Goal: Task Accomplishment & Management: Manage account settings

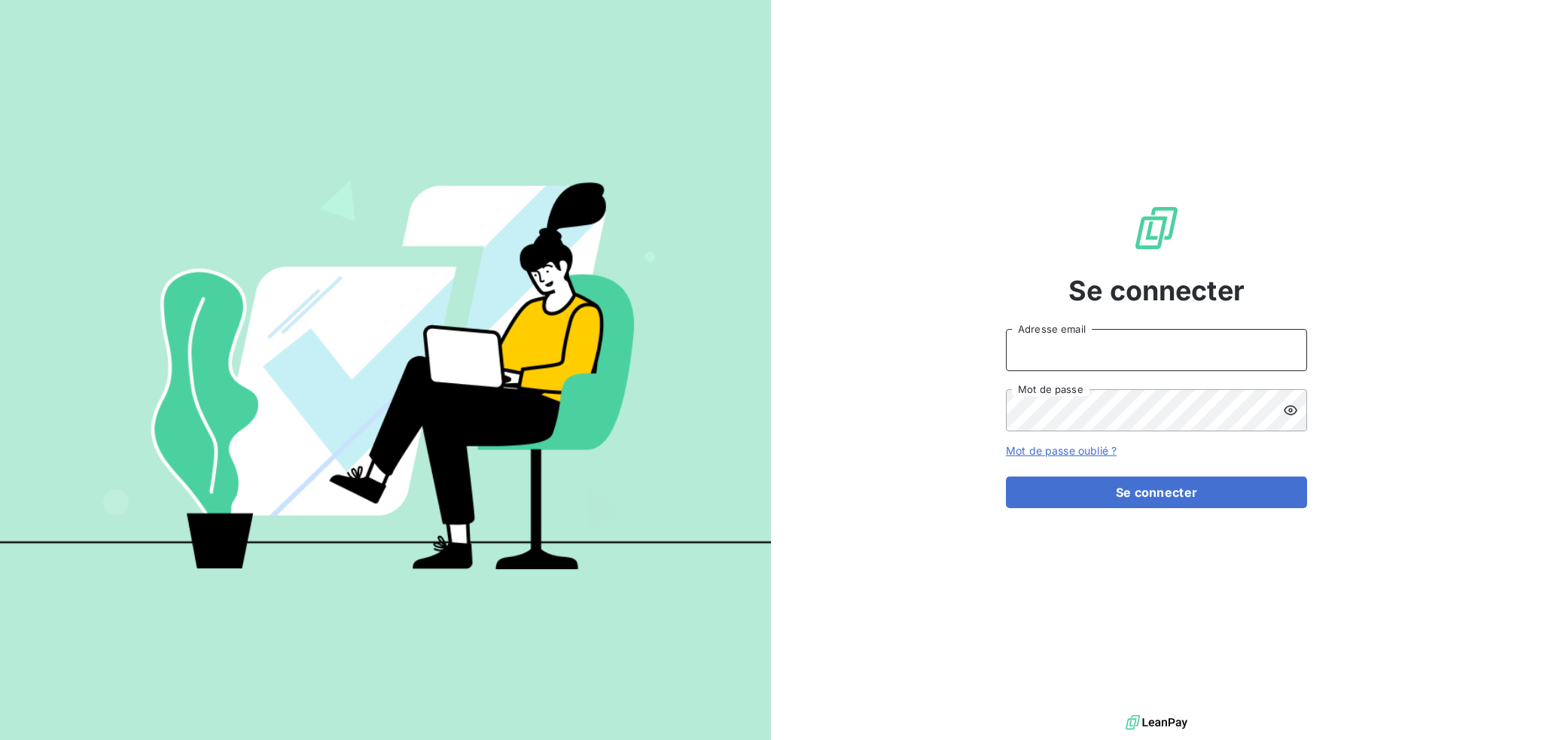
drag, startPoint x: 1119, startPoint y: 351, endPoint x: 1113, endPoint y: 364, distance: 14.5
click at [1119, 351] on input "Adresse email" at bounding box center [1156, 350] width 301 height 42
type input "[EMAIL_ADDRESS][DOMAIN_NAME]"
click at [1006, 477] on button "Se connecter" at bounding box center [1156, 493] width 301 height 32
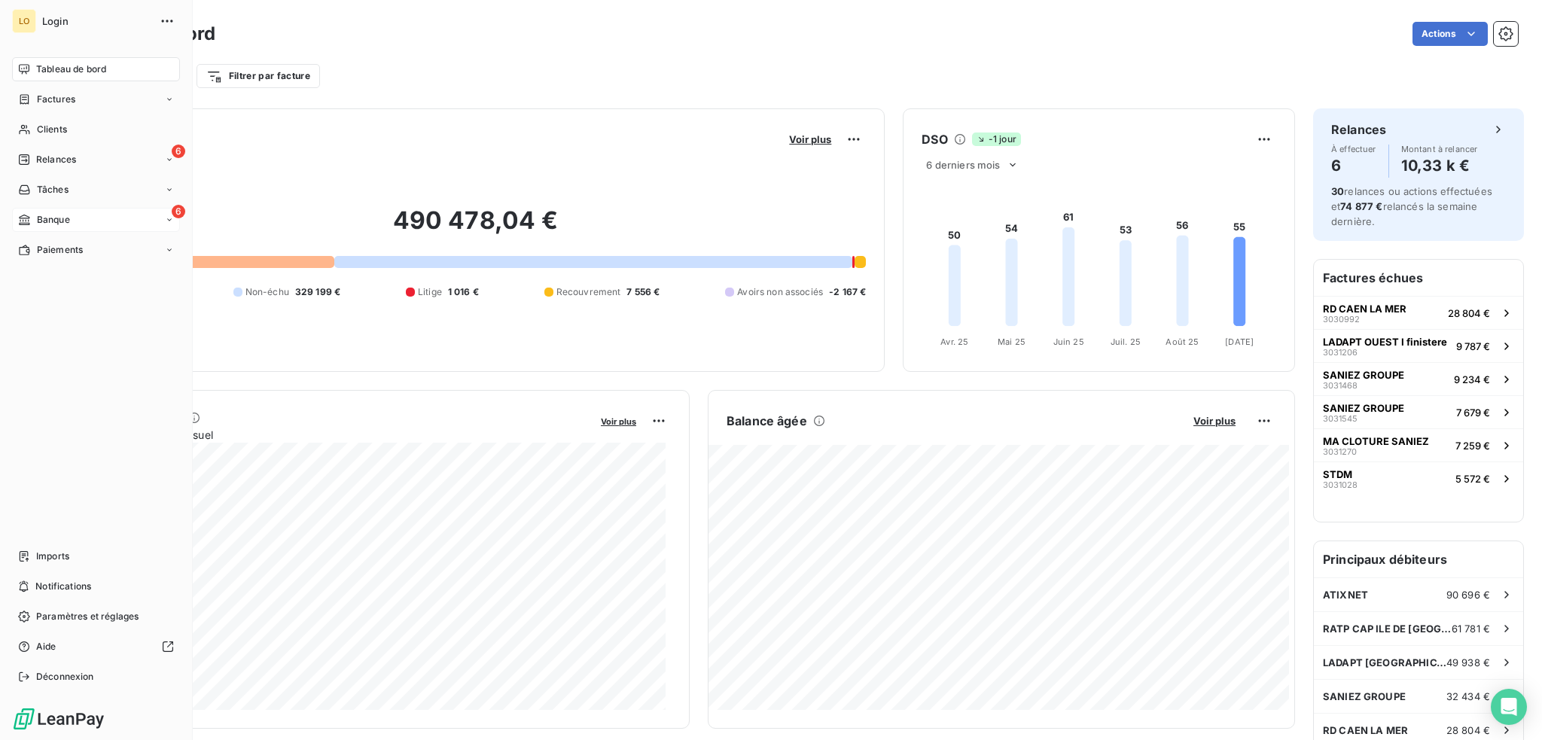
click at [58, 213] on span "Banque" at bounding box center [53, 220] width 33 height 14
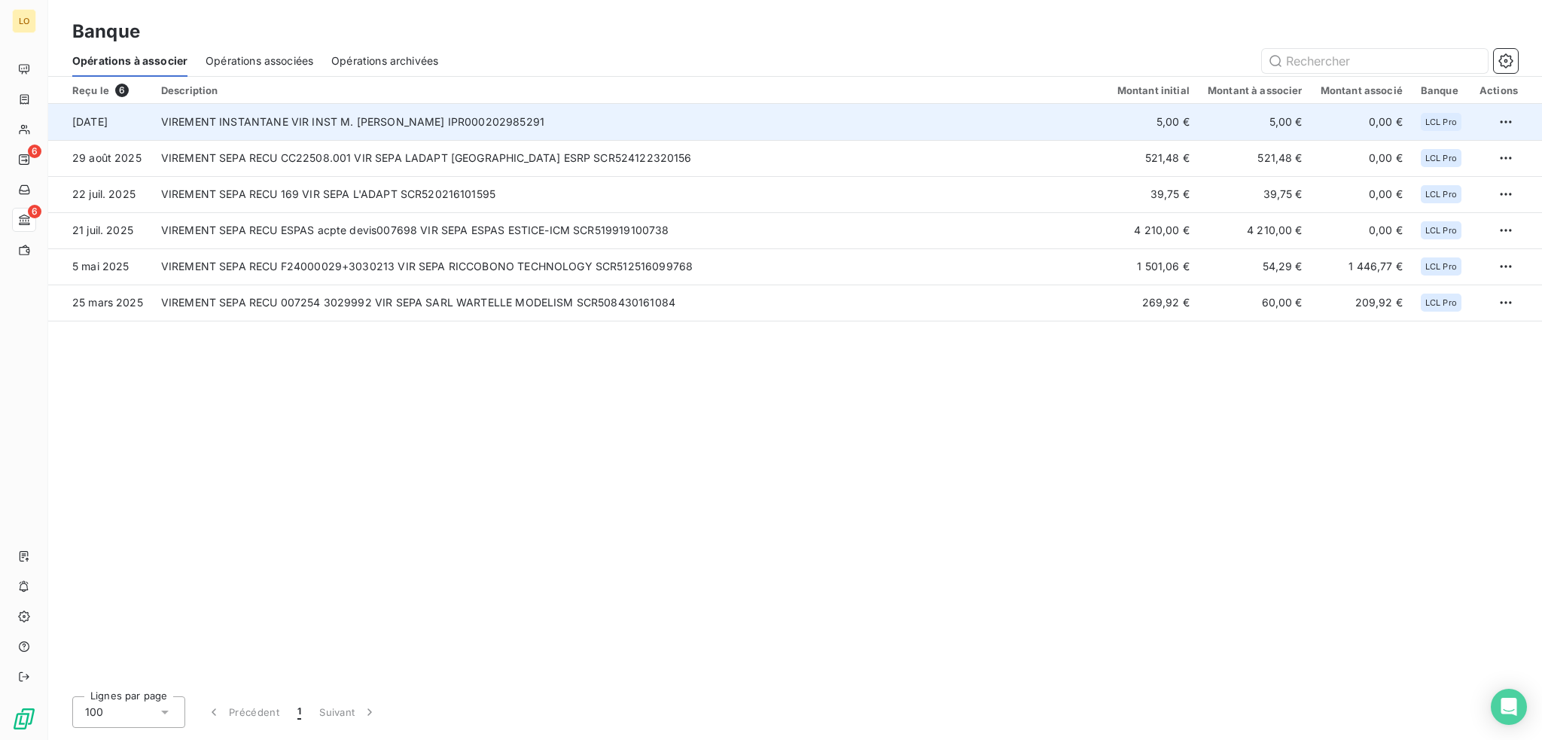
click at [337, 125] on td "VIREMENT INSTANTANE VIR INST M. [PERSON_NAME] IPR000202985291" at bounding box center [630, 122] width 956 height 36
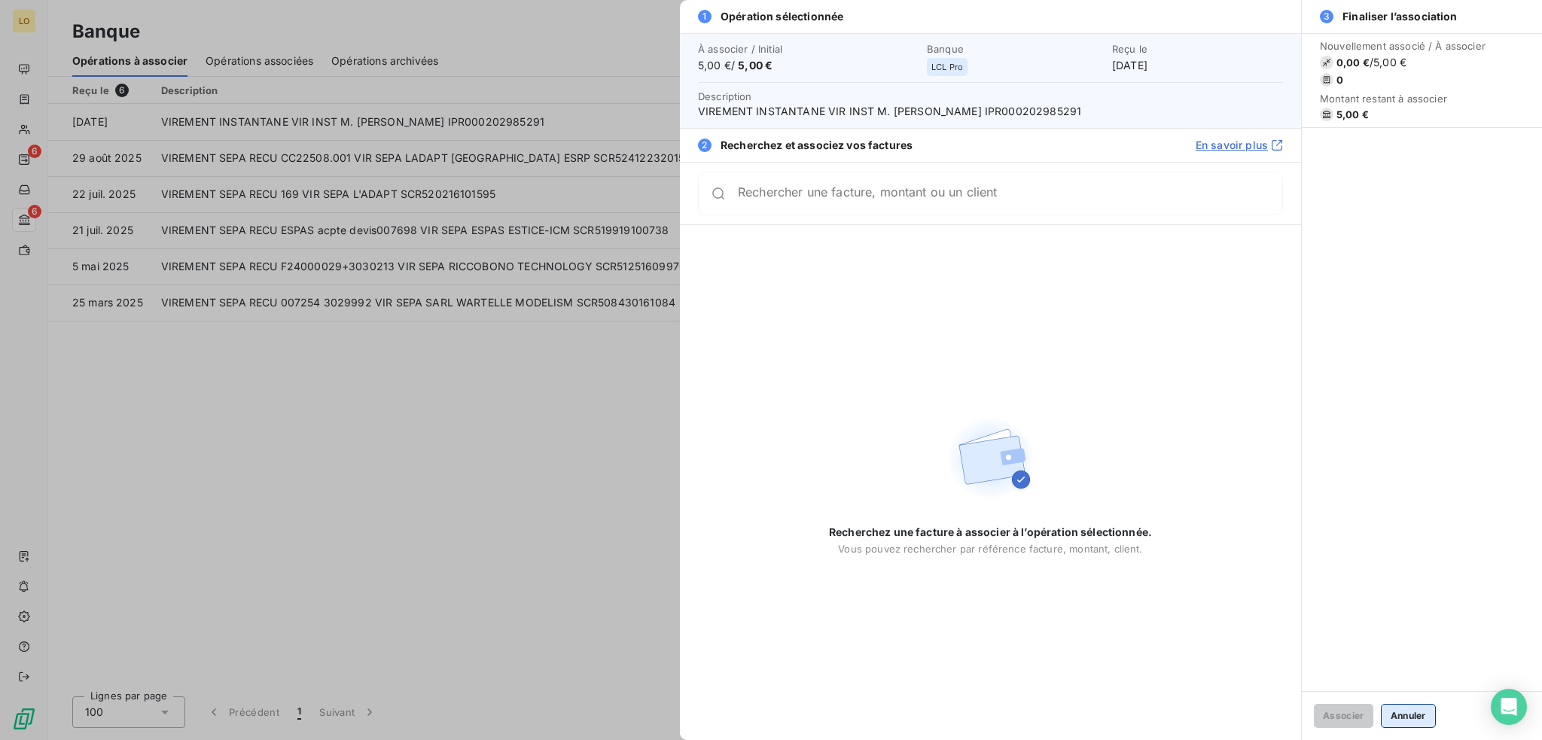
click at [1415, 714] on button "Annuler" at bounding box center [1408, 716] width 55 height 24
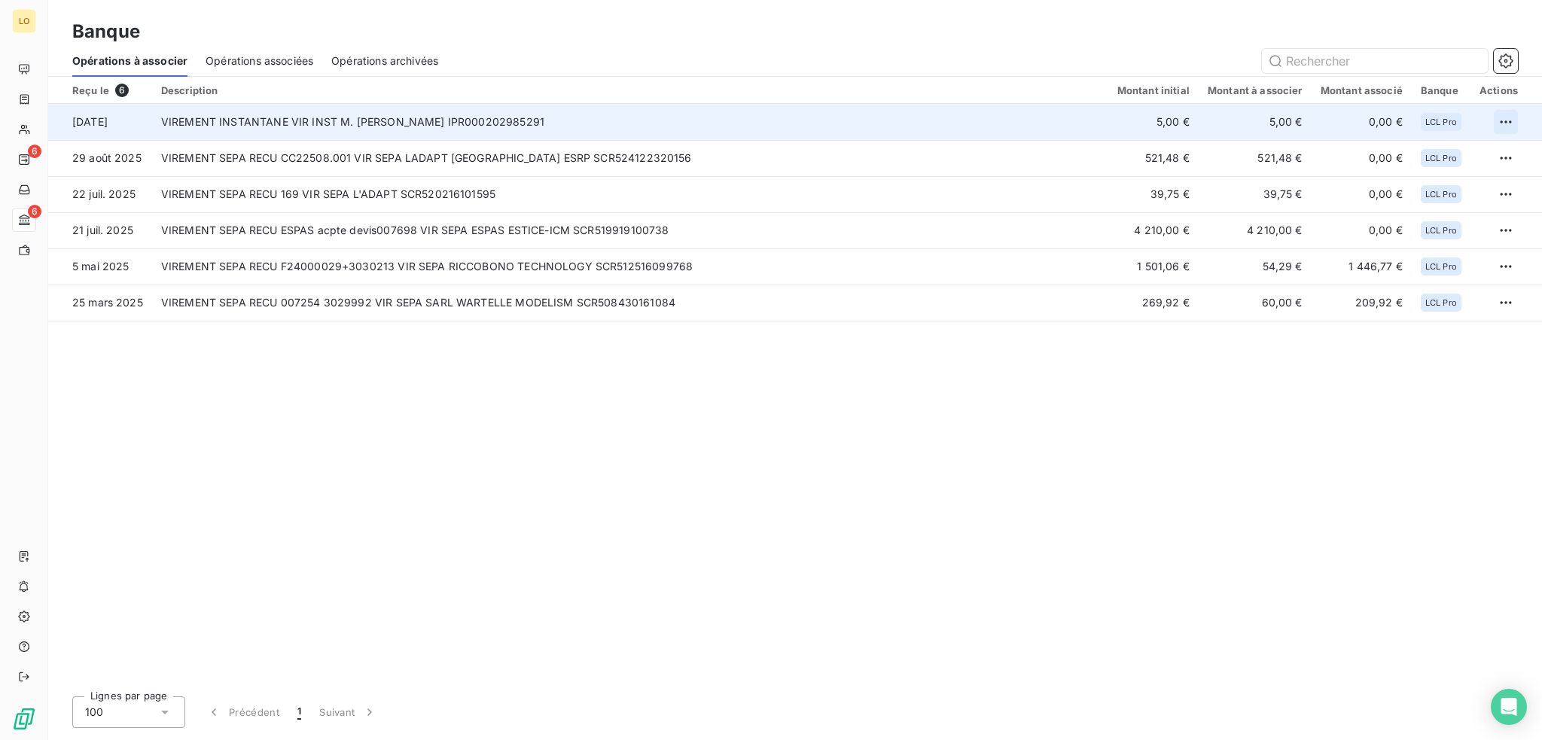
click at [1502, 112] on html "LO 6 6 Banque Opérations à associer Opérations associées Opérations archivées R…" at bounding box center [771, 370] width 1542 height 740
click at [1485, 154] on div "Archiver l’opération" at bounding box center [1453, 155] width 116 height 24
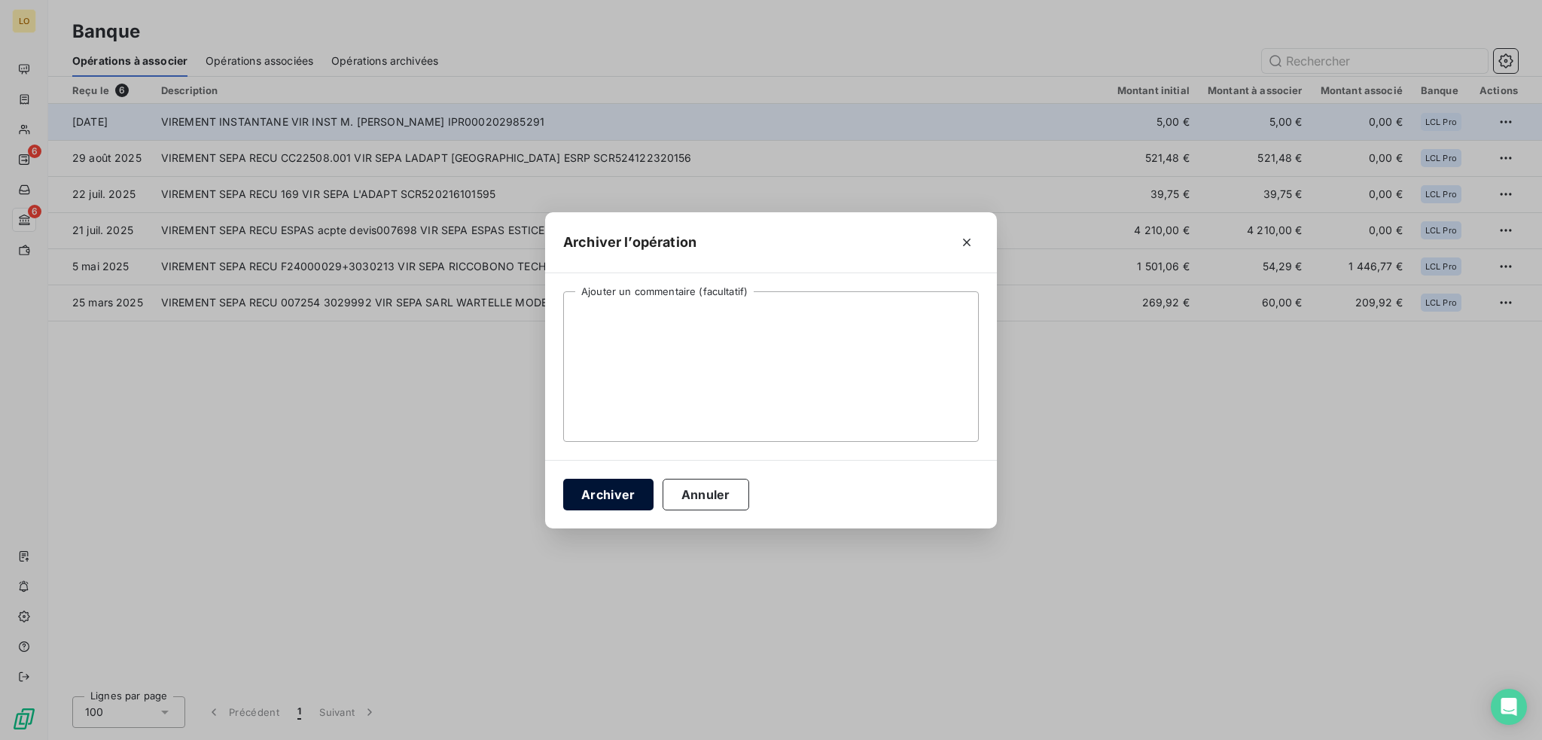
click at [624, 500] on button "Archiver" at bounding box center [608, 495] width 90 height 32
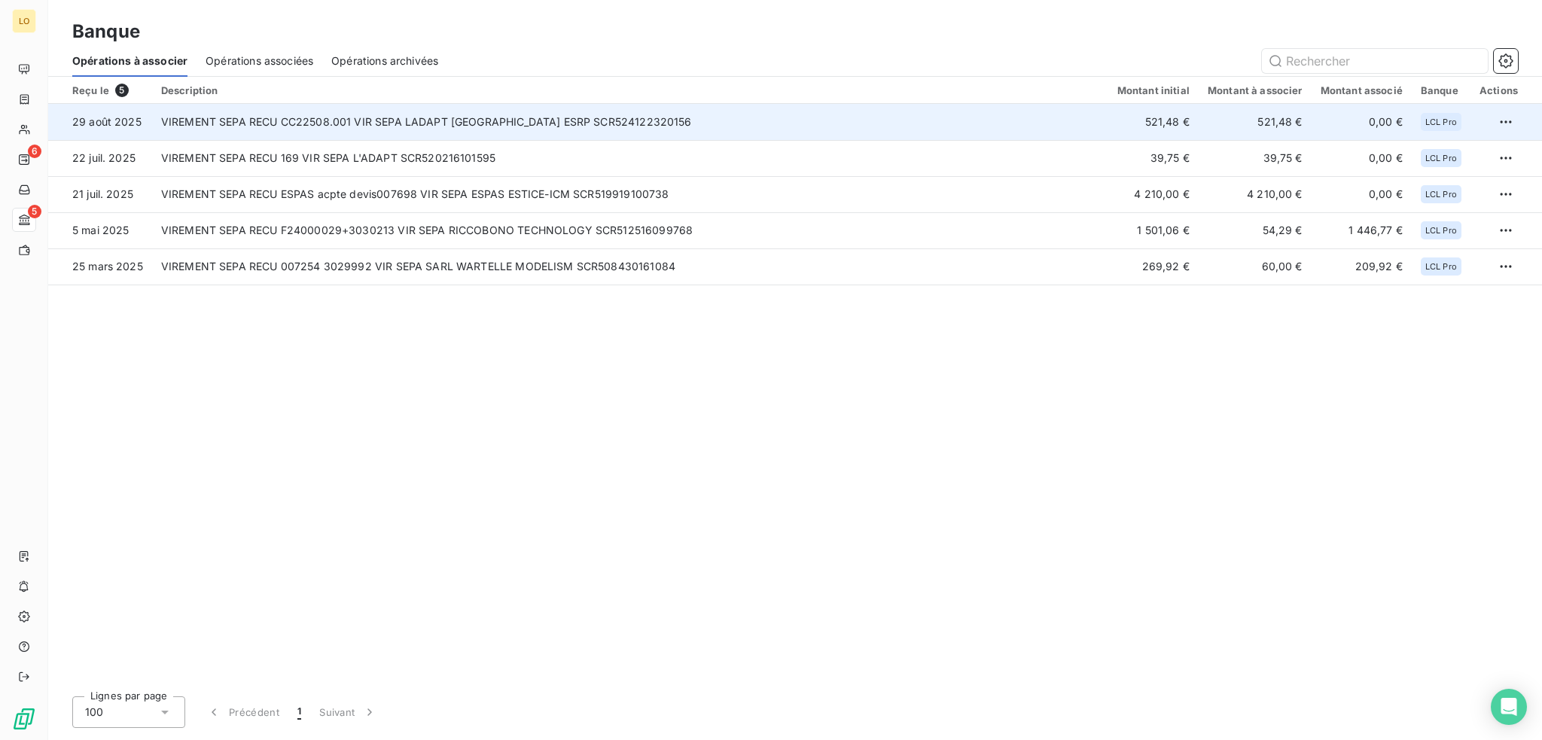
click at [531, 122] on td "VIREMENT SEPA RECU CC22508.001 VIR SEPA LADAPT RENNES ESRP SCR524122320156" at bounding box center [630, 122] width 956 height 36
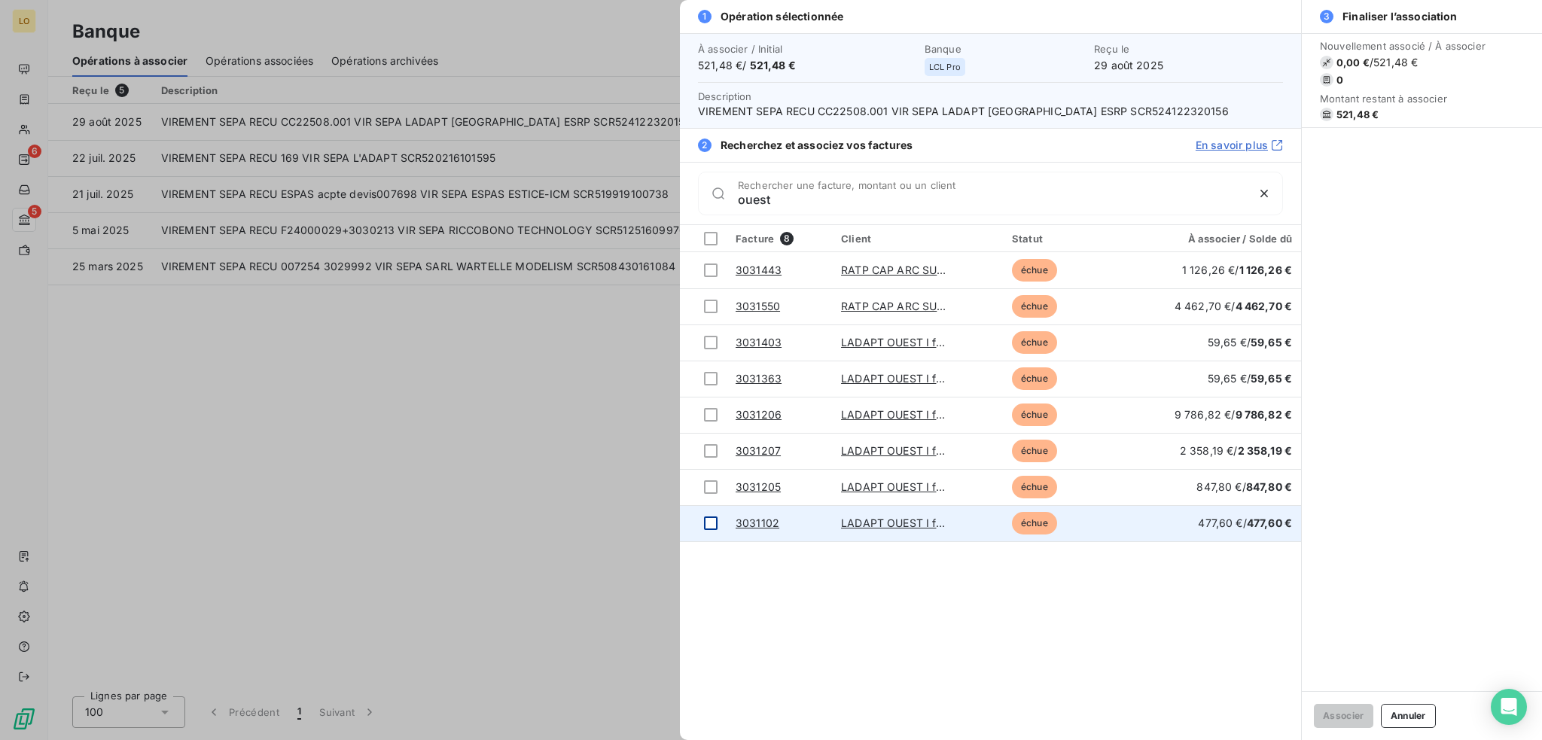
type input "ouest"
click at [711, 526] on div at bounding box center [711, 523] width 14 height 14
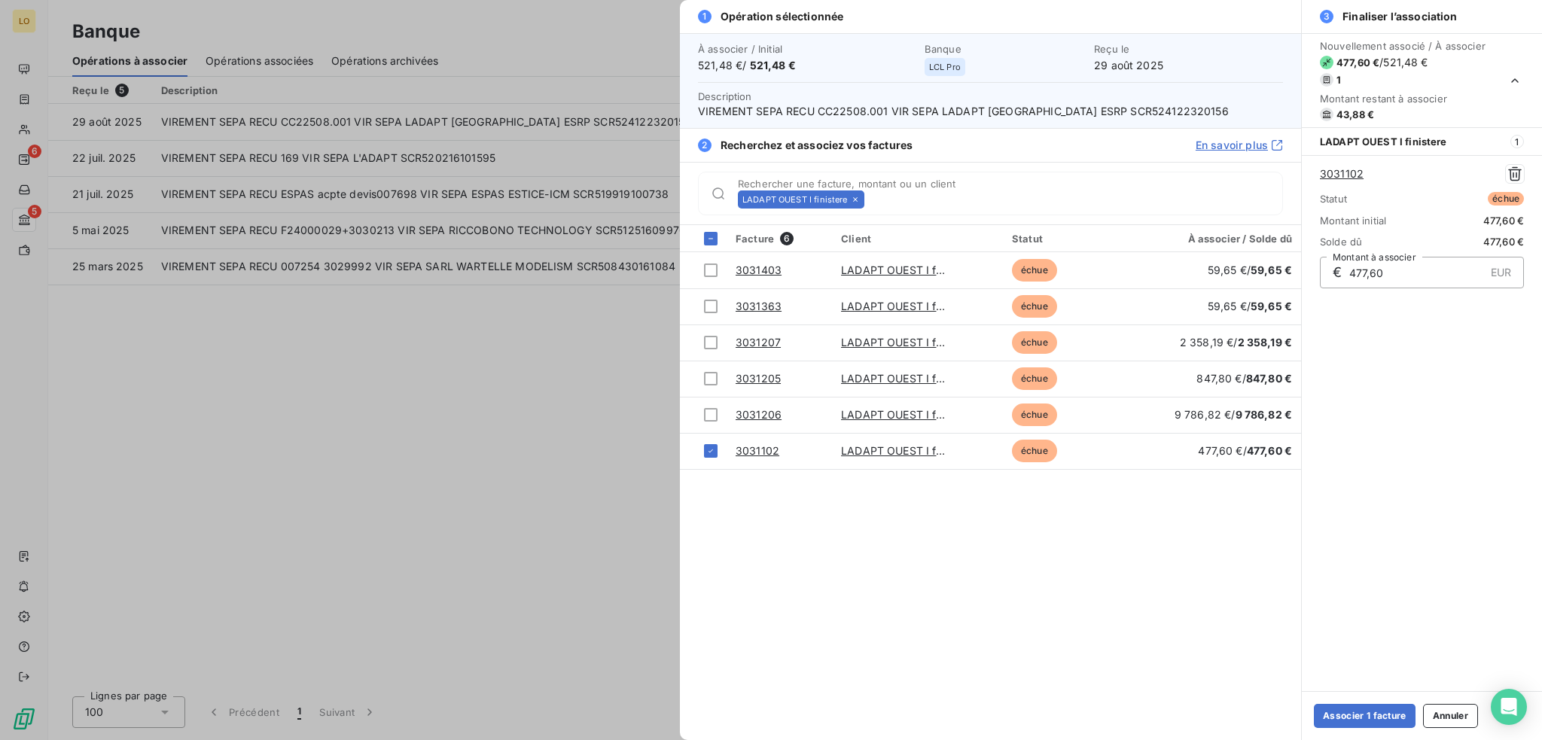
click at [853, 196] on icon at bounding box center [855, 199] width 9 height 9
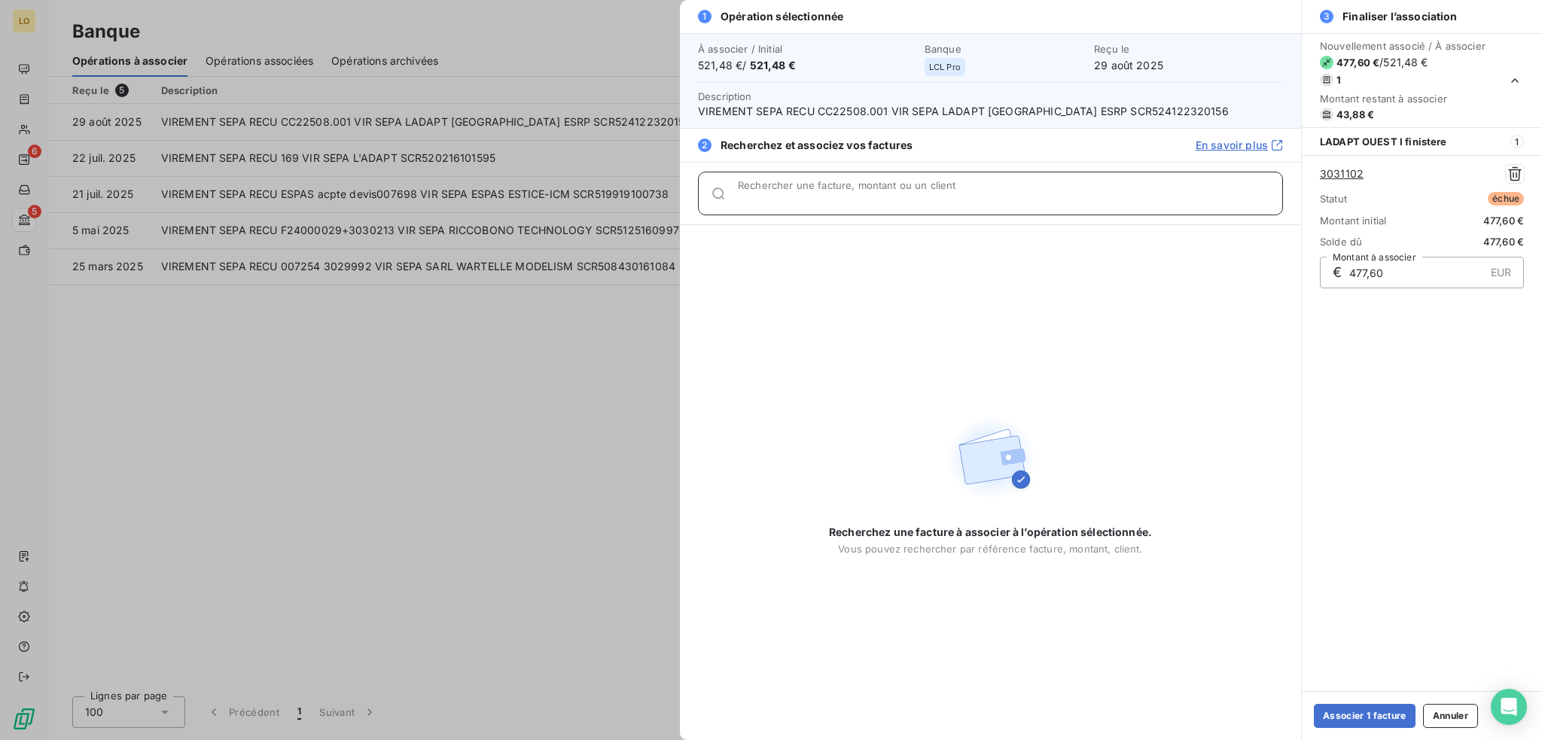
click at [851, 196] on input "Rechercher une facture, montant ou un client" at bounding box center [1010, 199] width 544 height 15
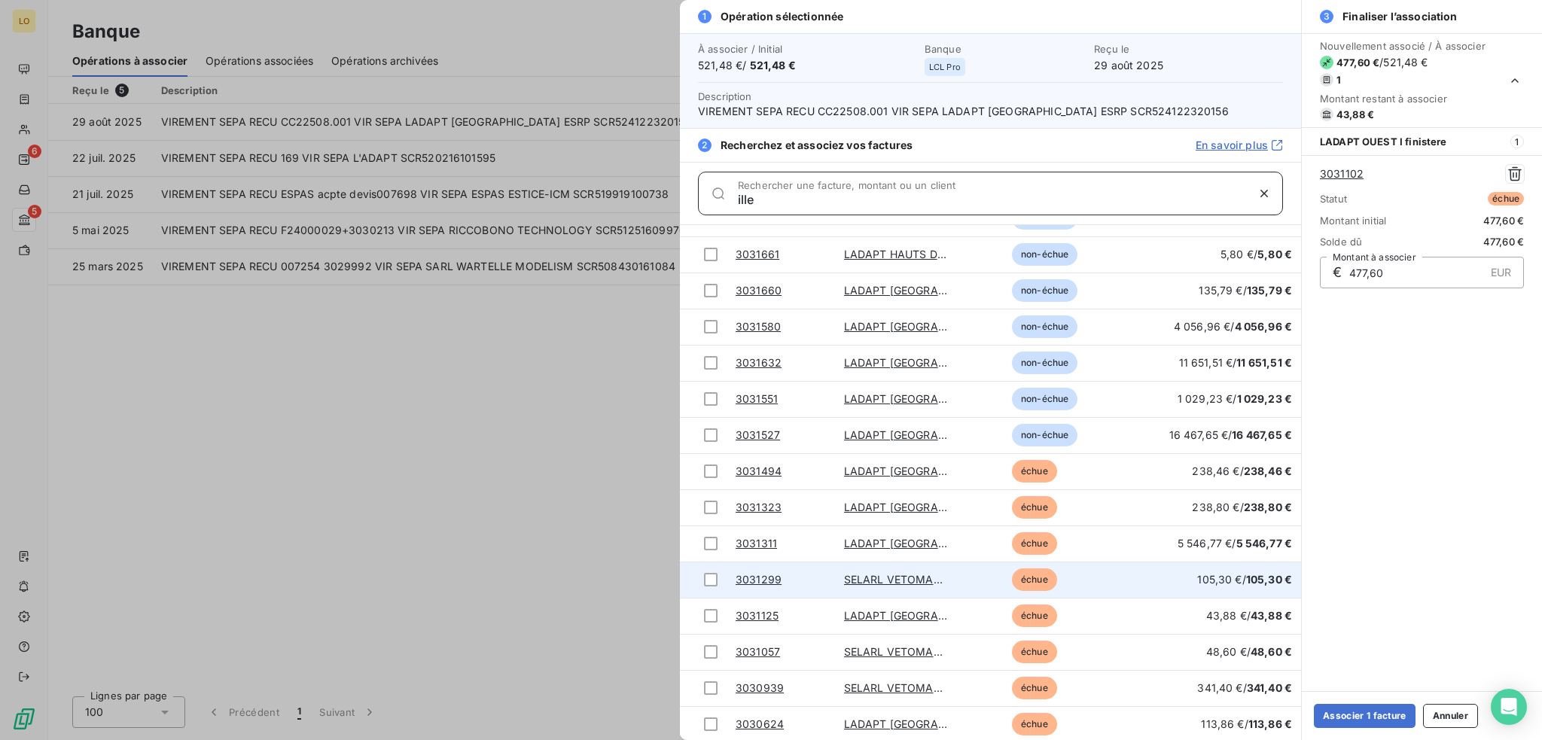
scroll to position [270, 0]
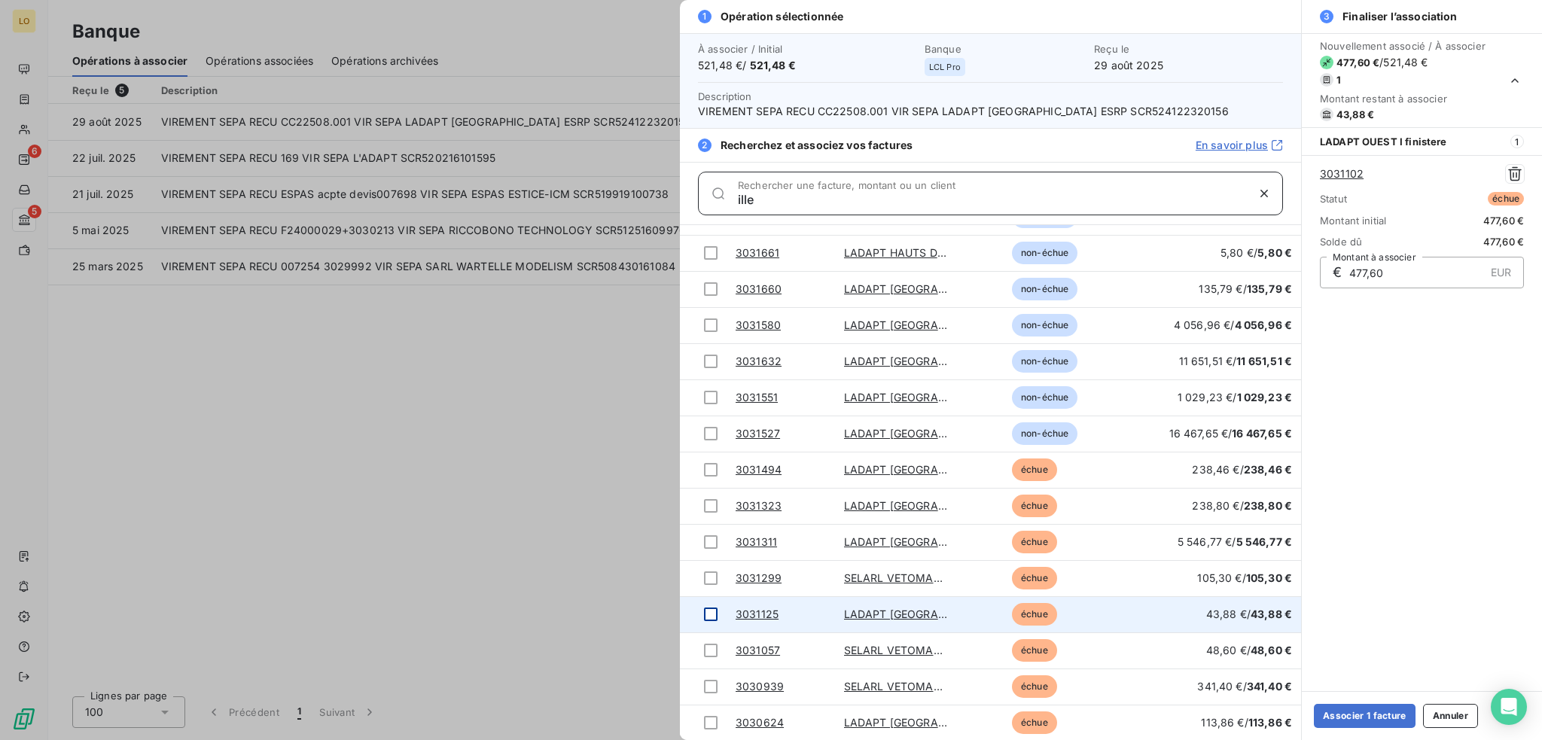
type input "ille"
click at [711, 614] on div at bounding box center [711, 615] width 14 height 14
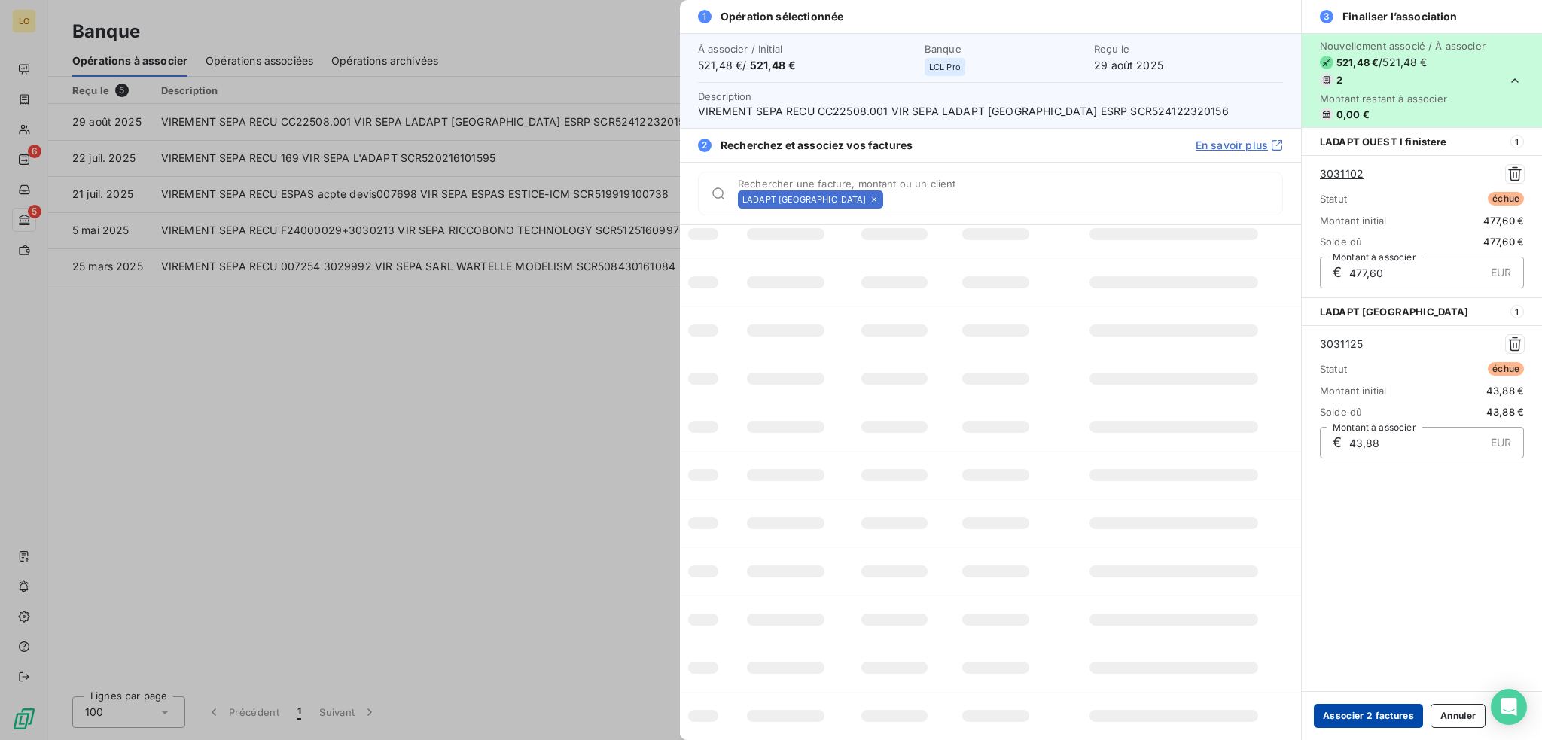
scroll to position [0, 0]
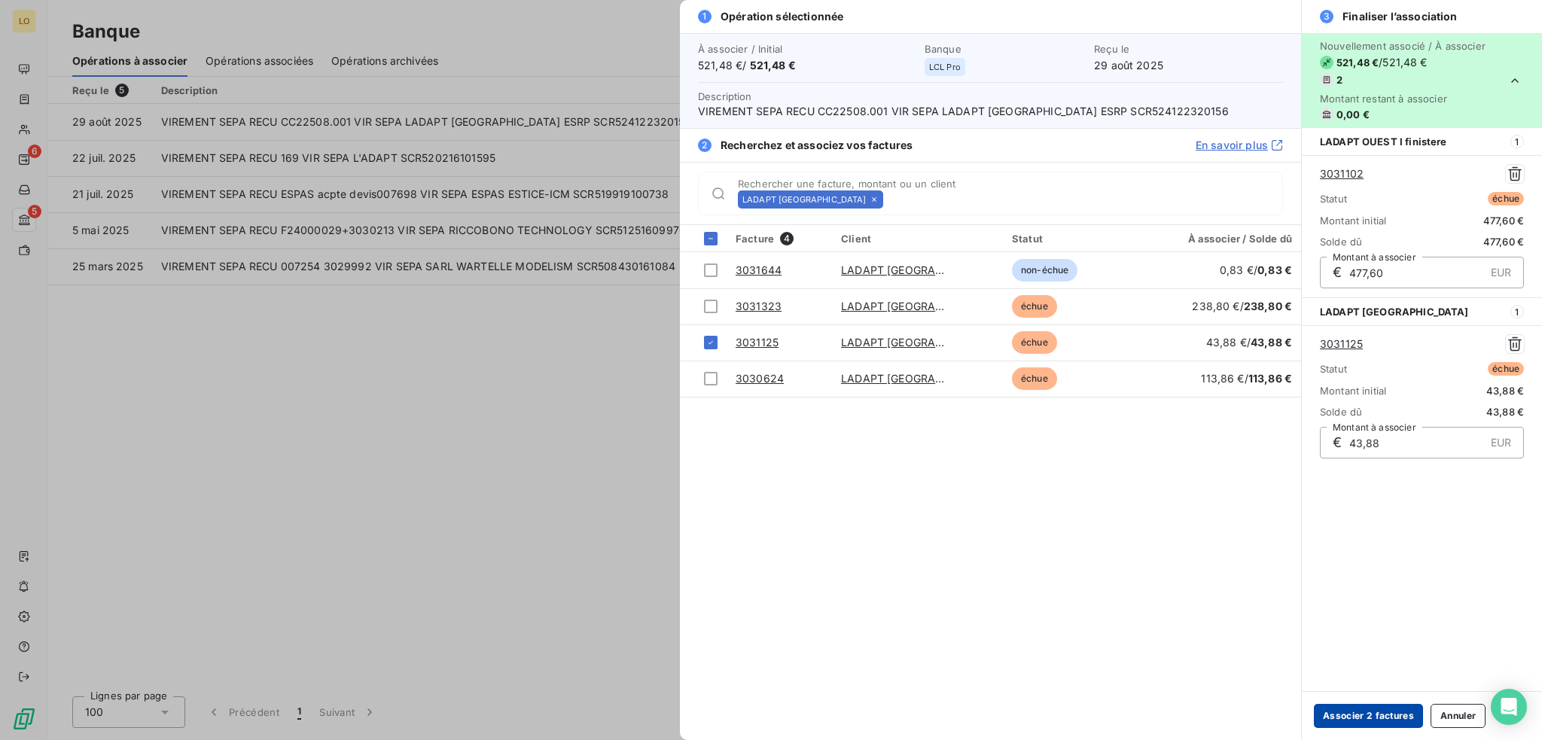
click at [1378, 715] on button "Associer 2 factures" at bounding box center [1368, 716] width 109 height 24
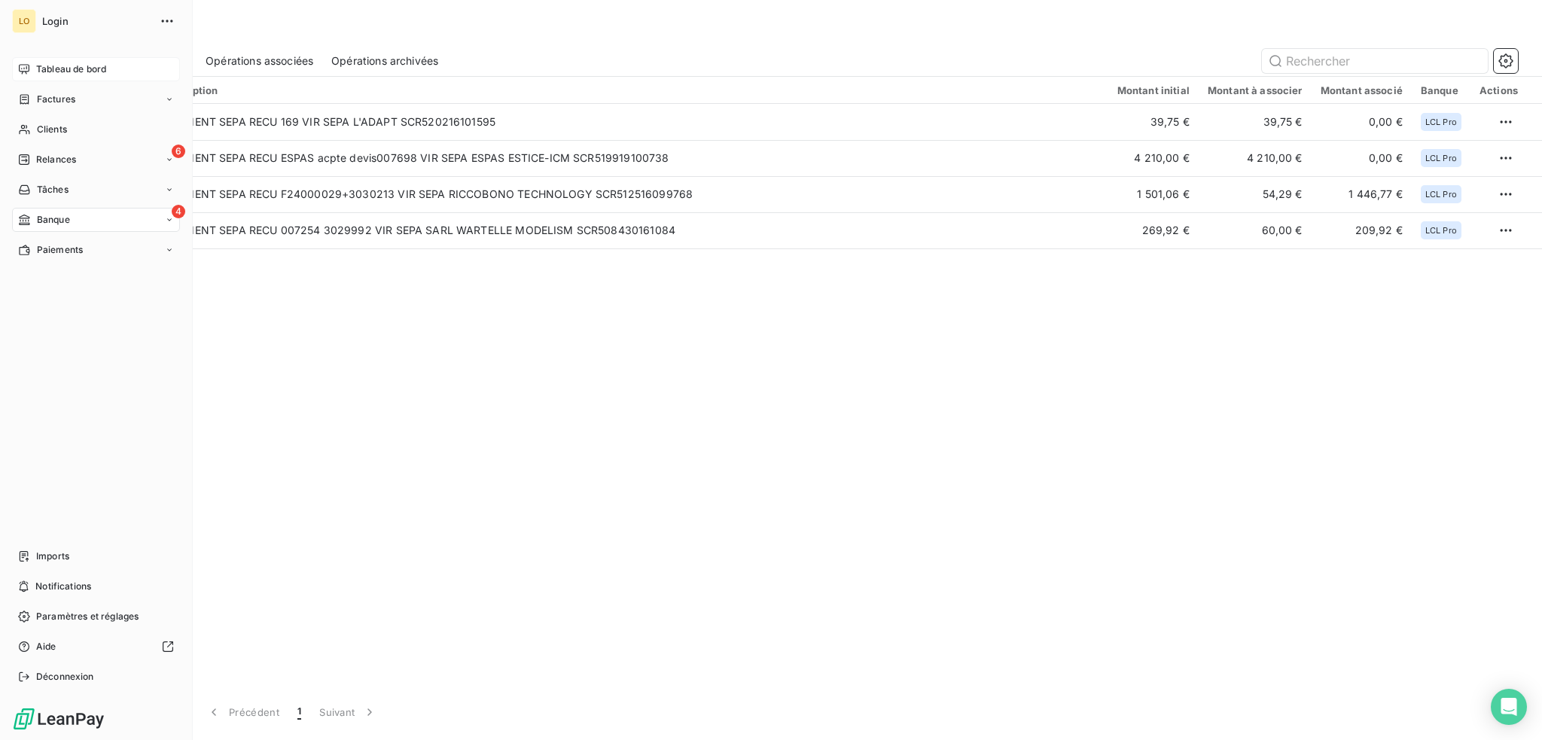
click at [56, 65] on span "Tableau de bord" at bounding box center [71, 69] width 70 height 14
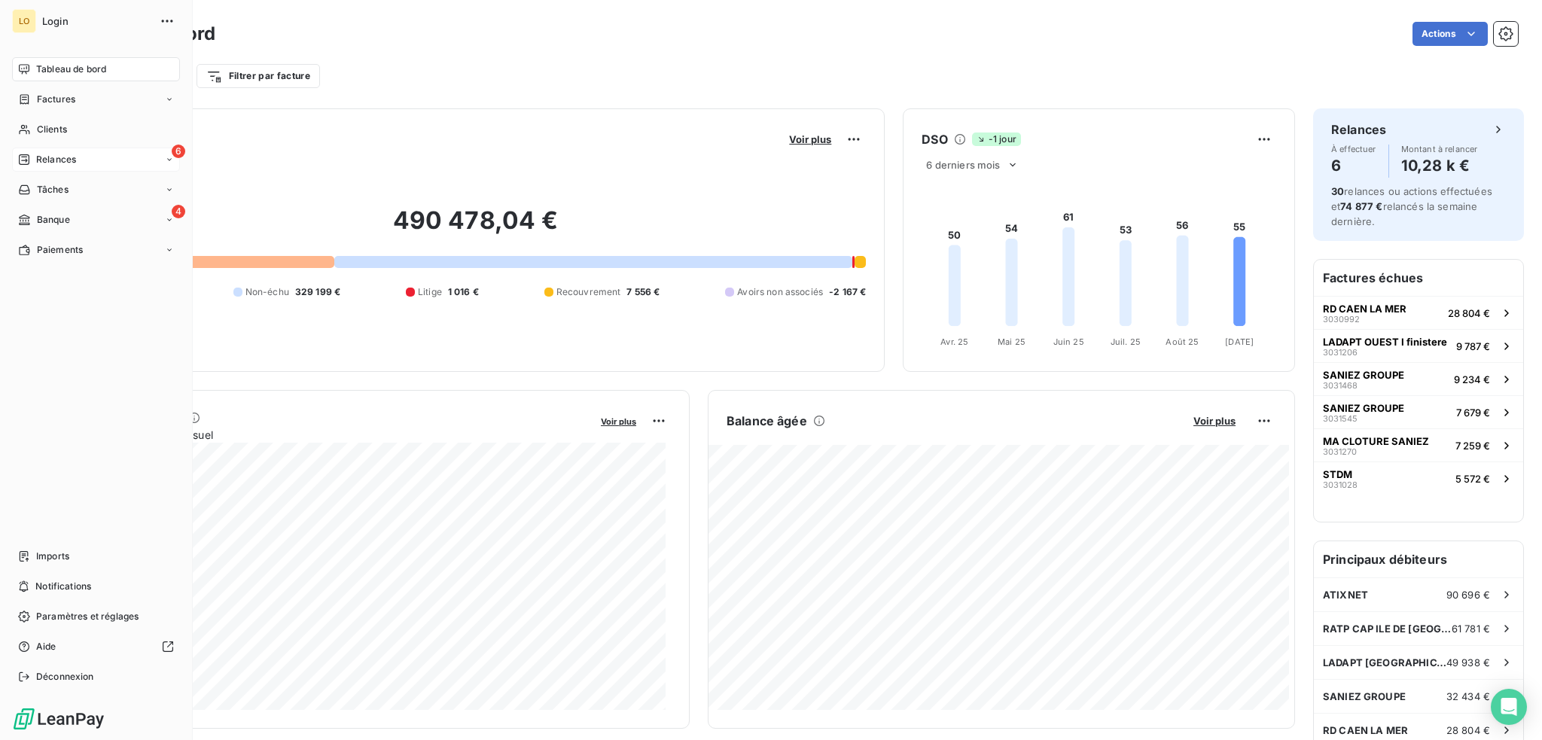
click at [74, 160] on span "Relances" at bounding box center [56, 160] width 40 height 14
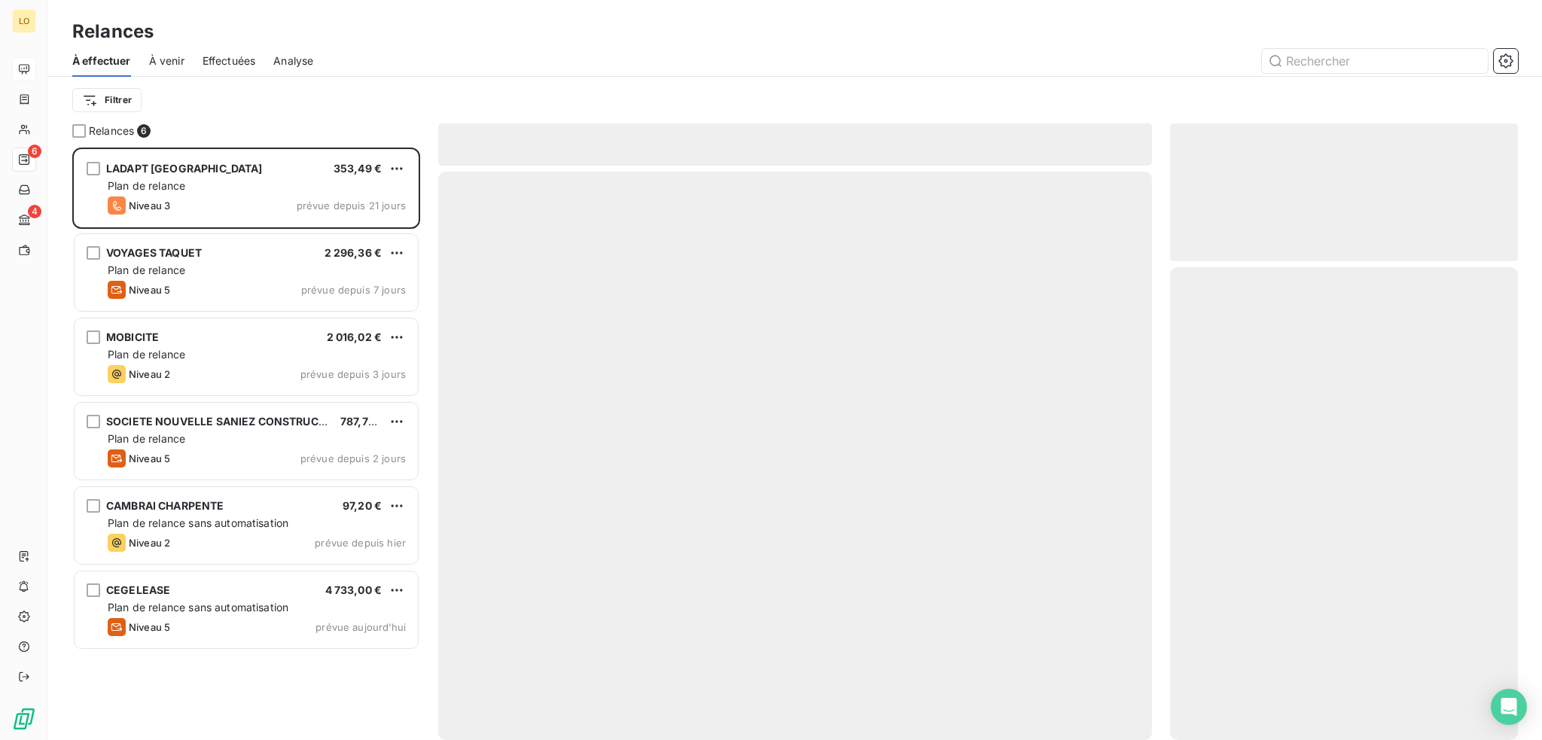
scroll to position [581, 336]
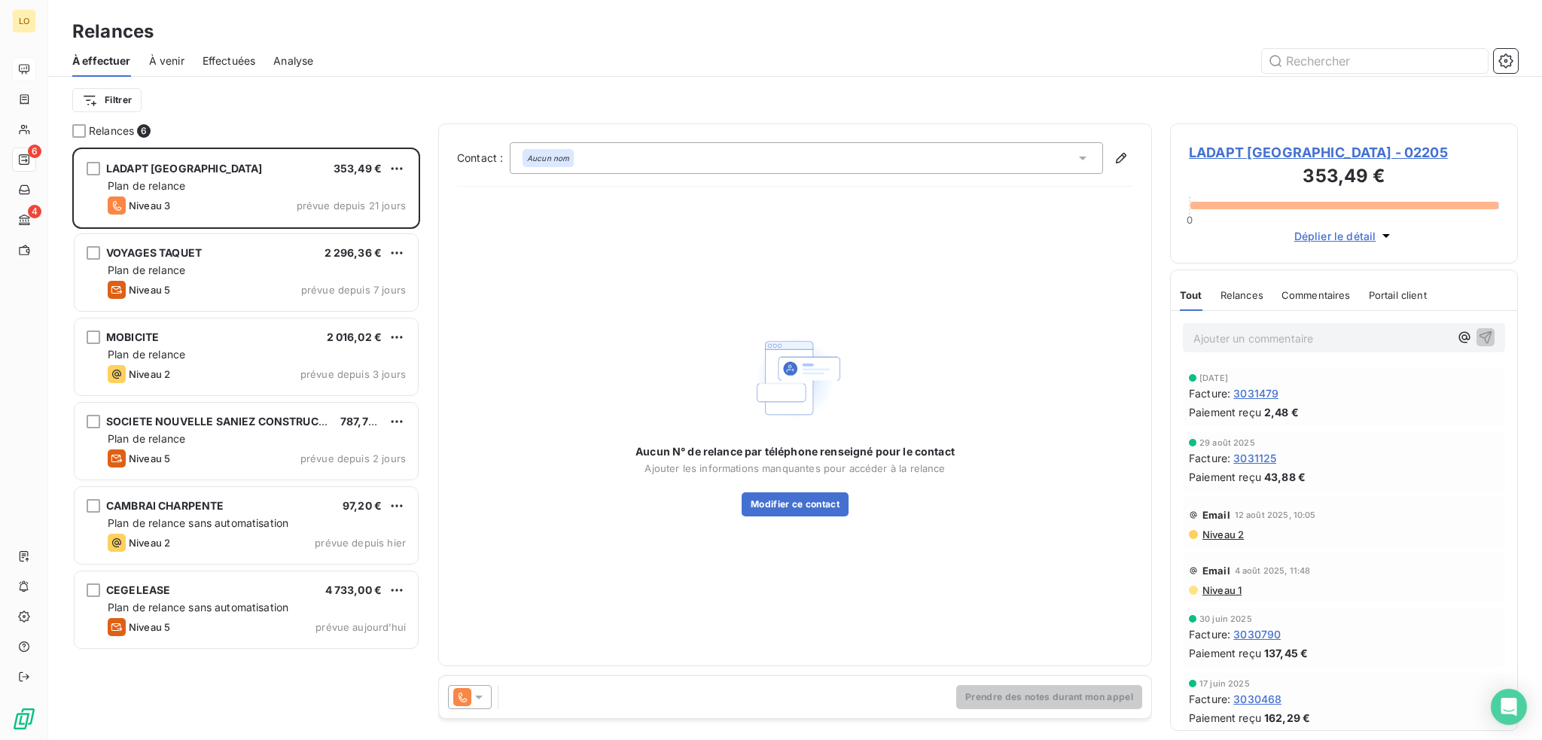
click at [1283, 151] on span "LADAPT [GEOGRAPHIC_DATA] - 02205" at bounding box center [1344, 152] width 310 height 20
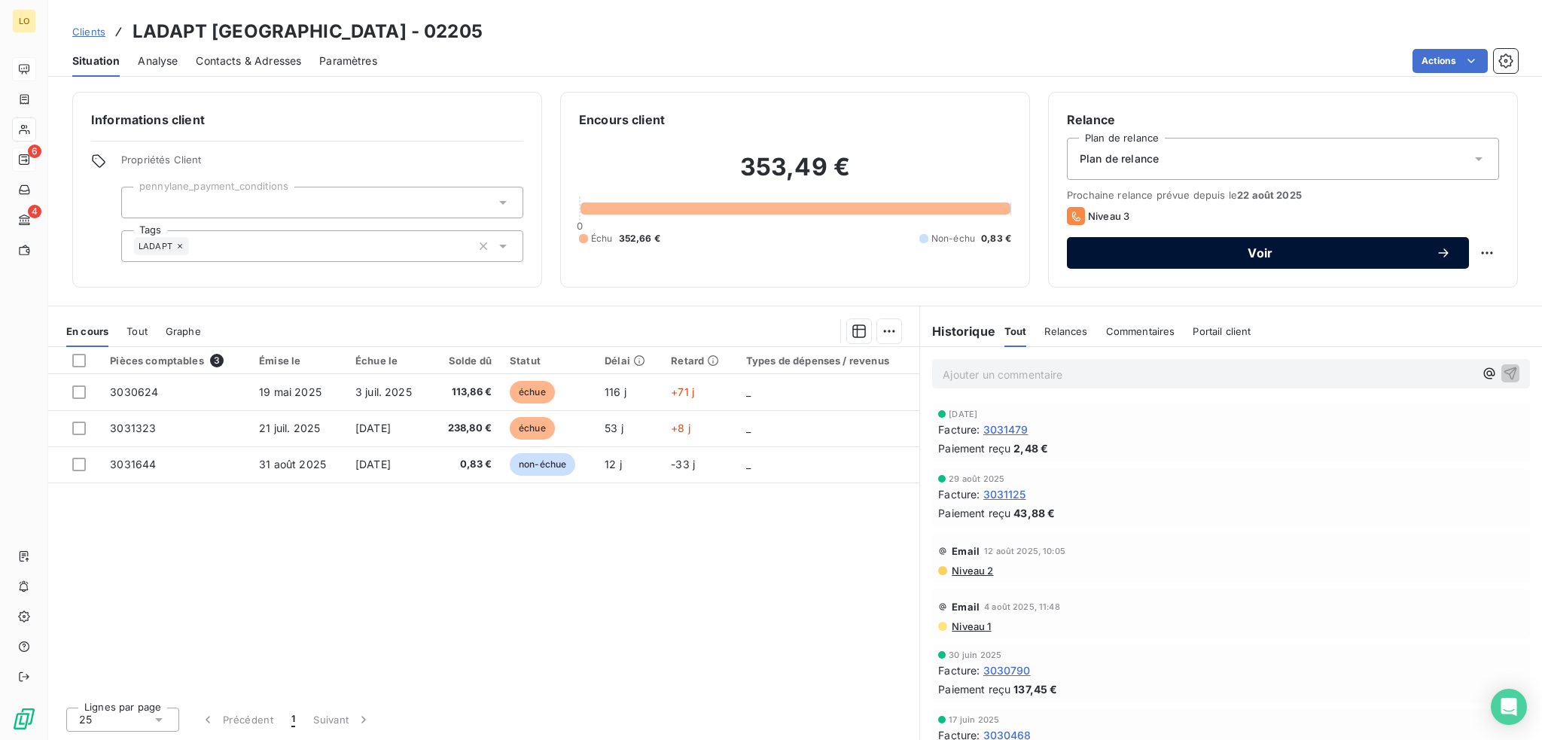
click at [1246, 248] on span "Voir" at bounding box center [1260, 253] width 351 height 12
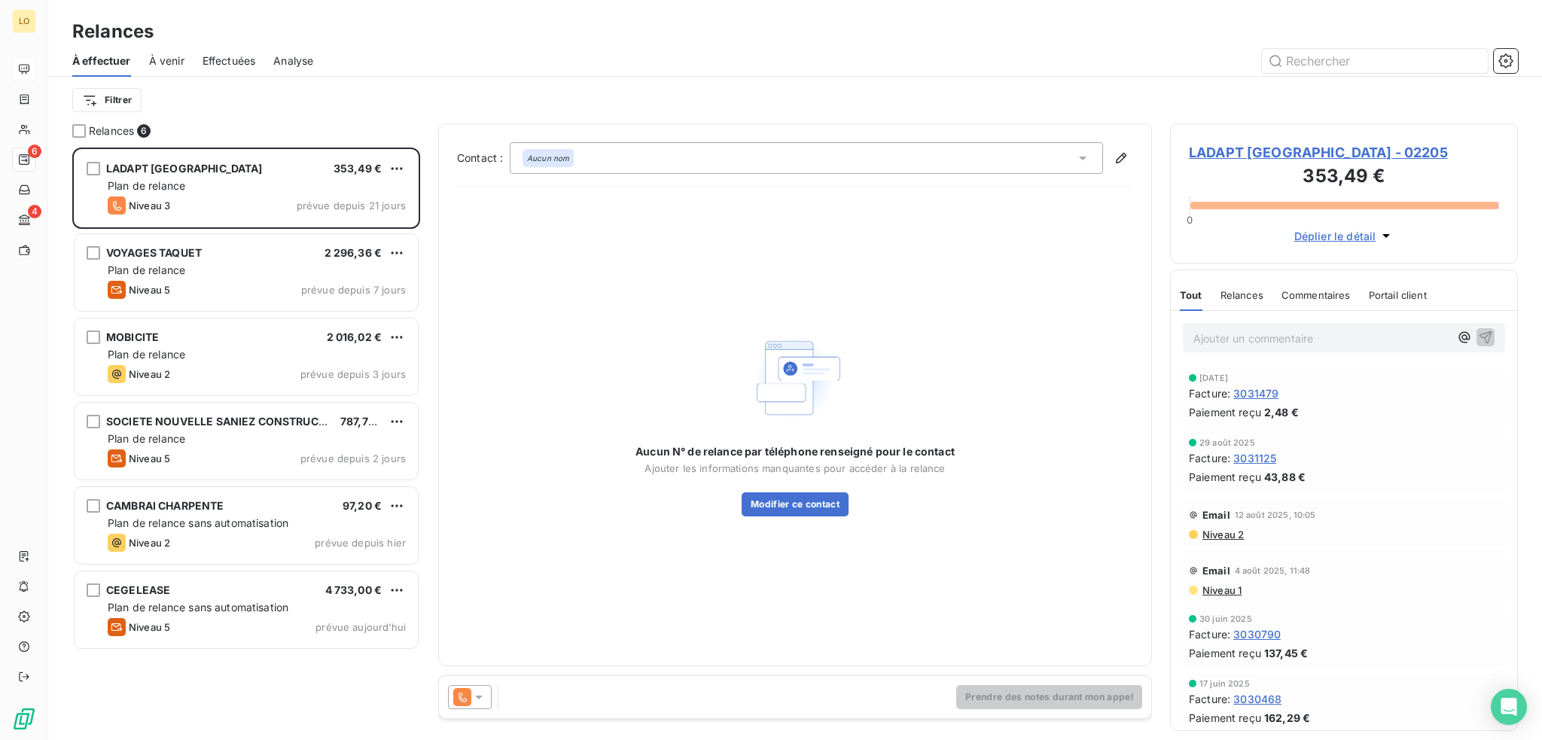
scroll to position [581, 336]
click at [470, 691] on icon at bounding box center [462, 697] width 18 height 18
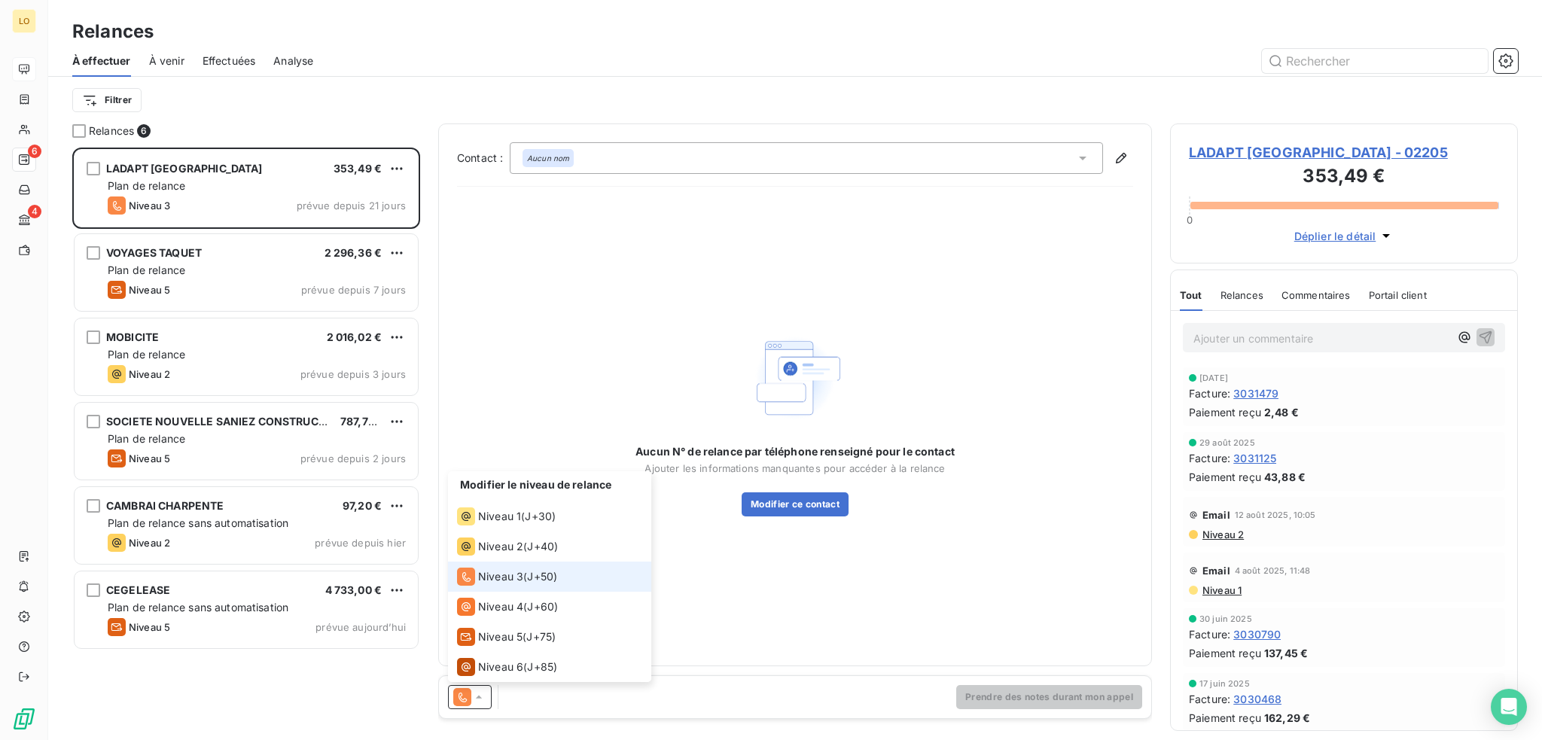
click at [492, 578] on span "Niveau 3" at bounding box center [500, 576] width 45 height 15
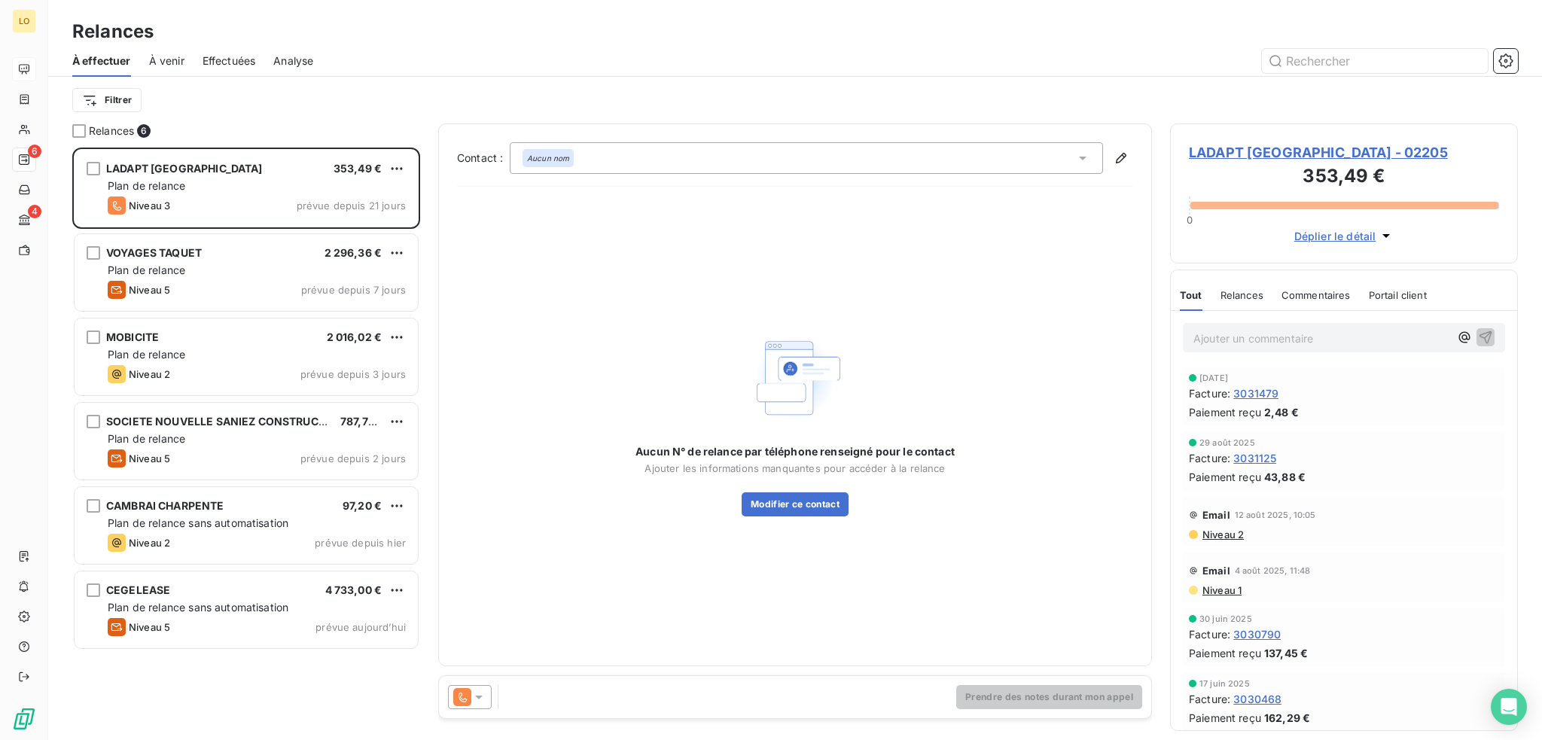
click at [1083, 160] on icon at bounding box center [1083, 159] width 8 height 4
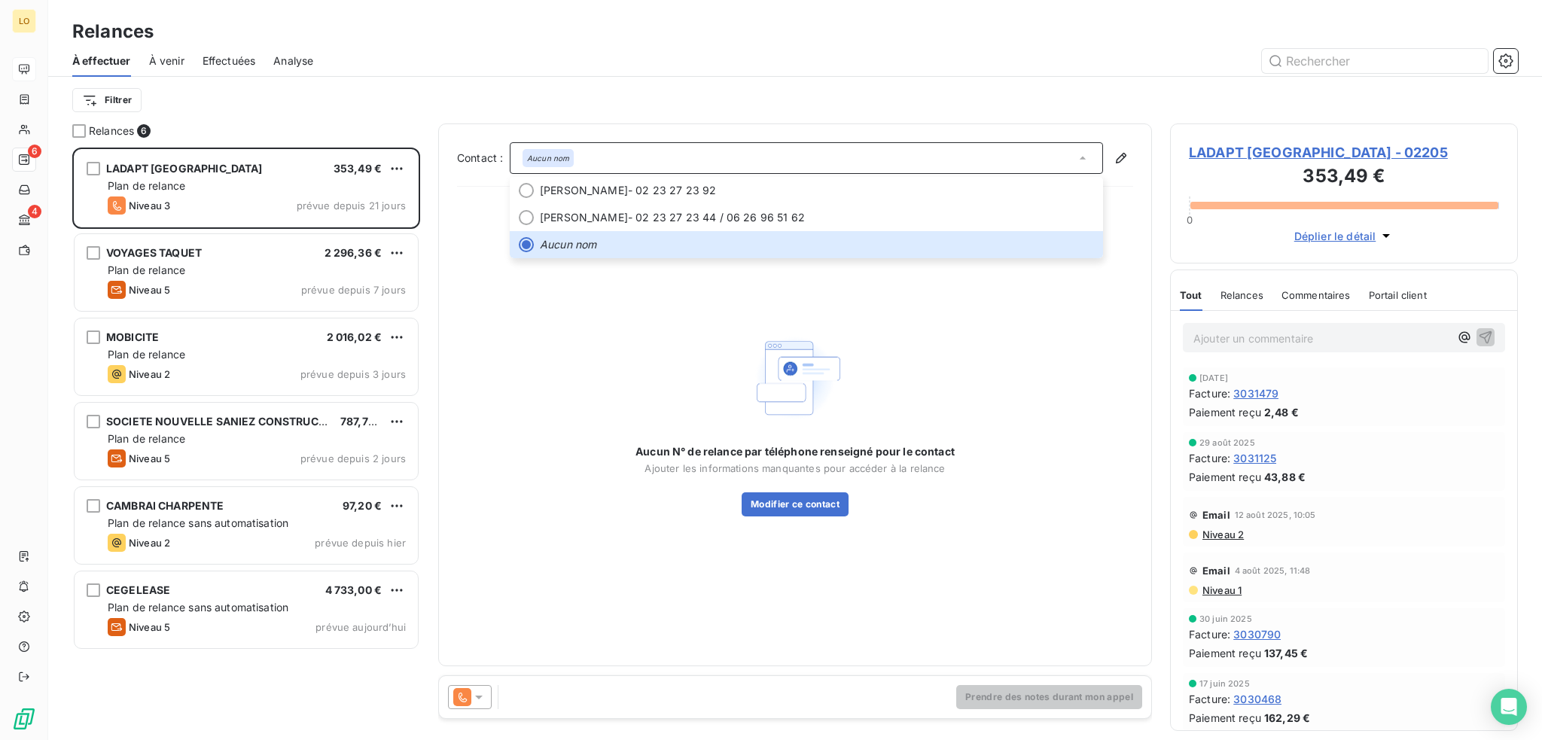
click at [1276, 153] on span "LADAPT [GEOGRAPHIC_DATA] - 02205" at bounding box center [1344, 152] width 310 height 20
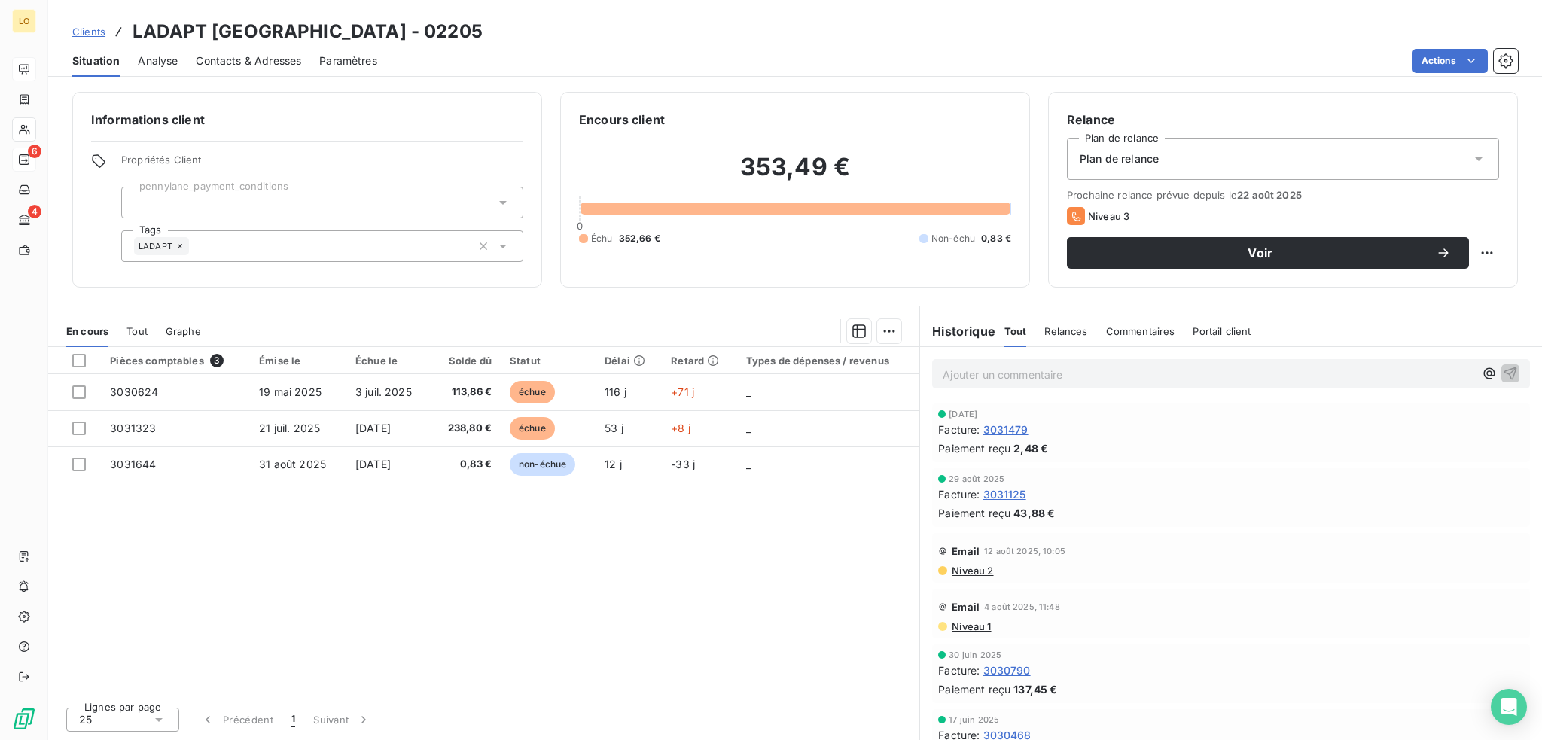
click at [248, 65] on span "Contacts & Adresses" at bounding box center [248, 60] width 105 height 15
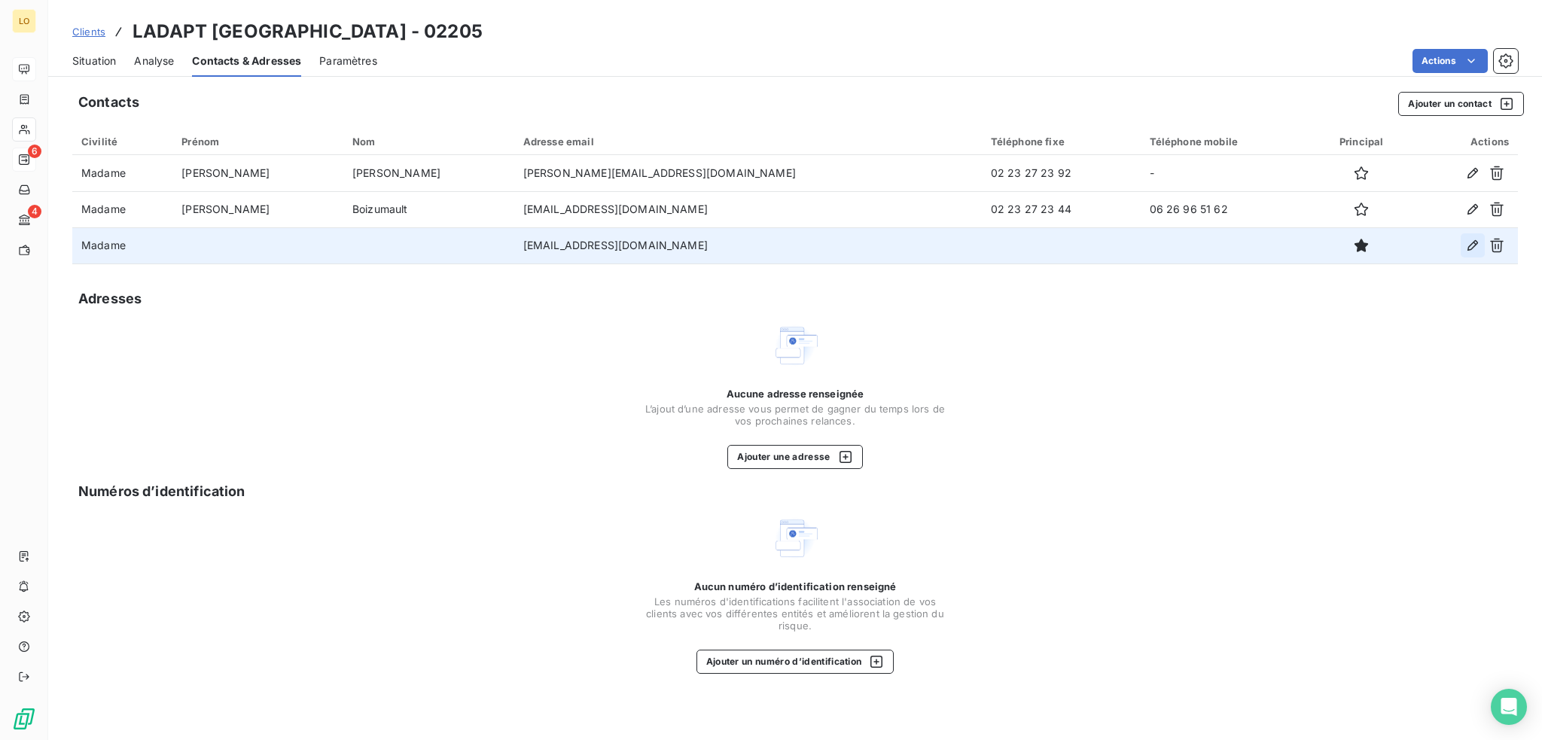
click at [1473, 242] on icon "button" at bounding box center [1472, 245] width 11 height 11
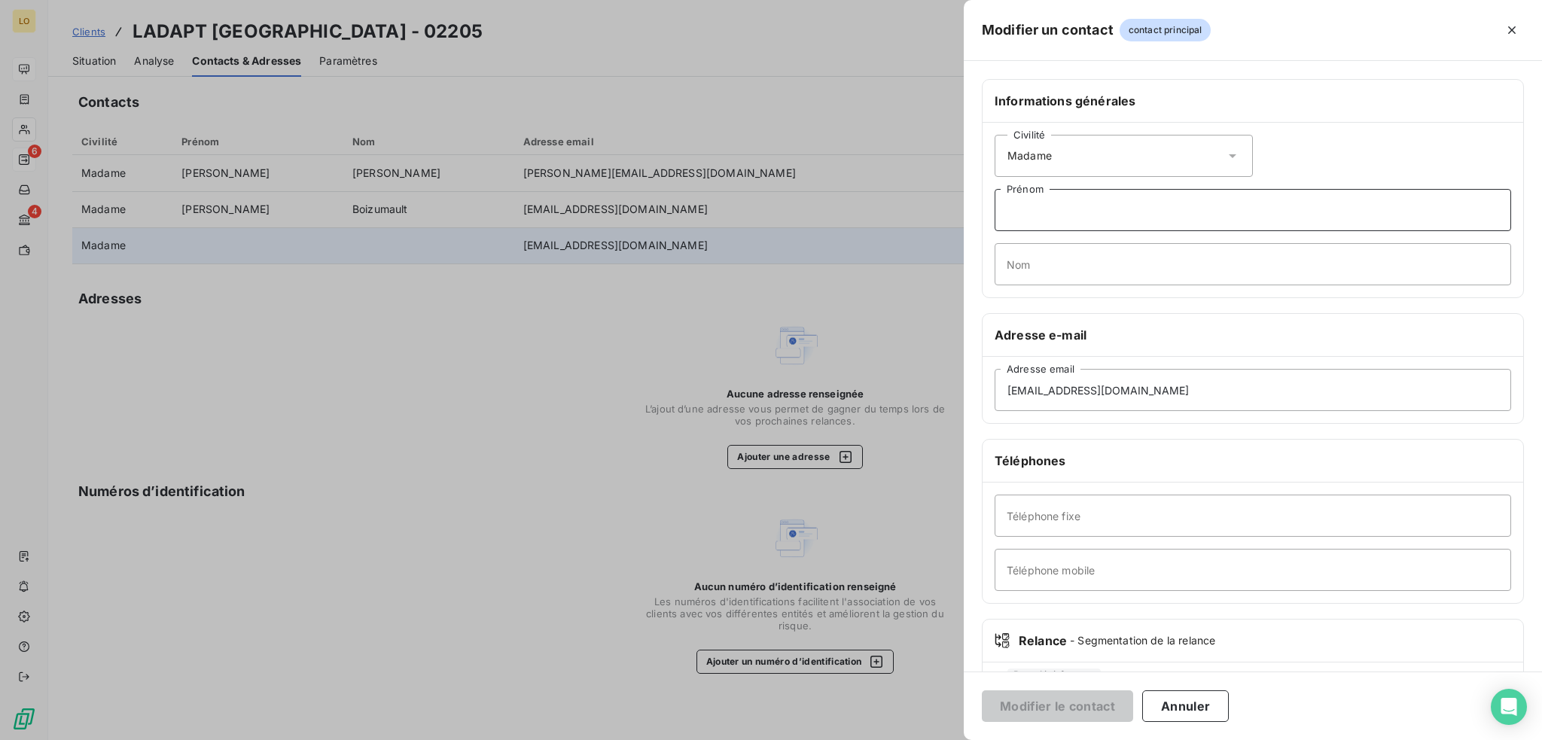
click at [1049, 215] on input "Prénom" at bounding box center [1252, 210] width 516 height 42
type input "Laetitia"
click at [1067, 266] on input "Nom" at bounding box center [1252, 264] width 516 height 42
type input "[PERSON_NAME]"
click at [1079, 708] on button "Modifier le contact" at bounding box center [1057, 706] width 151 height 32
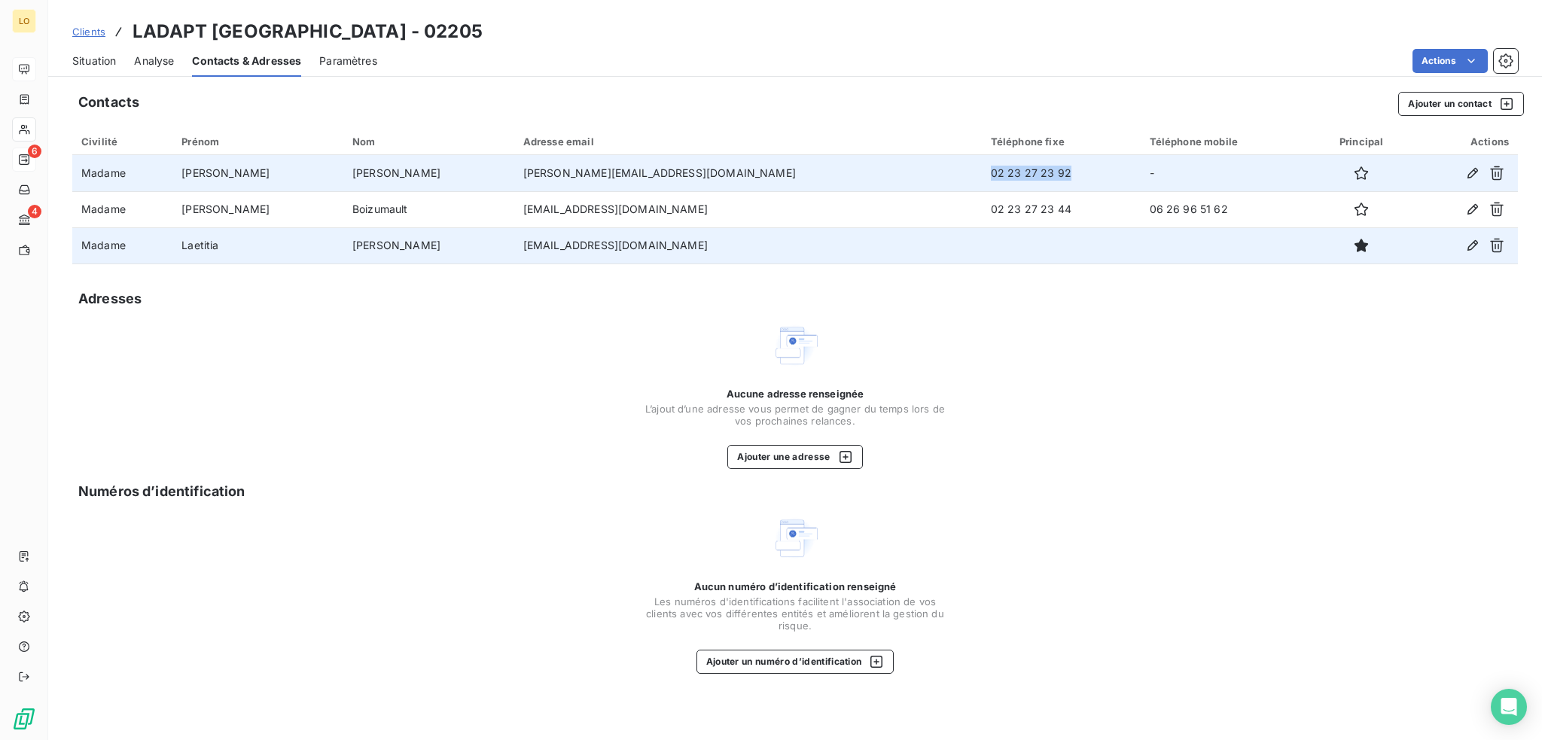
drag, startPoint x: 933, startPoint y: 174, endPoint x: 842, endPoint y: 185, distance: 91.8
click at [982, 185] on td "02 23 27 23 92" at bounding box center [1061, 173] width 159 height 36
copy td "02 23 27 23 92"
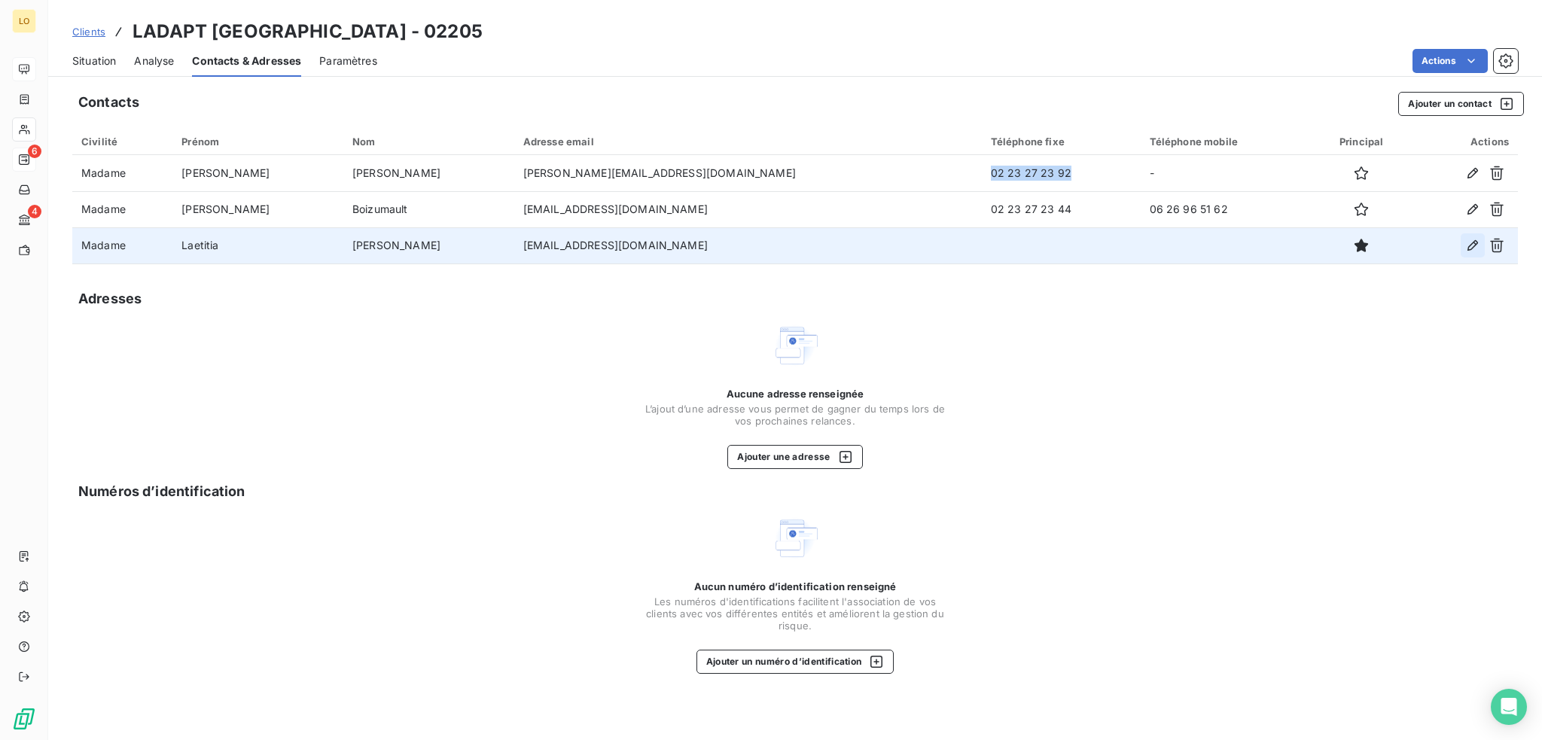
click at [1469, 244] on icon "button" at bounding box center [1472, 245] width 15 height 15
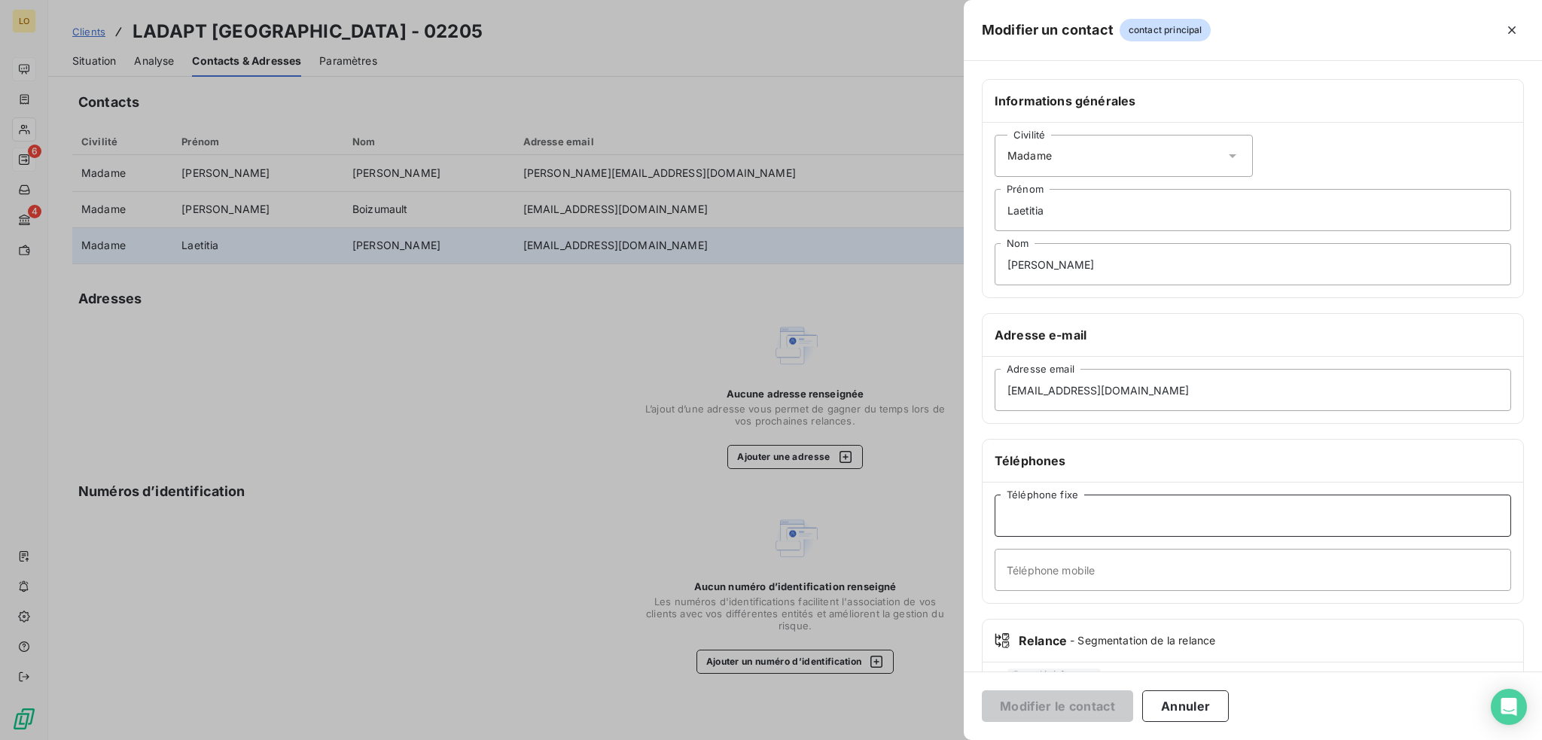
click at [1046, 516] on input "Téléphone fixe" at bounding box center [1252, 516] width 516 height 42
paste input "02 23 27 23 92"
type input "02 23 27 23 98"
click at [1075, 704] on button "Modifier le contact" at bounding box center [1057, 706] width 151 height 32
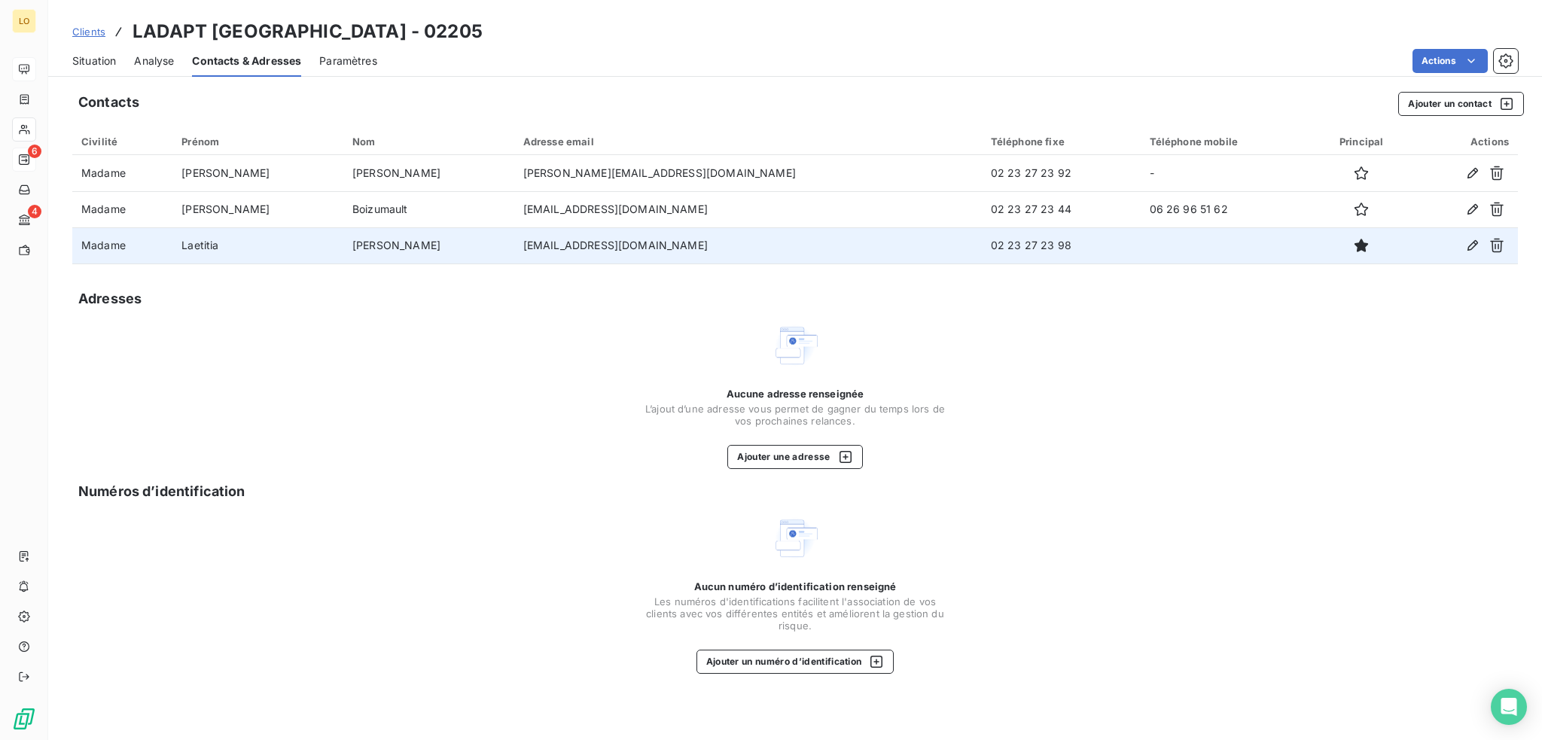
click at [113, 59] on span "Situation" at bounding box center [94, 60] width 44 height 15
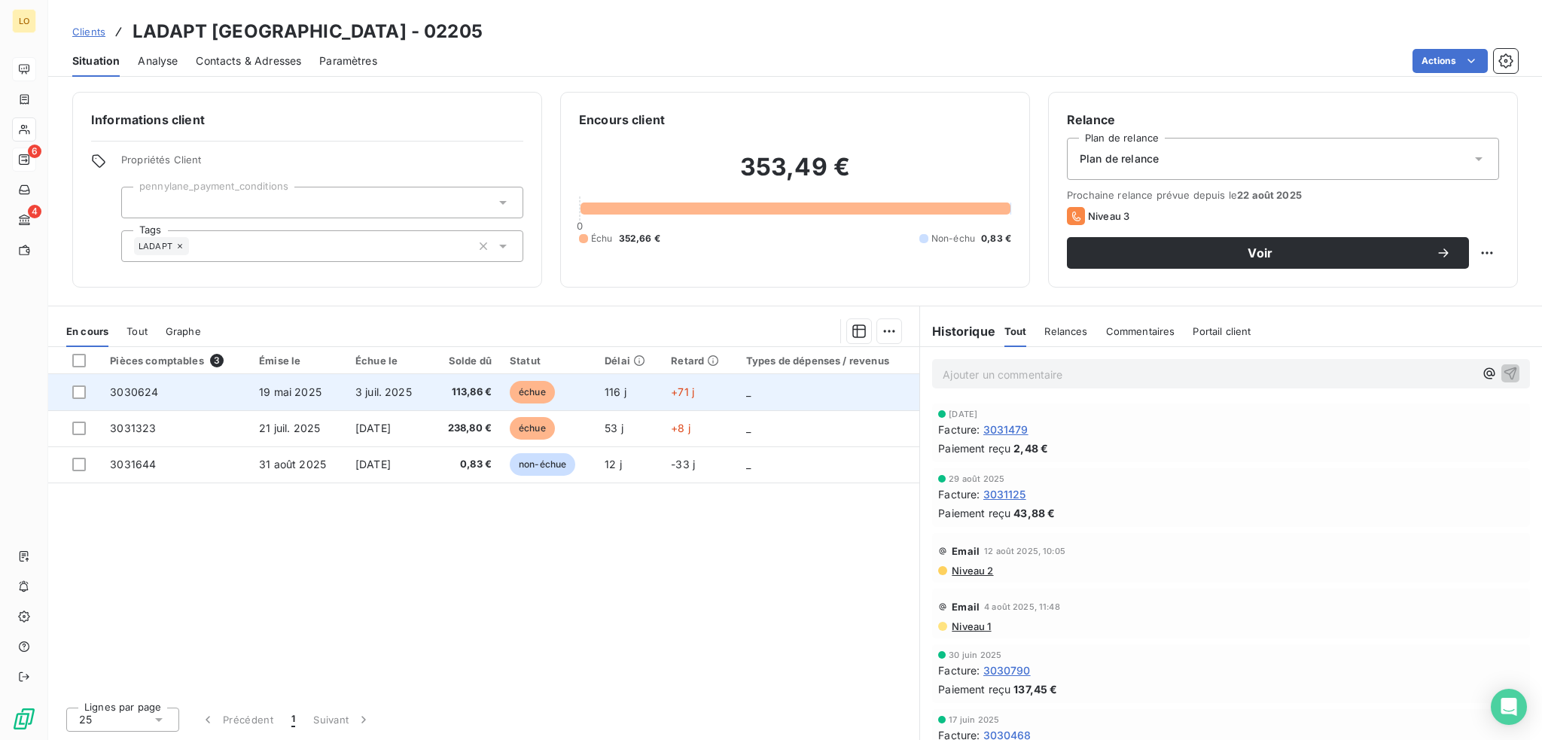
click at [530, 391] on span "échue" at bounding box center [532, 392] width 45 height 23
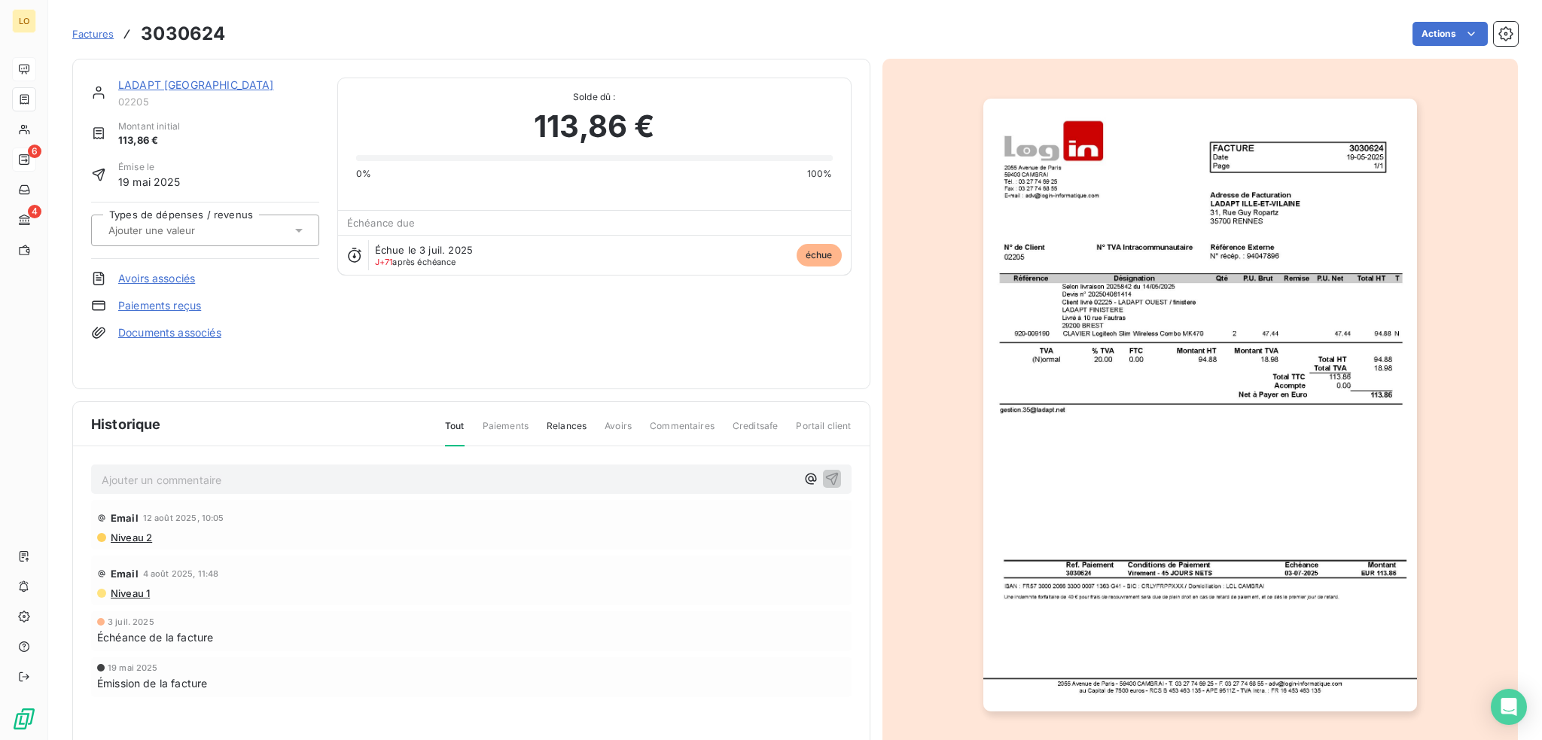
click at [1256, 534] on img "button" at bounding box center [1200, 405] width 434 height 613
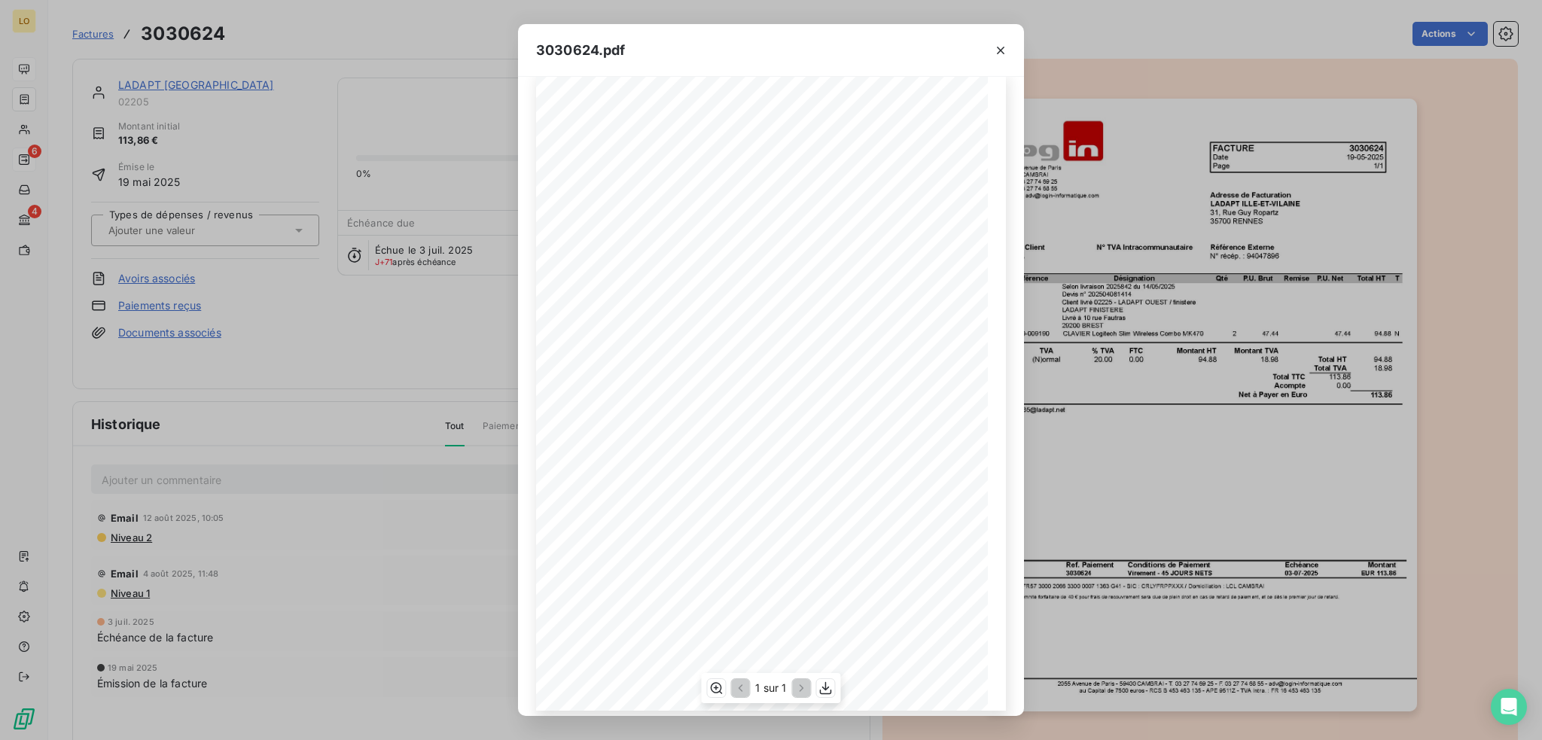
scroll to position [34, 0]
click at [834, 683] on div "FACTURE 3030624 Date [DATE] Page 1/1 [STREET_ADDRESS][GEOGRAPHIC_DATA]. : [PHON…" at bounding box center [771, 380] width 470 height 638
click at [999, 50] on icon "button" at bounding box center [1001, 51] width 8 height 8
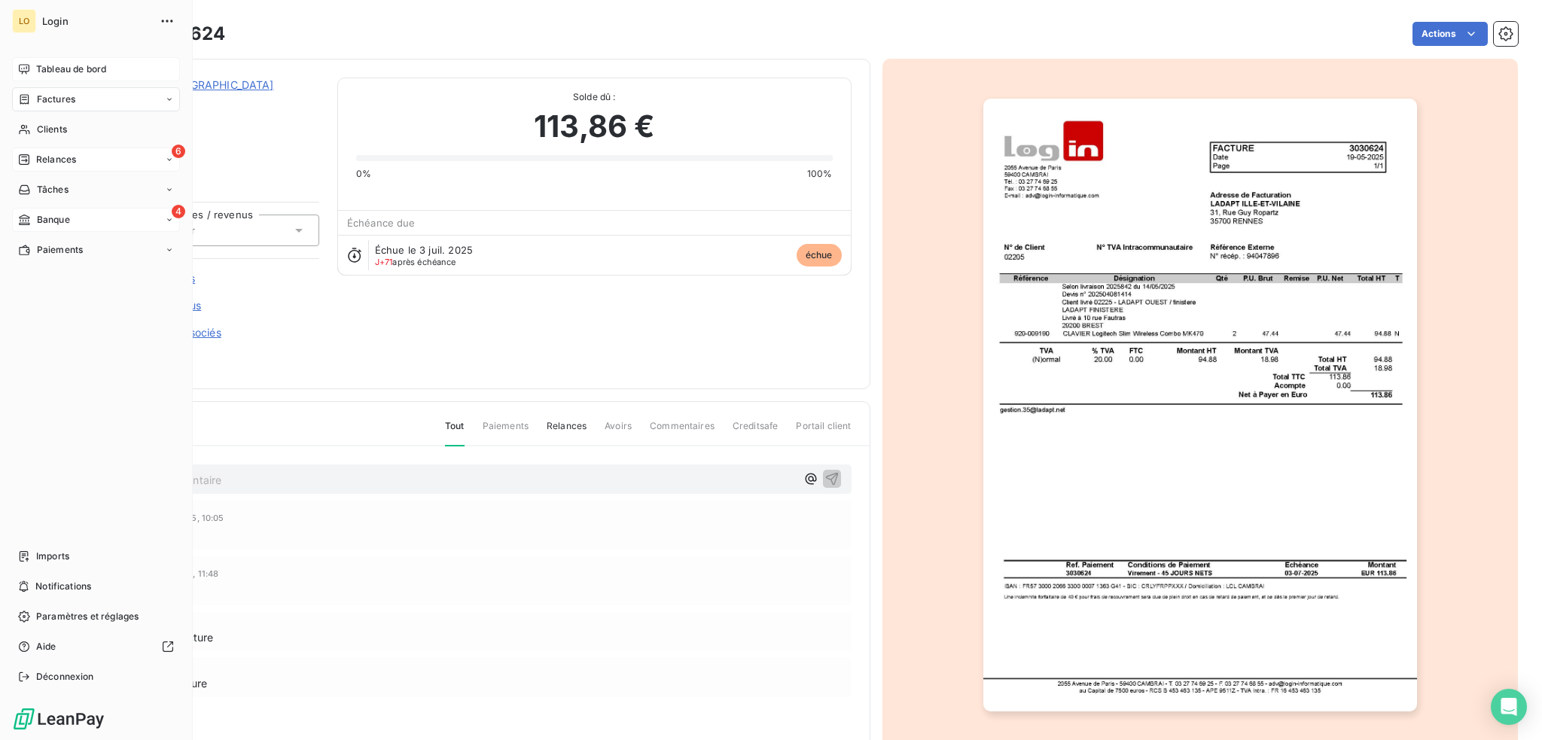
click at [47, 220] on span "Banque" at bounding box center [53, 220] width 33 height 14
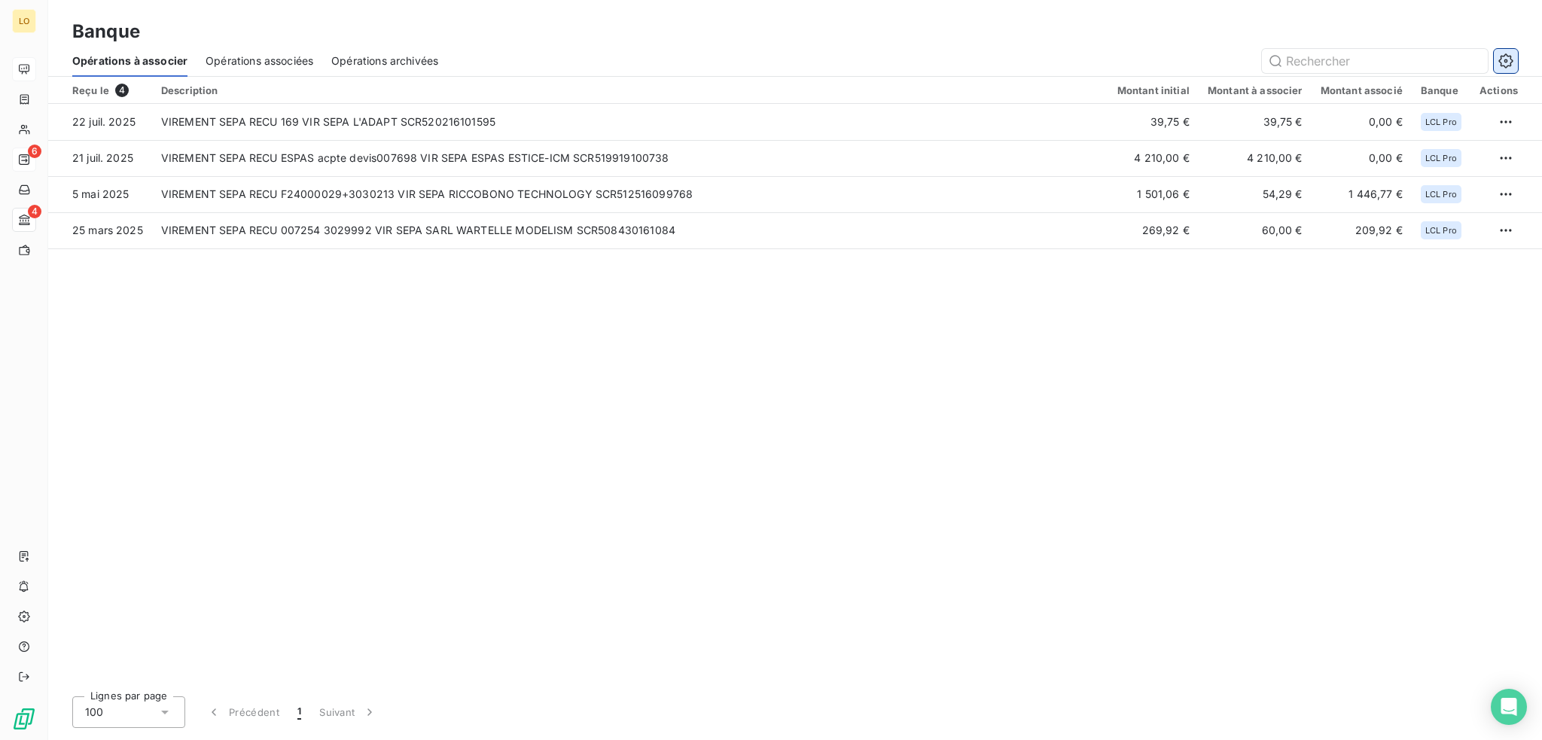
click at [1508, 59] on icon "button" at bounding box center [1505, 60] width 15 height 15
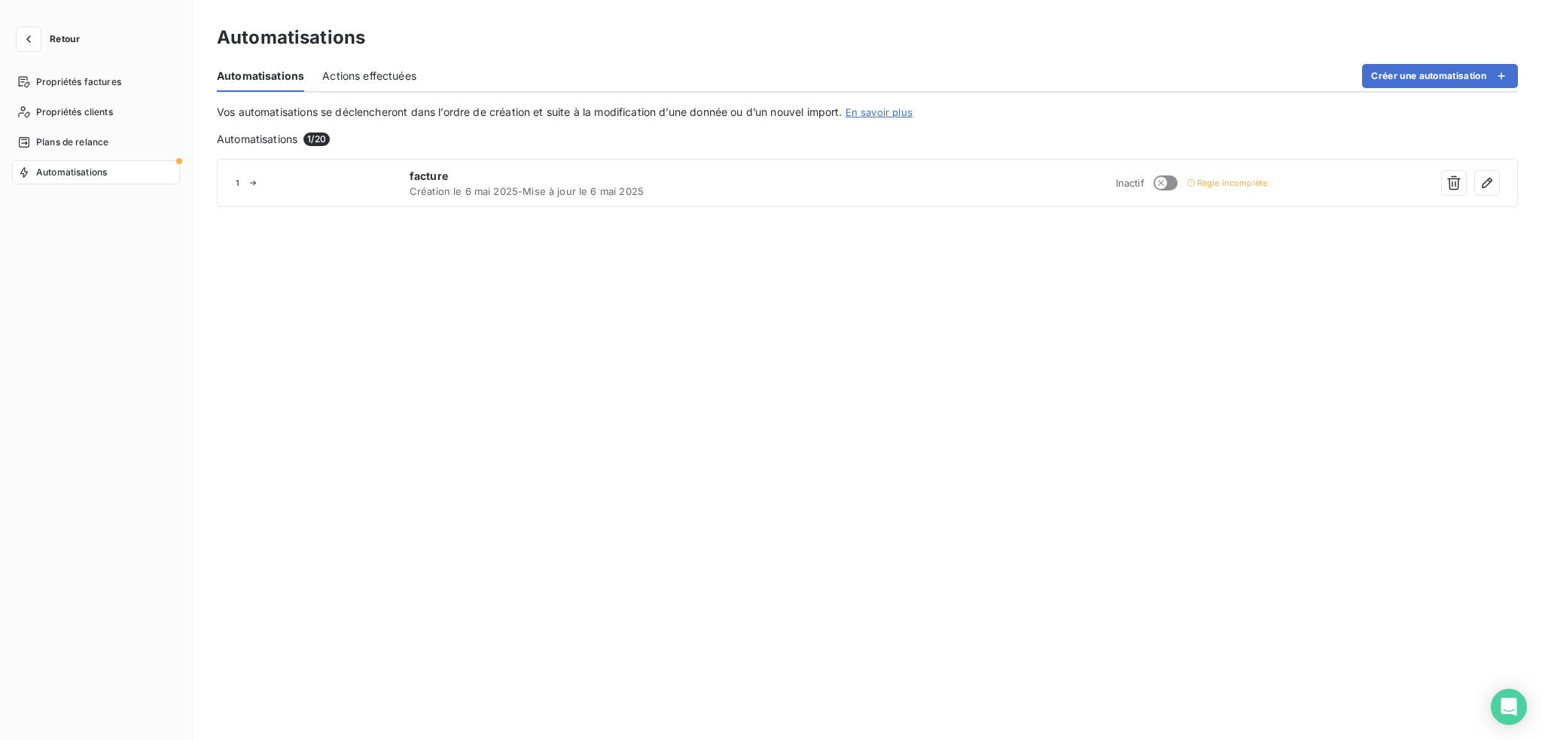
click at [66, 32] on button "Retour" at bounding box center [52, 39] width 80 height 24
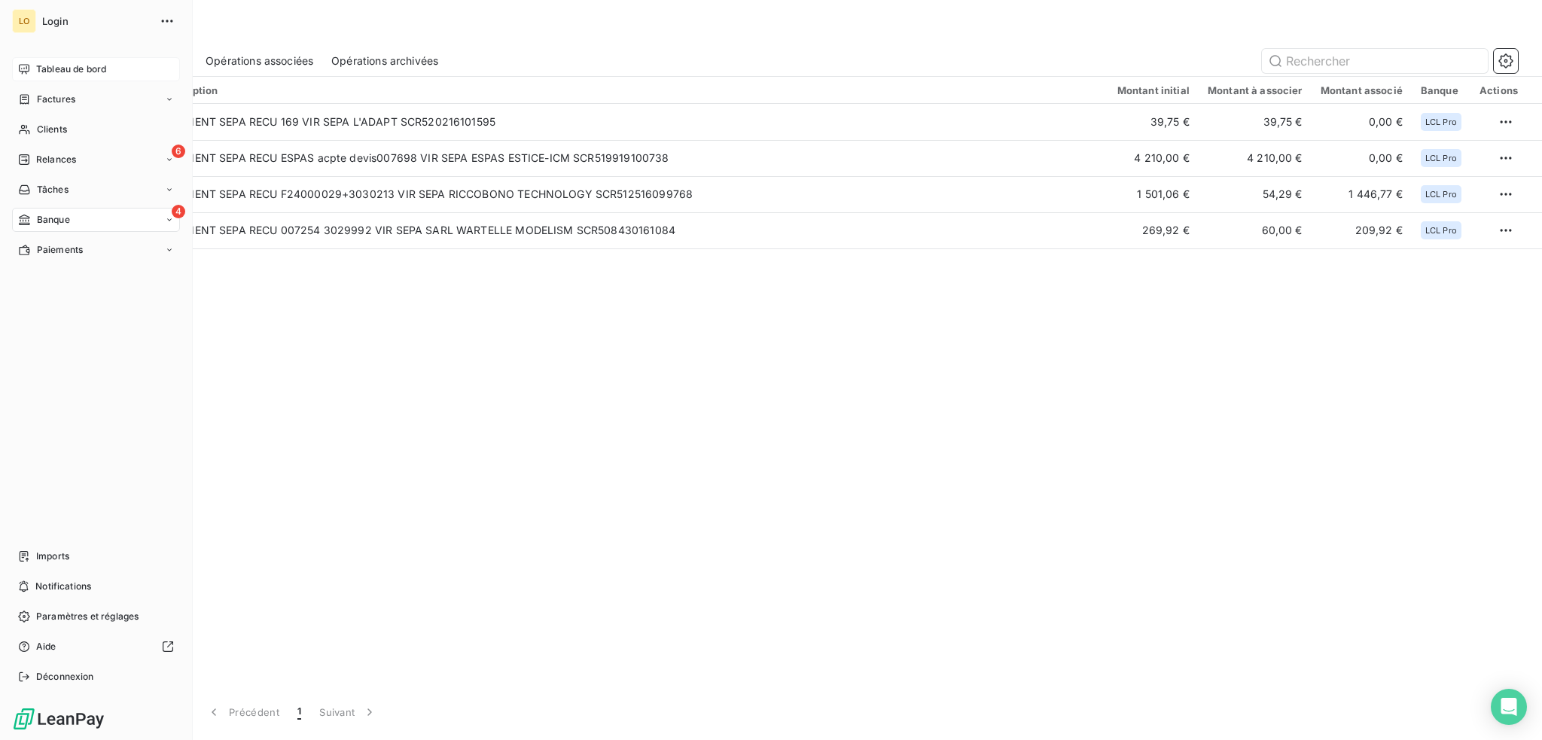
drag, startPoint x: 35, startPoint y: 65, endPoint x: 44, endPoint y: 72, distance: 10.9
click at [35, 65] on div "Tableau de bord" at bounding box center [96, 69] width 168 height 24
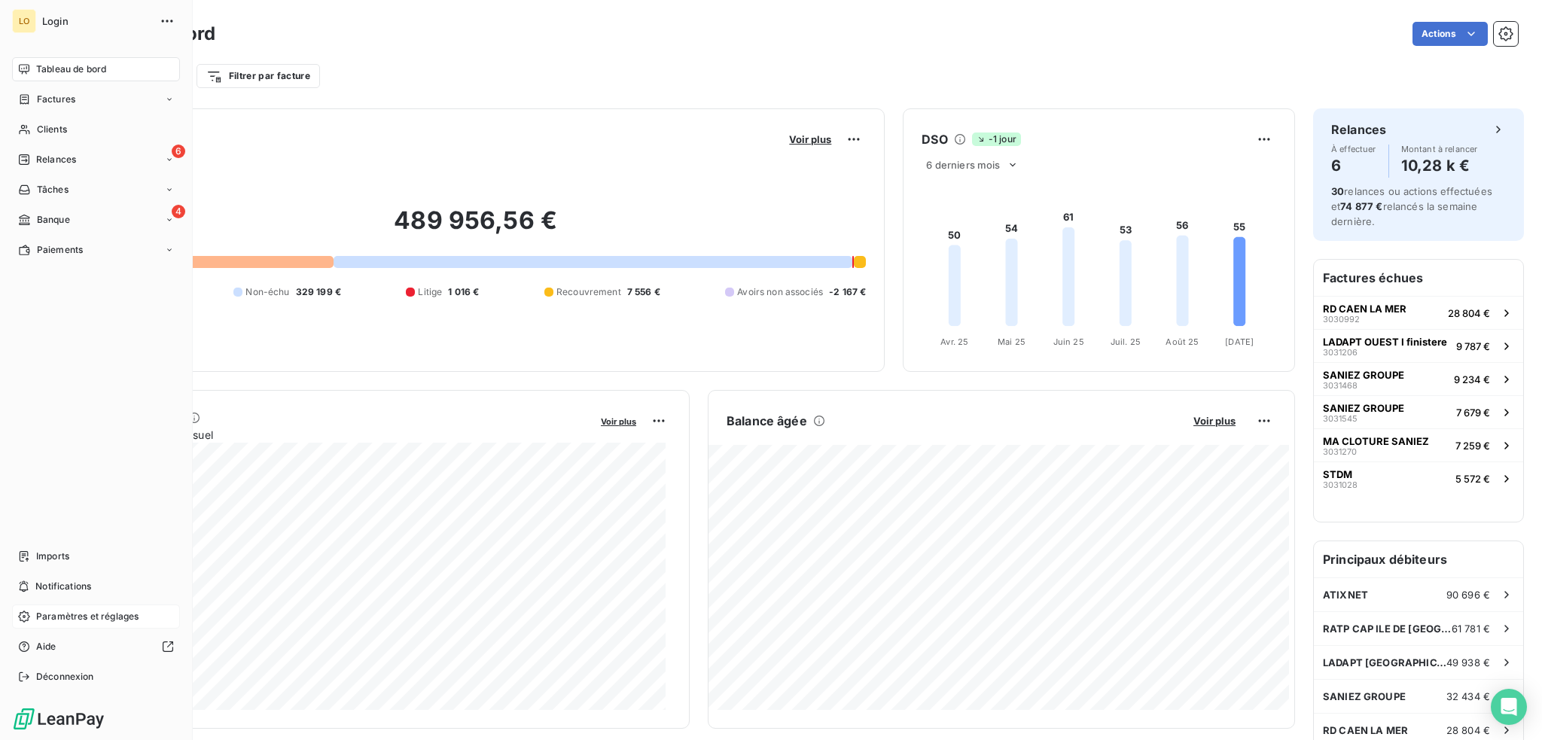
click at [63, 616] on span "Paramètres et réglages" at bounding box center [87, 617] width 102 height 14
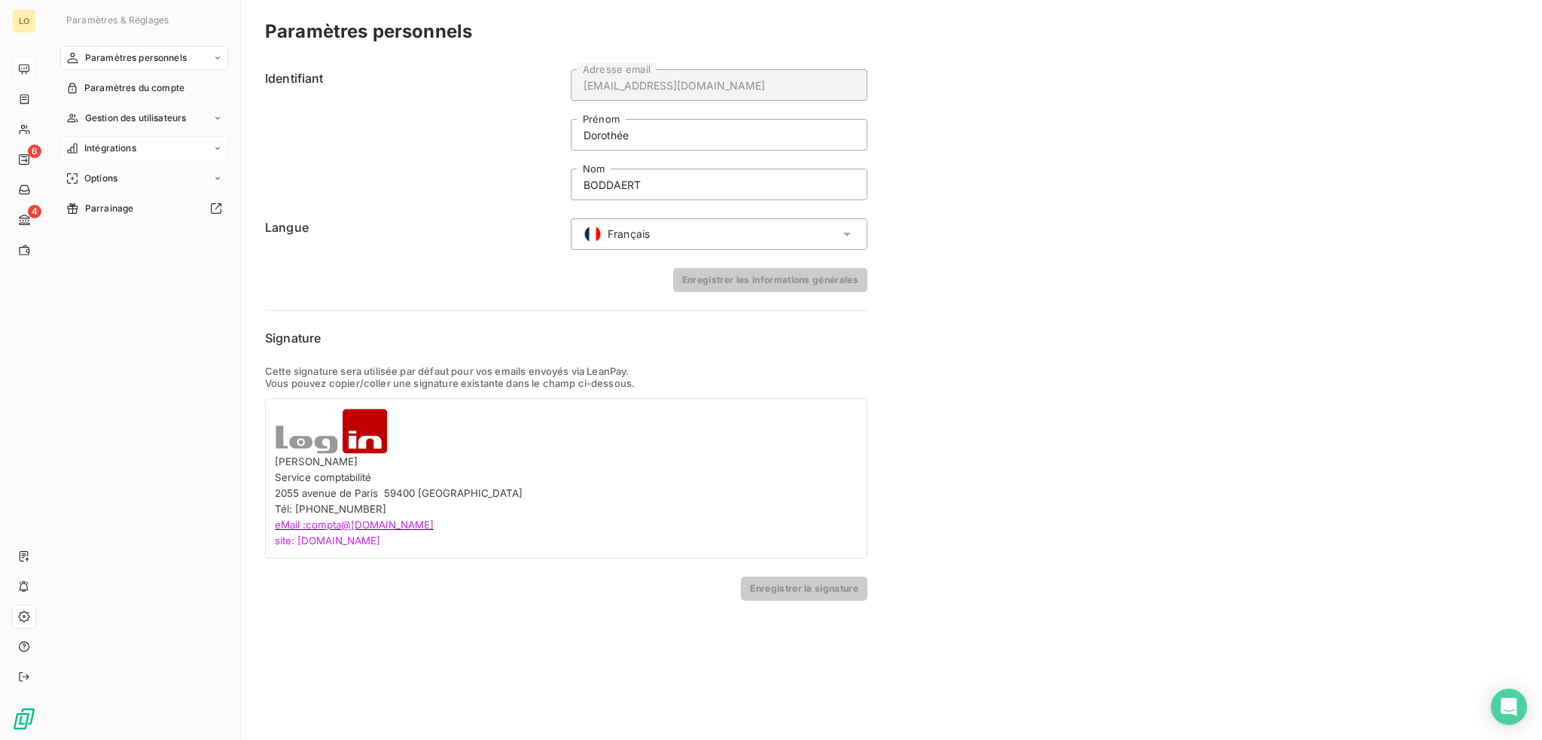
click at [108, 148] on span "Intégrations" at bounding box center [110, 149] width 52 height 14
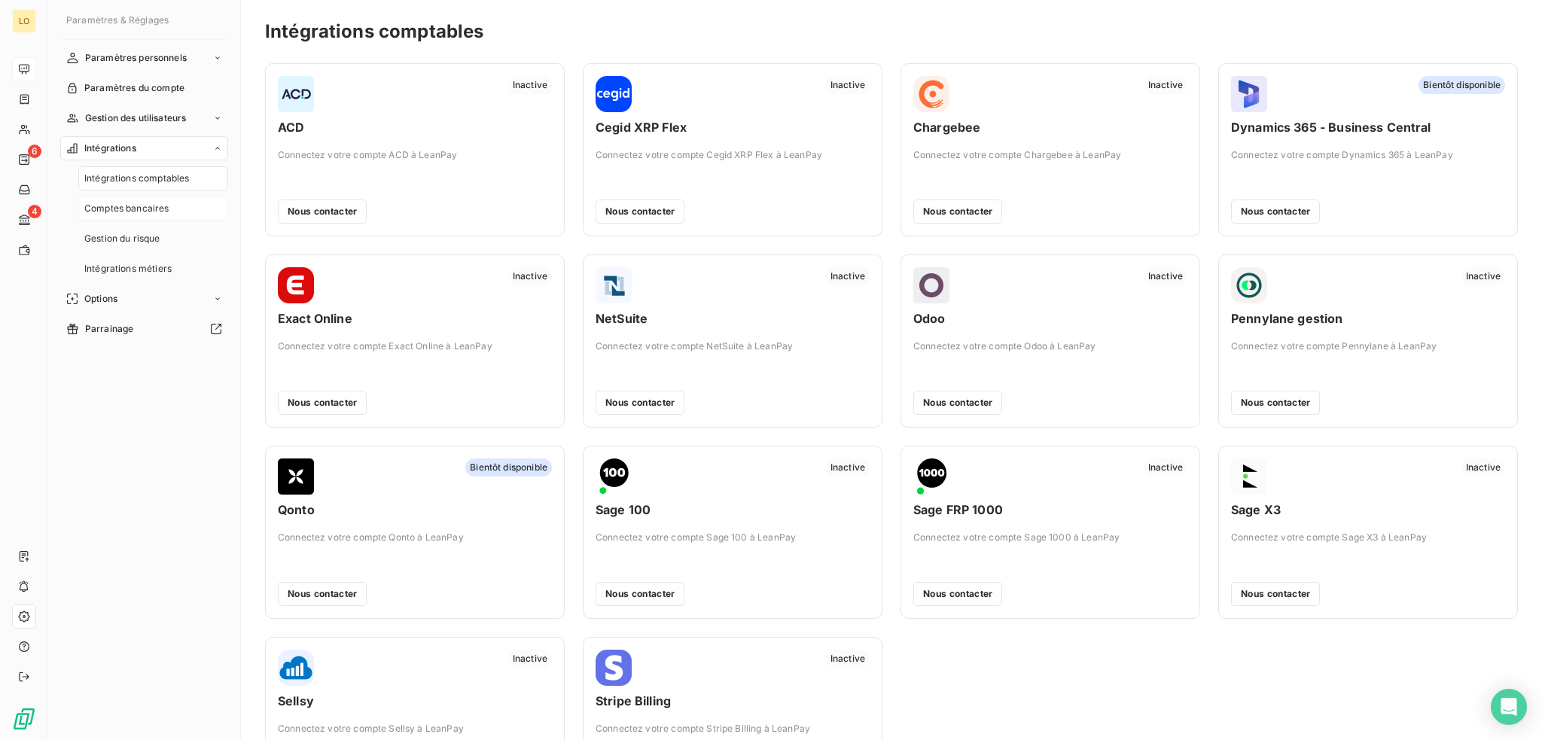
click at [147, 206] on span "Comptes bancaires" at bounding box center [126, 209] width 85 height 14
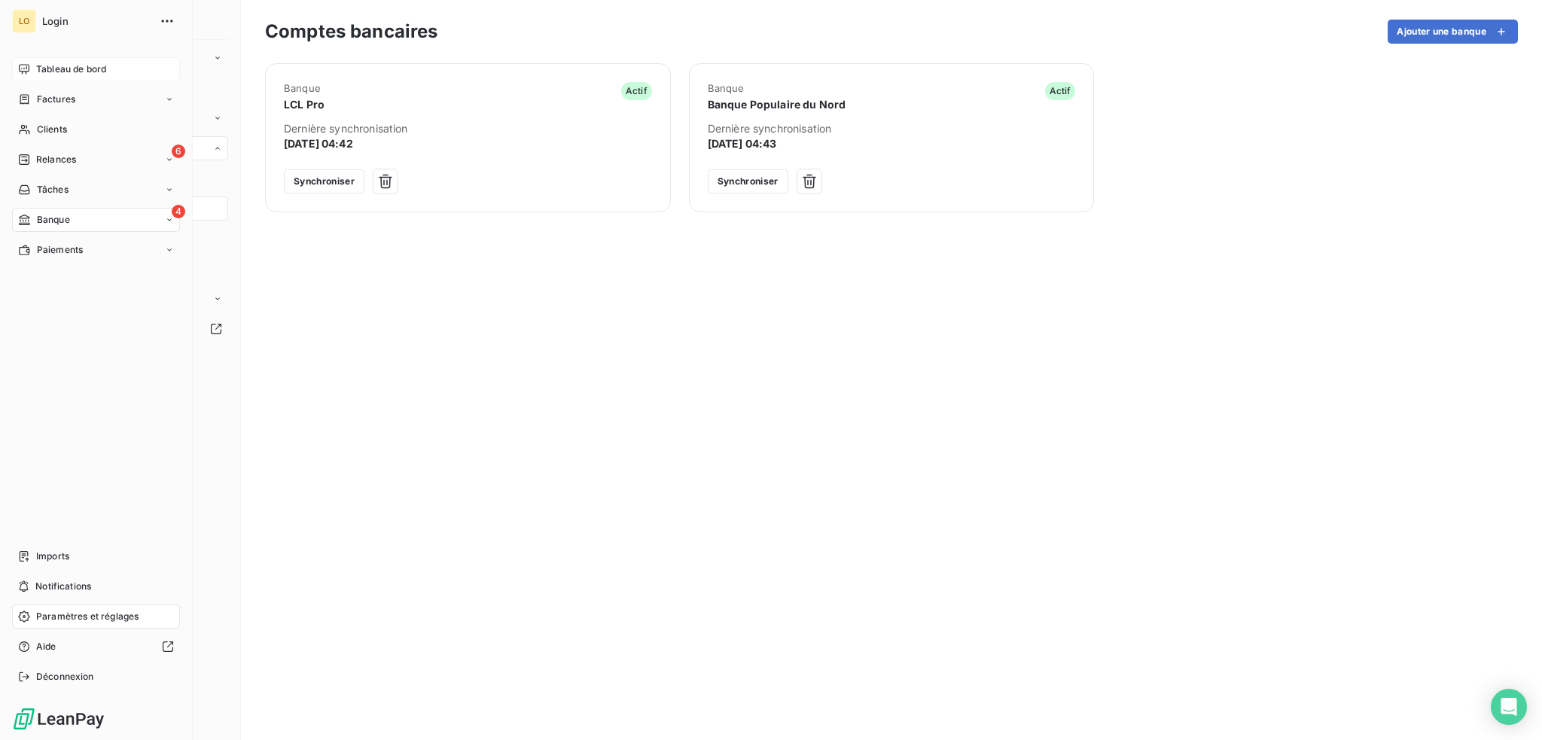
click at [59, 69] on span "Tableau de bord" at bounding box center [71, 69] width 70 height 14
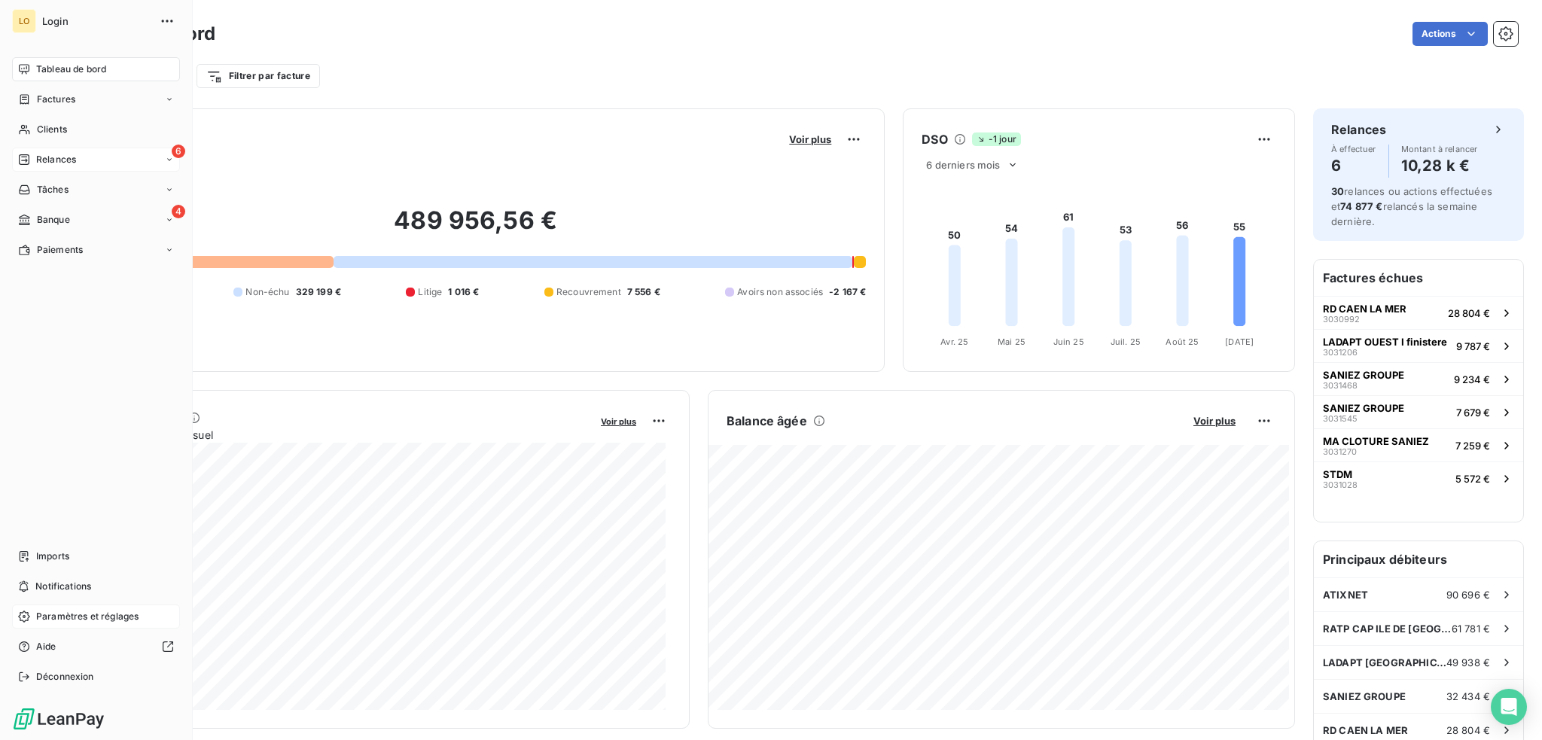
click at [49, 154] on span "Relances" at bounding box center [56, 160] width 40 height 14
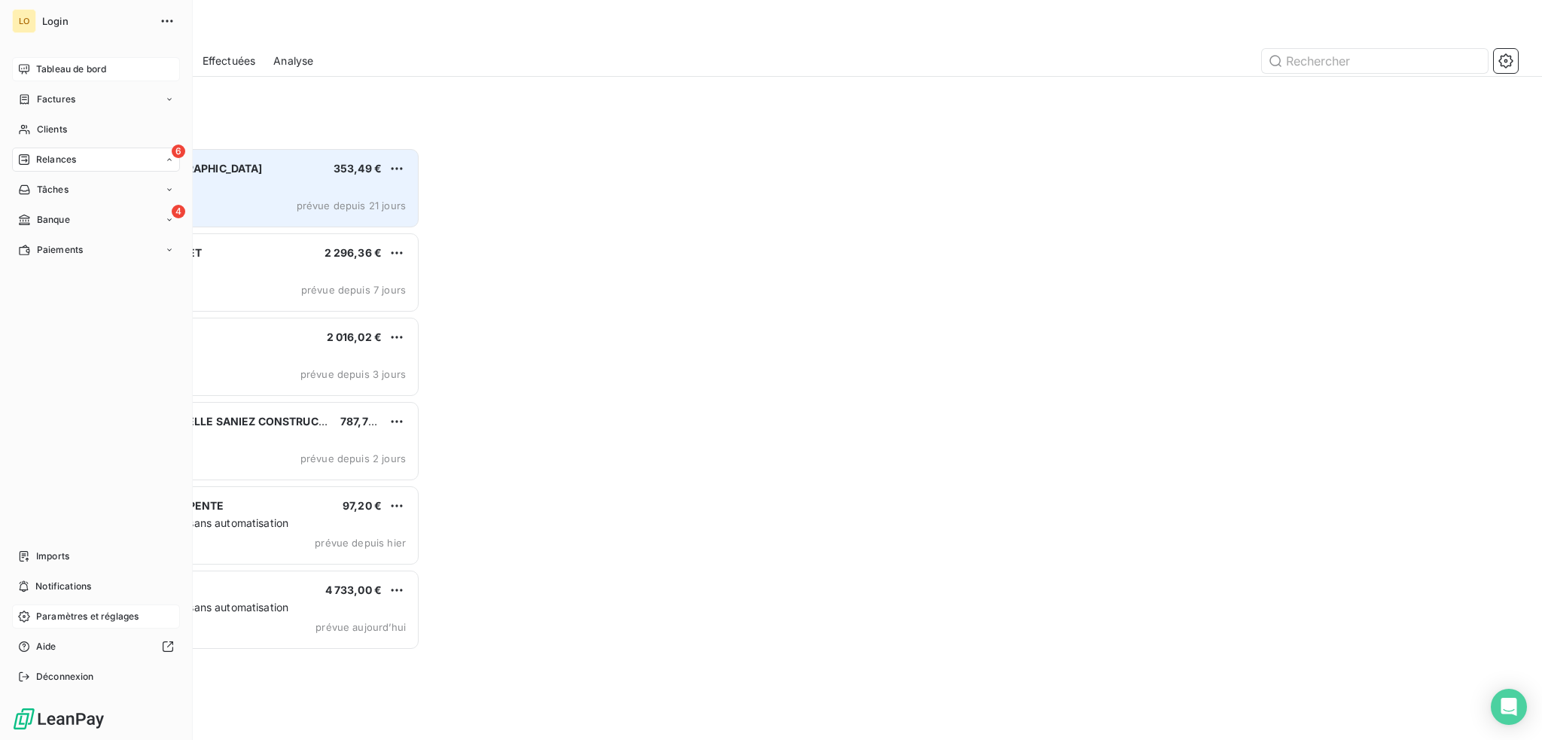
scroll to position [581, 336]
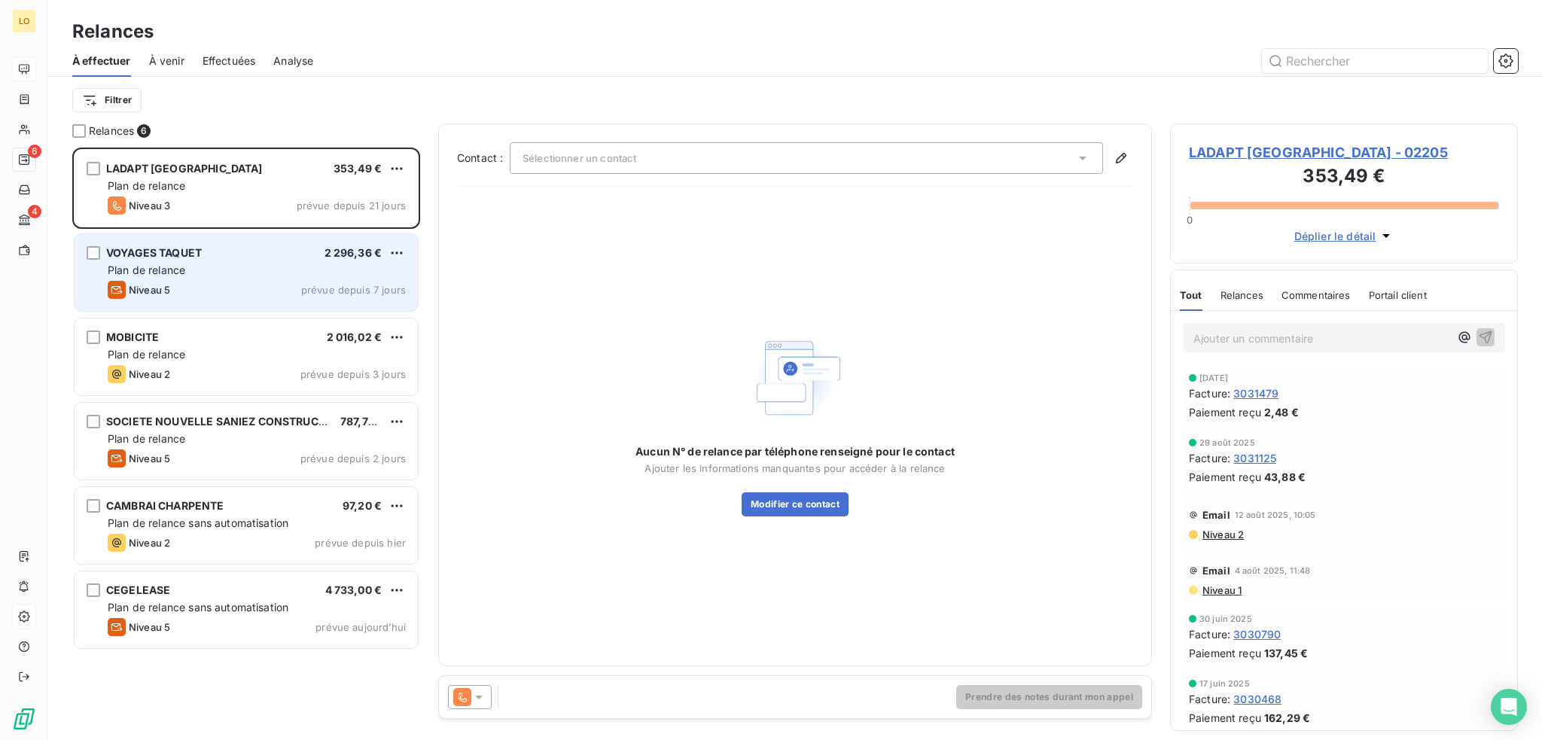
click at [202, 278] on div "VOYAGES TAQUET 2 296,36 € Plan de relance Niveau 5 prévue depuis 7 jours" at bounding box center [246, 272] width 343 height 77
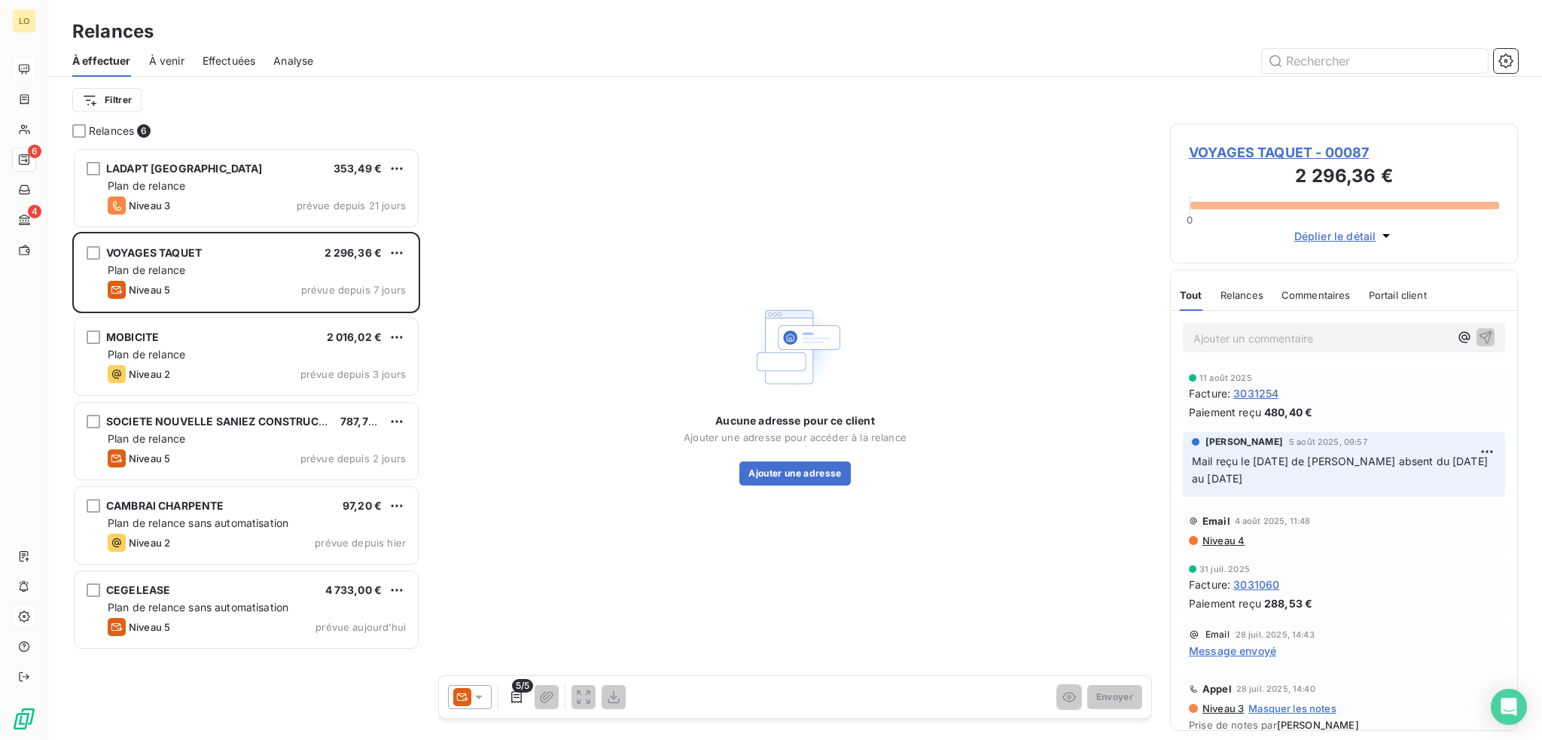
click at [1256, 148] on span "VOYAGES TAQUET - 00087" at bounding box center [1344, 152] width 310 height 20
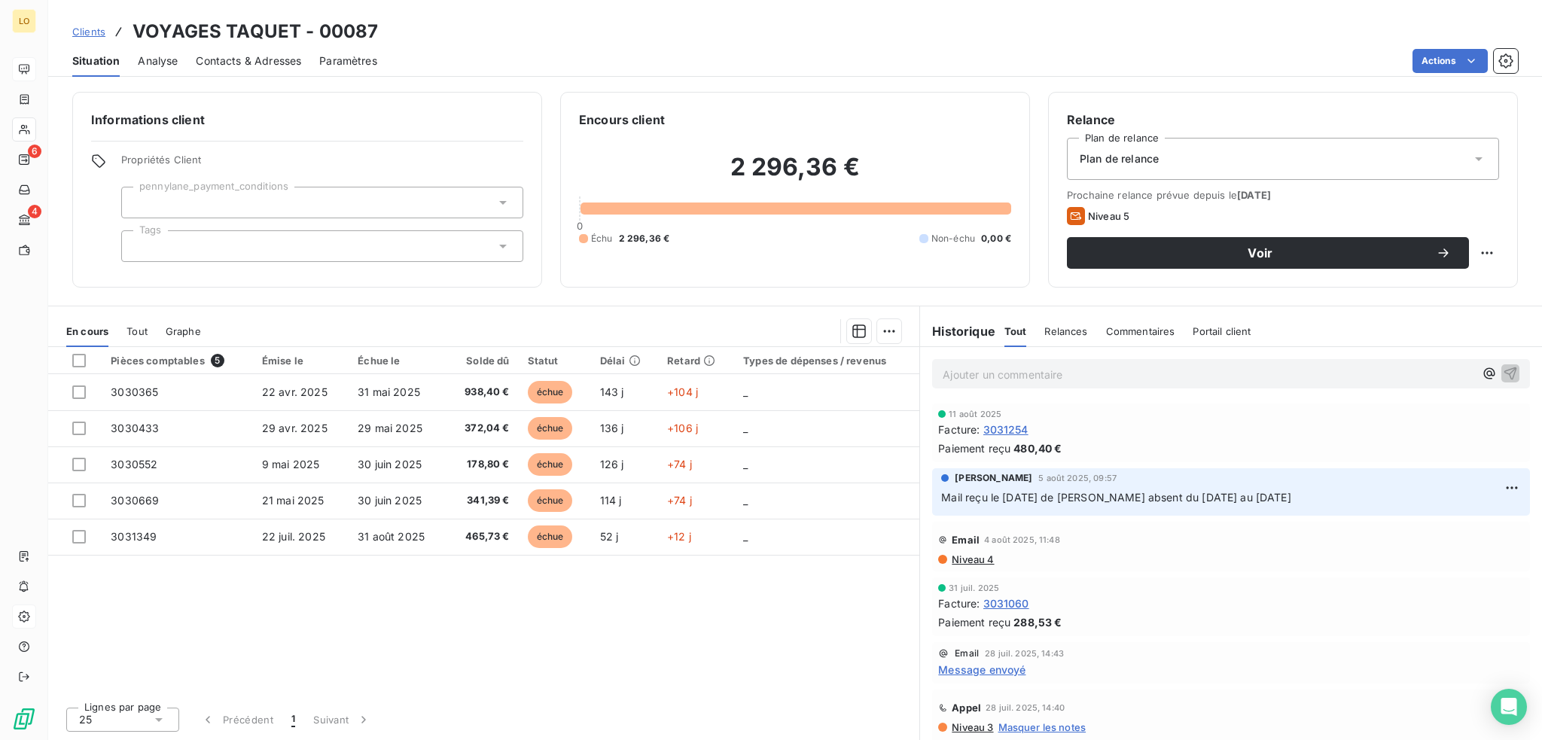
click at [237, 59] on span "Contacts & Adresses" at bounding box center [248, 60] width 105 height 15
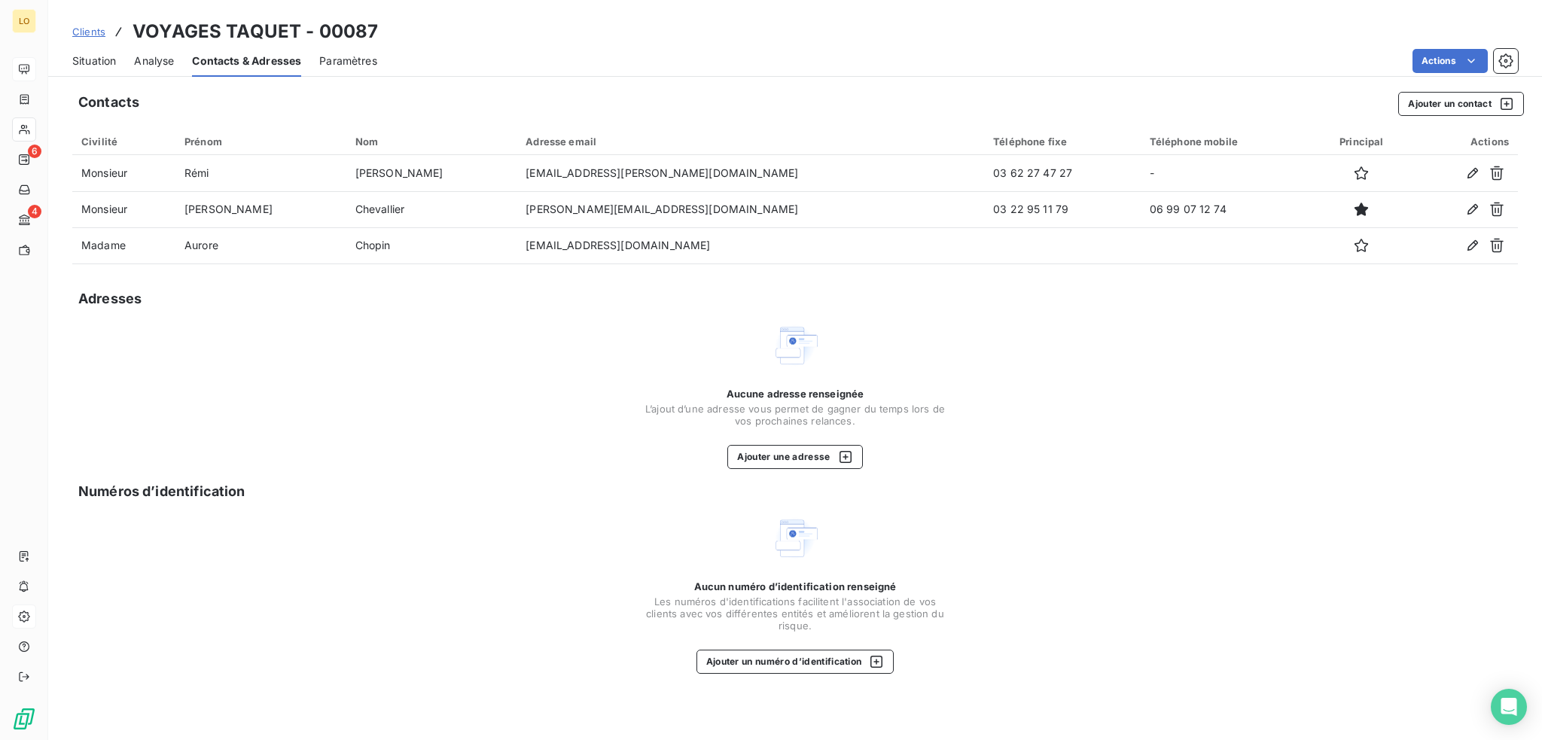
click at [89, 56] on span "Situation" at bounding box center [94, 60] width 44 height 15
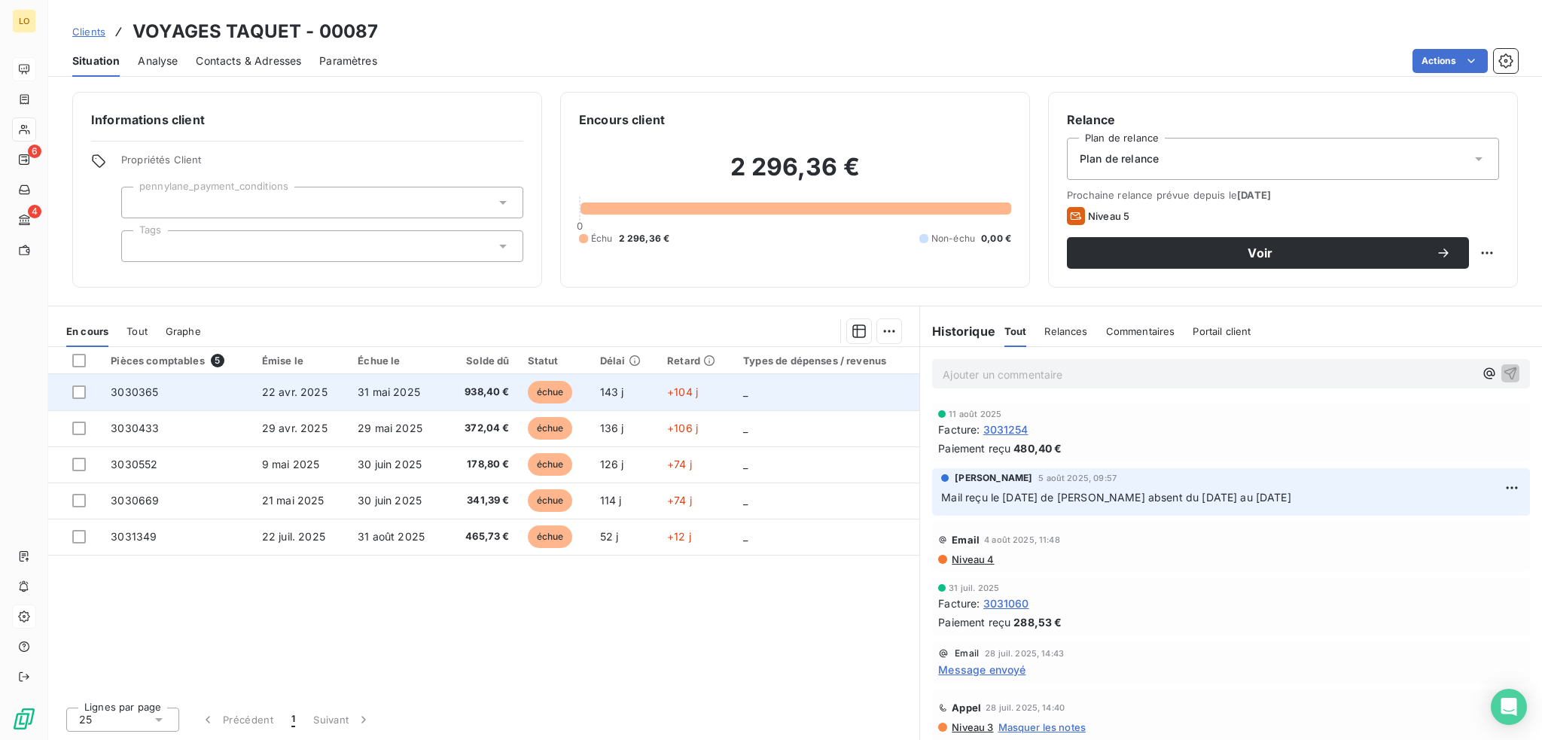
click at [551, 386] on span "échue" at bounding box center [550, 392] width 45 height 23
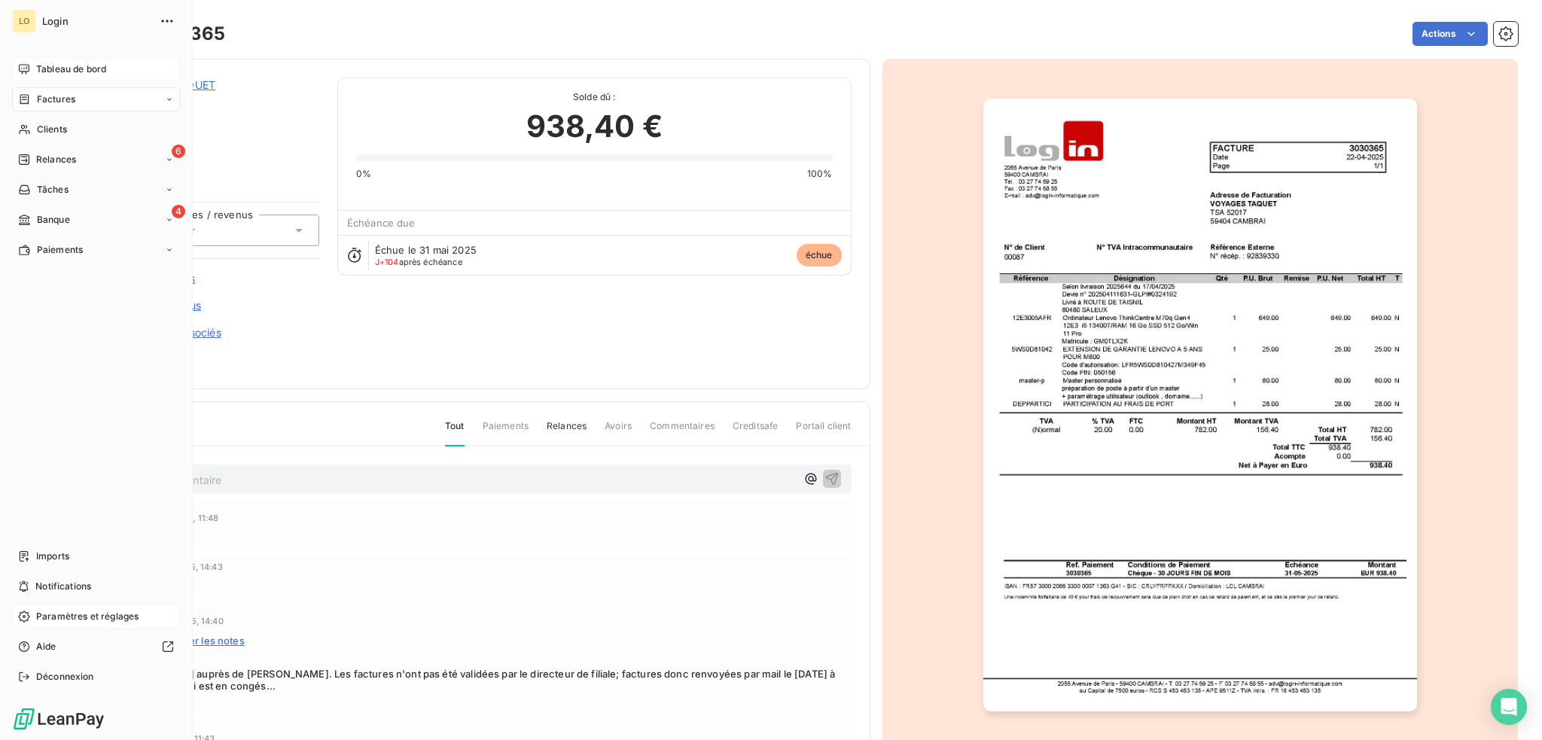
click at [188, 91] on div "LO Login Tableau de bord Factures Clients 6 Relances Tâches 4 Banque Paiements …" at bounding box center [96, 370] width 193 height 740
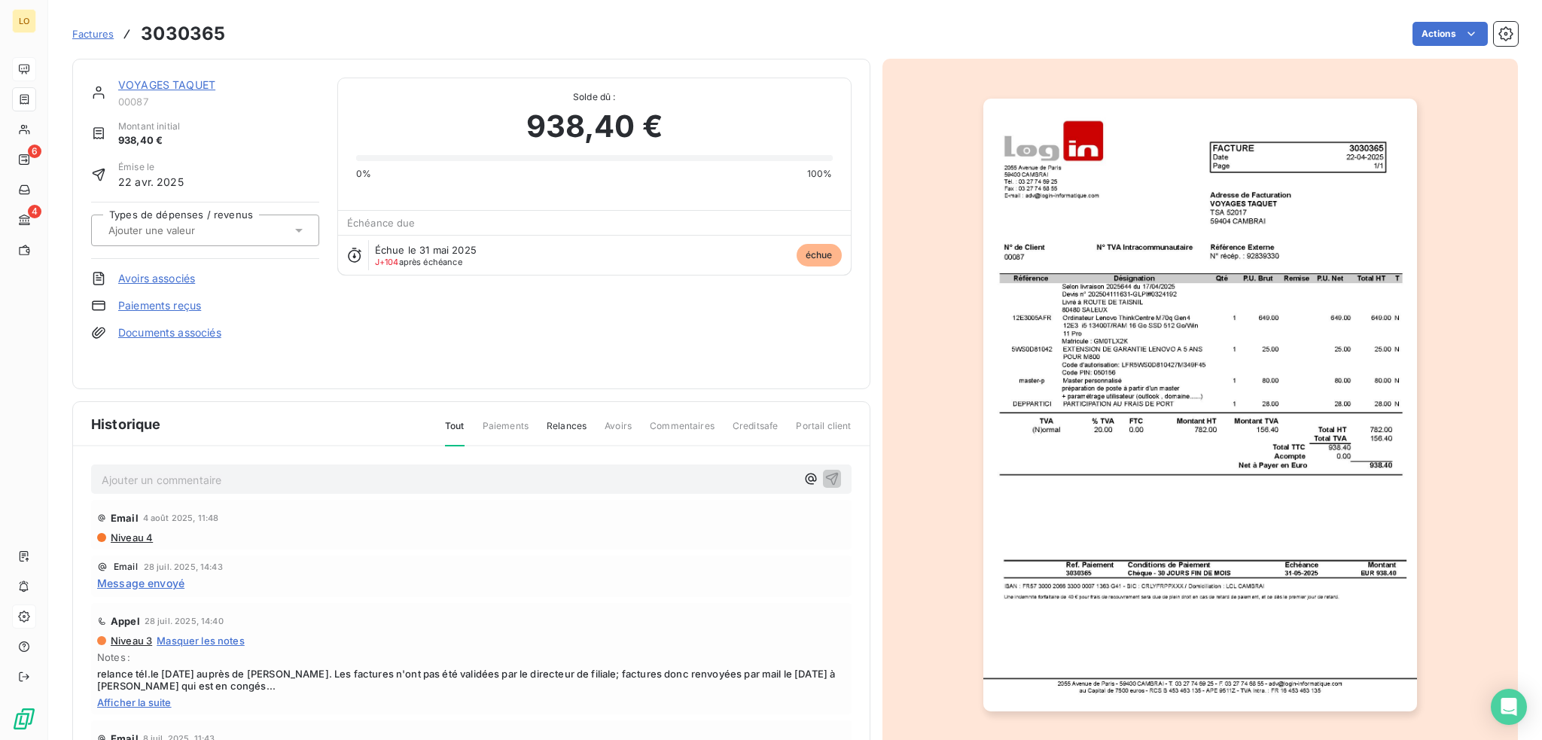
click at [199, 90] on link "VOYAGES TAQUET" at bounding box center [166, 84] width 97 height 13
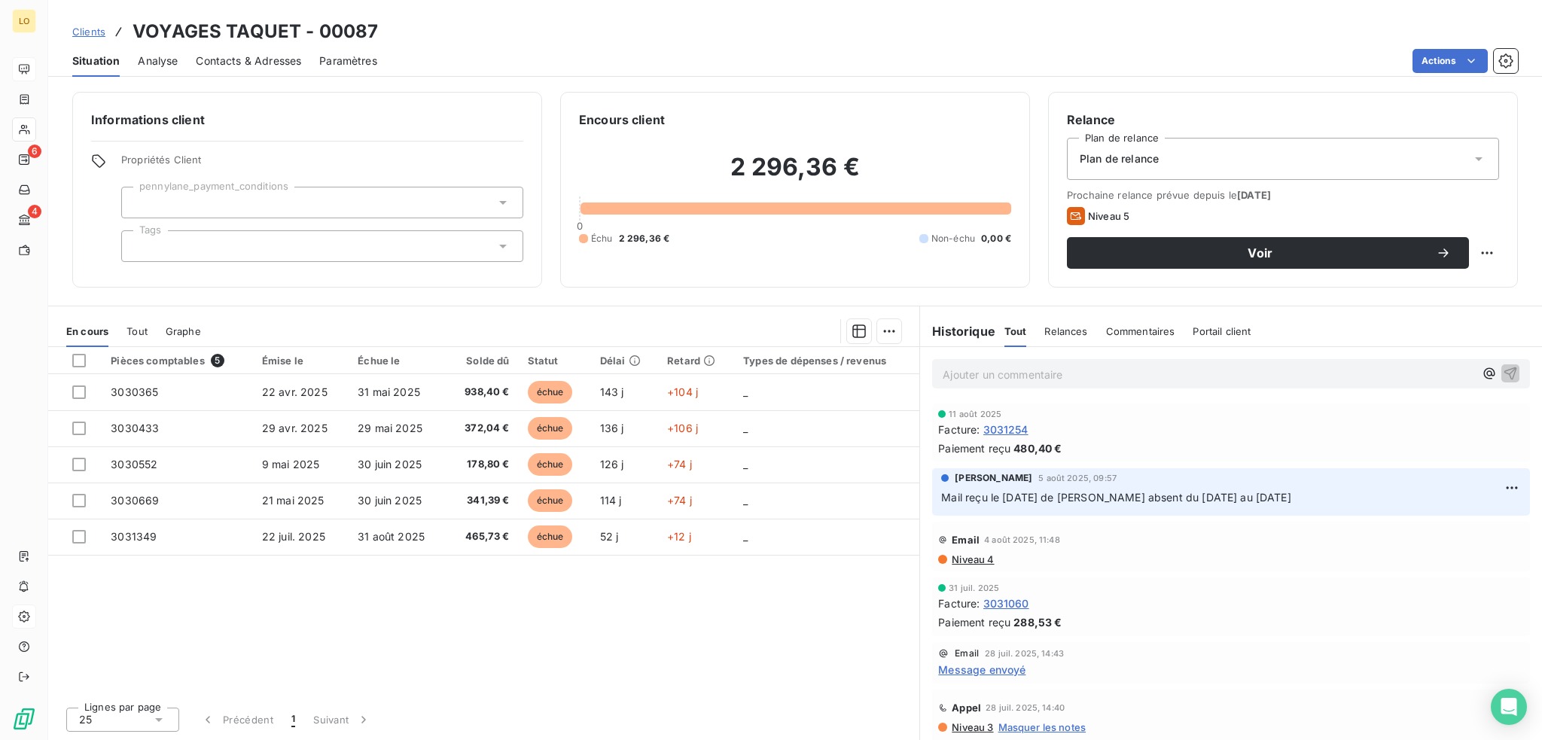
click at [248, 60] on span "Contacts & Adresses" at bounding box center [248, 60] width 105 height 15
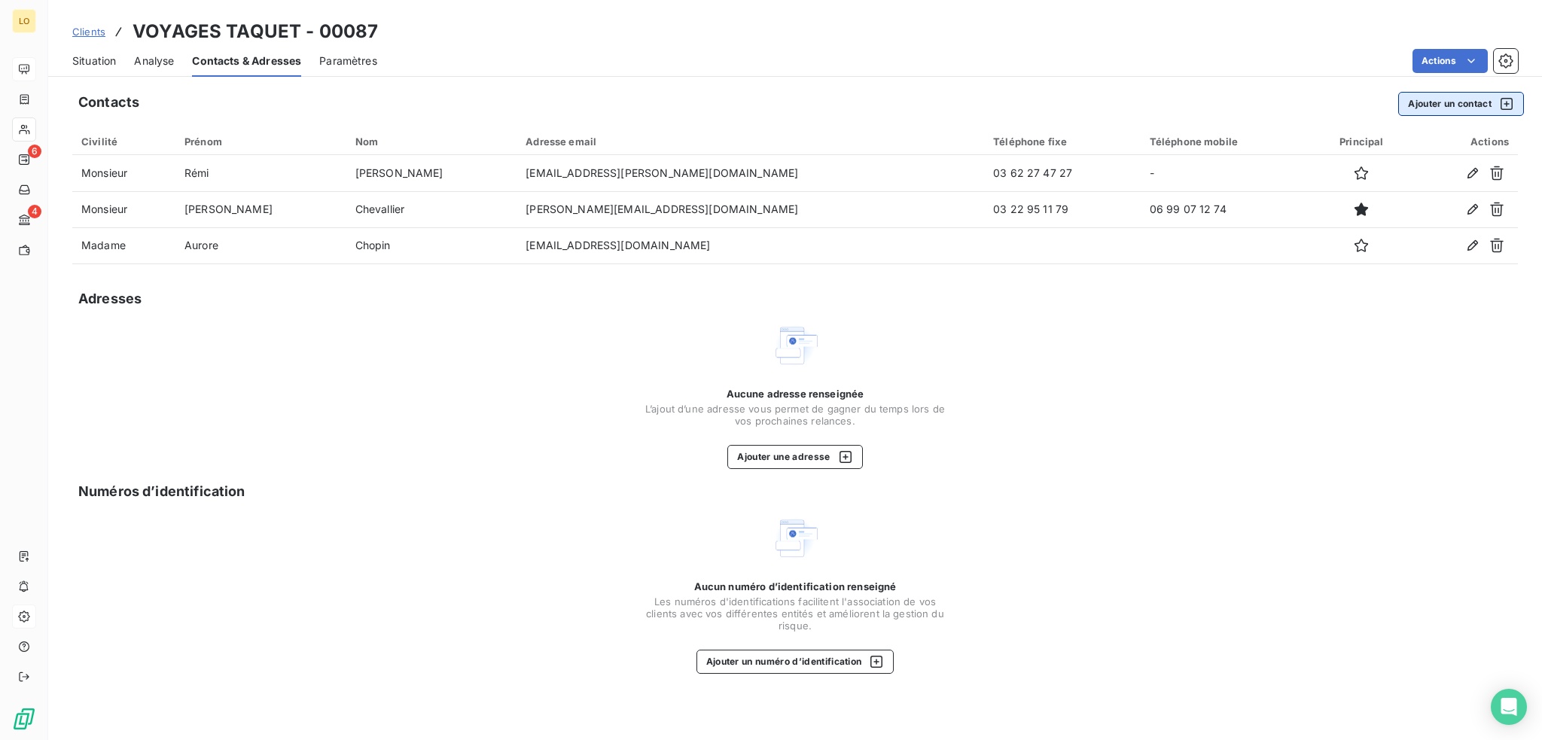
click at [1433, 99] on button "Ajouter un contact" at bounding box center [1461, 104] width 126 height 24
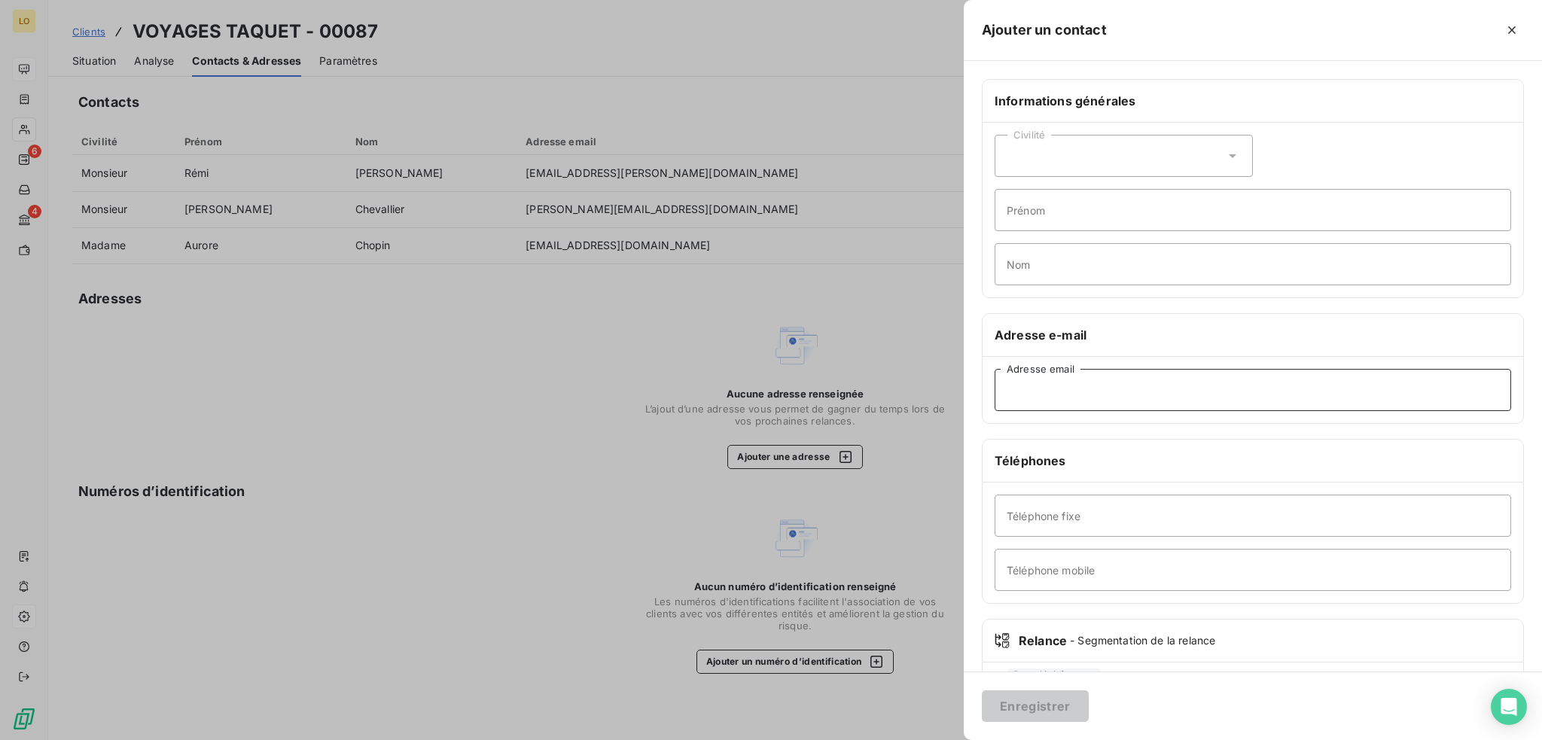
click at [1084, 394] on input "Adresse email" at bounding box center [1252, 390] width 516 height 42
type input "[EMAIL_ADDRESS][DOMAIN_NAME]"
click at [1015, 703] on button "Enregistrer" at bounding box center [1035, 706] width 107 height 32
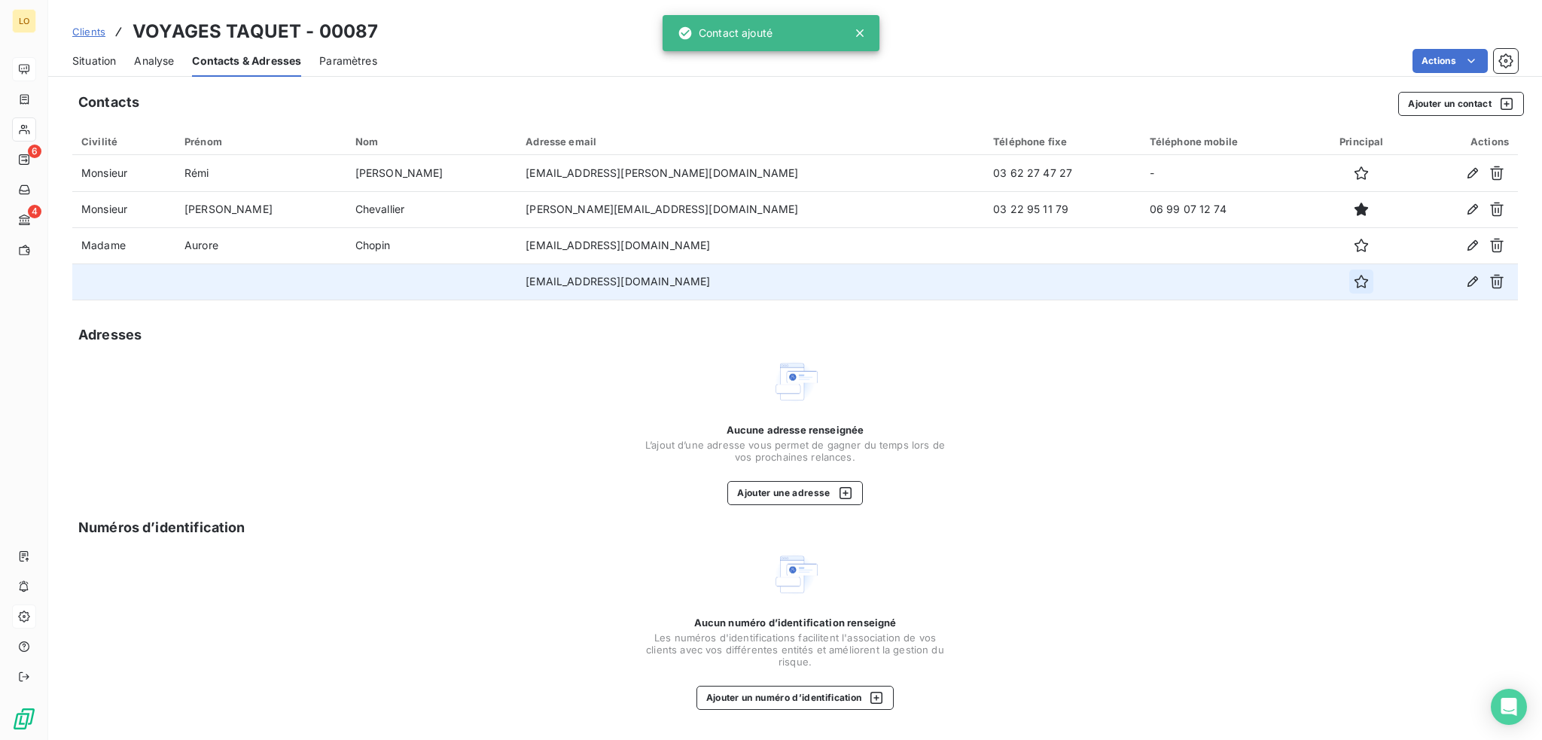
click at [1354, 280] on icon "button" at bounding box center [1361, 281] width 15 height 15
drag, startPoint x: 643, startPoint y: 280, endPoint x: 446, endPoint y: 291, distance: 197.5
click at [446, 291] on tr "[EMAIL_ADDRESS][DOMAIN_NAME]" at bounding box center [794, 281] width 1445 height 36
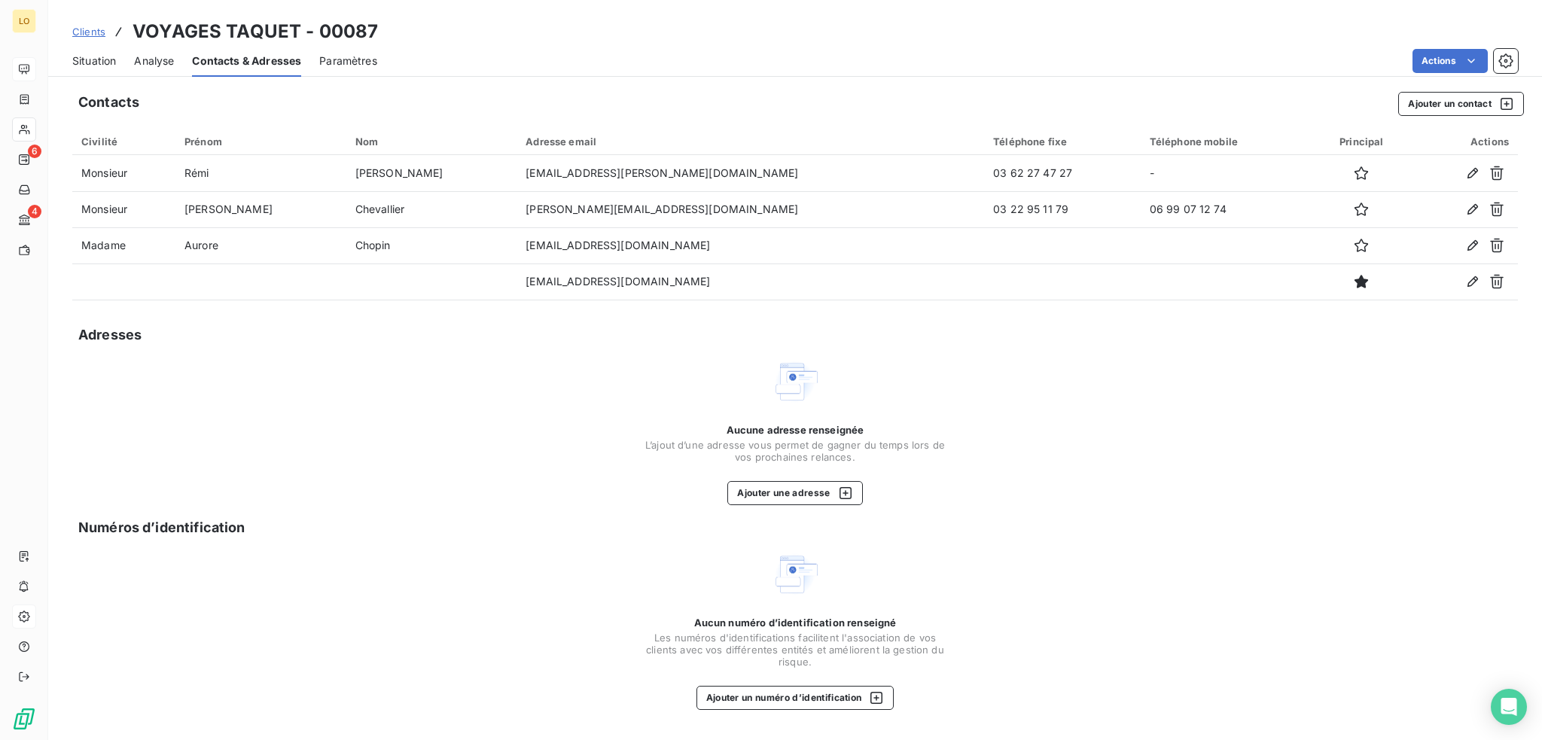
copy tr "[EMAIL_ADDRESS][DOMAIN_NAME]"
click at [99, 59] on span "Situation" at bounding box center [94, 60] width 44 height 15
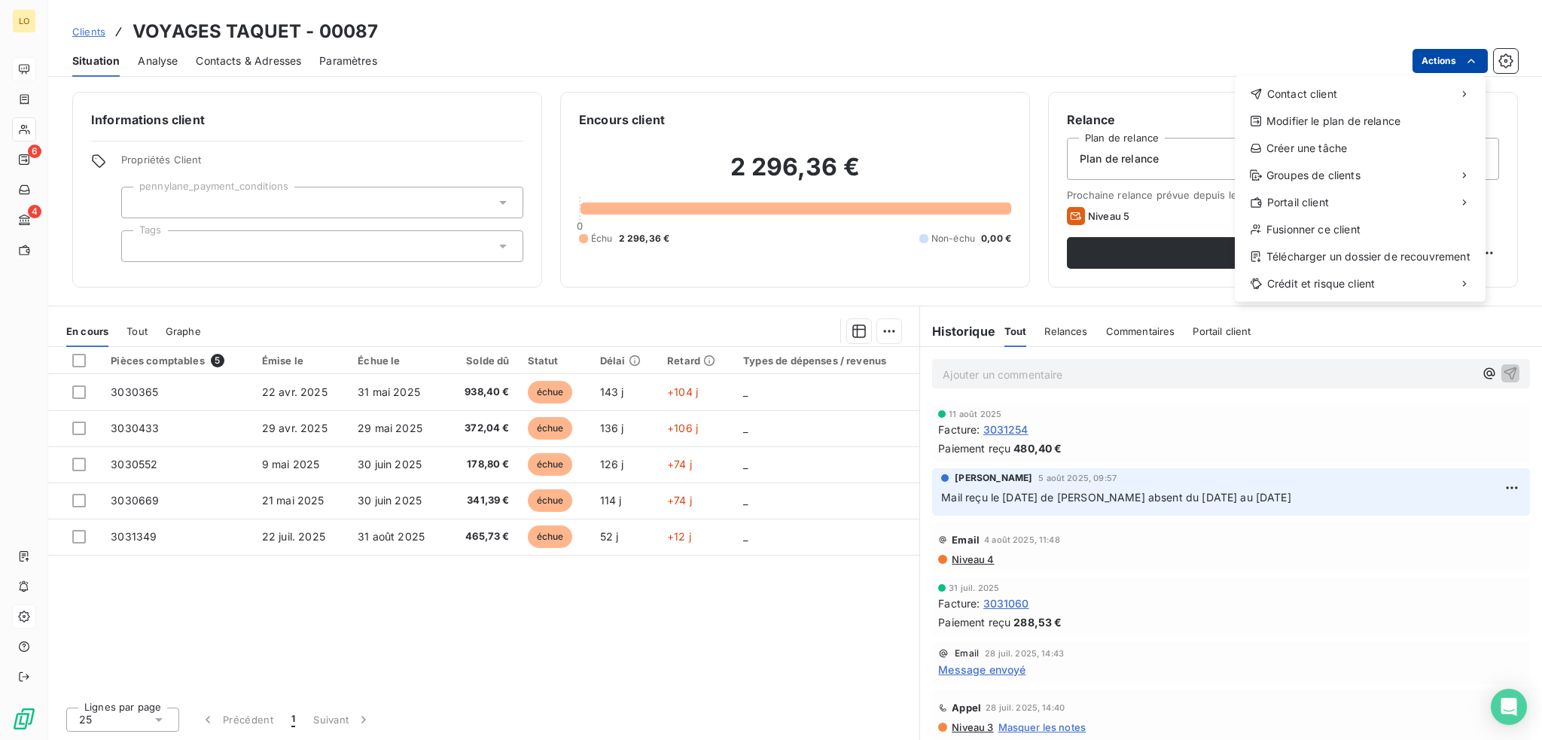
click at [1430, 57] on html "LO 6 4 Clients VOYAGES TAQUET - 00087 Situation Analyse Contacts & Adresses Par…" at bounding box center [771, 370] width 1542 height 740
click at [1123, 104] on div "Envoyer un email" at bounding box center [1123, 100] width 202 height 24
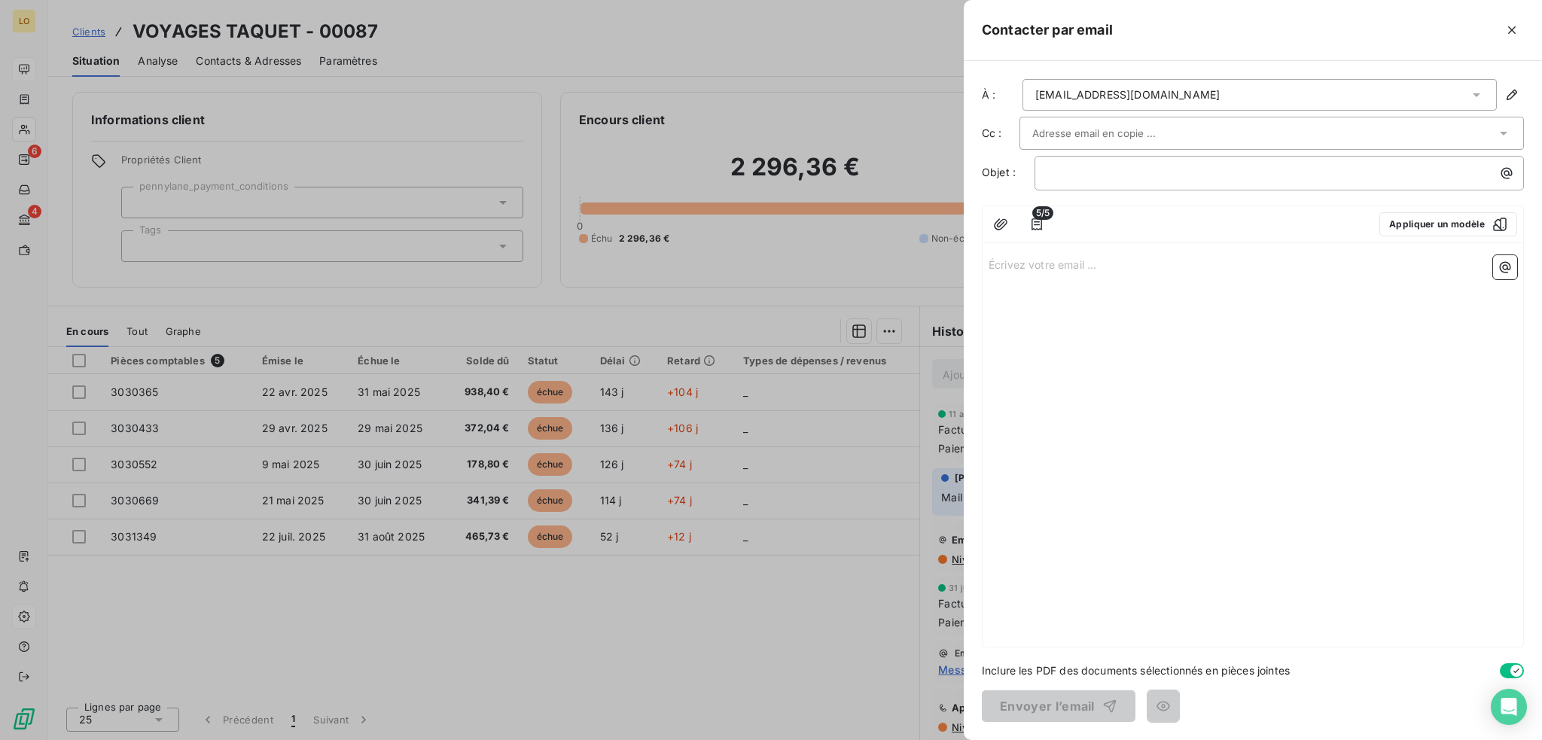
click at [1075, 130] on input "text" at bounding box center [1113, 133] width 162 height 23
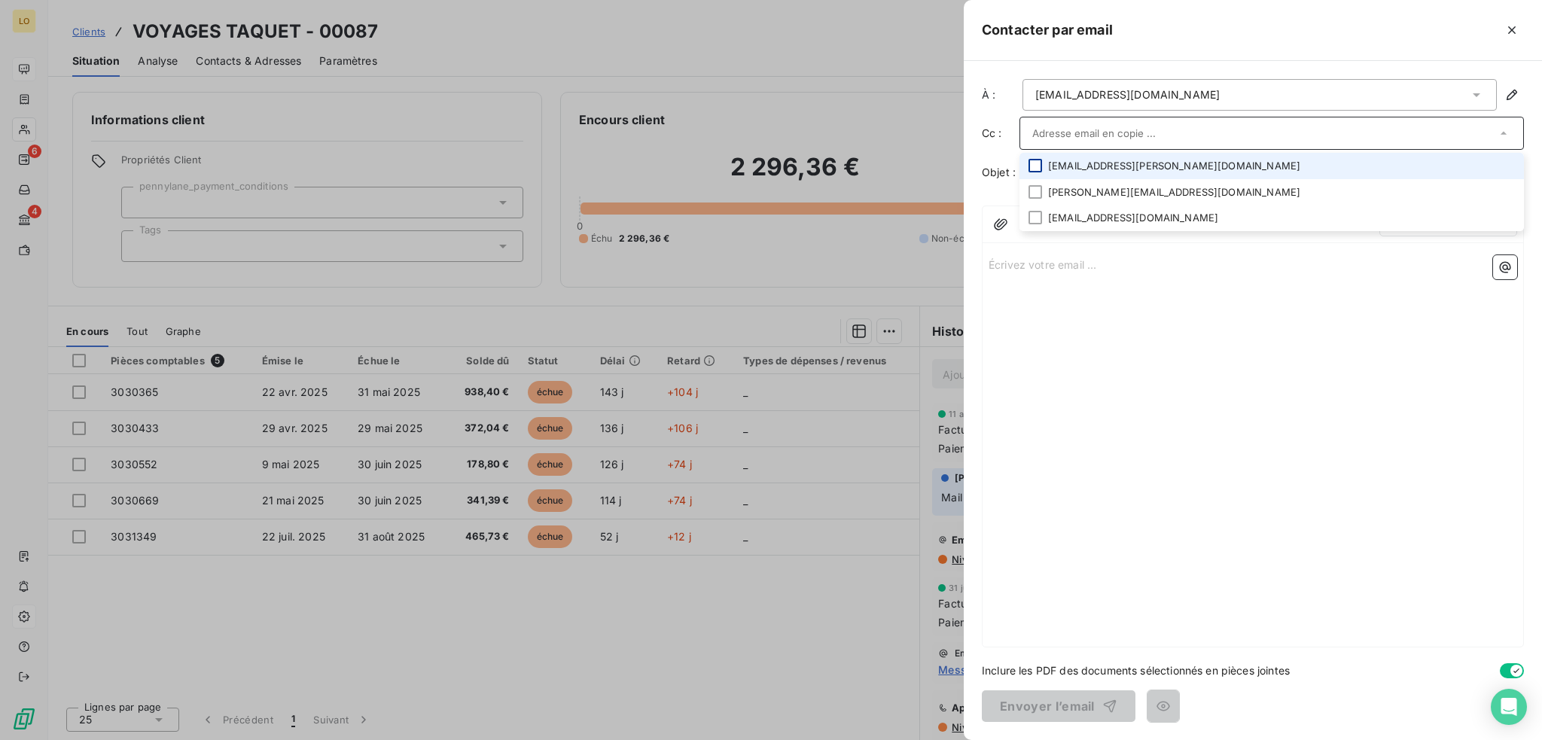
click at [1040, 163] on div at bounding box center [1035, 166] width 14 height 14
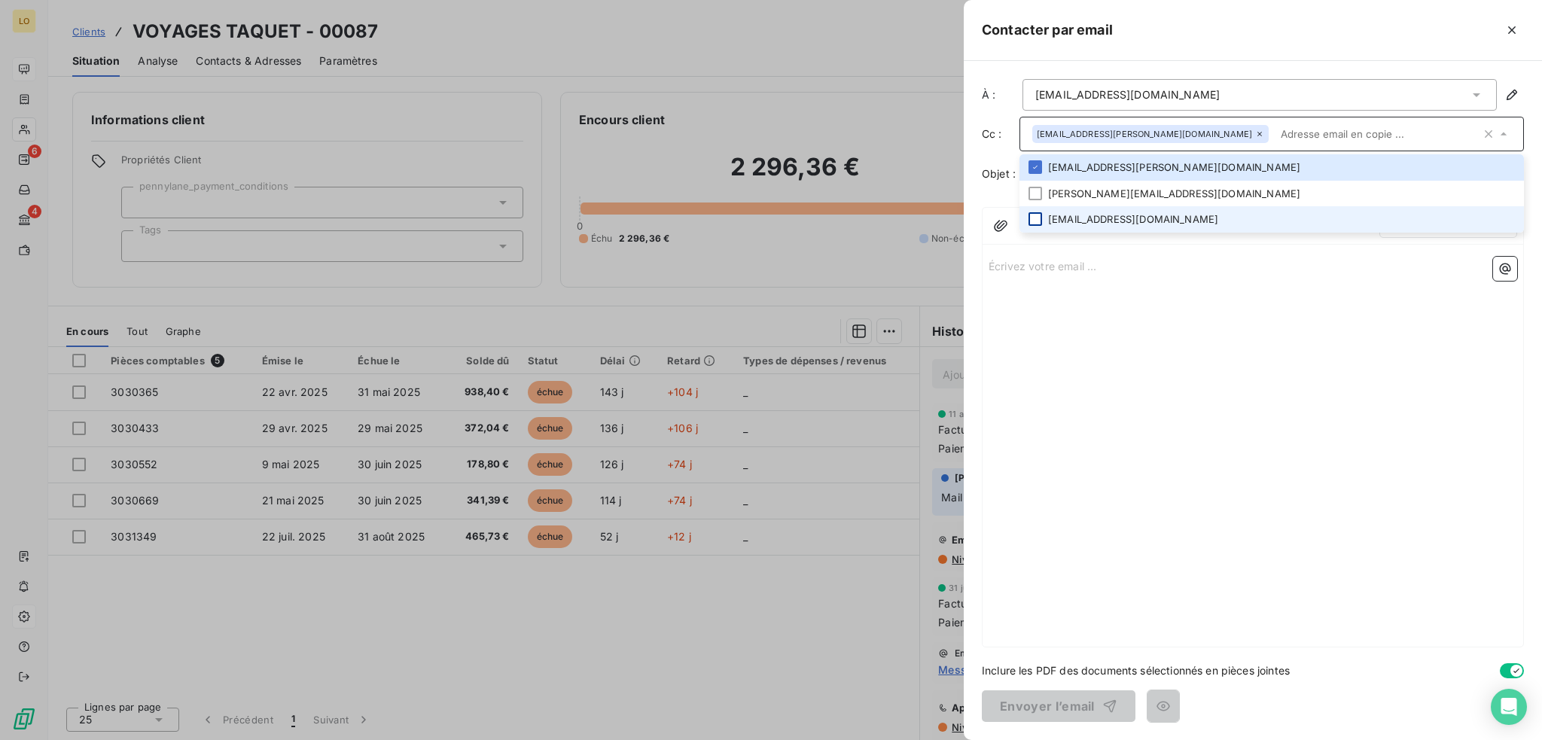
click at [1036, 217] on div at bounding box center [1035, 219] width 14 height 14
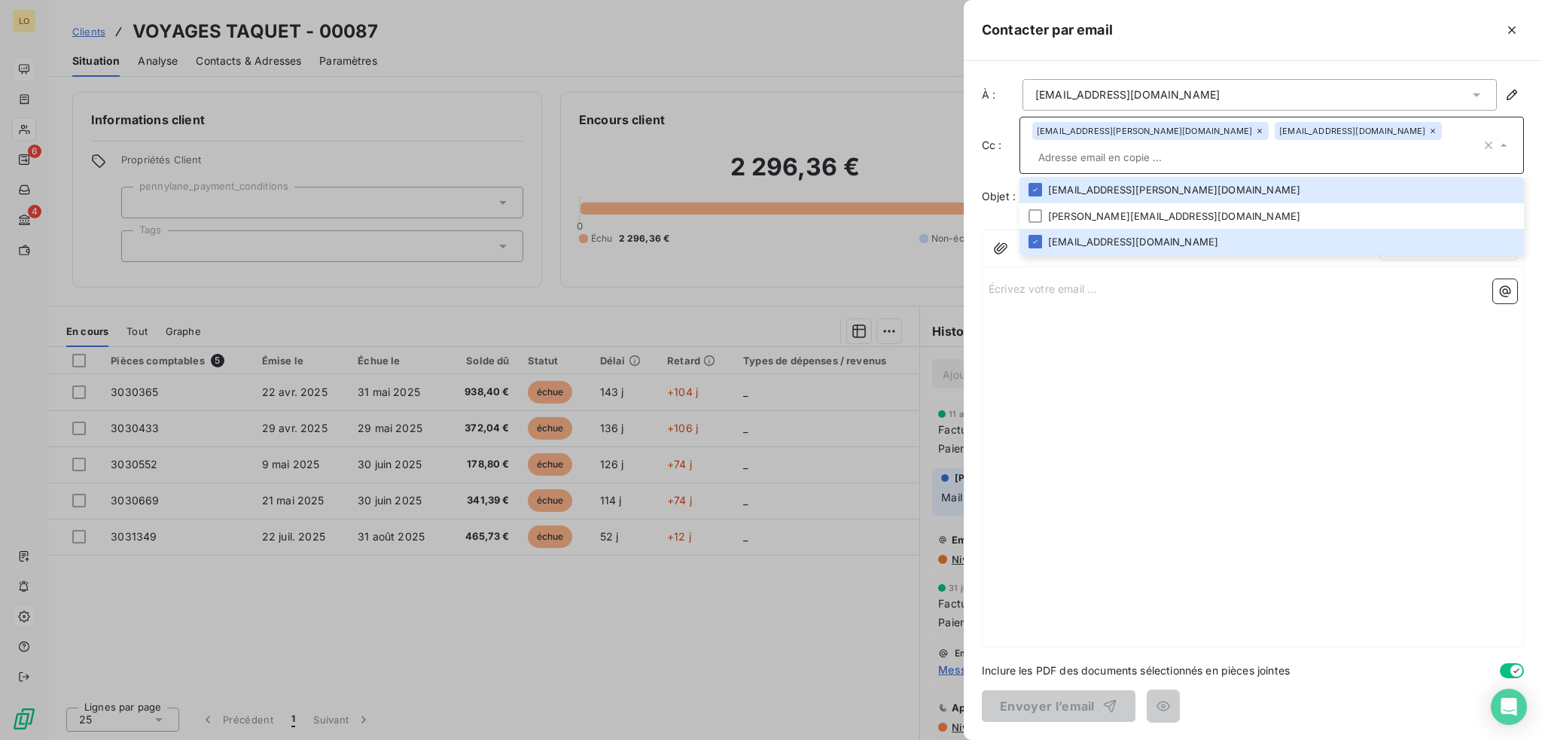
click at [1138, 412] on div "Écrivez votre email ... ﻿" at bounding box center [1252, 459] width 541 height 373
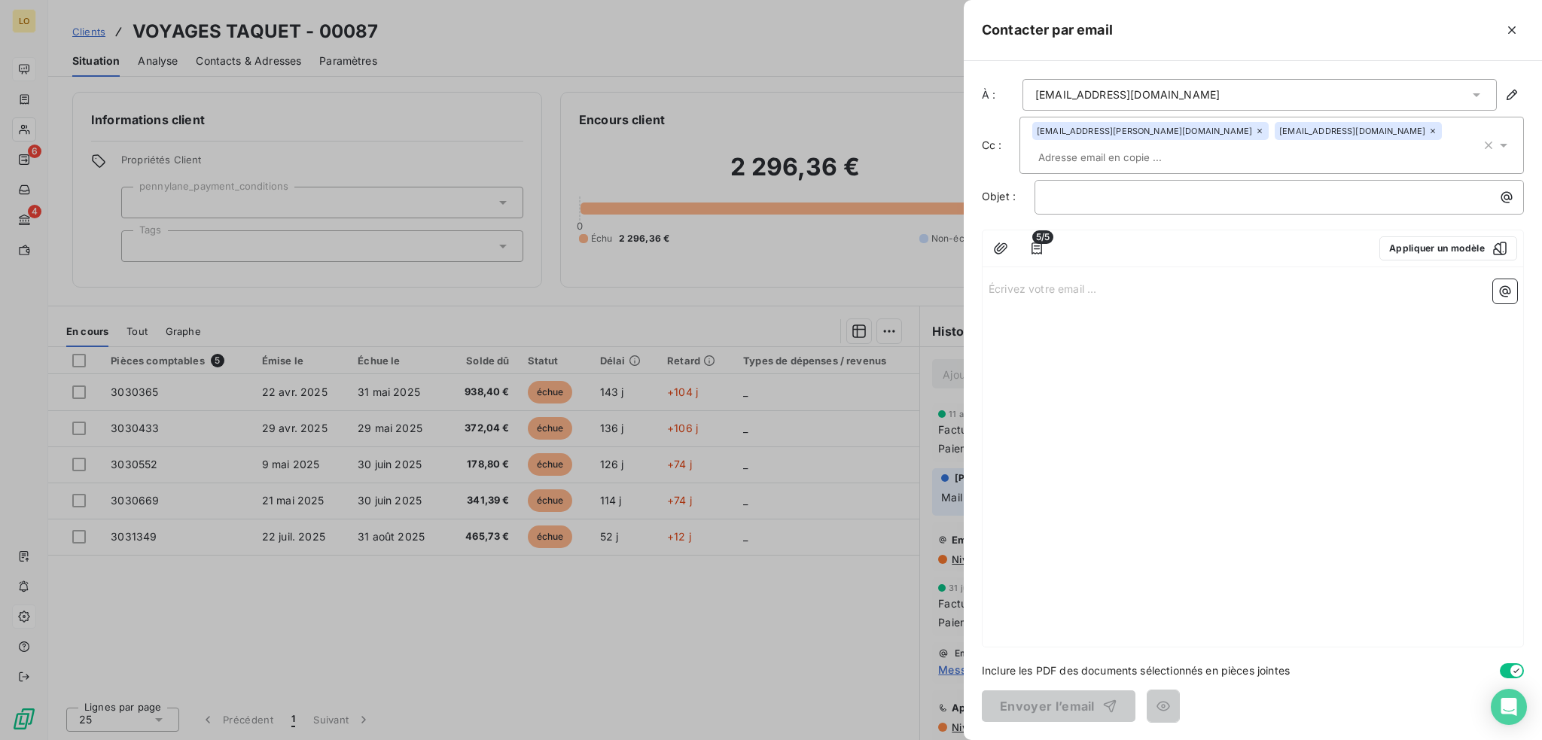
click at [1229, 96] on div "[EMAIL_ADDRESS][DOMAIN_NAME]" at bounding box center [1259, 95] width 474 height 32
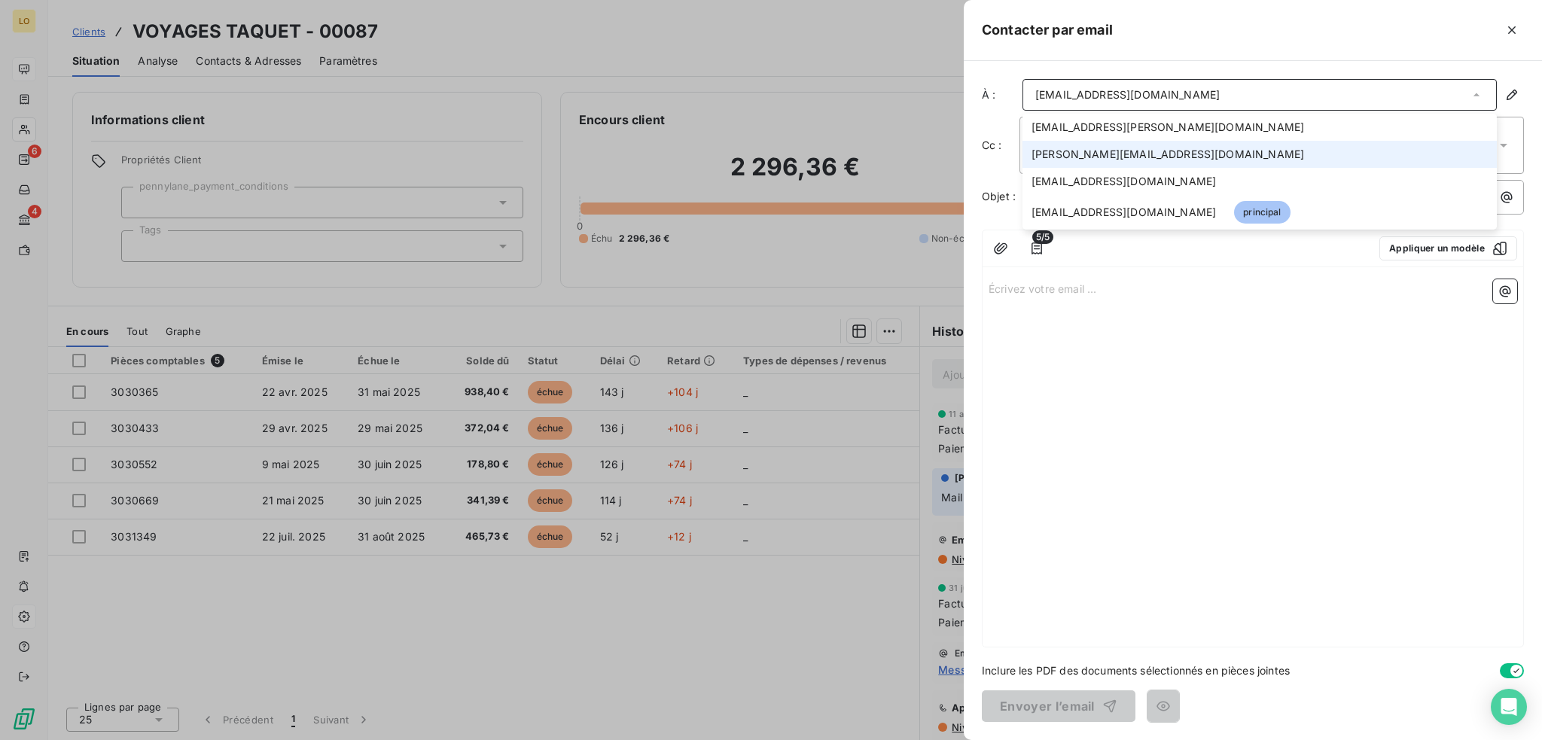
click at [1040, 154] on span "[PERSON_NAME][EMAIL_ADDRESS][DOMAIN_NAME]" at bounding box center [1167, 154] width 273 height 15
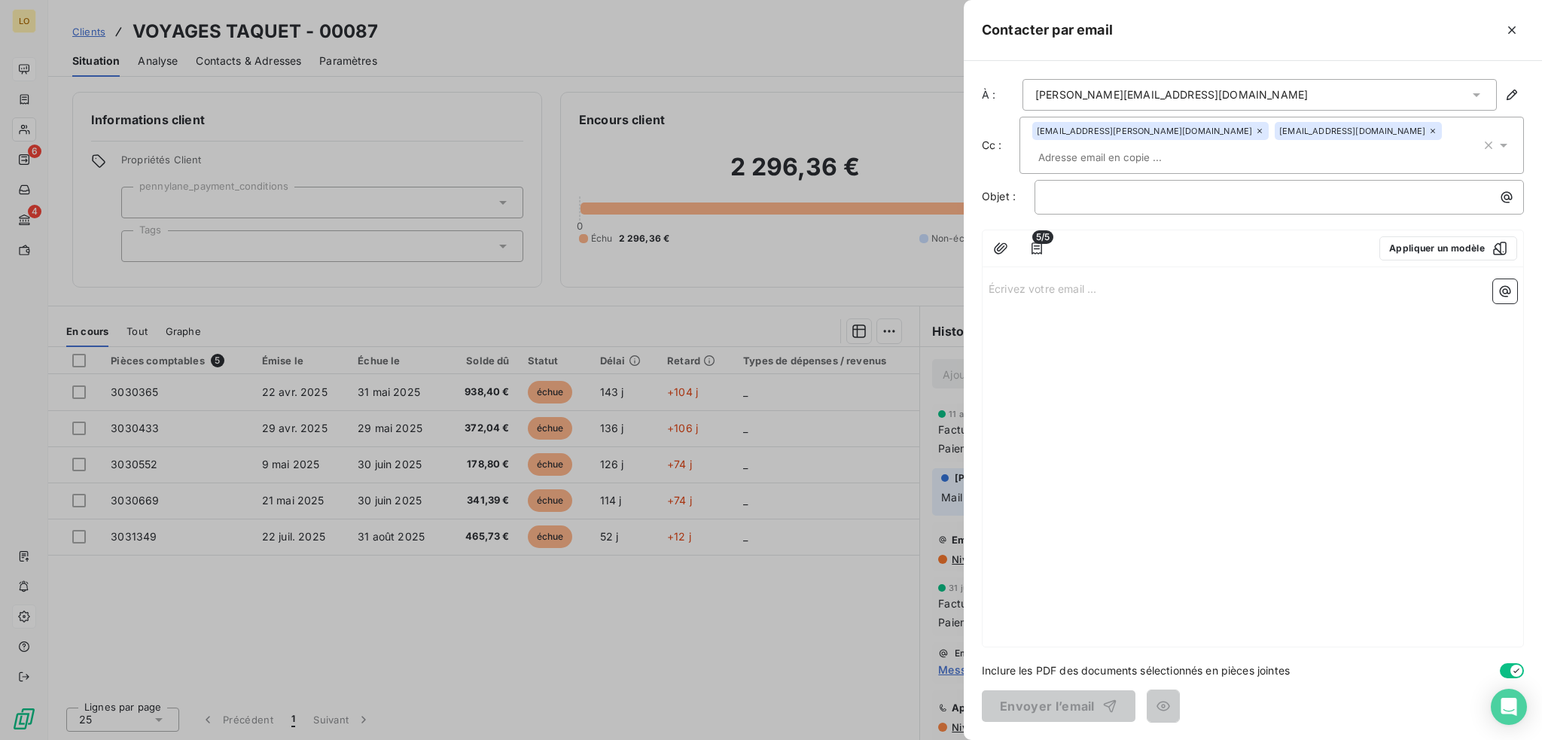
click at [1206, 146] on input "text" at bounding box center [1119, 157] width 174 height 23
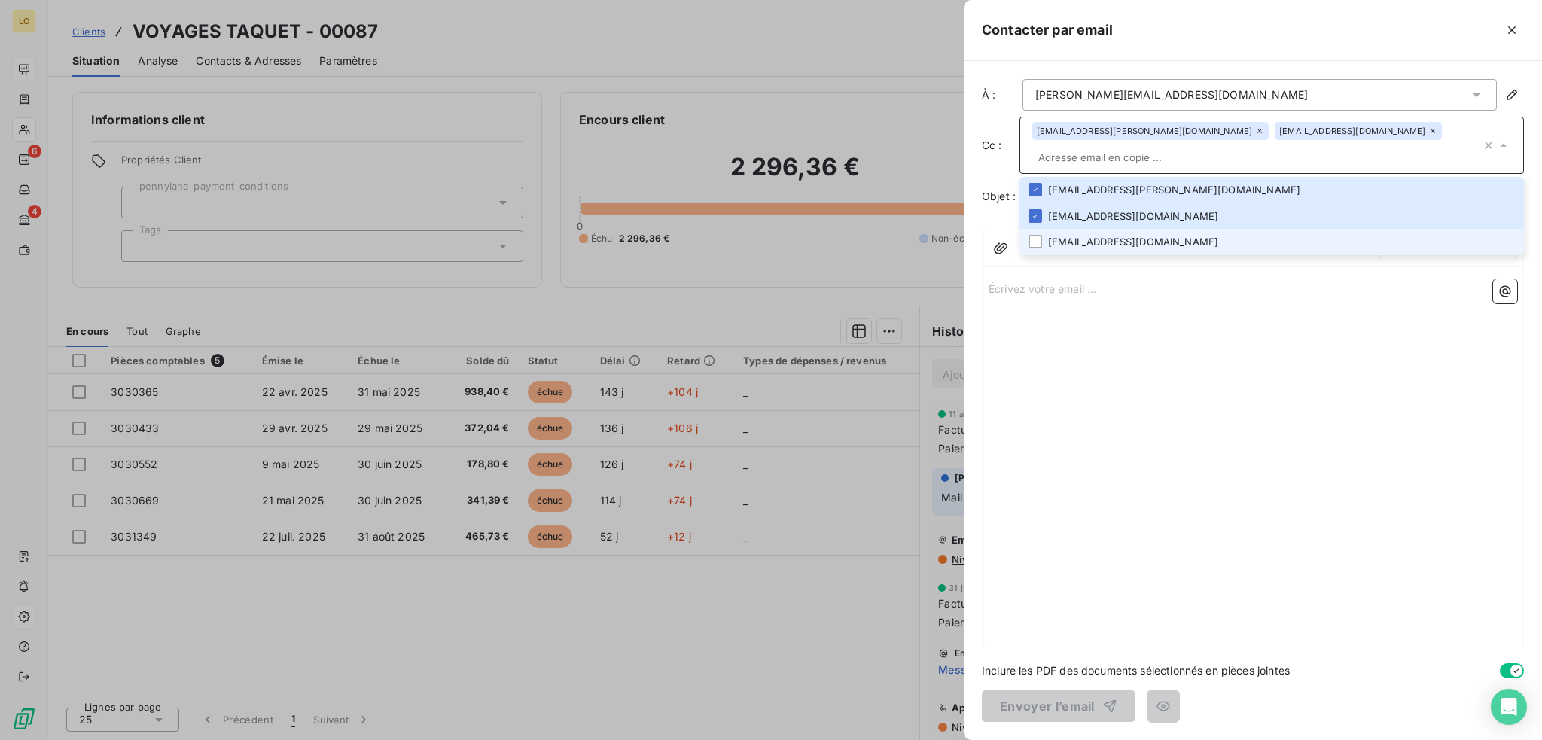
click at [1103, 229] on li "[EMAIL_ADDRESS][DOMAIN_NAME]" at bounding box center [1271, 242] width 504 height 26
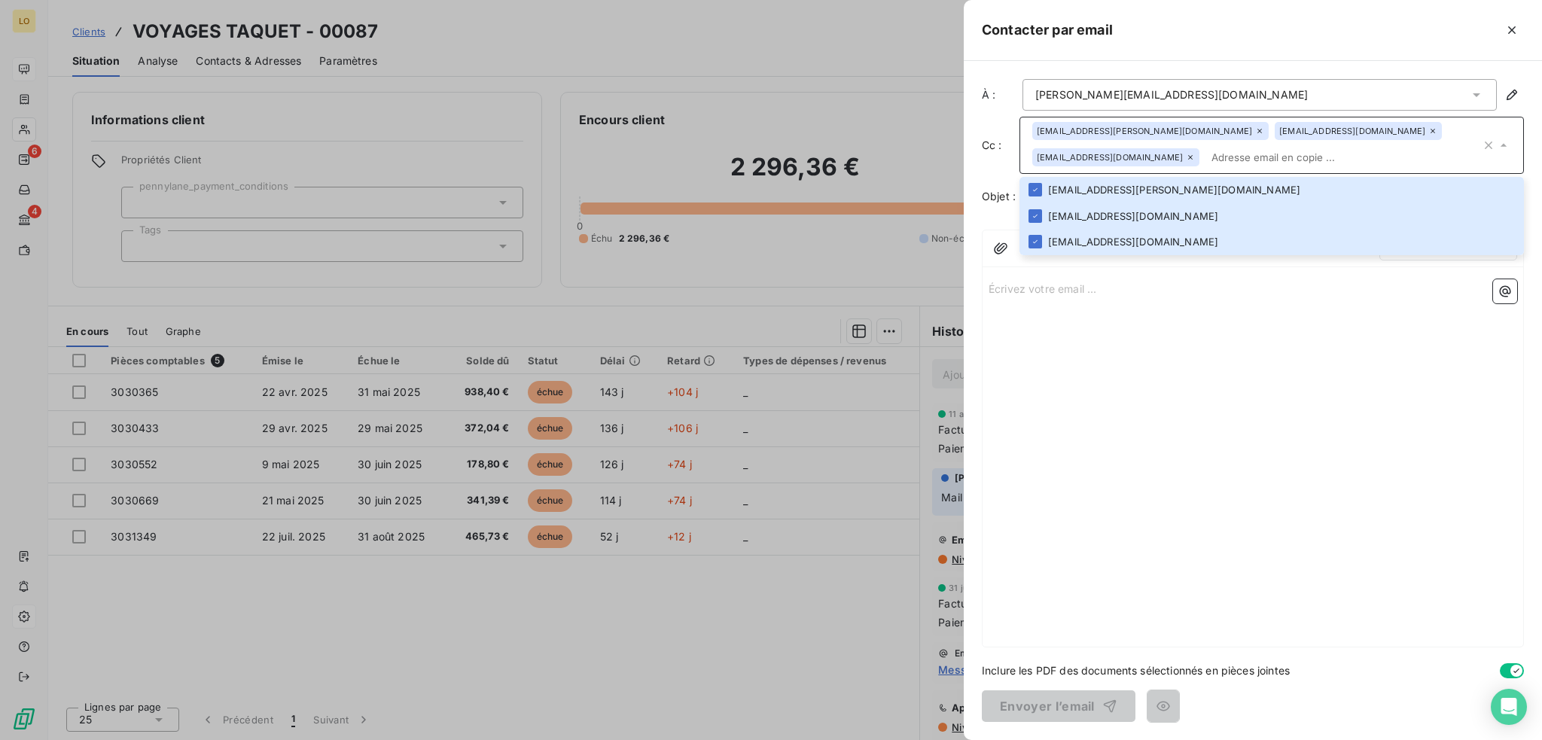
click at [1132, 380] on div "Écrivez votre email ... ﻿" at bounding box center [1252, 459] width 541 height 373
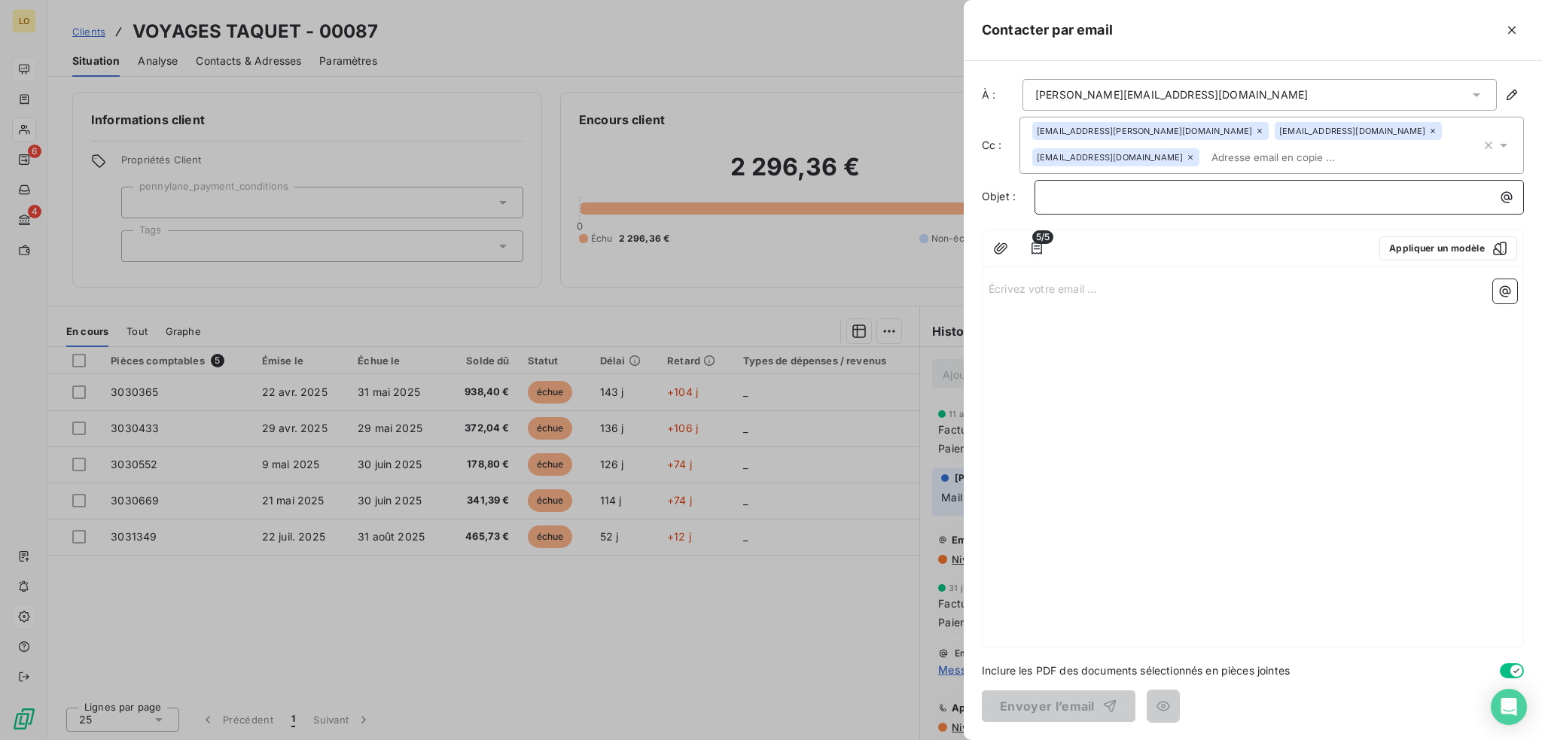
click at [1126, 192] on p "﻿" at bounding box center [1282, 196] width 471 height 17
click at [1043, 249] on icon "button" at bounding box center [1036, 248] width 15 height 15
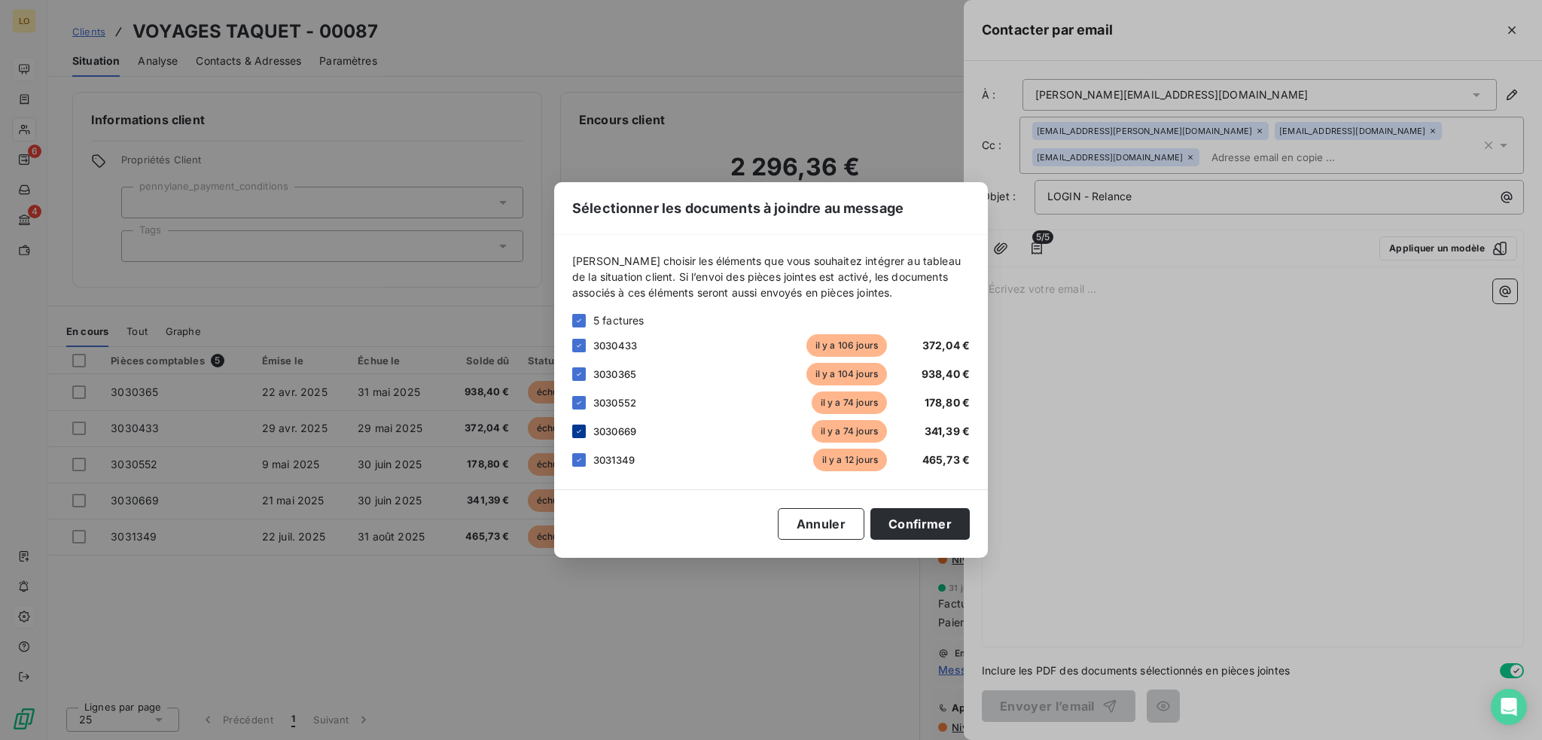
click at [582, 433] on icon at bounding box center [578, 431] width 9 height 9
click at [577, 373] on icon at bounding box center [578, 374] width 9 height 9
click at [915, 523] on button "Confirmer" at bounding box center [919, 524] width 99 height 32
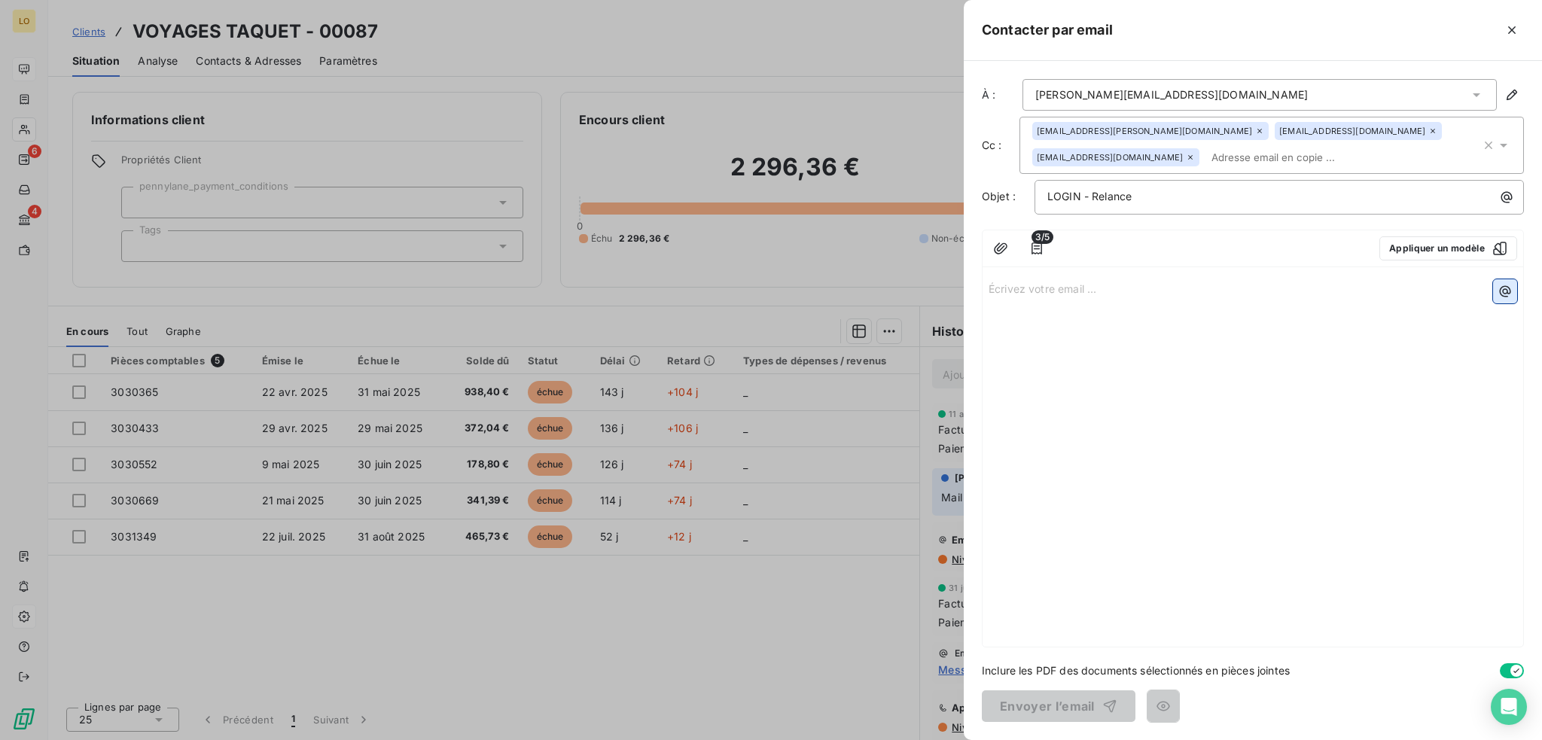
click at [1501, 288] on icon "button" at bounding box center [1504, 291] width 15 height 15
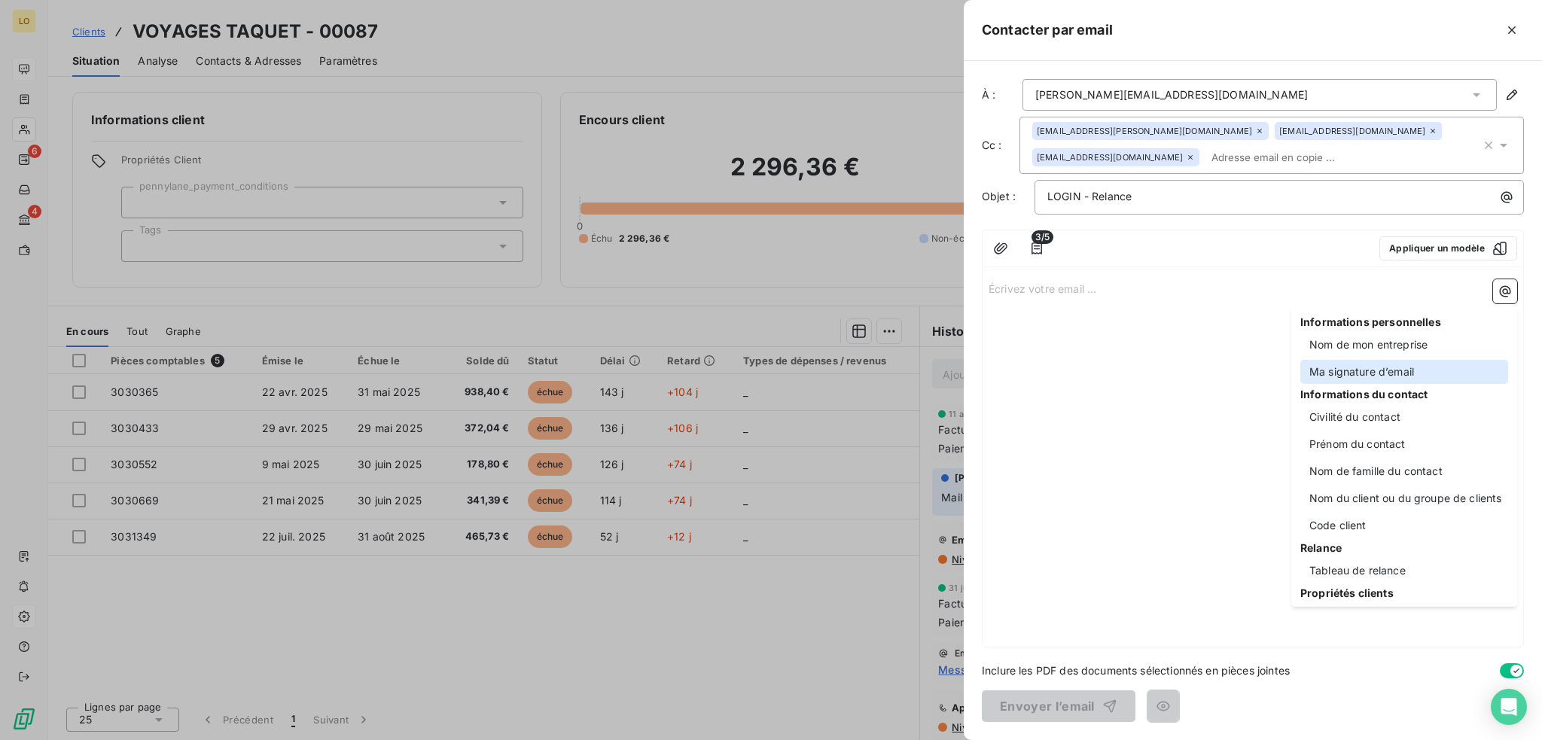
click at [1360, 373] on div "Ma signature d’email" at bounding box center [1404, 372] width 208 height 24
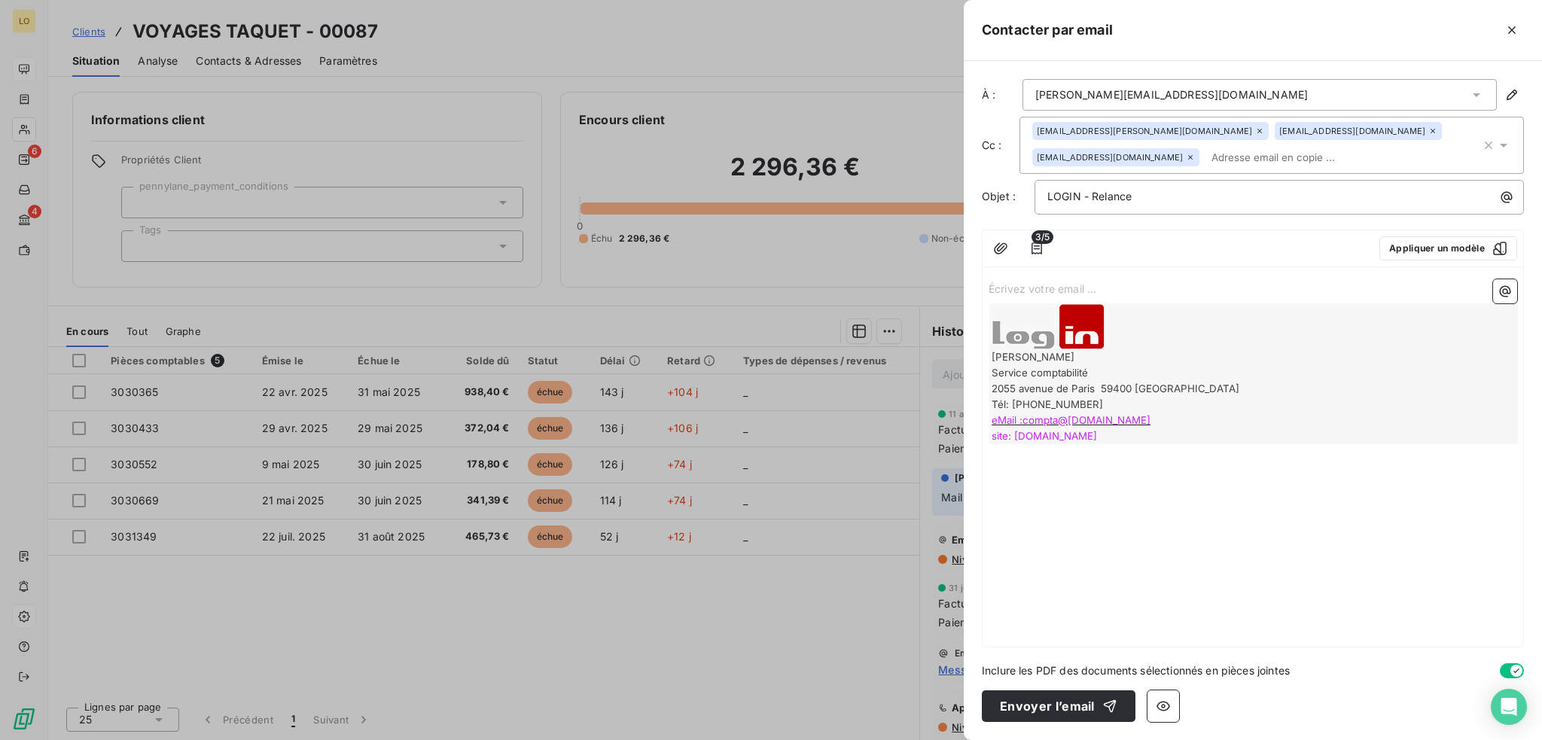
click at [1096, 279] on p "Écrivez votre email ... ﻿" at bounding box center [1252, 287] width 528 height 17
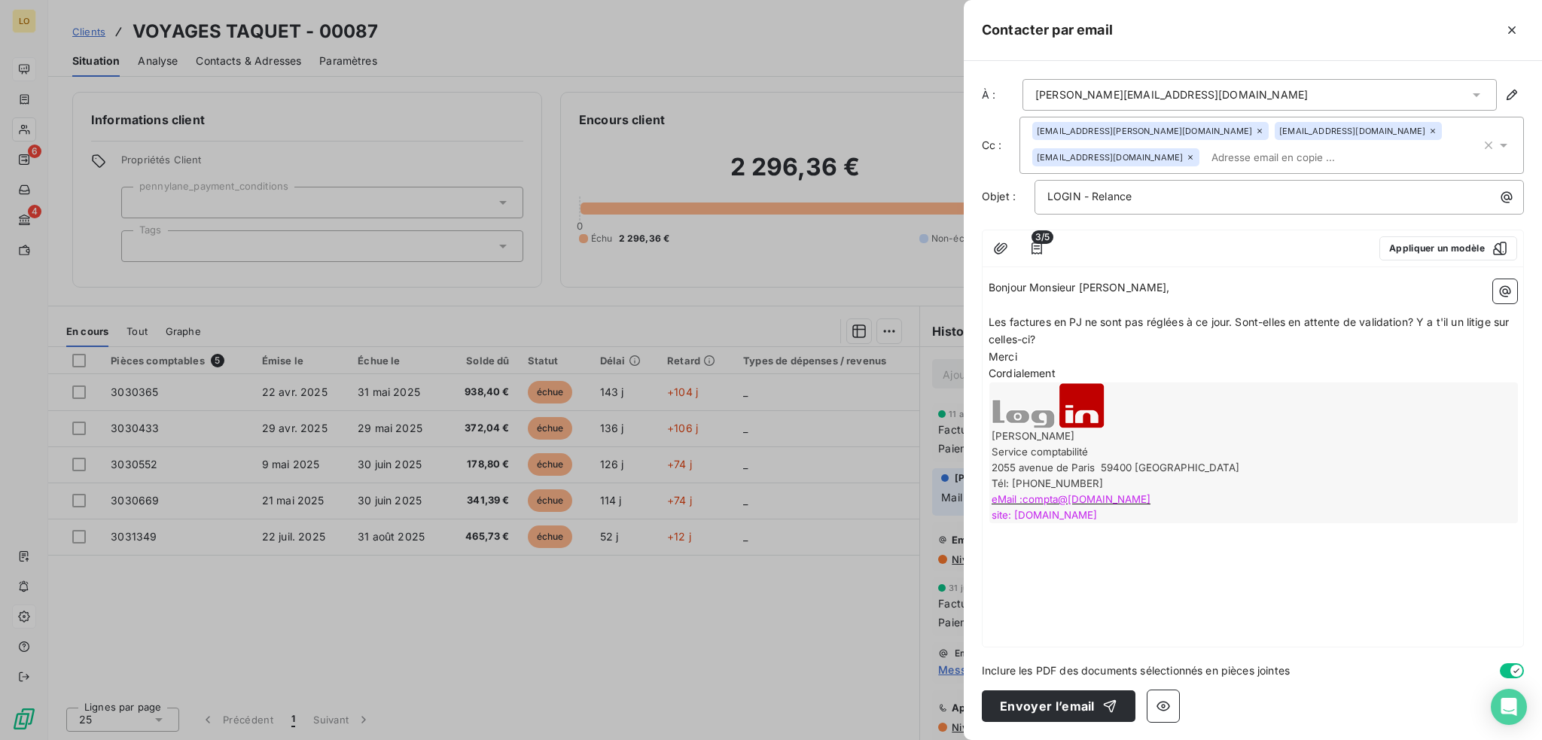
click at [1048, 358] on p "Merci" at bounding box center [1252, 357] width 528 height 17
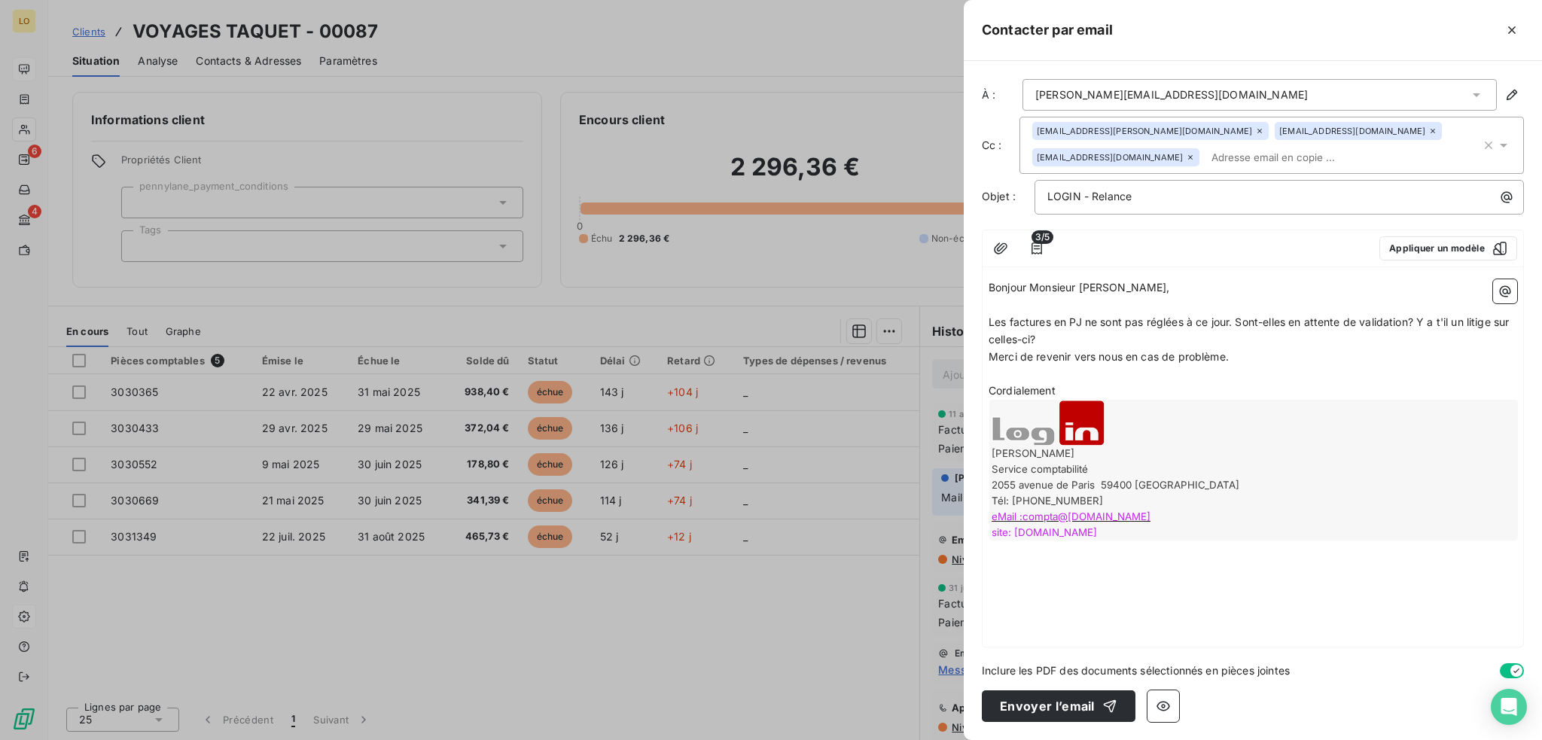
click at [1051, 340] on p "Les factures en PJ ne sont pas réglées à ce jour. Sont-elles en attente de vali…" at bounding box center [1252, 331] width 528 height 35
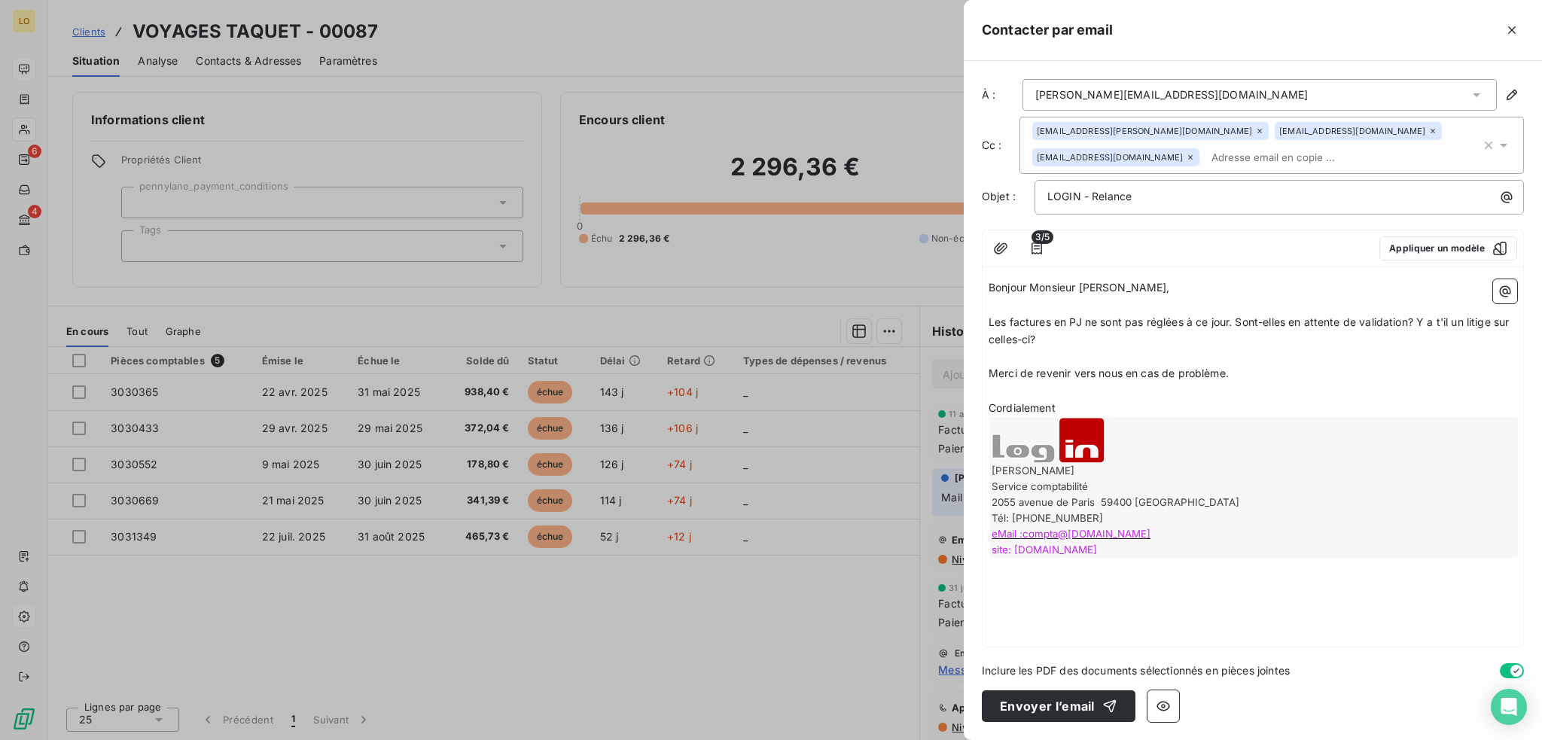
click at [1064, 400] on p "Cordialement" at bounding box center [1252, 408] width 528 height 17
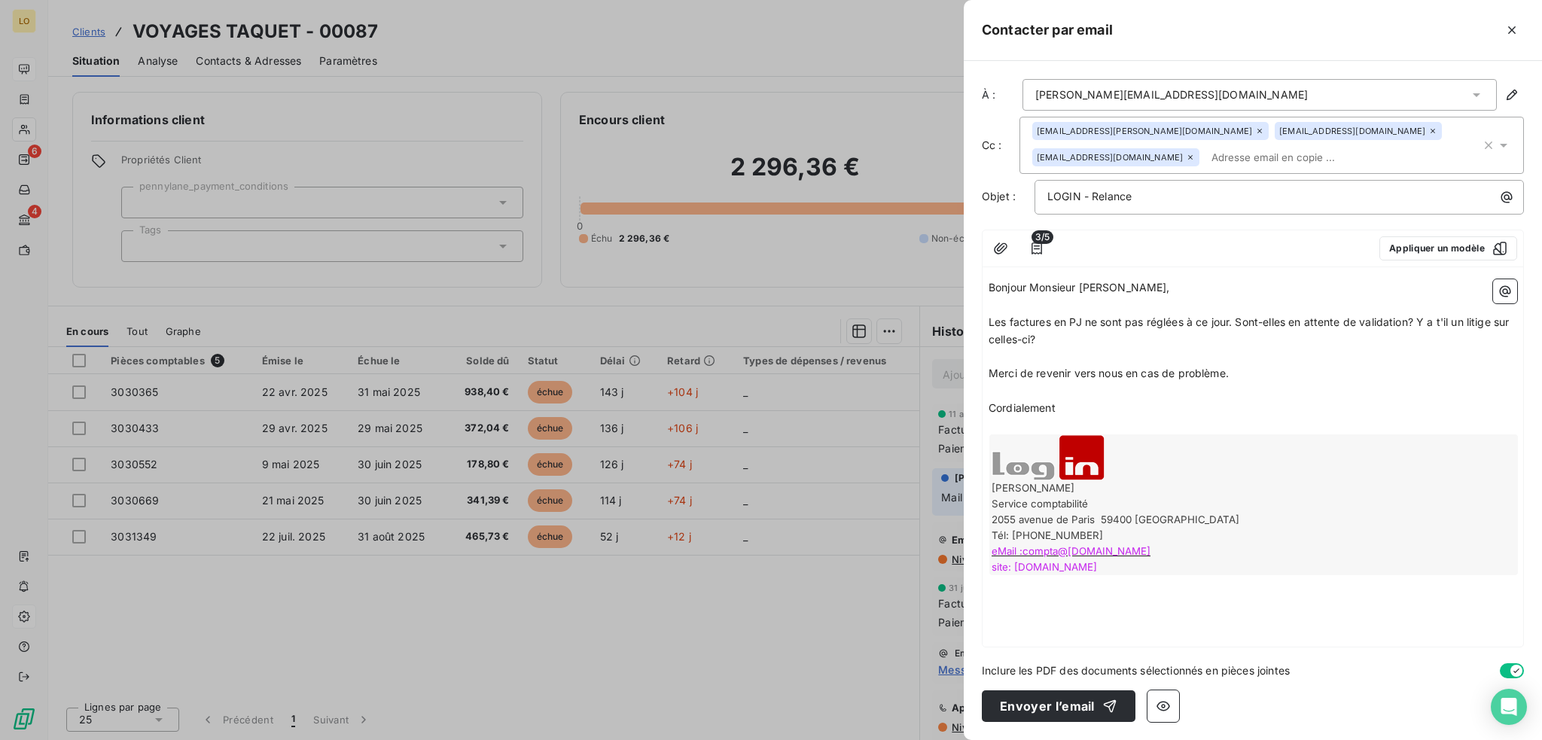
click at [1124, 373] on span "Merci de revenir vers nous en cas de problème." at bounding box center [1108, 373] width 240 height 13
click at [1319, 375] on p "Merci de revenir vers nous au plus vite en cas de problème." at bounding box center [1252, 373] width 528 height 17
click at [1065, 711] on button "Envoyer l’email" at bounding box center [1059, 706] width 154 height 32
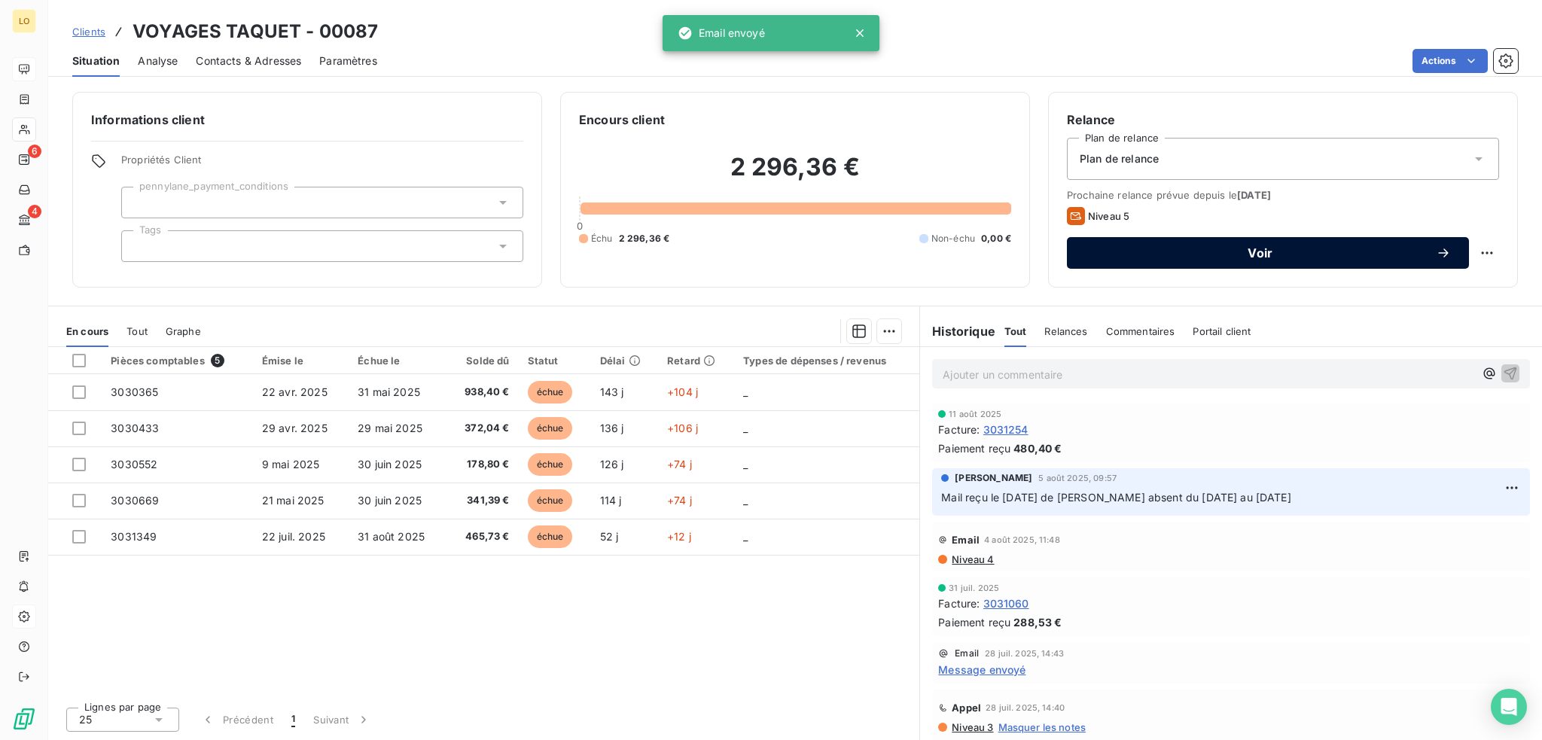
click at [1368, 258] on div "Voir" at bounding box center [1268, 252] width 366 height 15
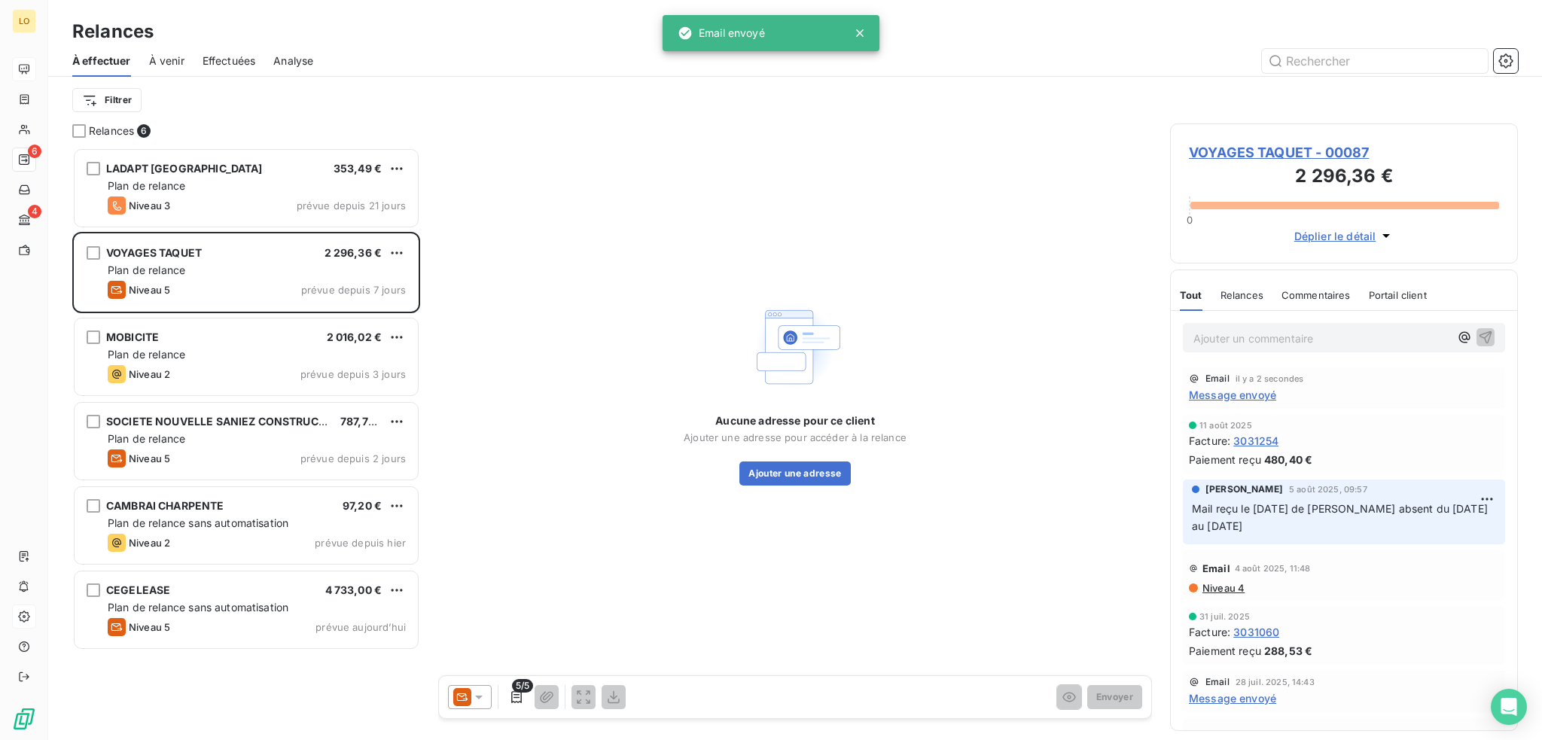
scroll to position [581, 336]
click at [480, 696] on icon at bounding box center [479, 698] width 8 height 4
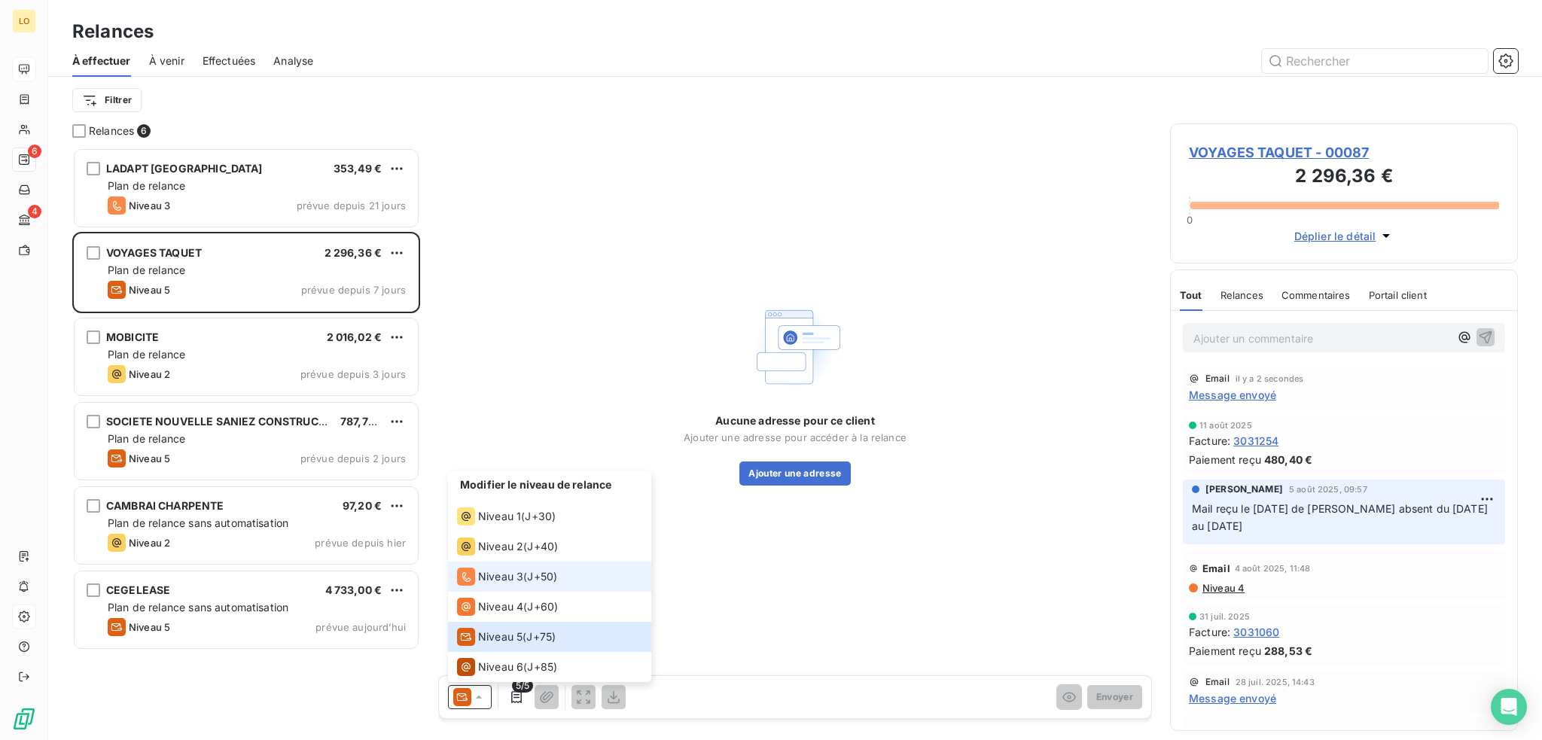
click at [523, 572] on div "Niveau 3 ( J+50 )" at bounding box center [507, 577] width 100 height 18
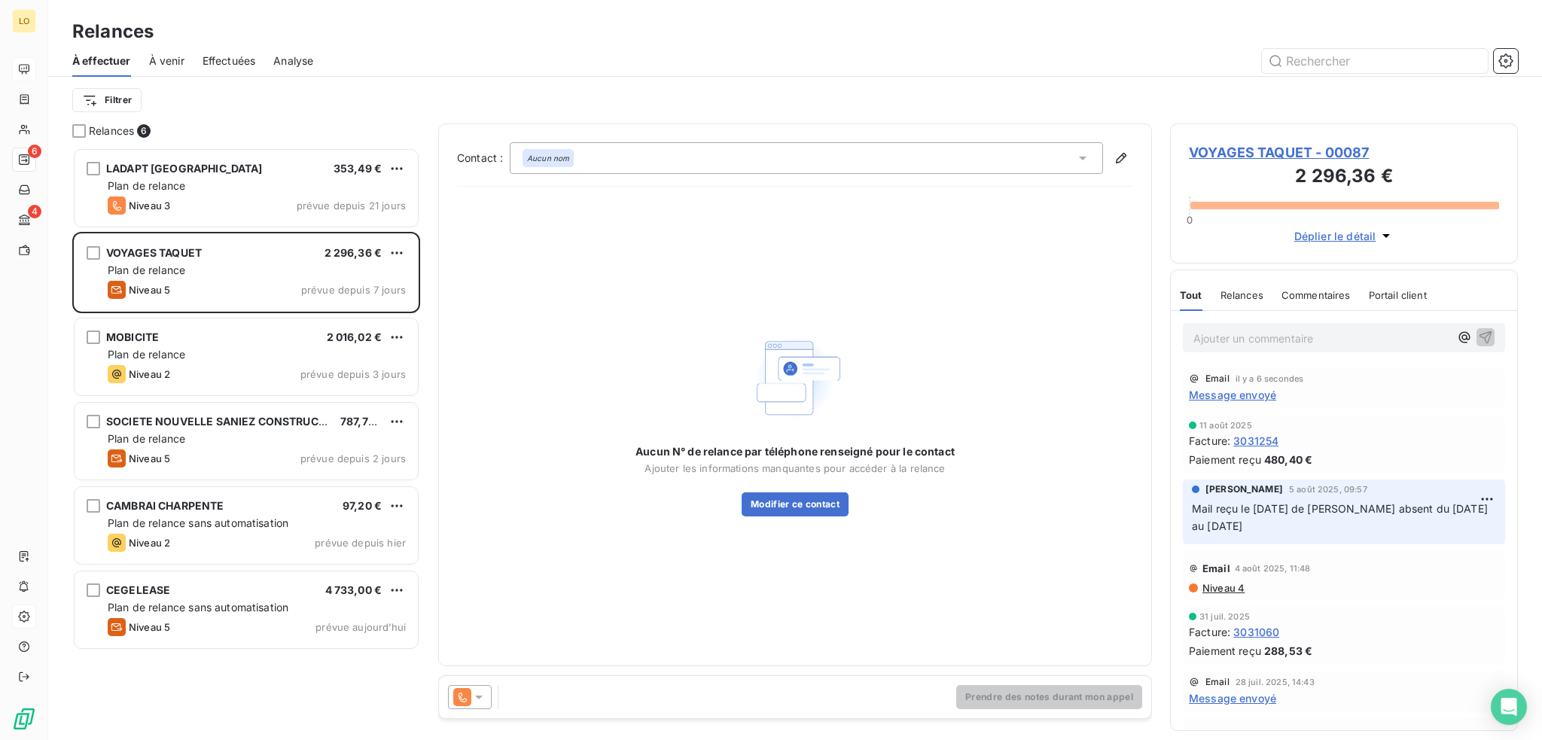
click at [1080, 154] on icon at bounding box center [1082, 158] width 15 height 15
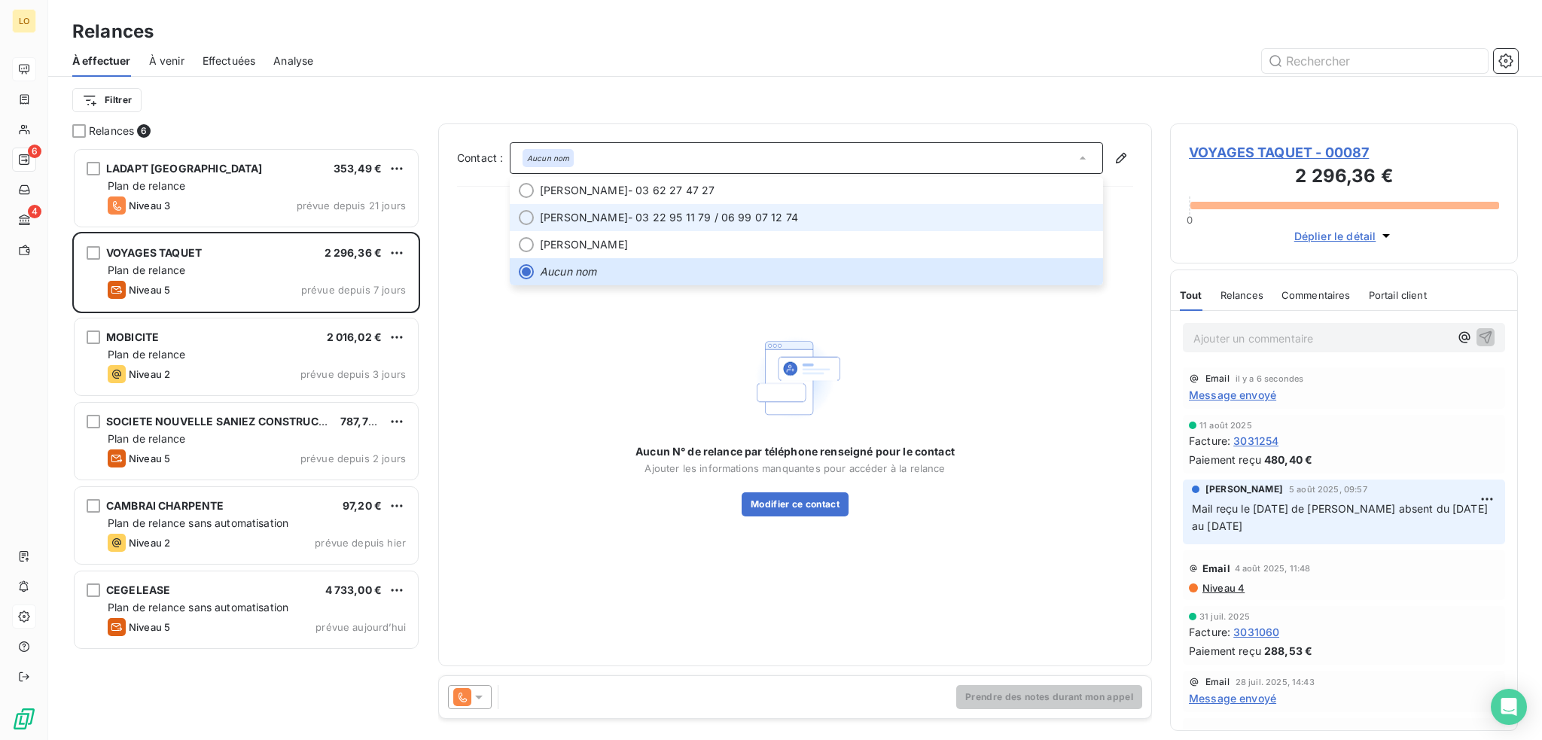
click at [605, 215] on span "[PERSON_NAME]" at bounding box center [584, 217] width 88 height 15
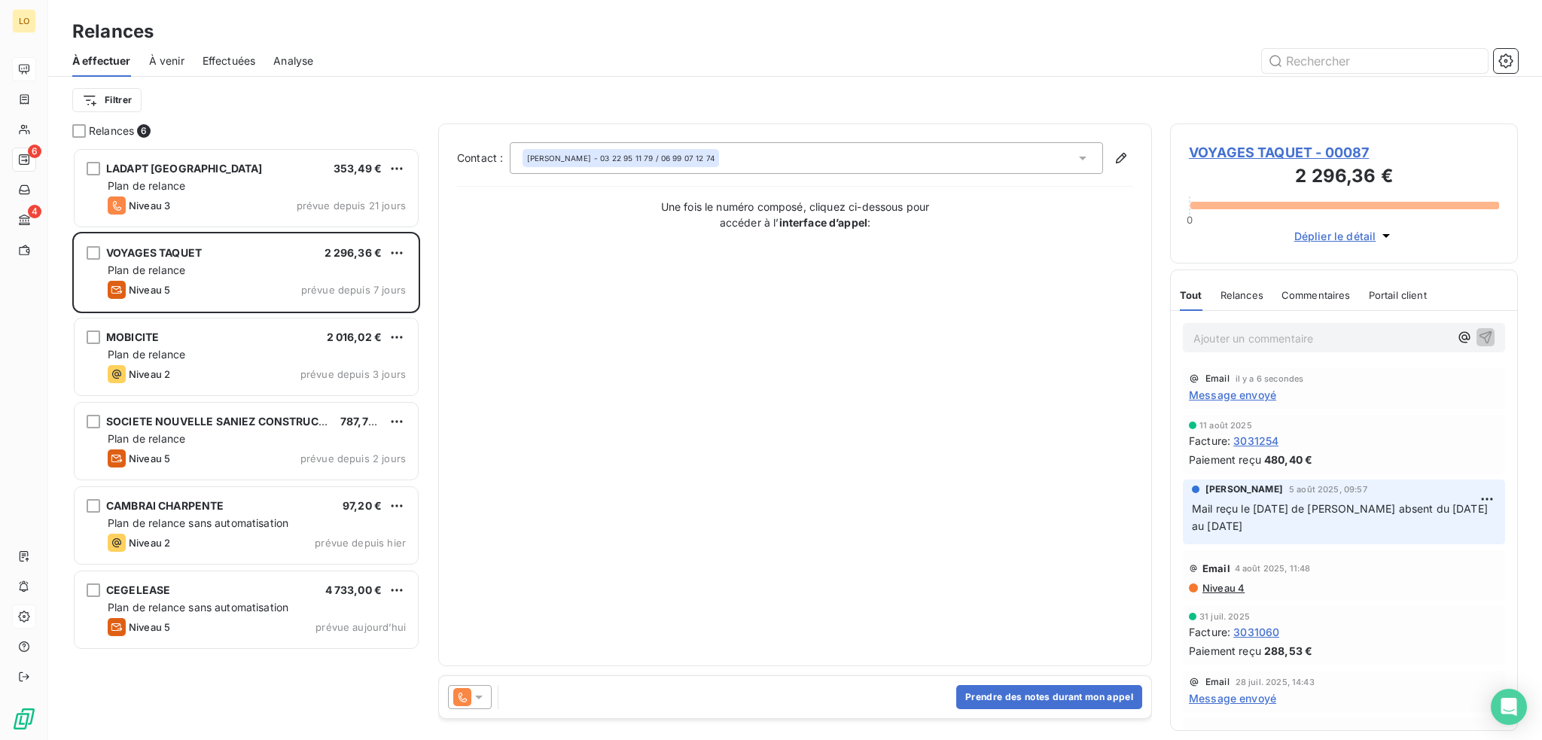
click at [1081, 157] on icon at bounding box center [1083, 159] width 8 height 4
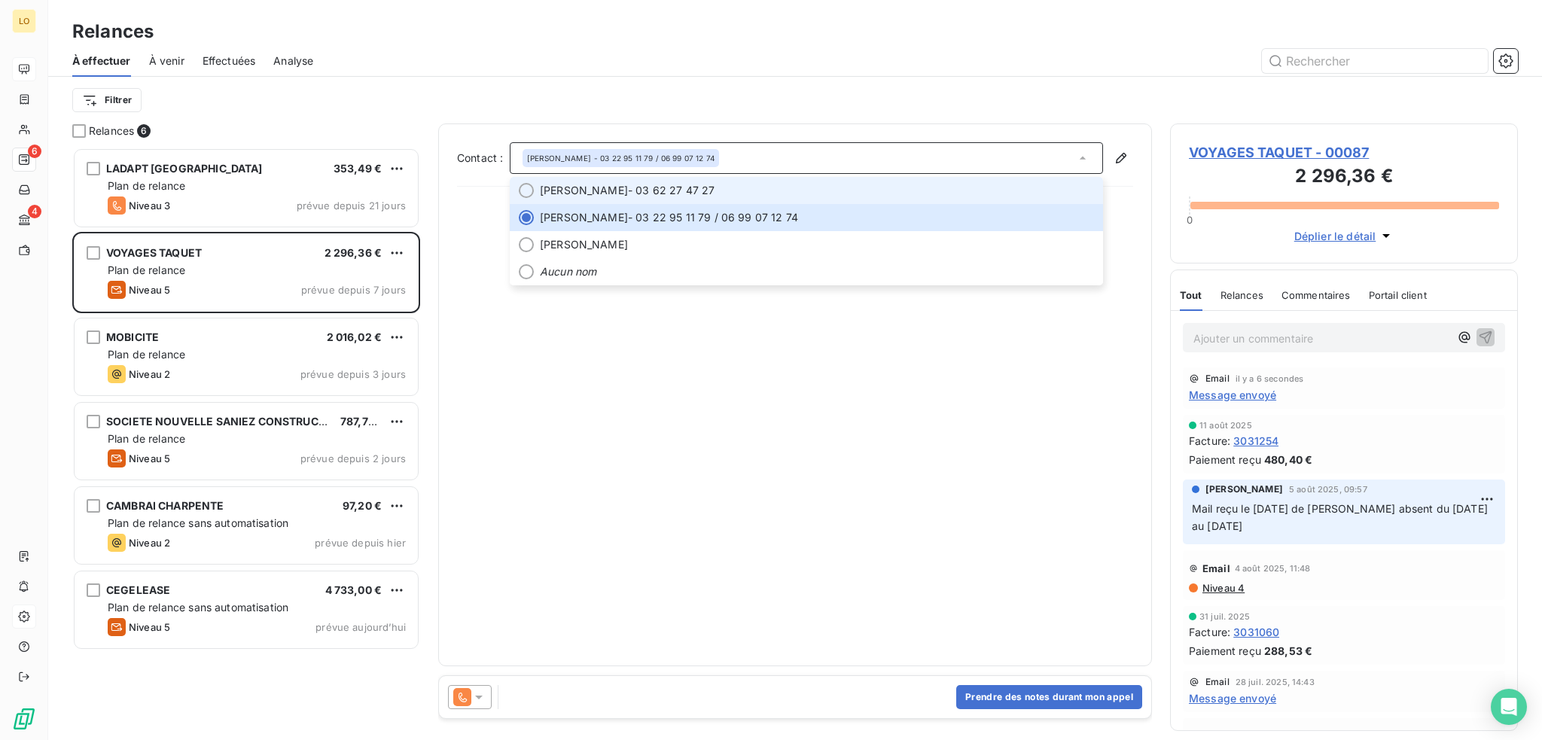
click at [596, 196] on span "[PERSON_NAME]" at bounding box center [584, 190] width 88 height 15
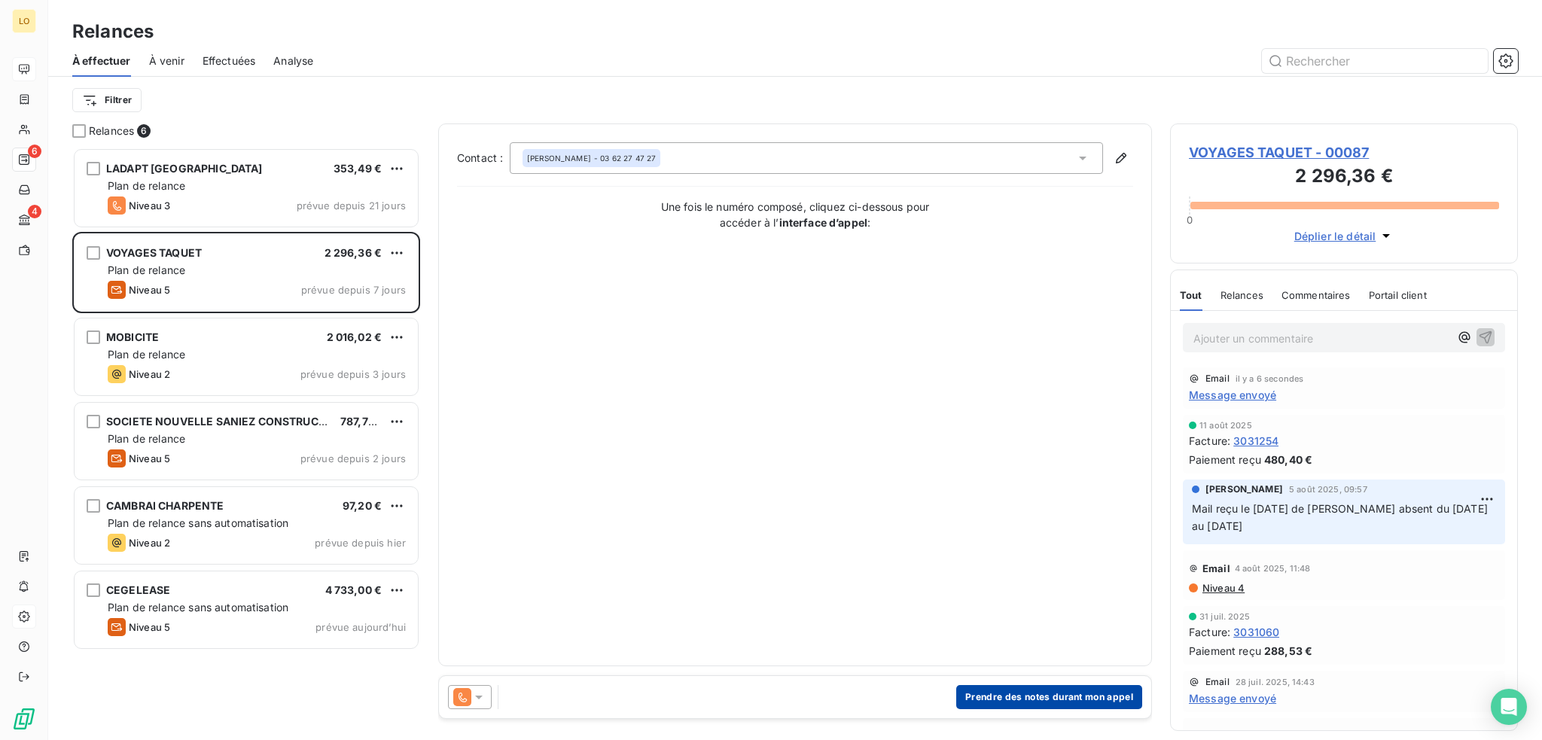
click at [1026, 696] on button "Prendre des notes durant mon appel" at bounding box center [1049, 697] width 186 height 24
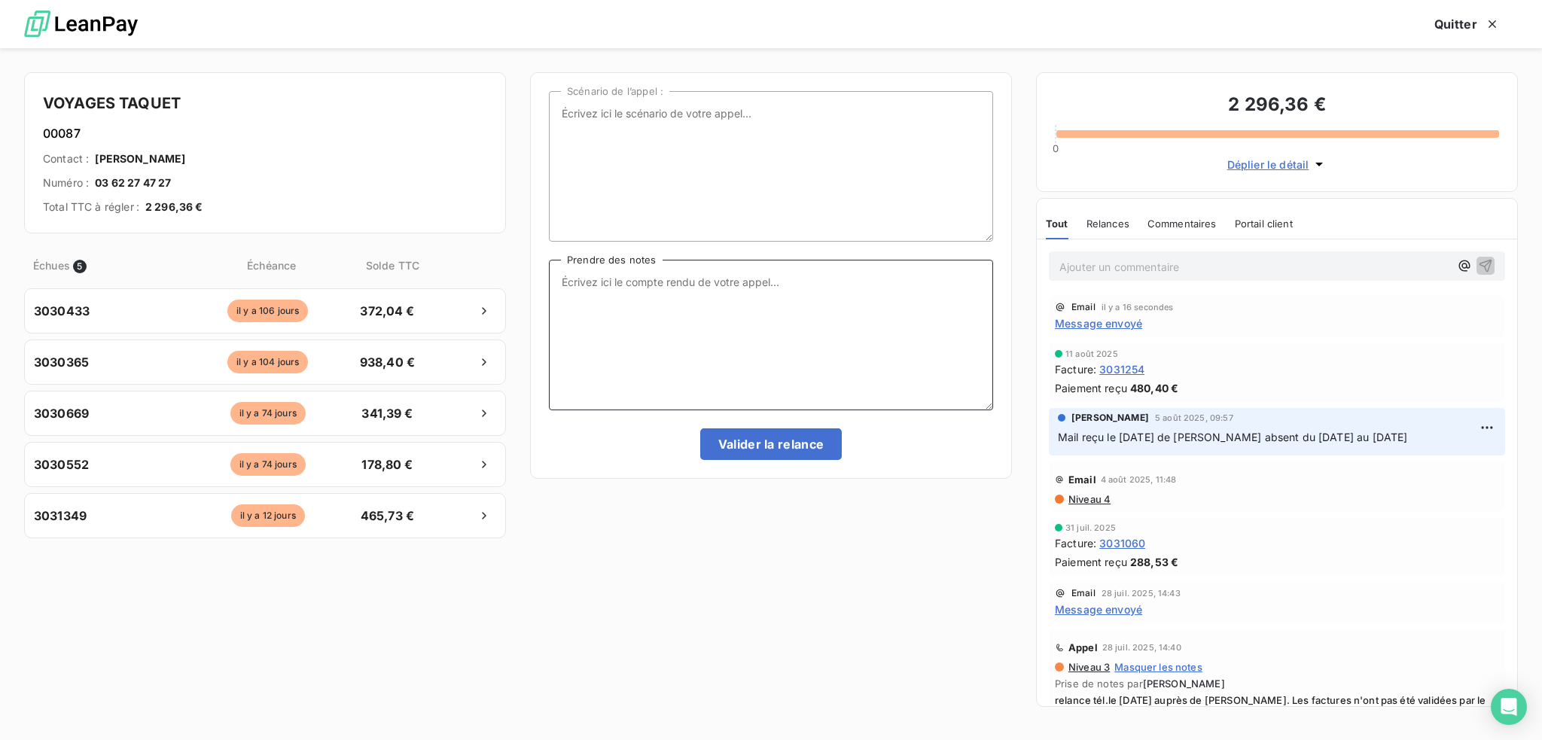
click at [810, 295] on textarea "Prendre des notes" at bounding box center [771, 335] width 444 height 151
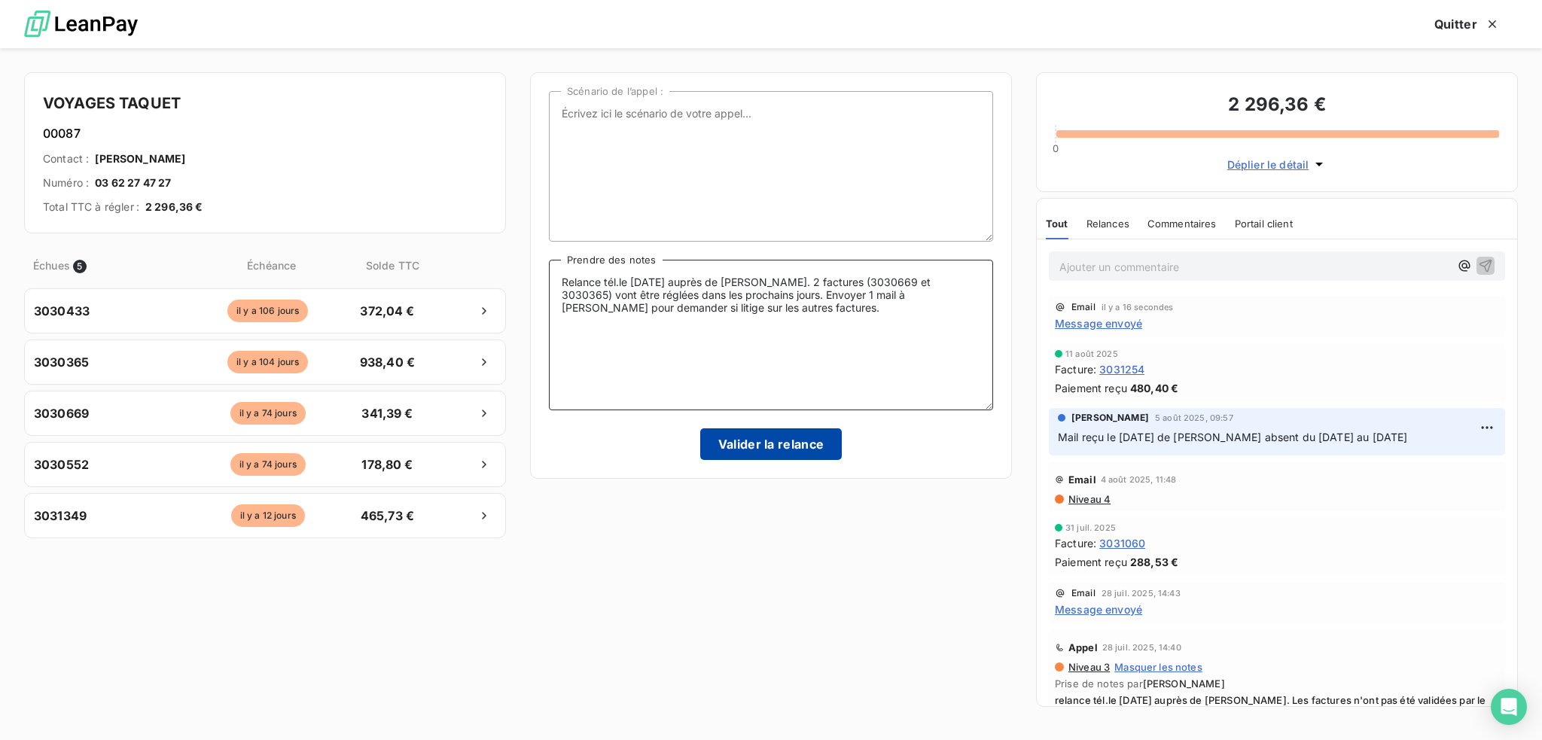
type textarea "Relance tél.le [DATE] auprès de [PERSON_NAME]. 2 factures (3030669 et 3030365) …"
click at [765, 446] on button "Valider la relance" at bounding box center [771, 444] width 142 height 32
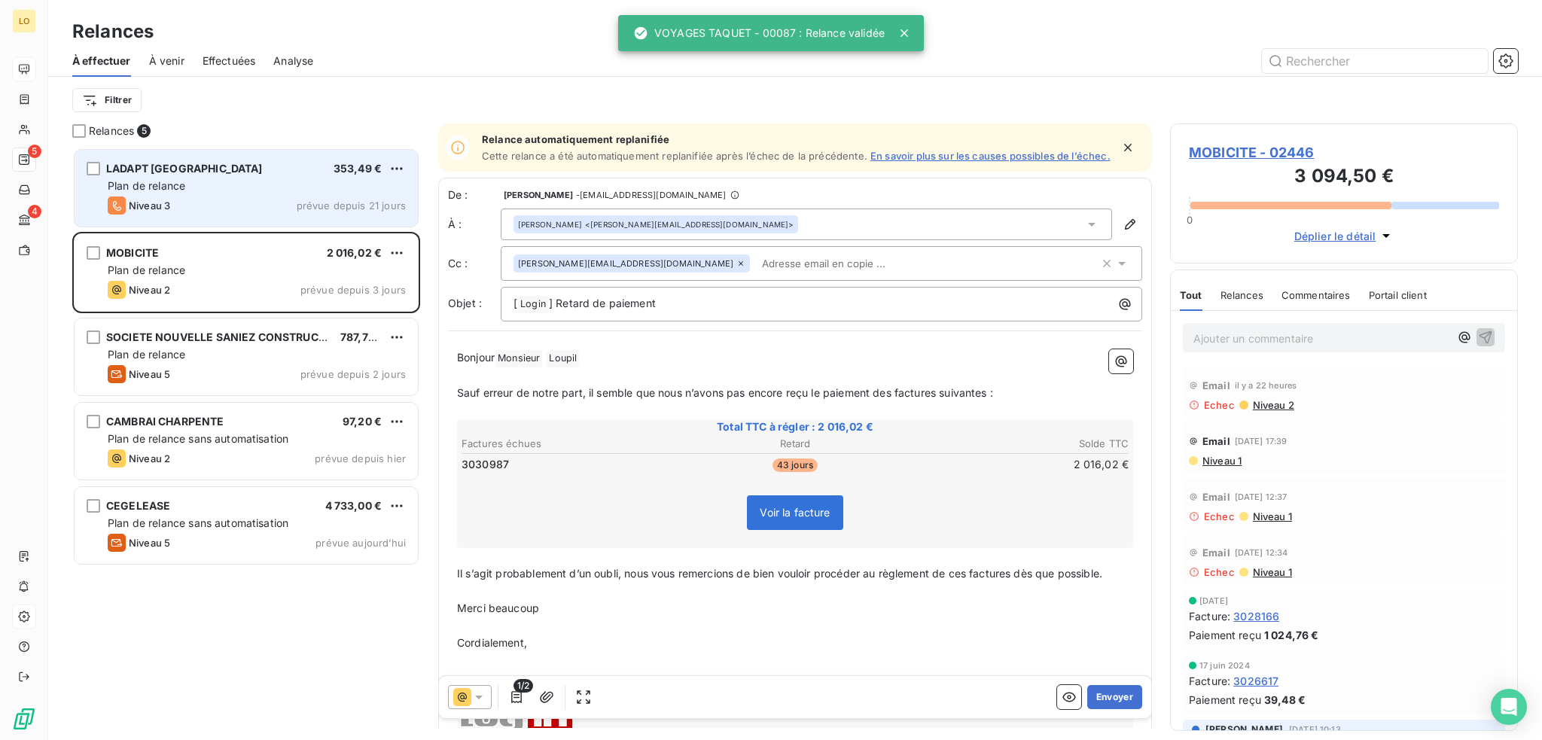
click at [247, 188] on div "Plan de relance" at bounding box center [257, 185] width 298 height 15
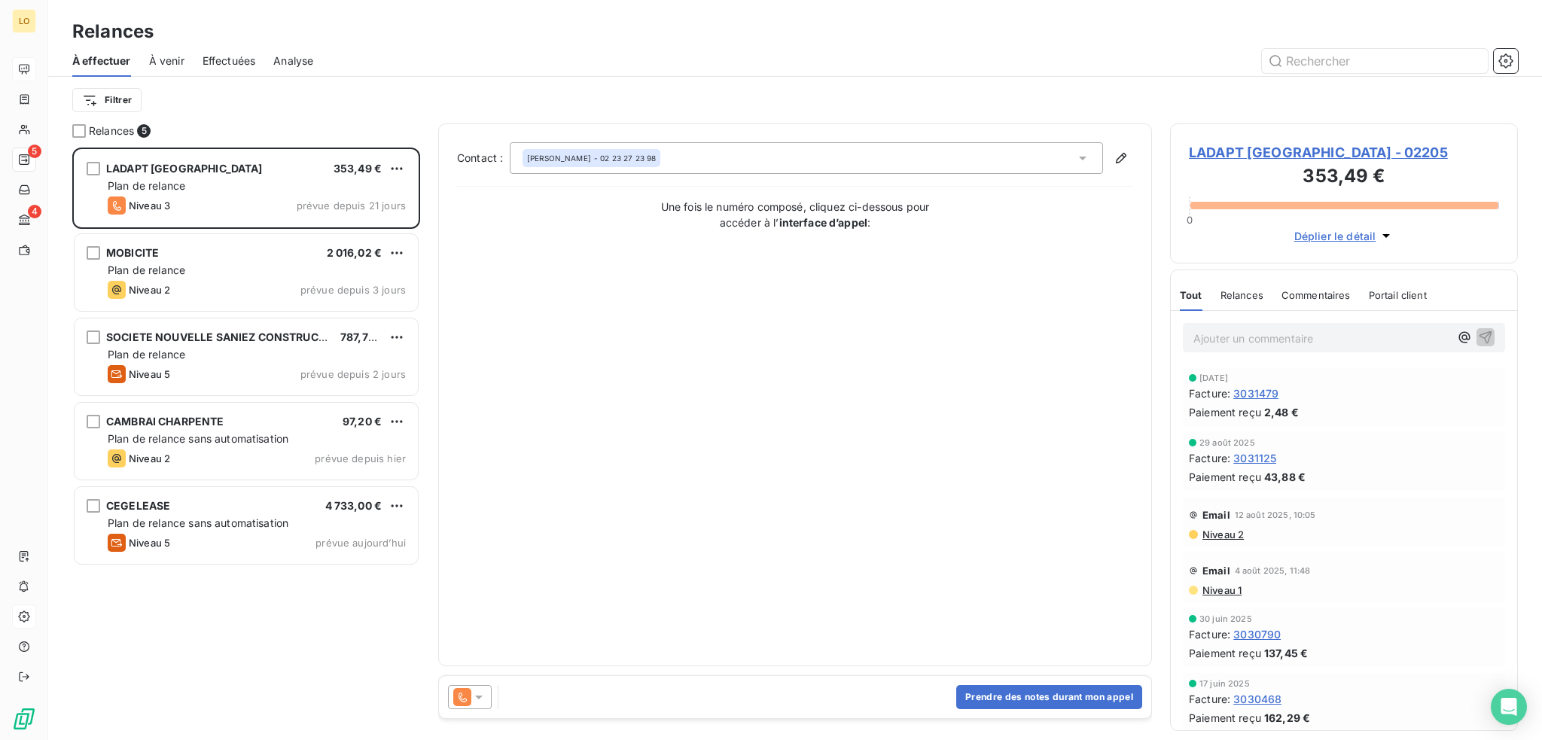
click at [1256, 153] on span "LADAPT [GEOGRAPHIC_DATA] - 02205" at bounding box center [1344, 152] width 310 height 20
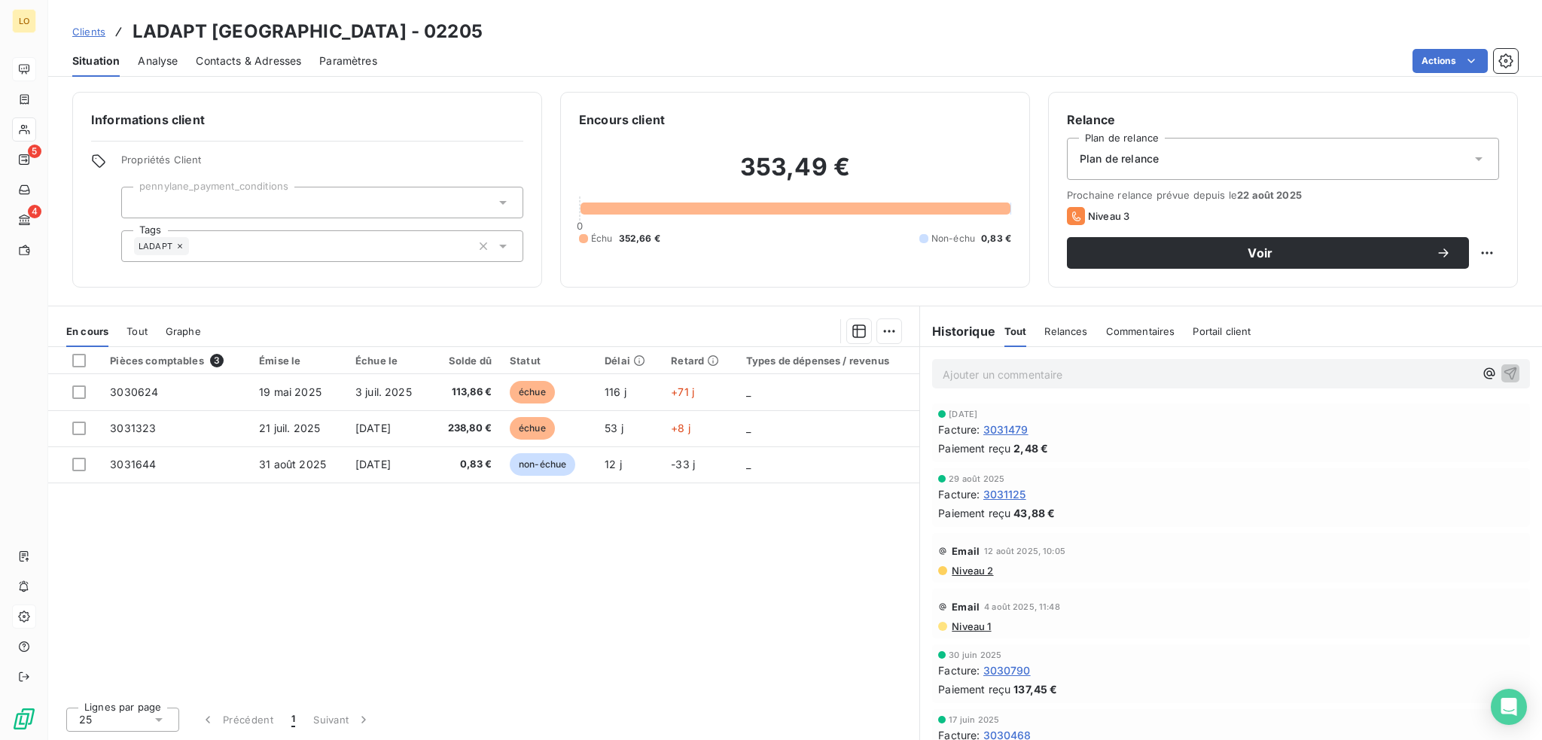
click at [260, 62] on span "Contacts & Adresses" at bounding box center [248, 60] width 105 height 15
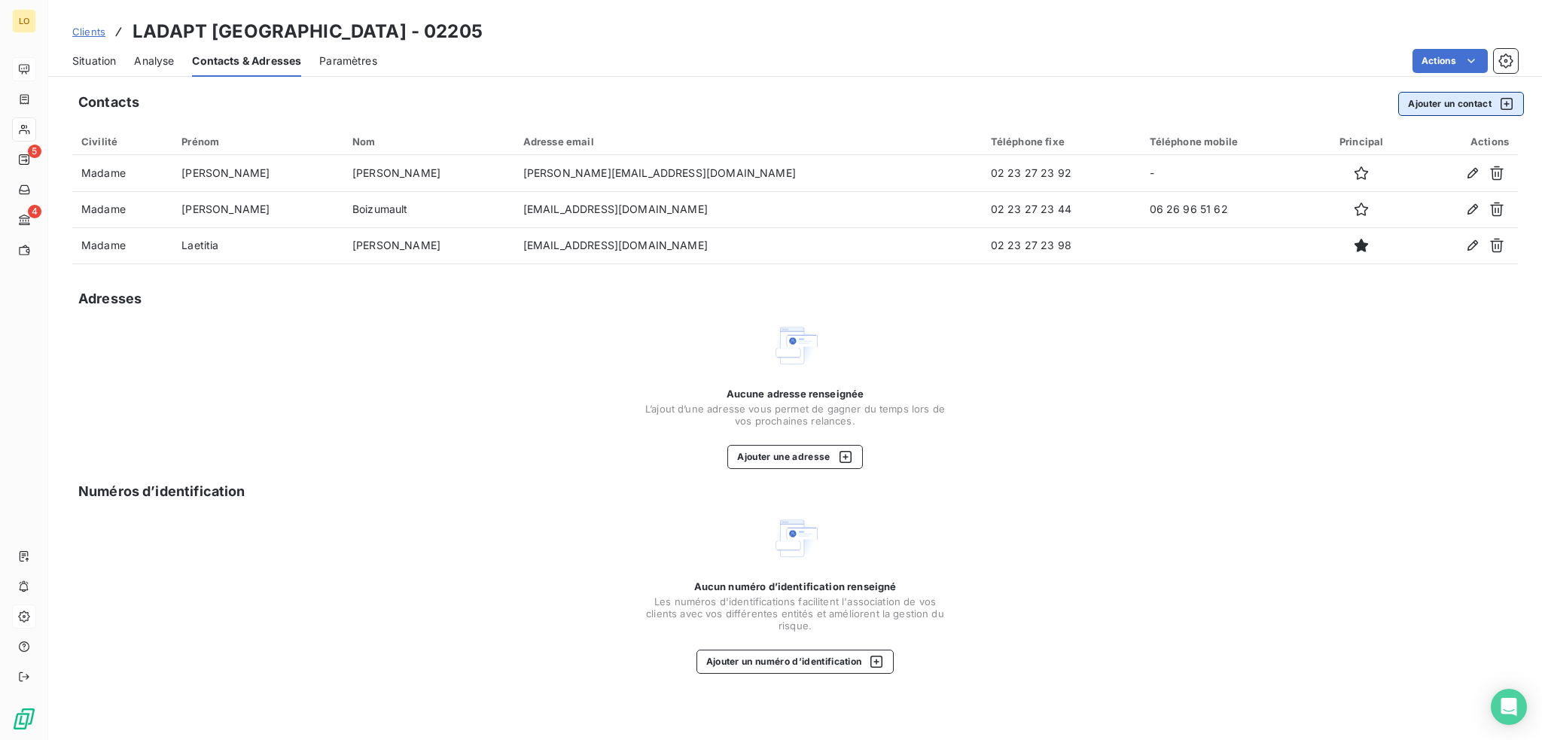
click at [1439, 105] on button "Ajouter un contact" at bounding box center [1461, 104] width 126 height 24
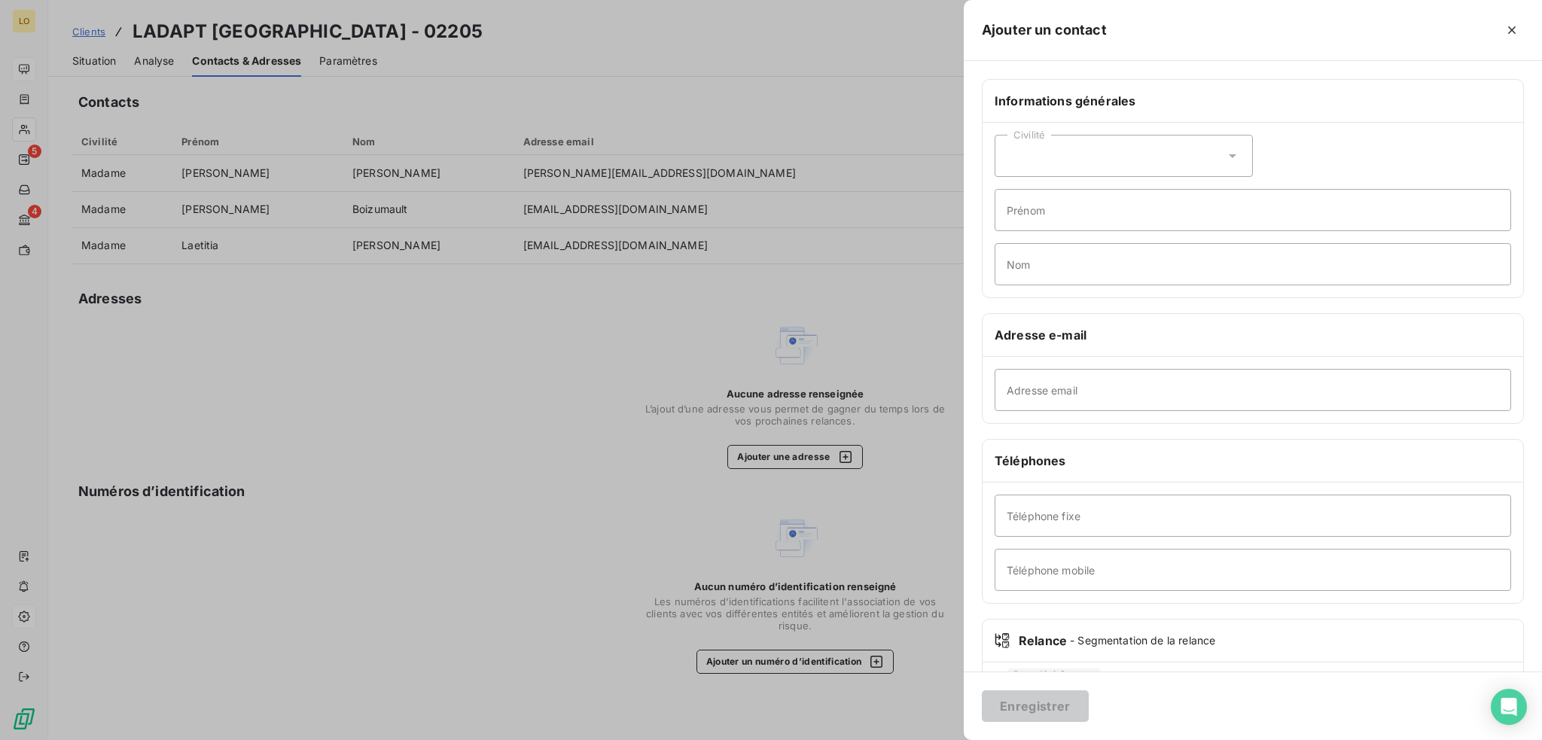
click at [1229, 155] on icon at bounding box center [1233, 156] width 8 height 4
click at [1008, 190] on input "radio" at bounding box center [1010, 193] width 15 height 15
click at [1037, 215] on input "Prénom" at bounding box center [1252, 210] width 516 height 42
click at [1515, 31] on icon "button" at bounding box center [1511, 30] width 15 height 15
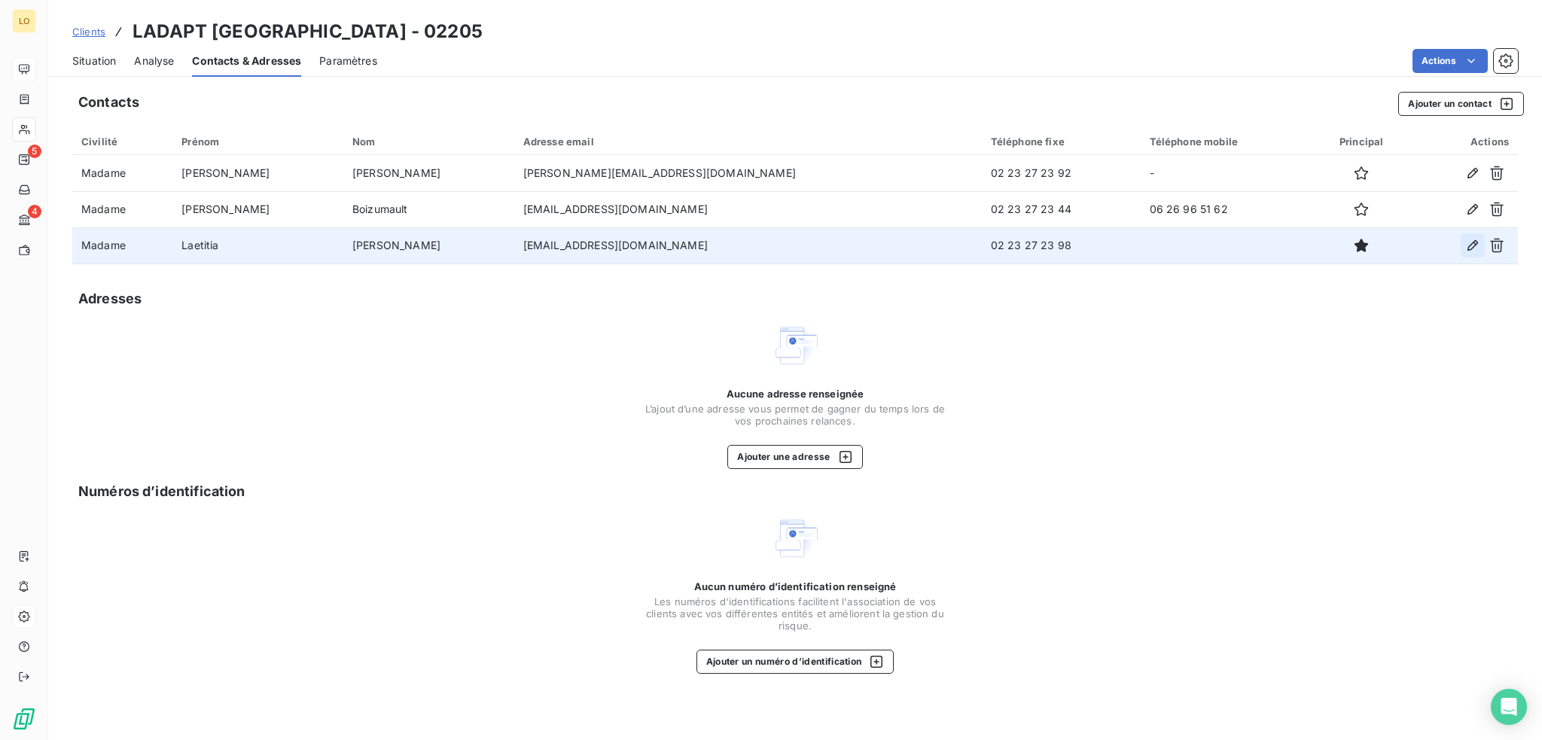
click at [1466, 240] on icon "button" at bounding box center [1472, 245] width 15 height 15
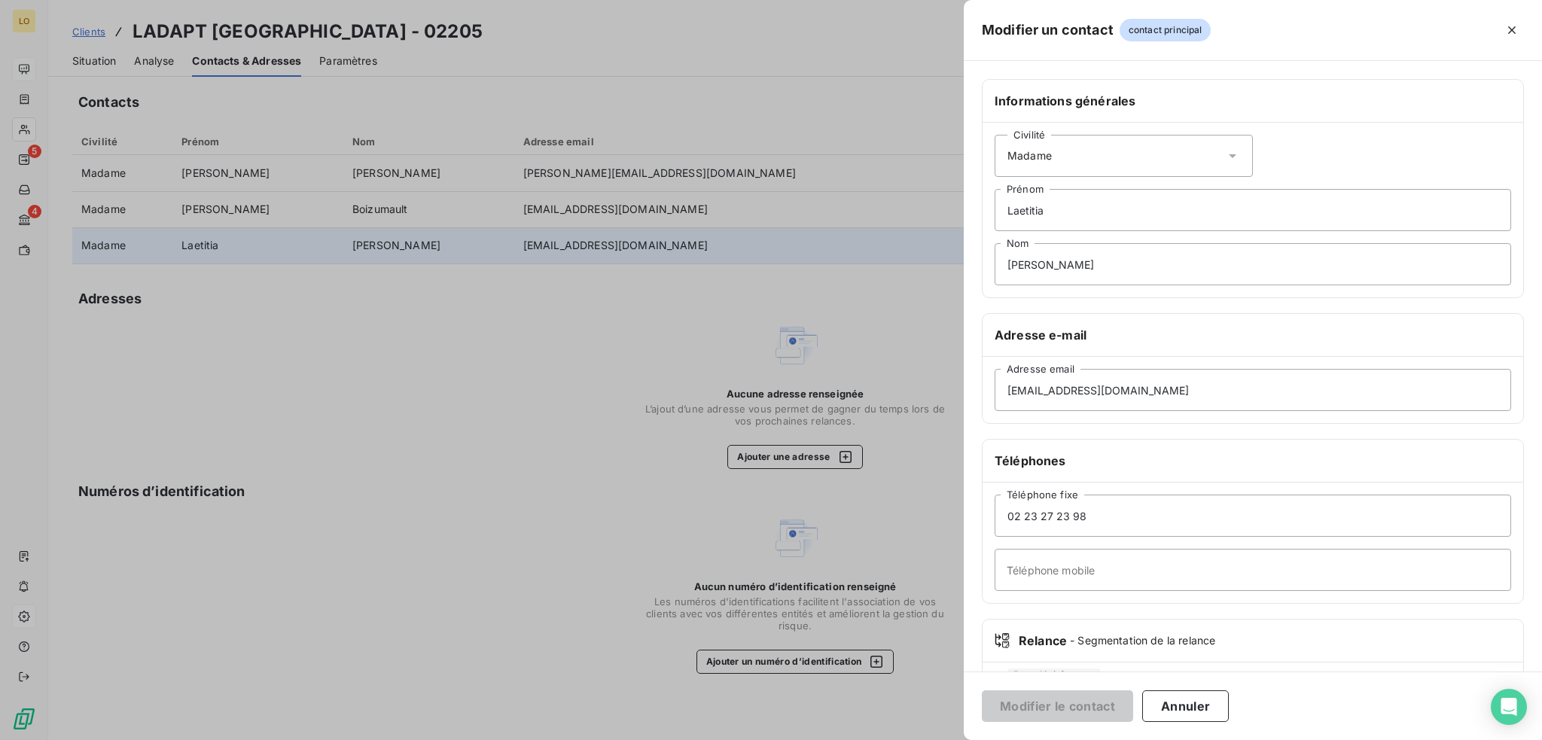
click at [1229, 154] on icon at bounding box center [1233, 156] width 8 height 4
click at [1010, 193] on input "radio" at bounding box center [1010, 193] width 15 height 15
drag, startPoint x: 1220, startPoint y: 213, endPoint x: 992, endPoint y: 222, distance: 228.3
click at [992, 222] on div "Civilité Madame [PERSON_NAME] Nom" at bounding box center [1252, 210] width 541 height 175
drag, startPoint x: 1060, startPoint y: 267, endPoint x: 946, endPoint y: 288, distance: 115.6
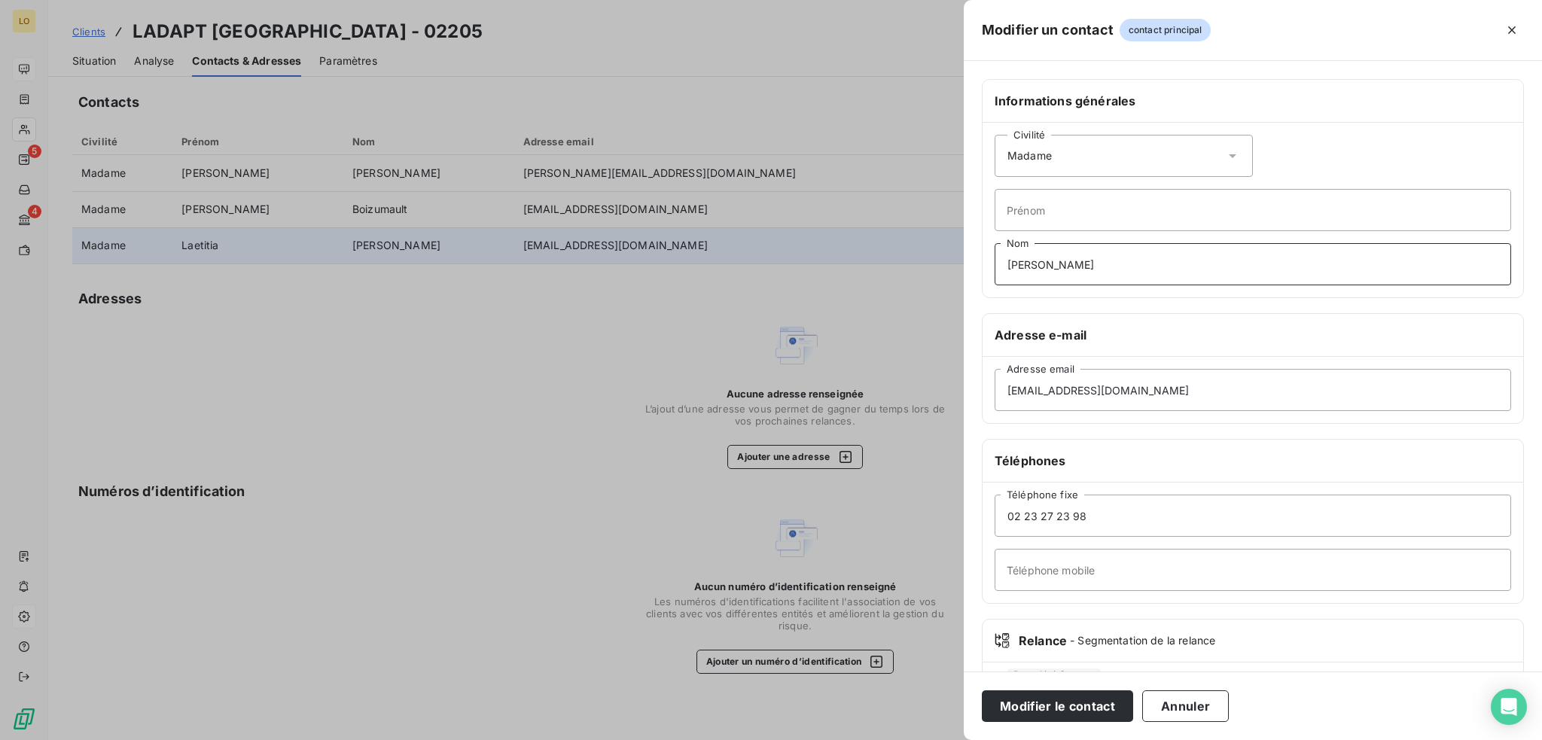
click at [946, 739] on div "Modifier un contact contact principal Informations générales Civilité Madame [P…" at bounding box center [771, 740] width 1542 height 0
click at [1034, 707] on button "Modifier le contact" at bounding box center [1057, 706] width 151 height 32
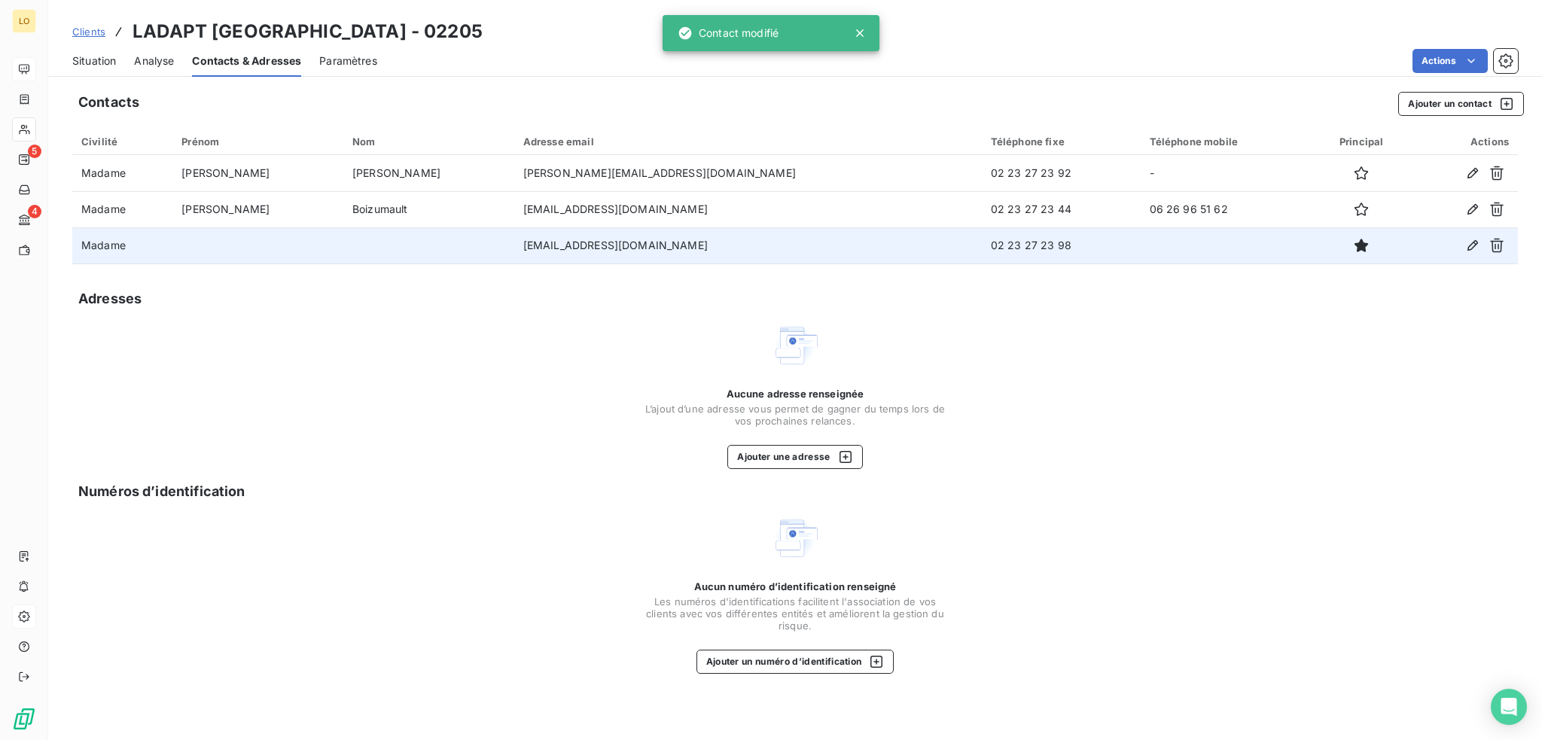
click at [84, 57] on span "Situation" at bounding box center [94, 60] width 44 height 15
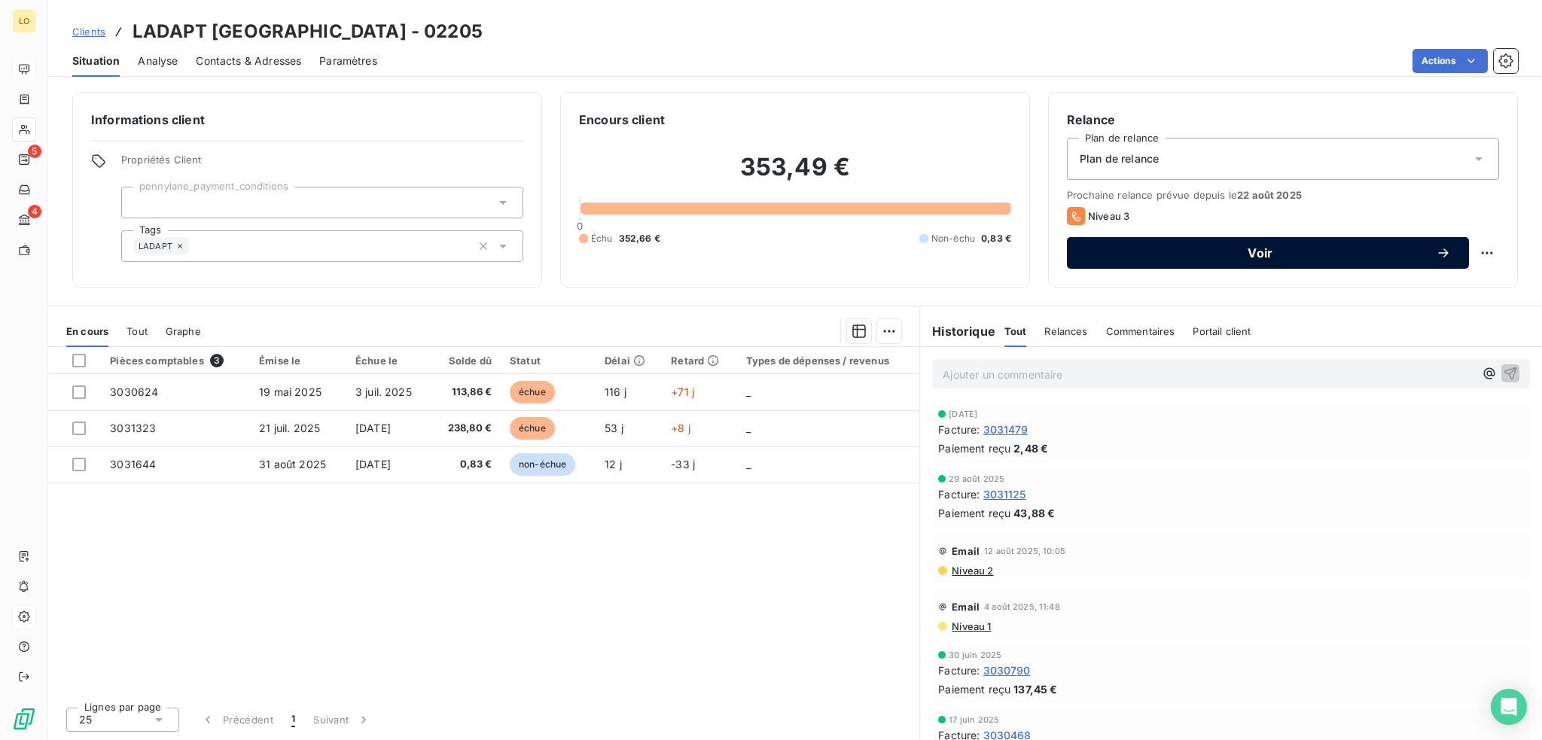
click at [1141, 247] on span "Voir" at bounding box center [1260, 253] width 351 height 12
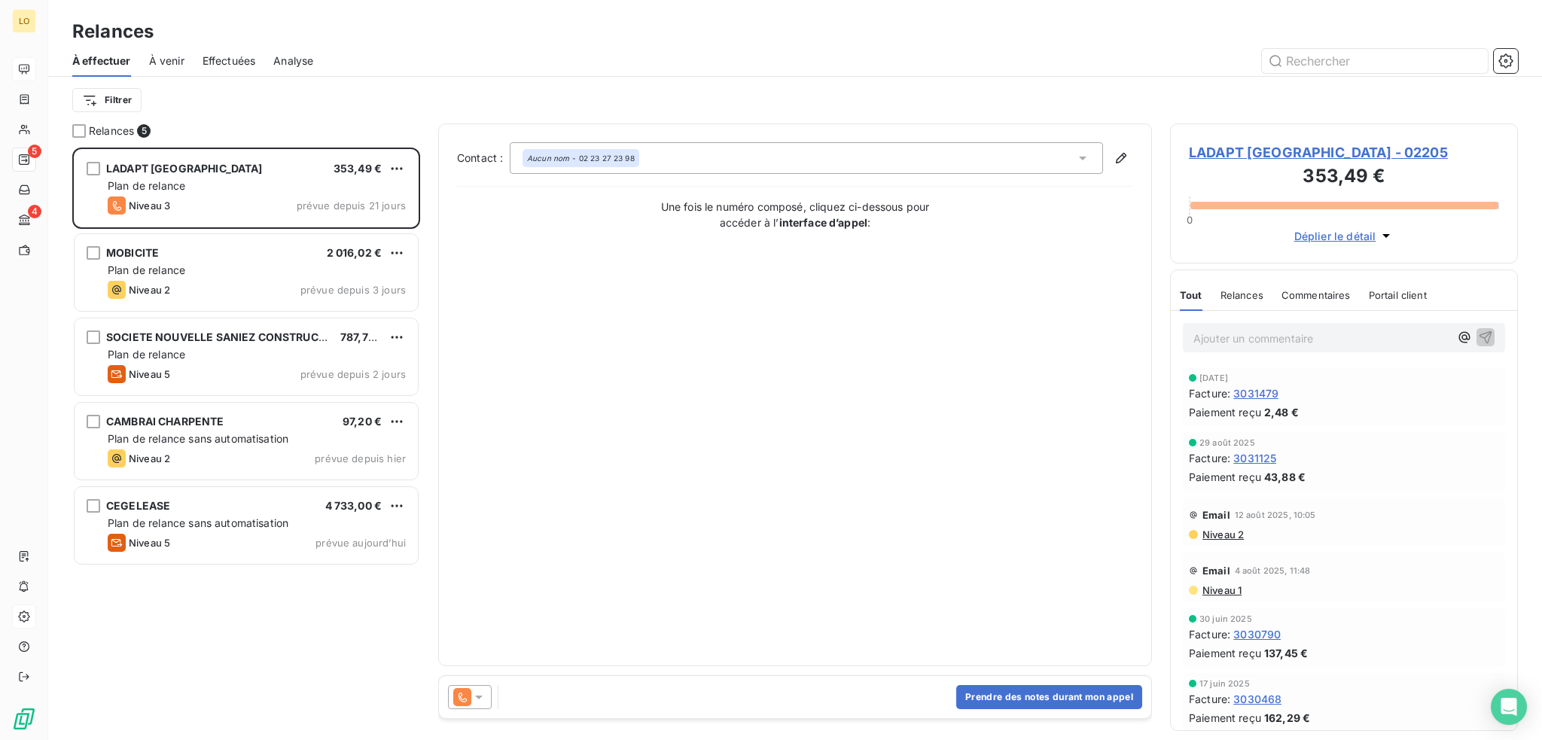
scroll to position [581, 336]
click at [475, 696] on icon at bounding box center [479, 698] width 8 height 4
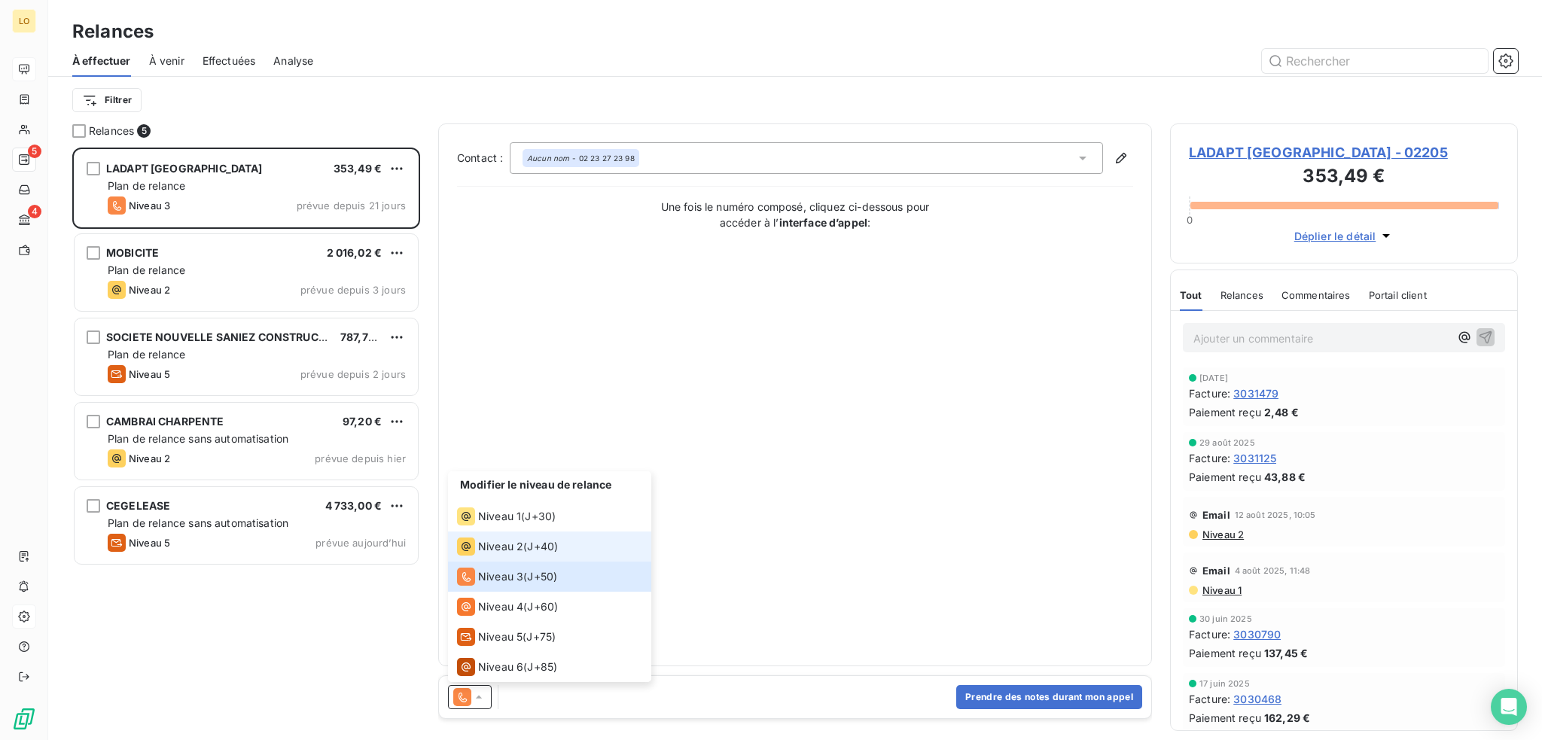
click at [529, 544] on span "J+40 )" at bounding box center [542, 546] width 31 height 15
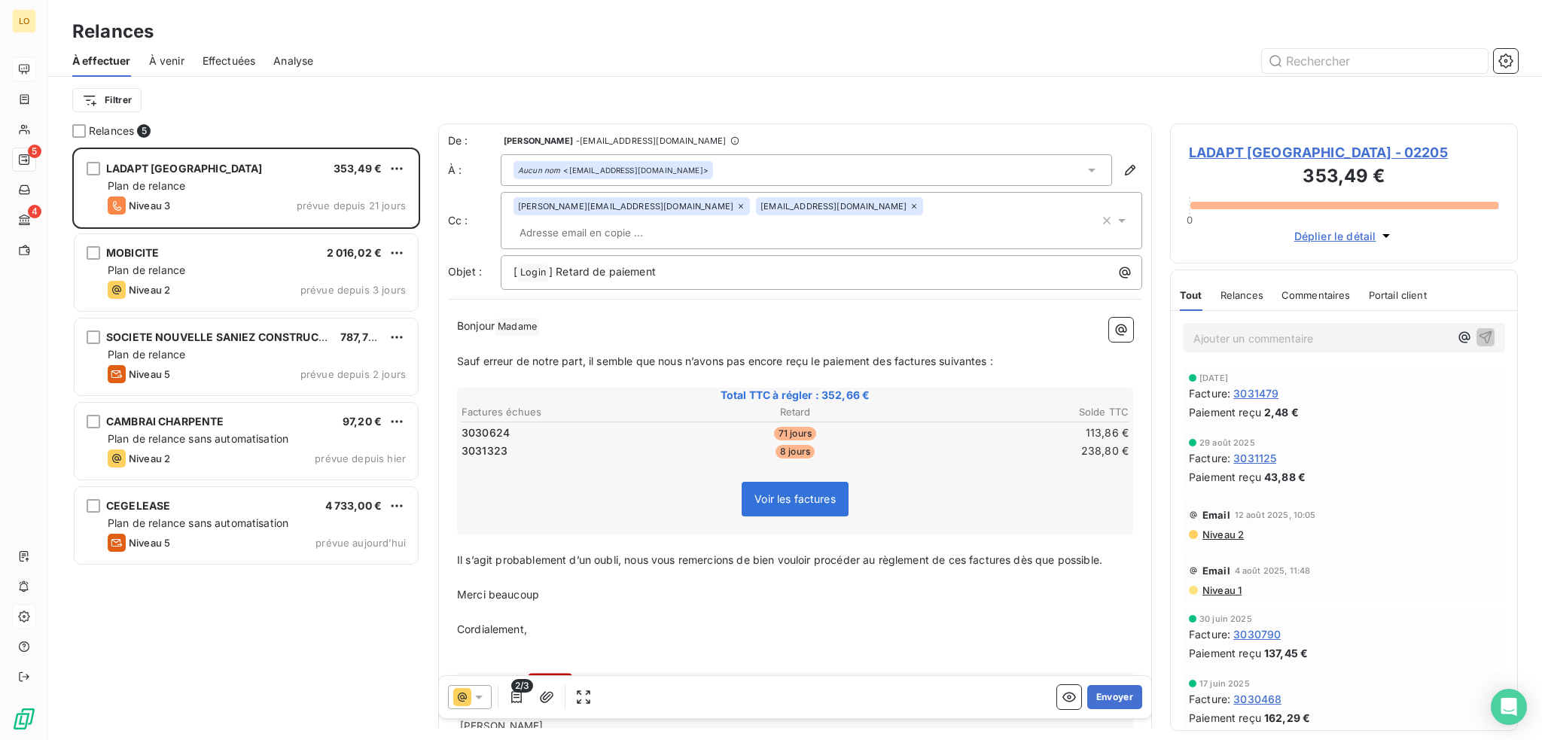
click at [736, 208] on icon at bounding box center [740, 206] width 9 height 9
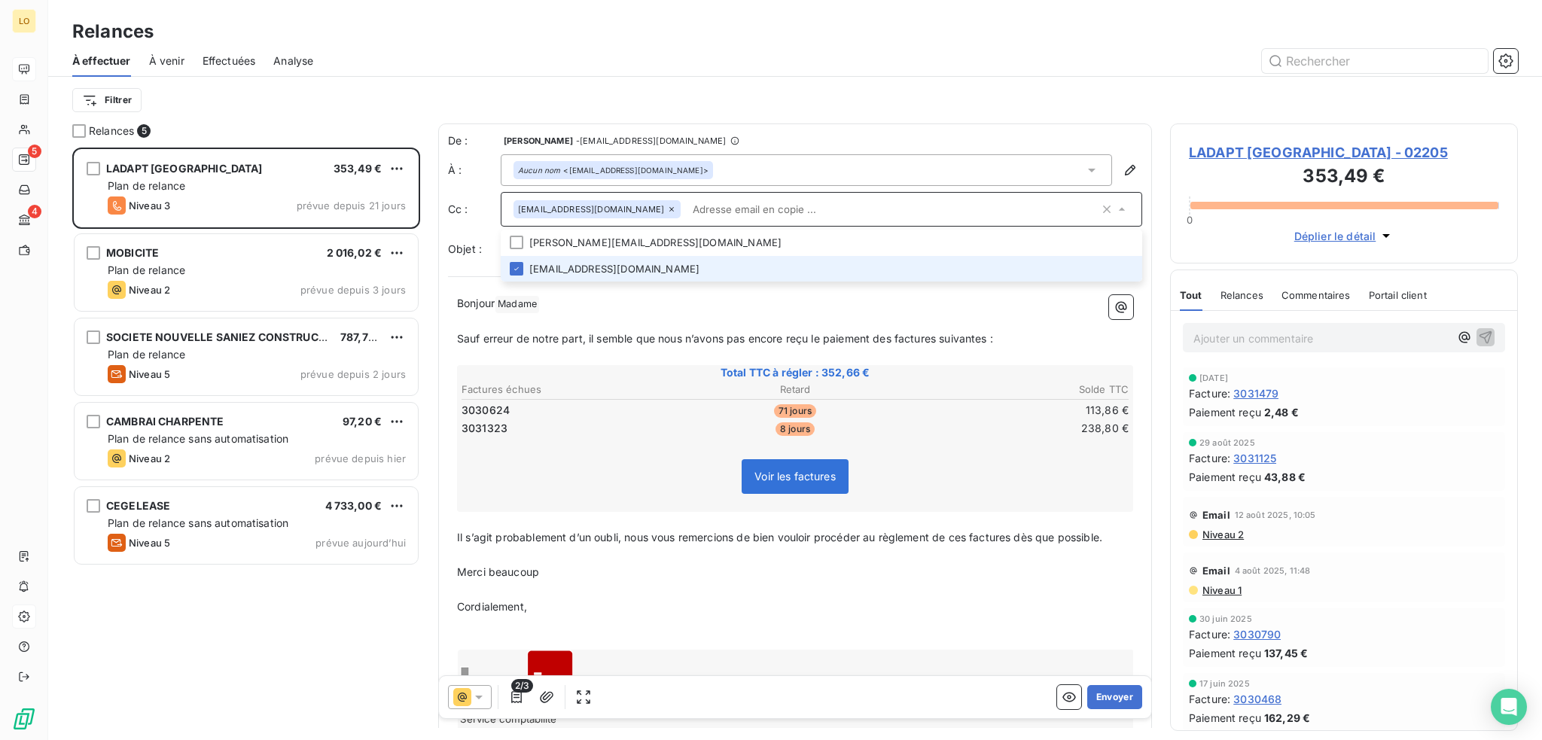
click at [669, 210] on icon at bounding box center [671, 209] width 5 height 5
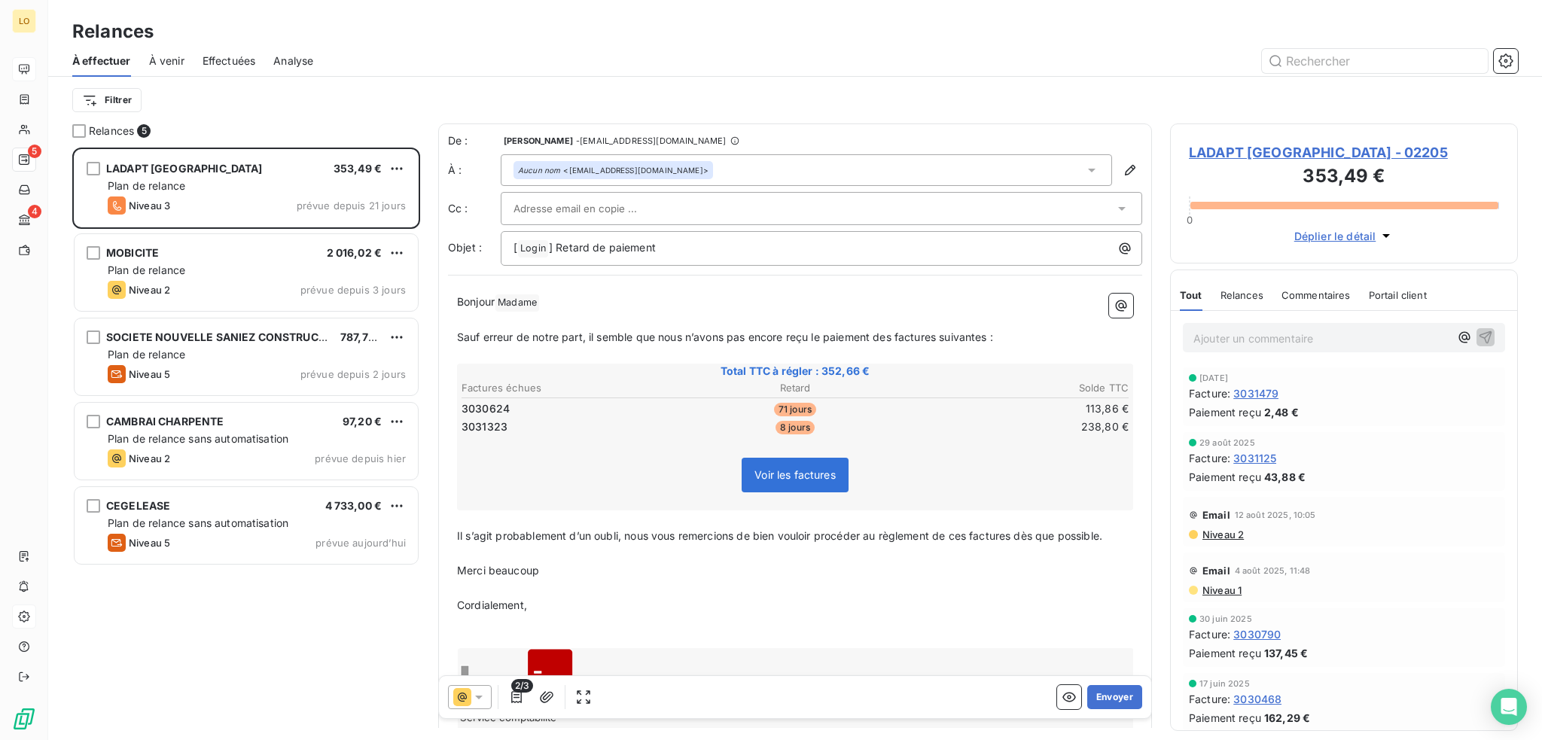
click at [648, 210] on div at bounding box center [813, 208] width 601 height 23
click at [696, 605] on p "Cordialement," at bounding box center [795, 605] width 676 height 17
click at [1102, 691] on button "Envoyer" at bounding box center [1114, 697] width 55 height 24
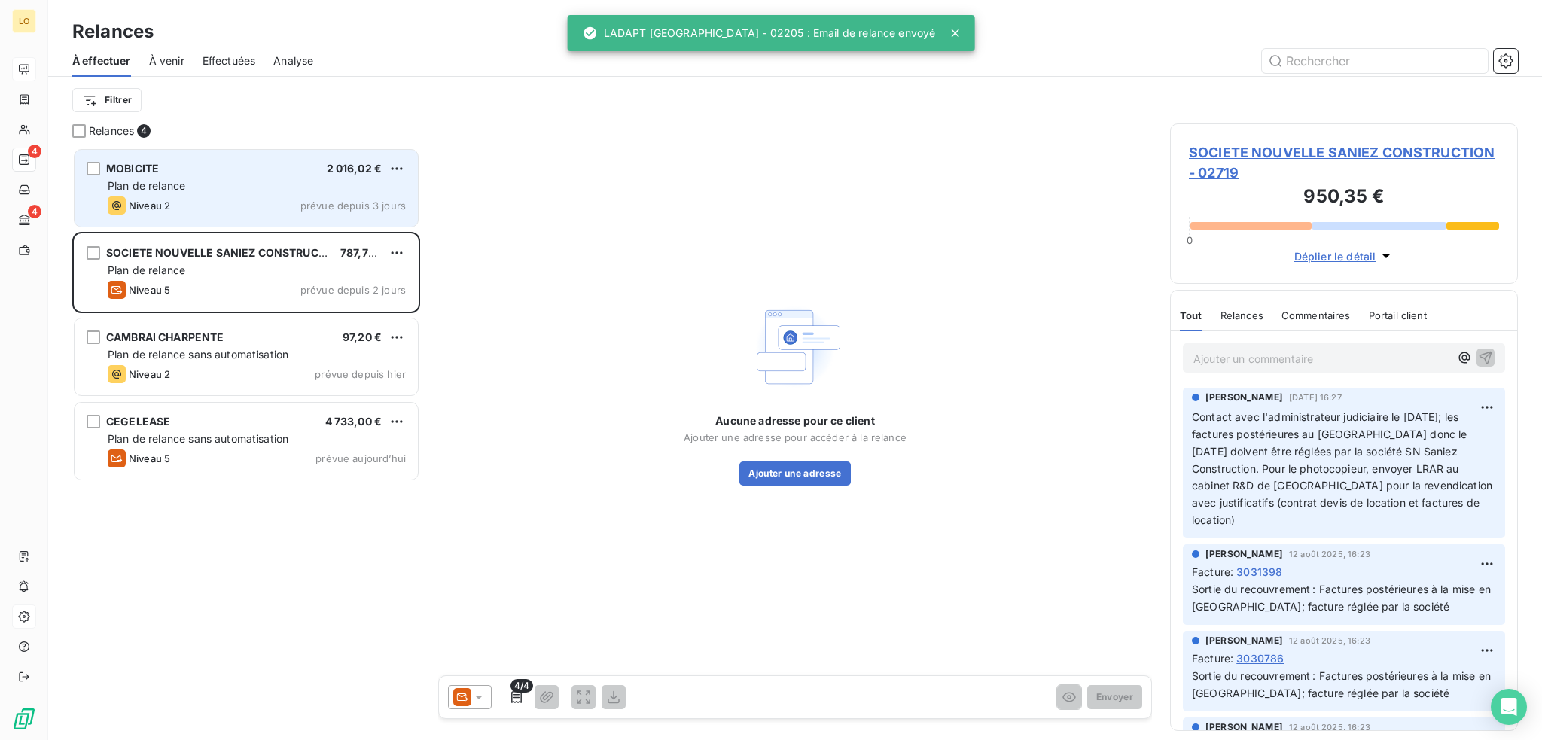
click at [250, 185] on div "Plan de relance" at bounding box center [257, 185] width 298 height 15
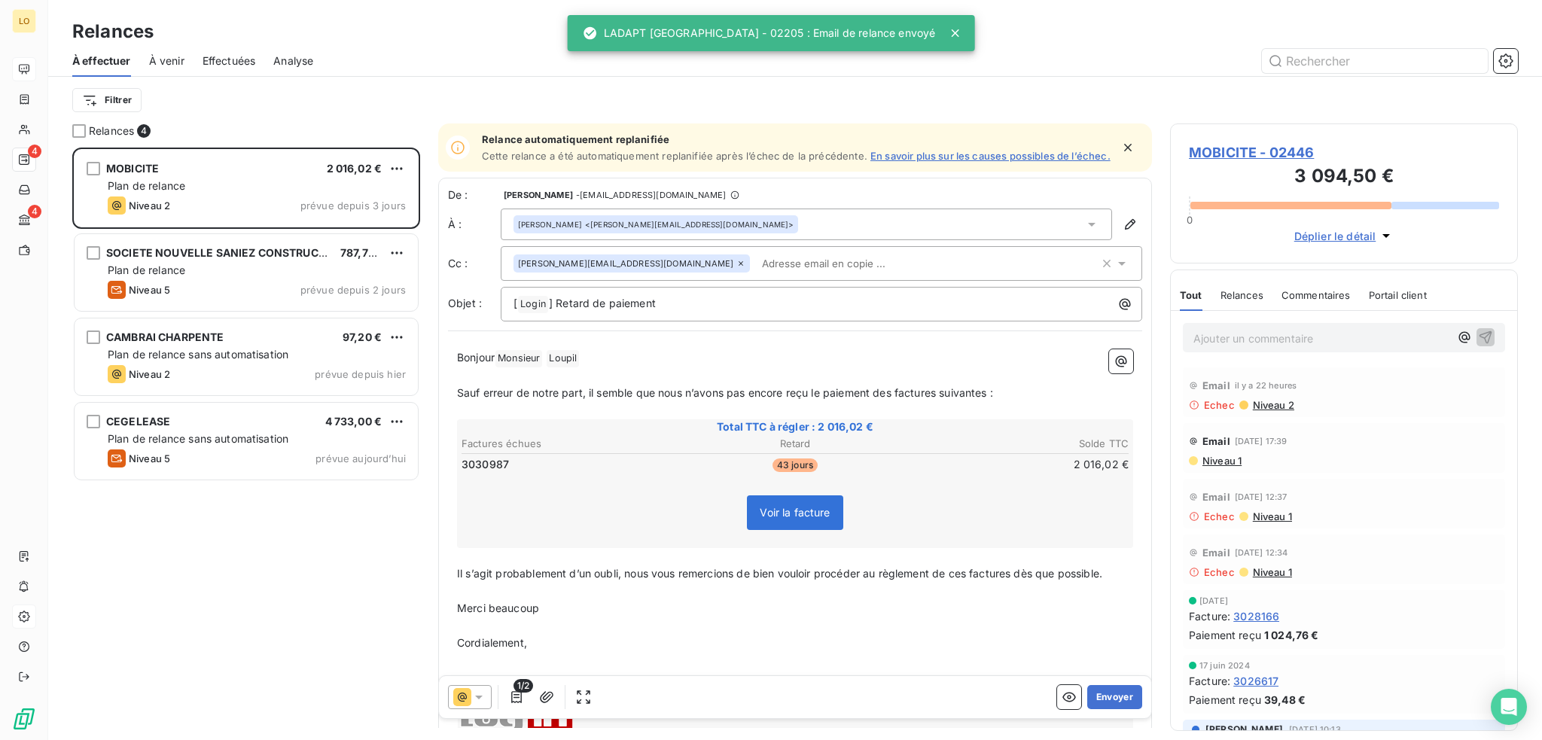
click at [1232, 156] on span "MOBICITE - 02446" at bounding box center [1344, 152] width 310 height 20
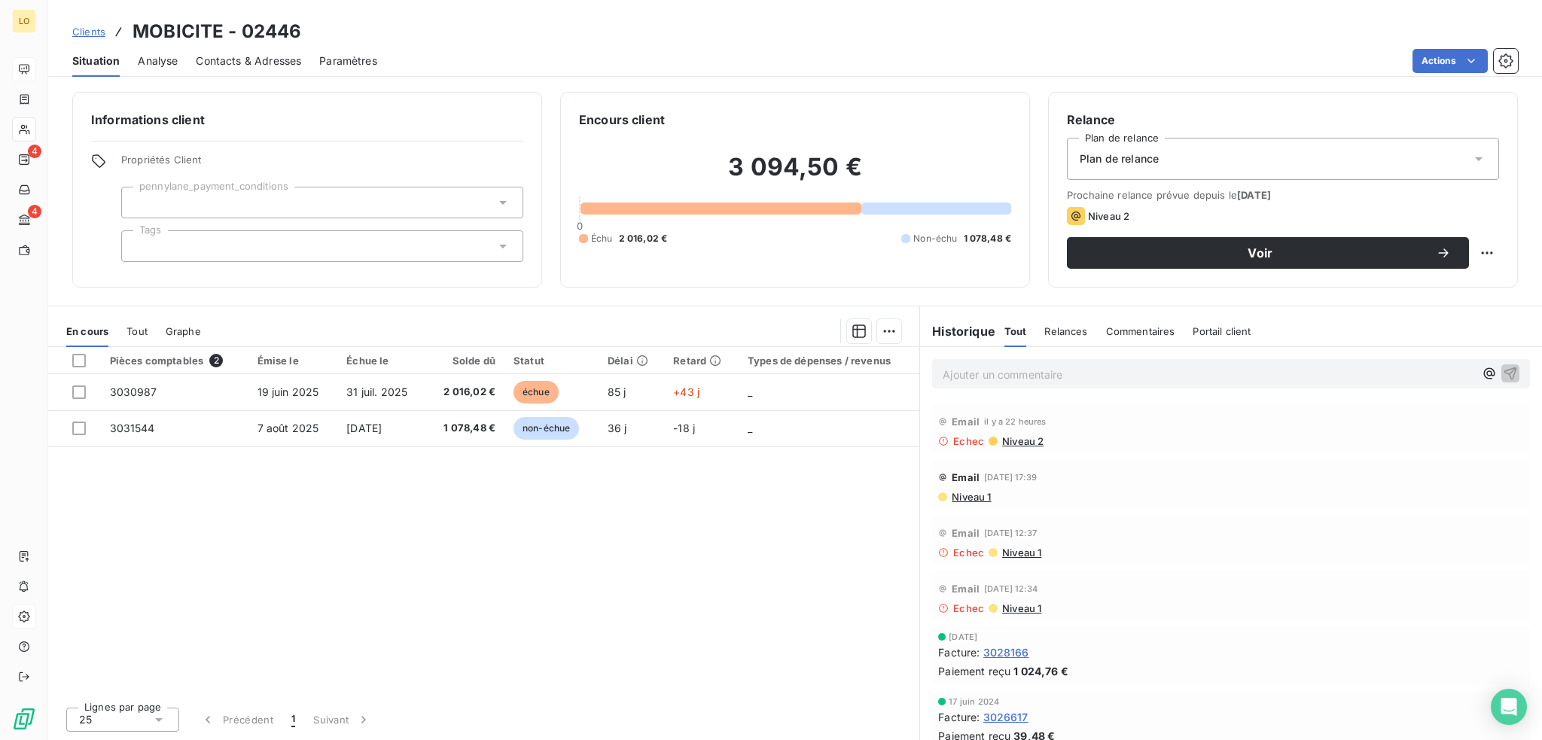
click at [248, 59] on span "Contacts & Adresses" at bounding box center [248, 60] width 105 height 15
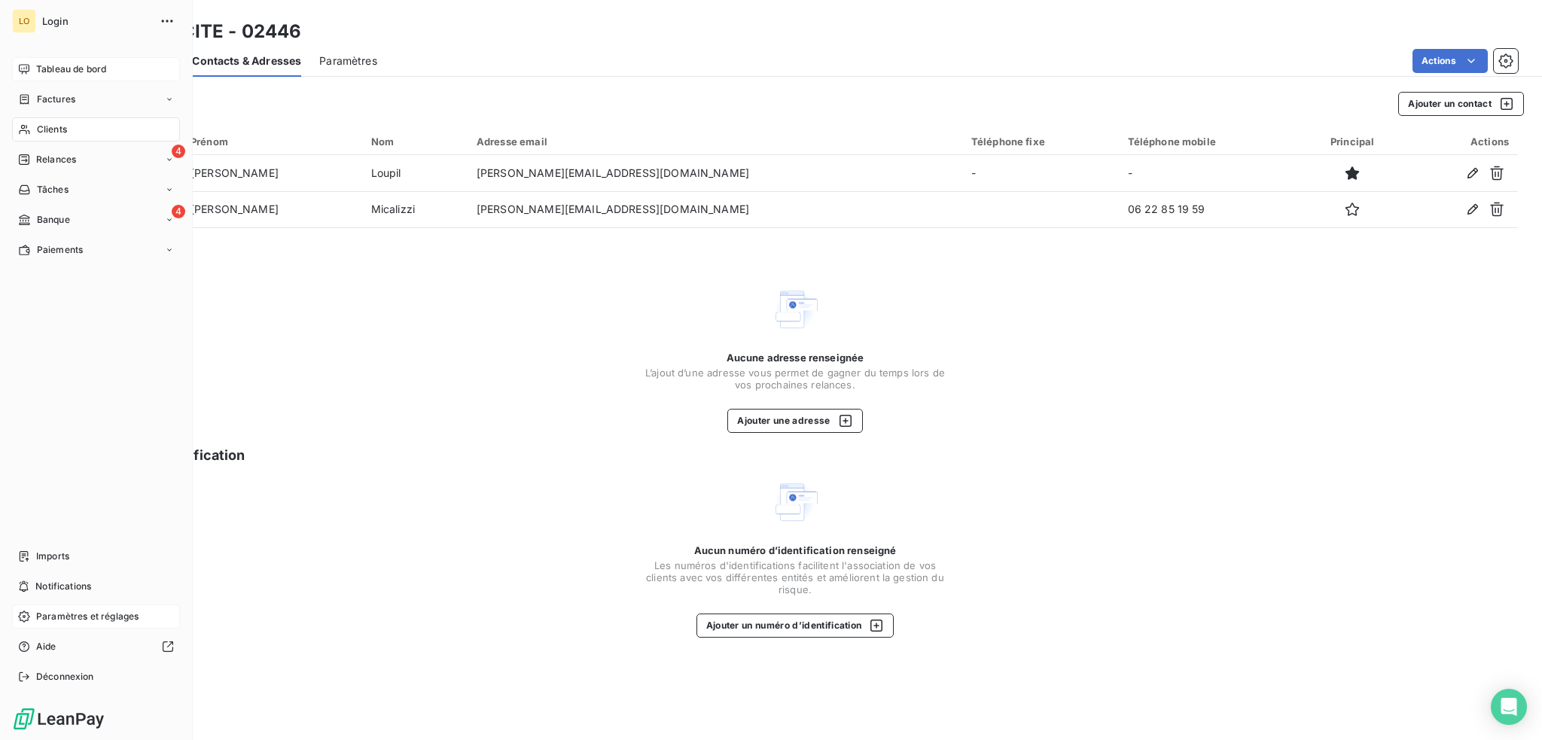
click at [50, 131] on span "Clients" at bounding box center [52, 130] width 30 height 14
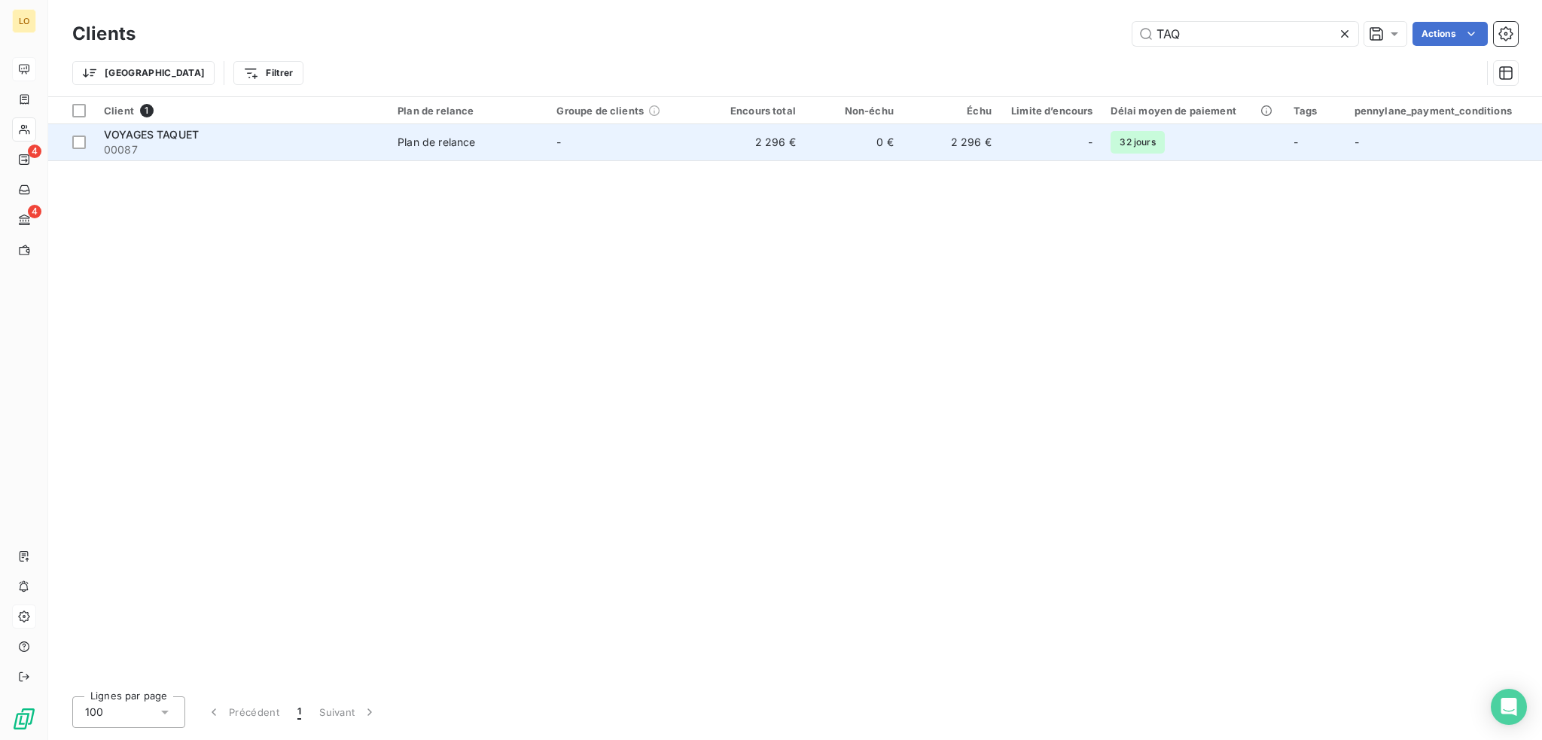
type input "TAQ"
click at [227, 142] on span "00087" at bounding box center [242, 149] width 276 height 15
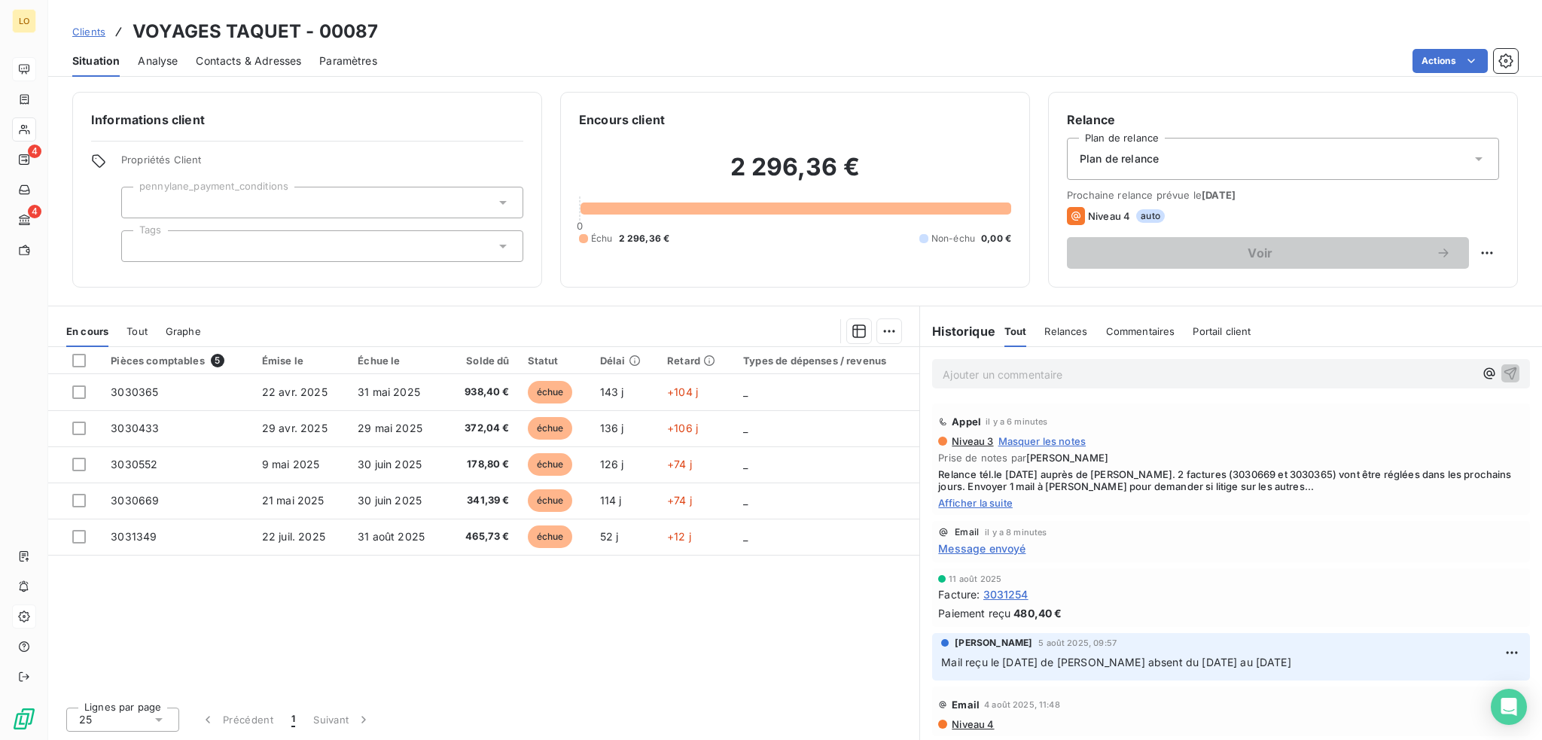
click at [265, 59] on span "Contacts & Adresses" at bounding box center [248, 60] width 105 height 15
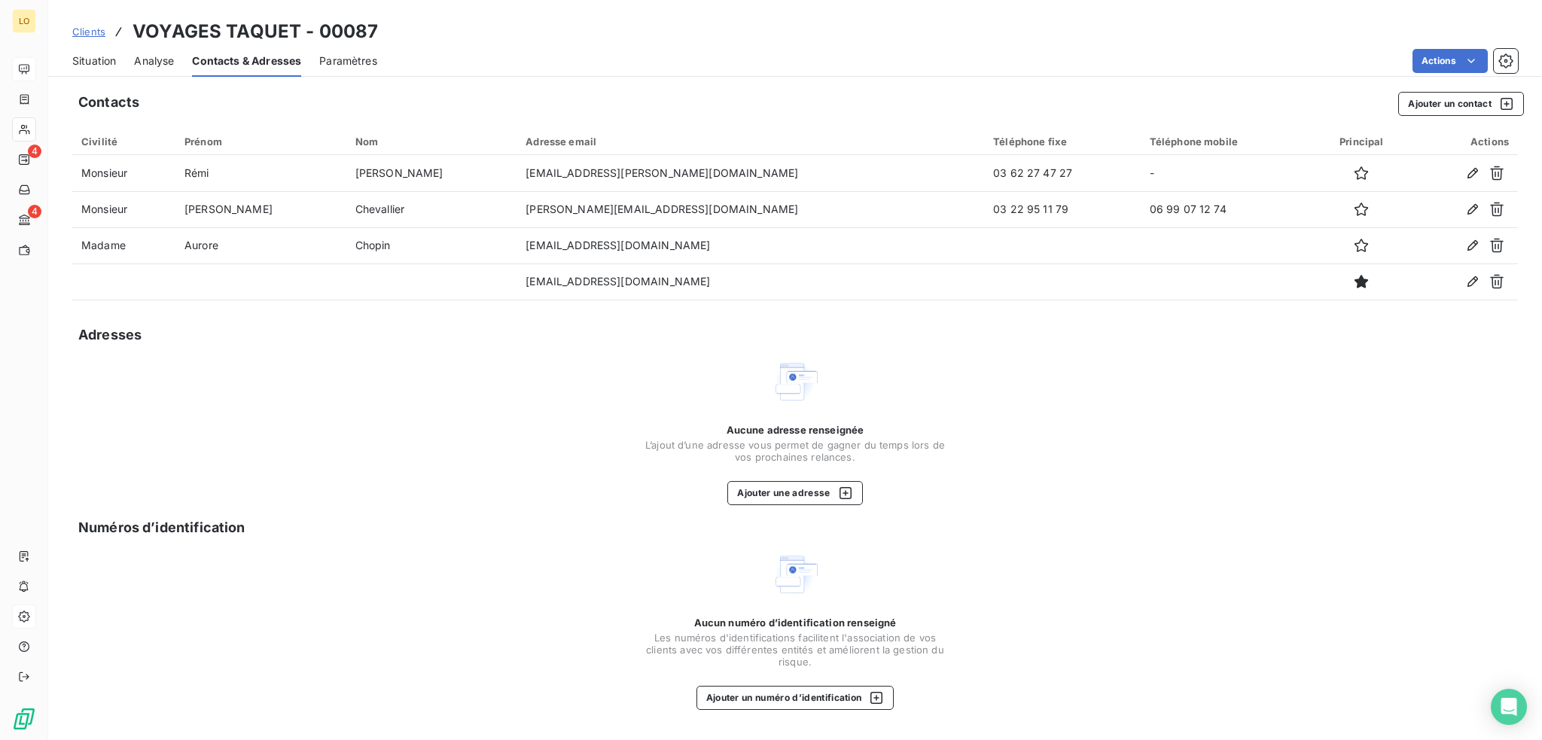
click at [84, 58] on span "Situation" at bounding box center [94, 60] width 44 height 15
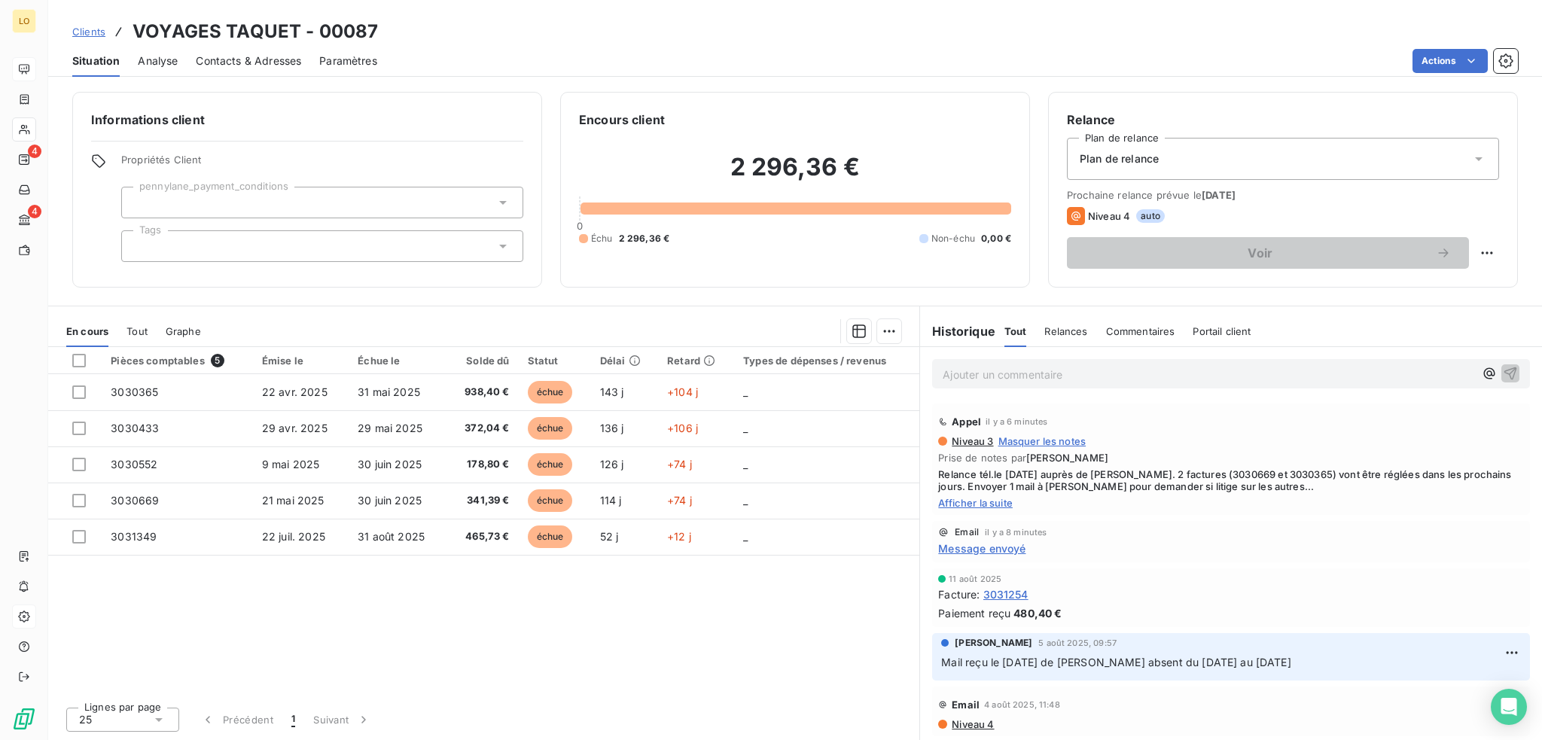
click at [1034, 383] on p "Ajouter un commentaire ﻿" at bounding box center [1208, 374] width 531 height 19
click at [1503, 369] on icon "button" at bounding box center [1510, 372] width 15 height 15
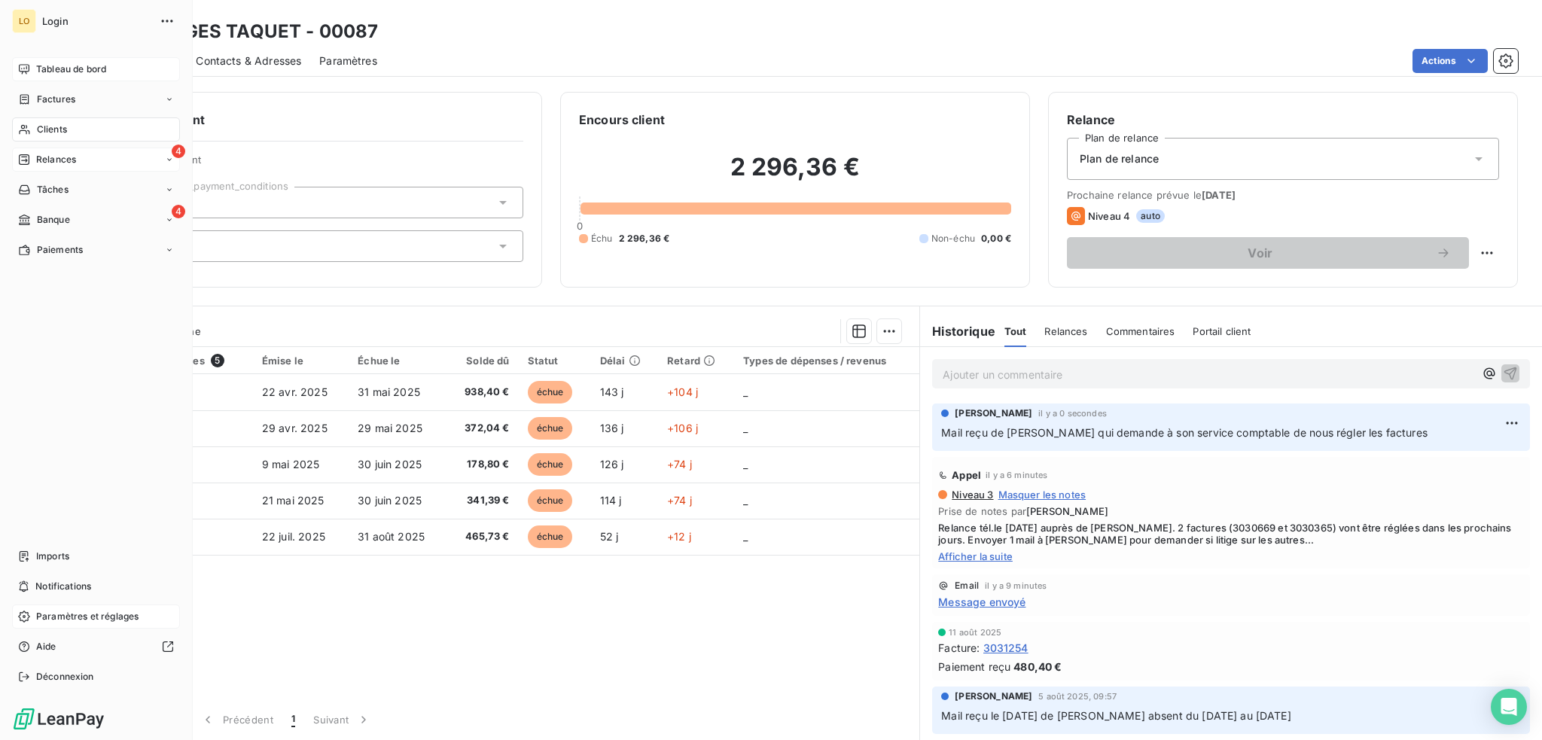
click at [44, 157] on span "Relances" at bounding box center [56, 160] width 40 height 14
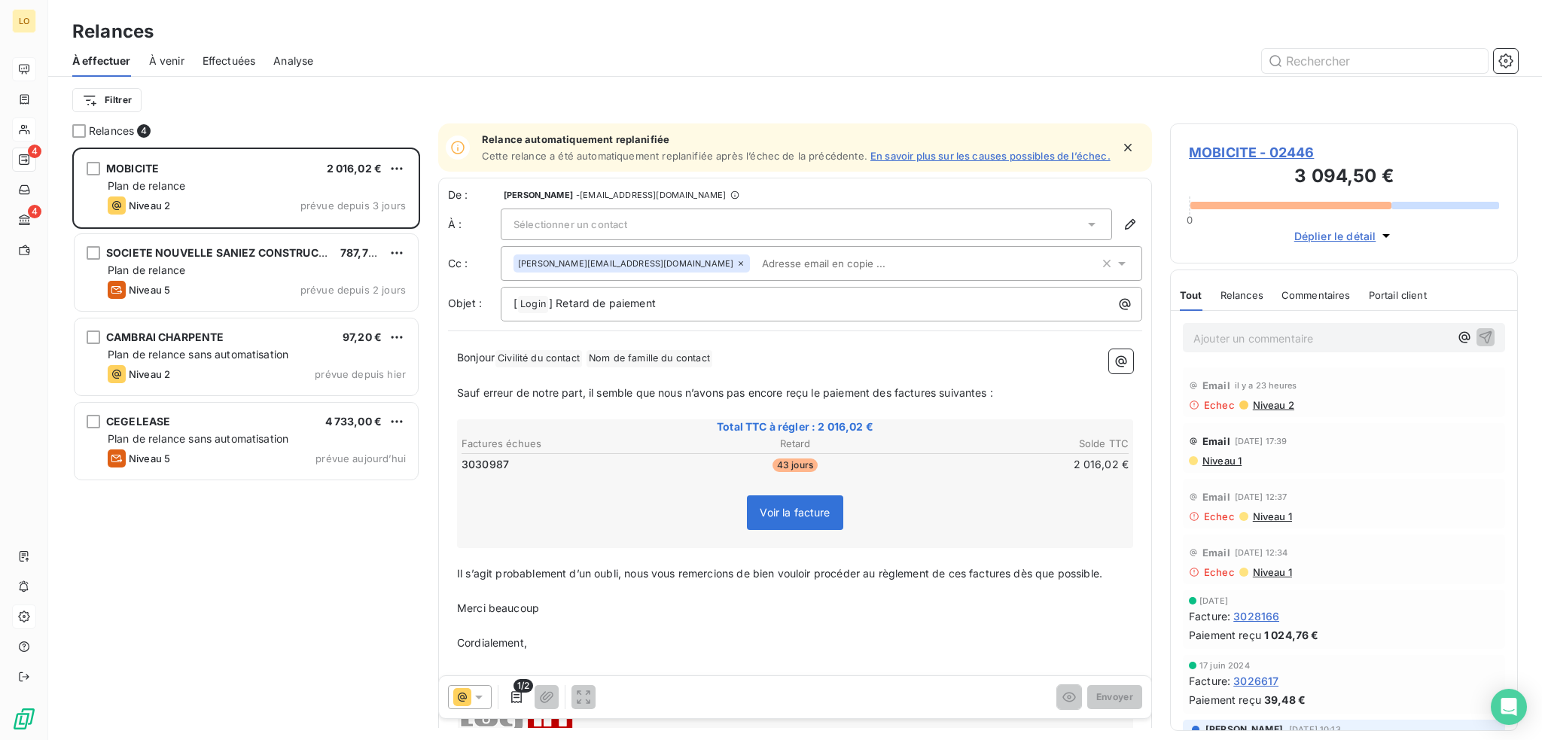
scroll to position [581, 336]
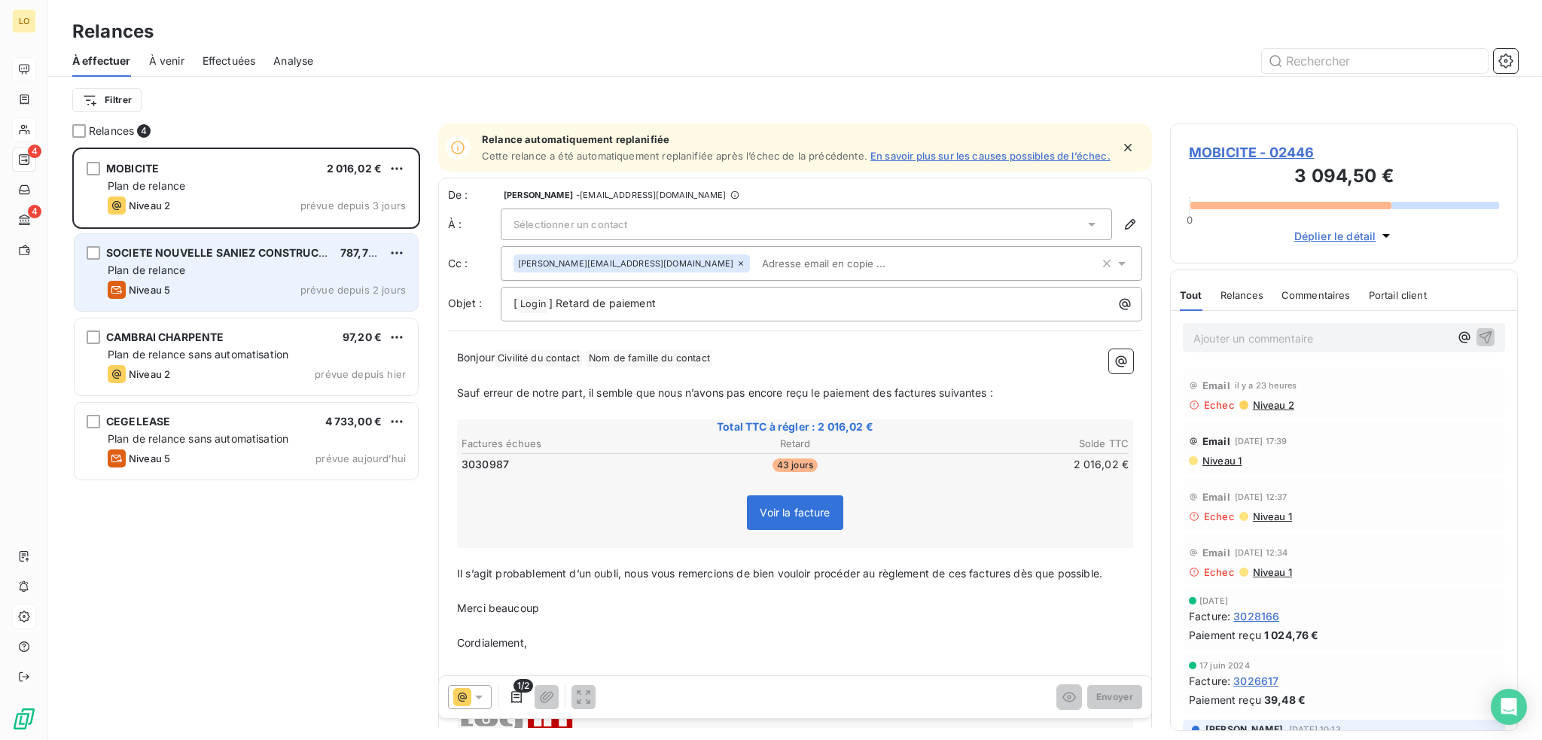
click at [262, 264] on div "Plan de relance" at bounding box center [257, 270] width 298 height 15
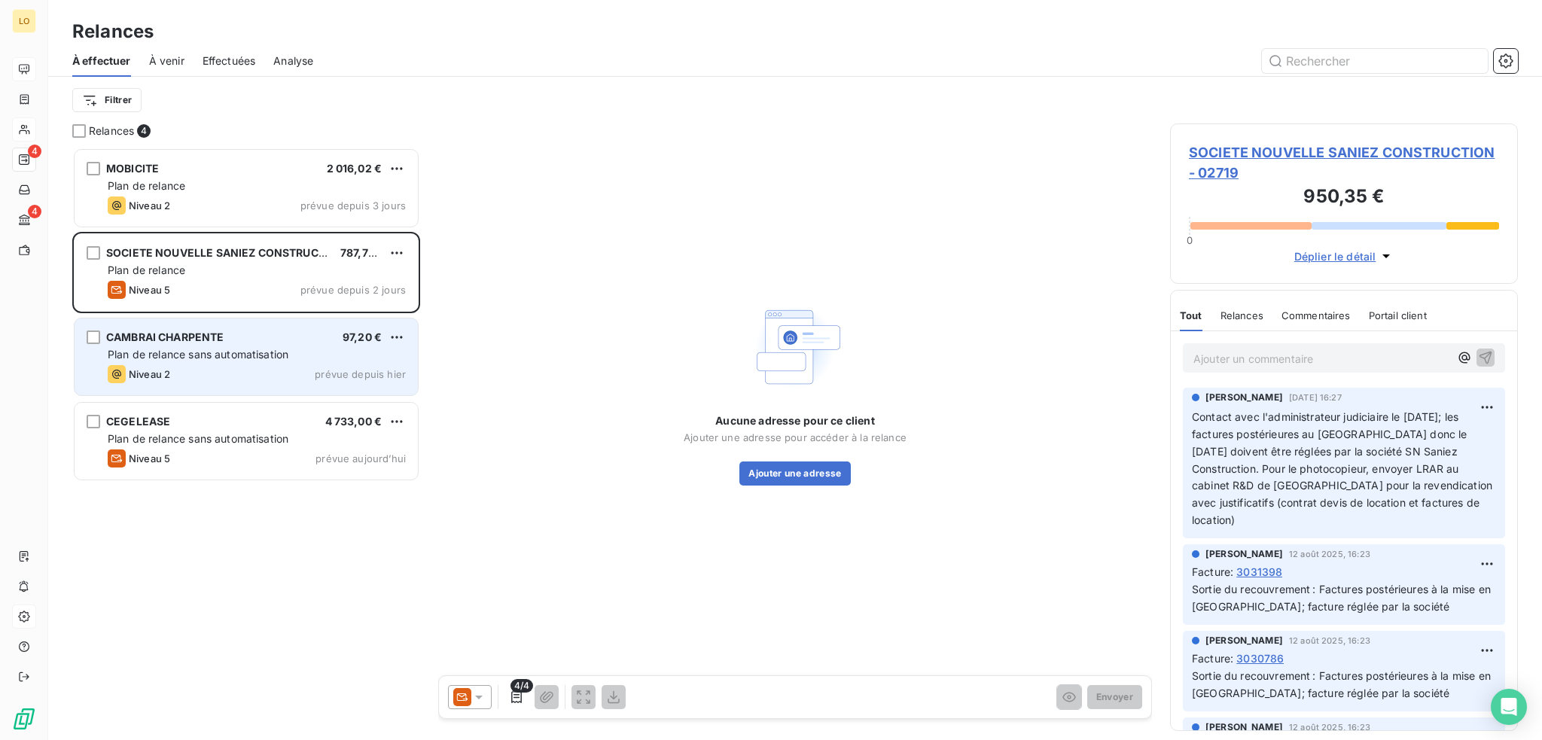
click at [244, 352] on span "Plan de relance sans automatisation" at bounding box center [198, 354] width 181 height 13
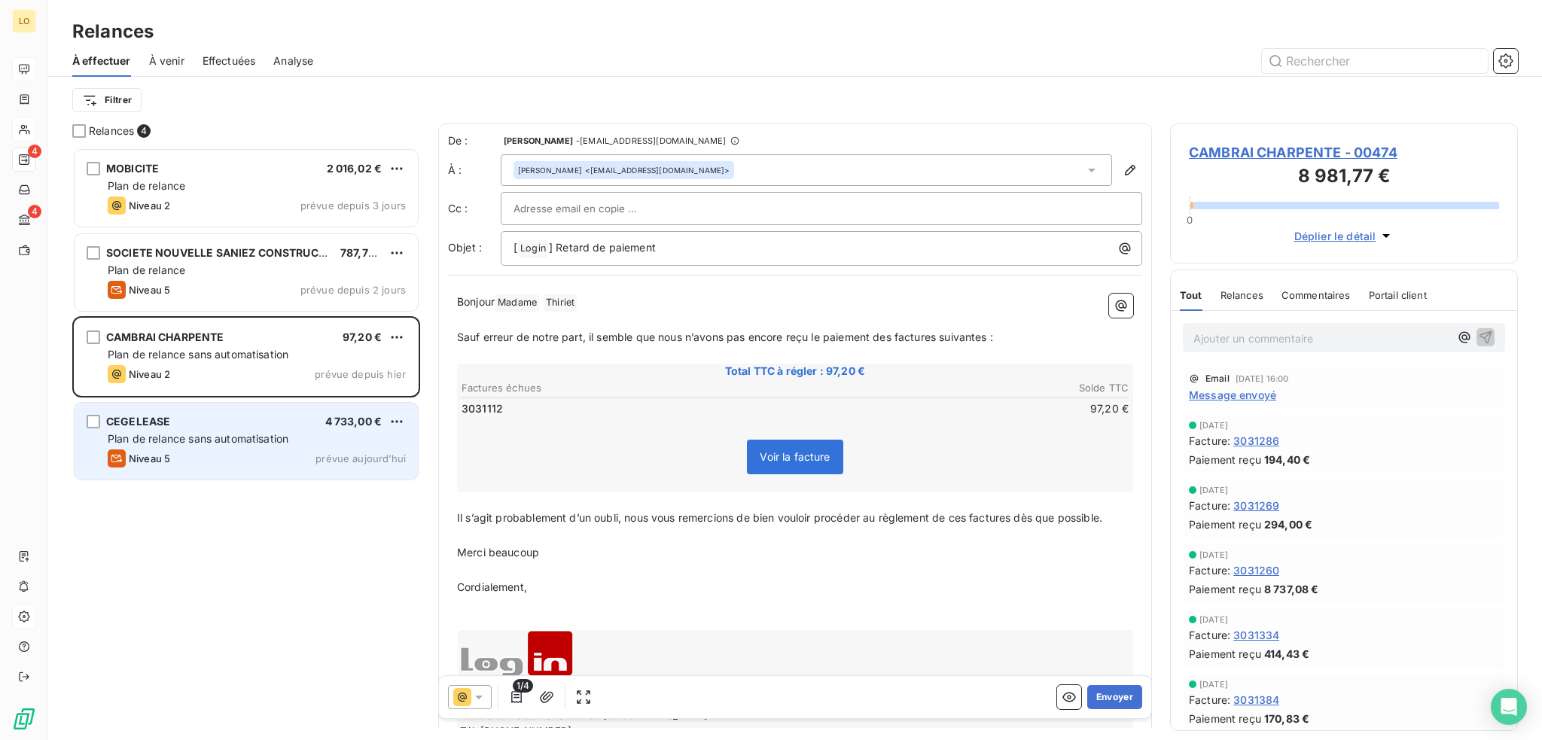
click at [245, 419] on div "CEGELEASE 4 733,00 €" at bounding box center [257, 422] width 298 height 14
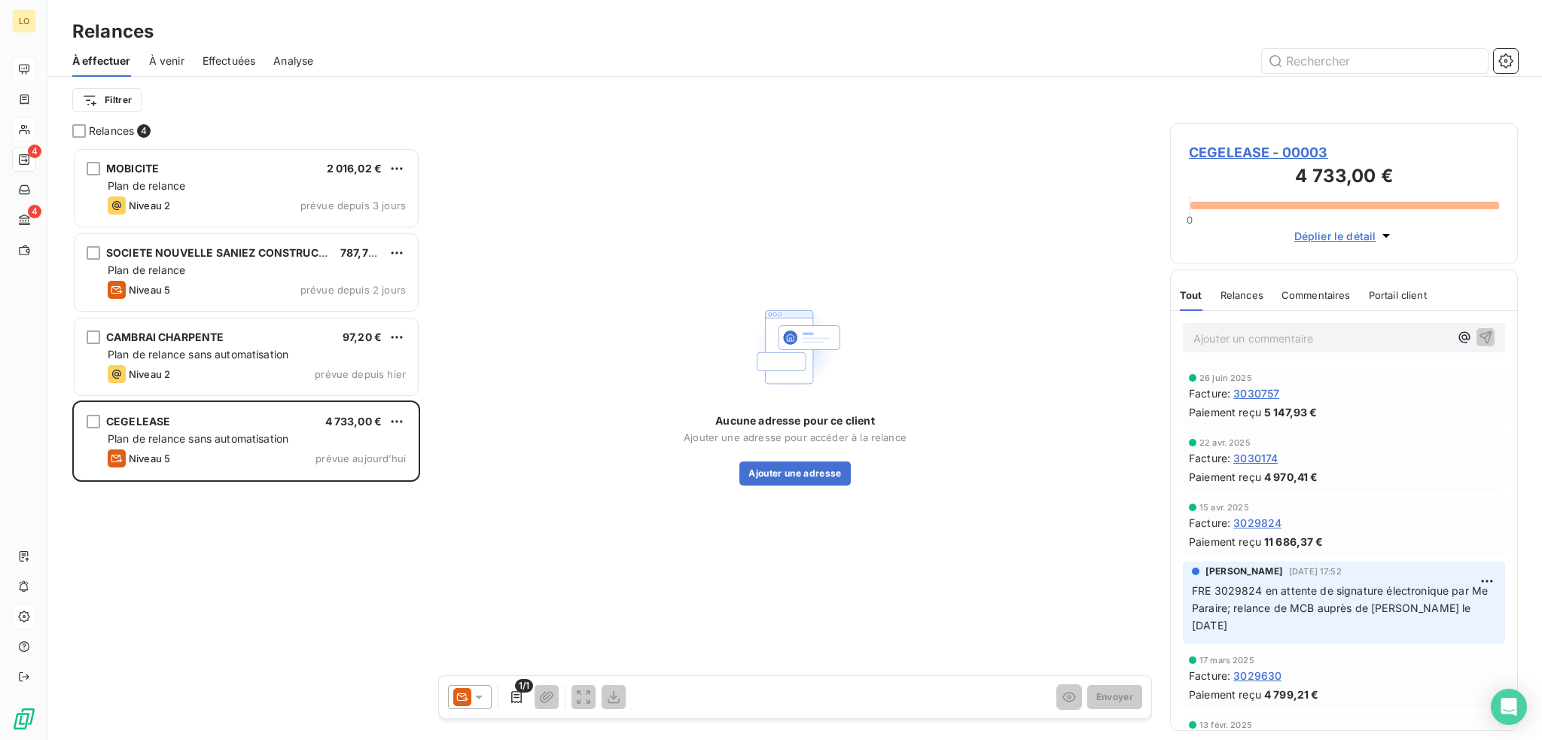
click at [1218, 155] on span "CEGELEASE - 00003" at bounding box center [1344, 152] width 310 height 20
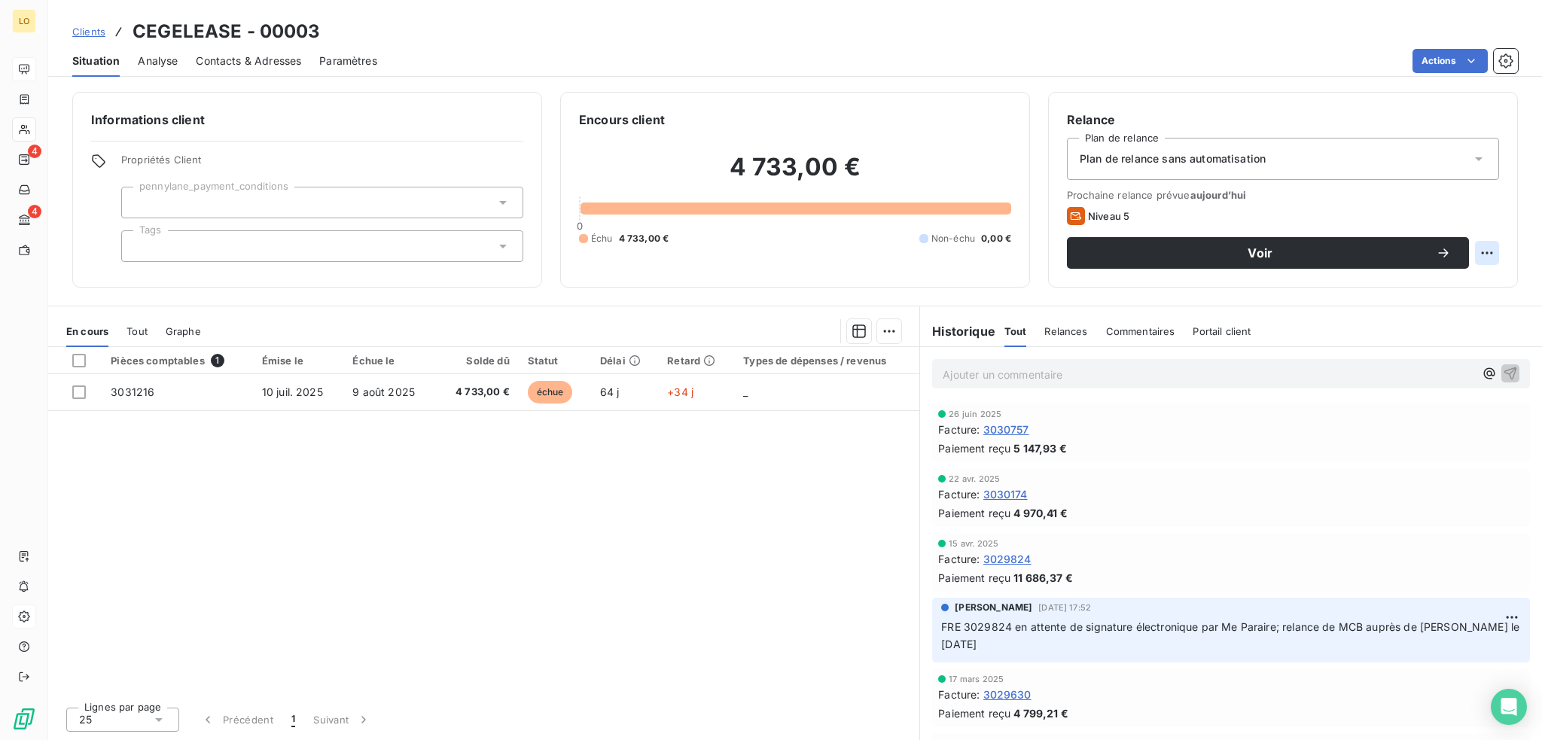
click at [1485, 250] on html "LO 4 4 Clients CEGELEASE - 00003 Situation Analyse Contacts & Adresses Paramètr…" at bounding box center [771, 370] width 1542 height 740
click at [1423, 285] on div "Replanifier cette action" at bounding box center [1424, 286] width 135 height 24
select select "8"
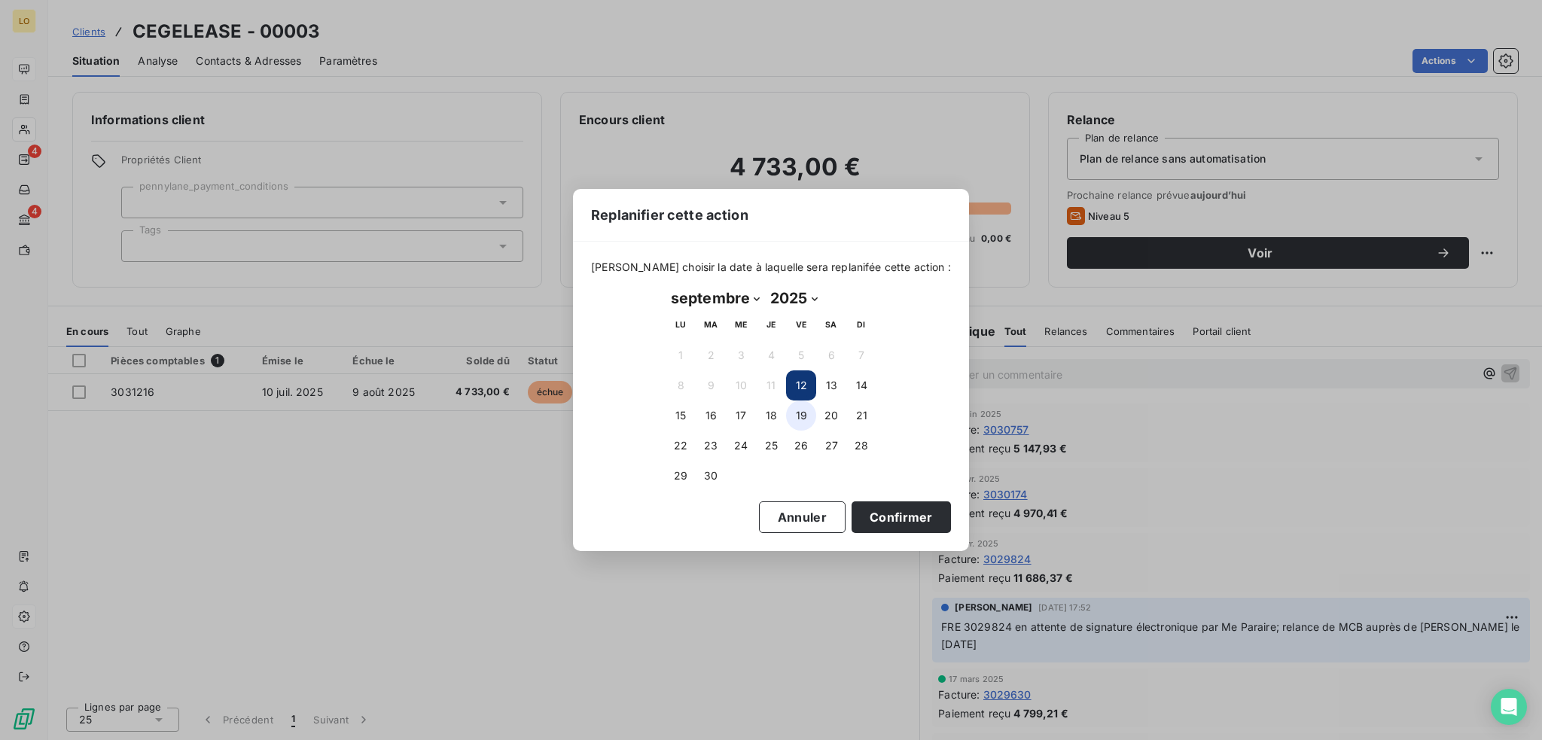
click at [802, 419] on button "19" at bounding box center [801, 415] width 30 height 30
click at [859, 523] on button "Confirmer" at bounding box center [900, 517] width 99 height 32
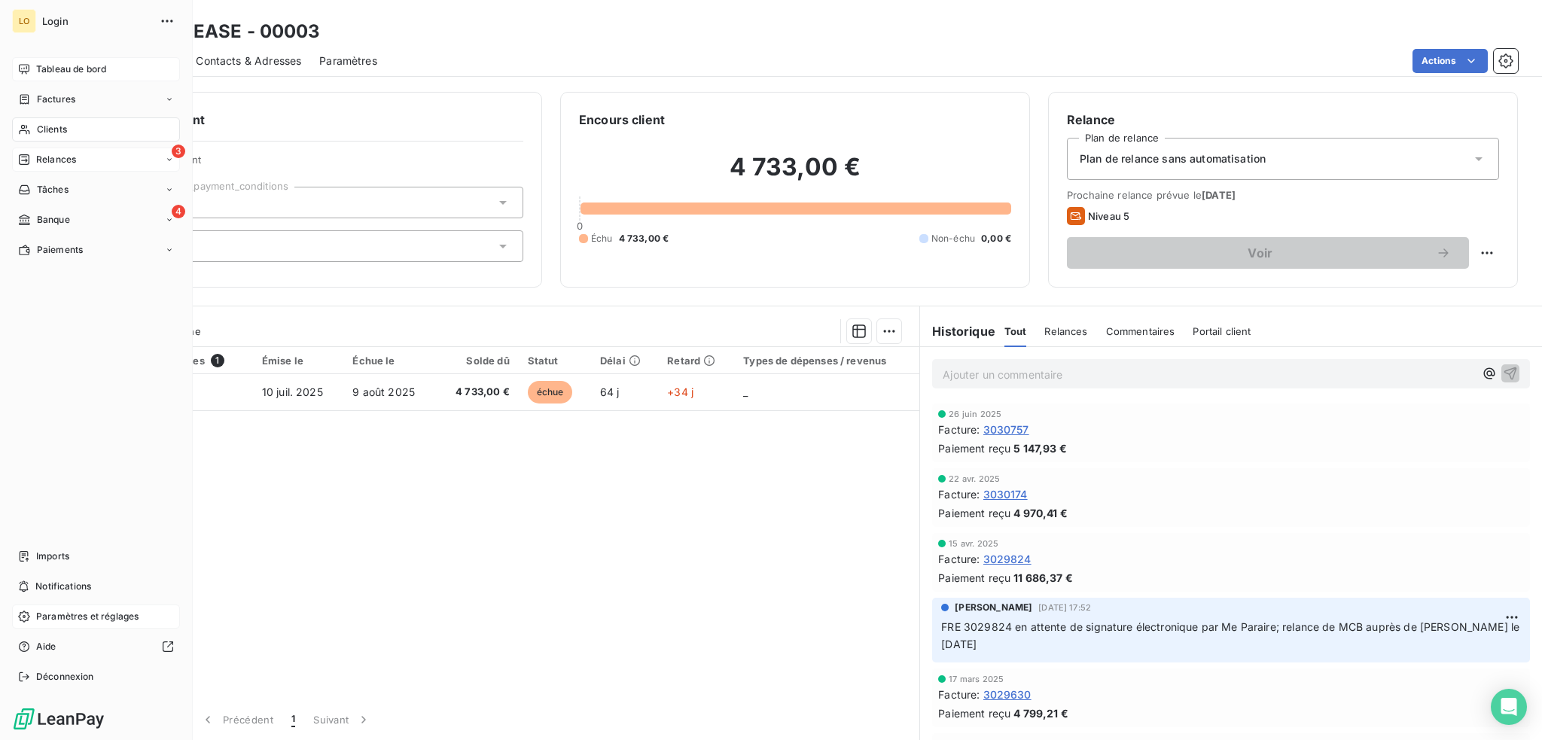
click at [47, 159] on span "Relances" at bounding box center [56, 160] width 40 height 14
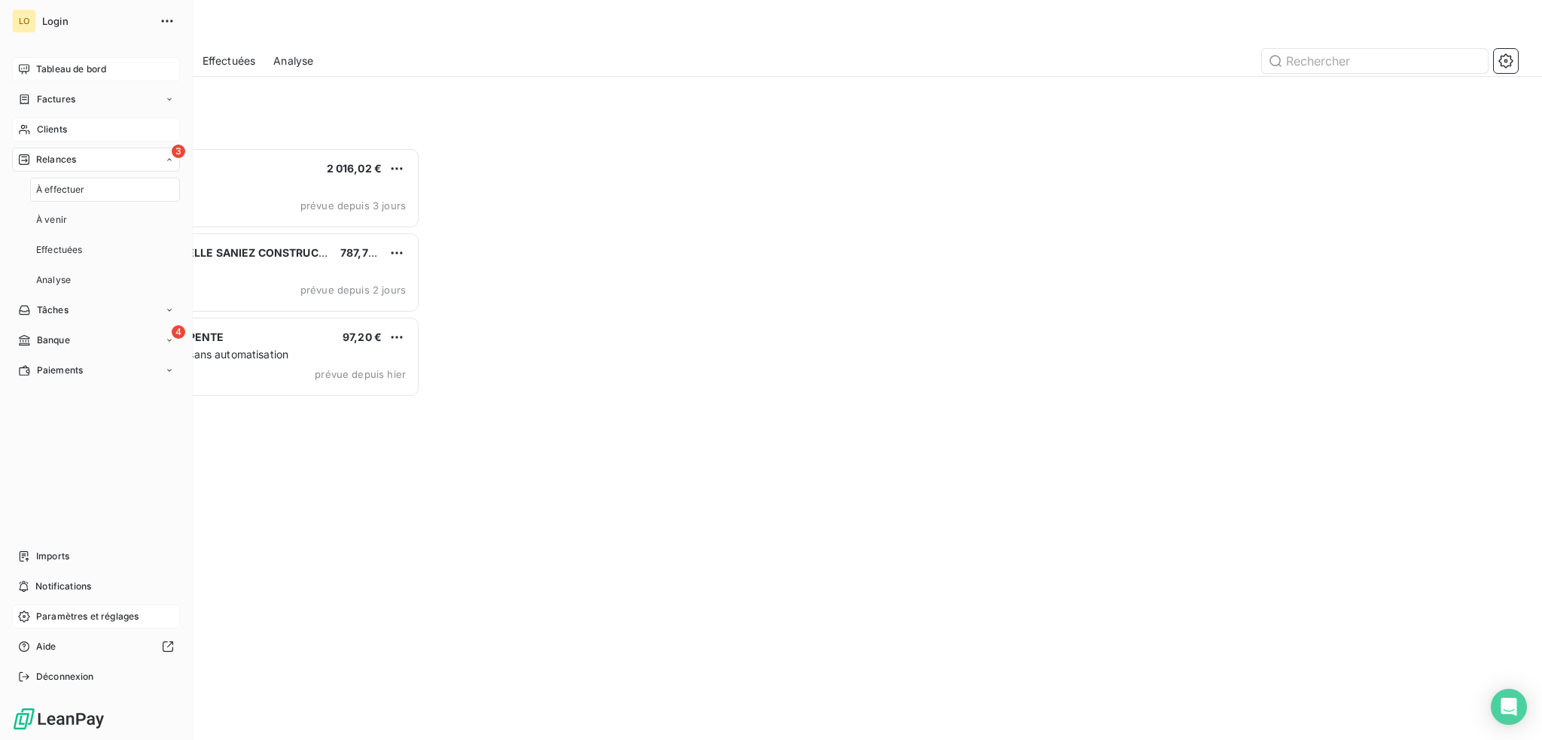
scroll to position [581, 336]
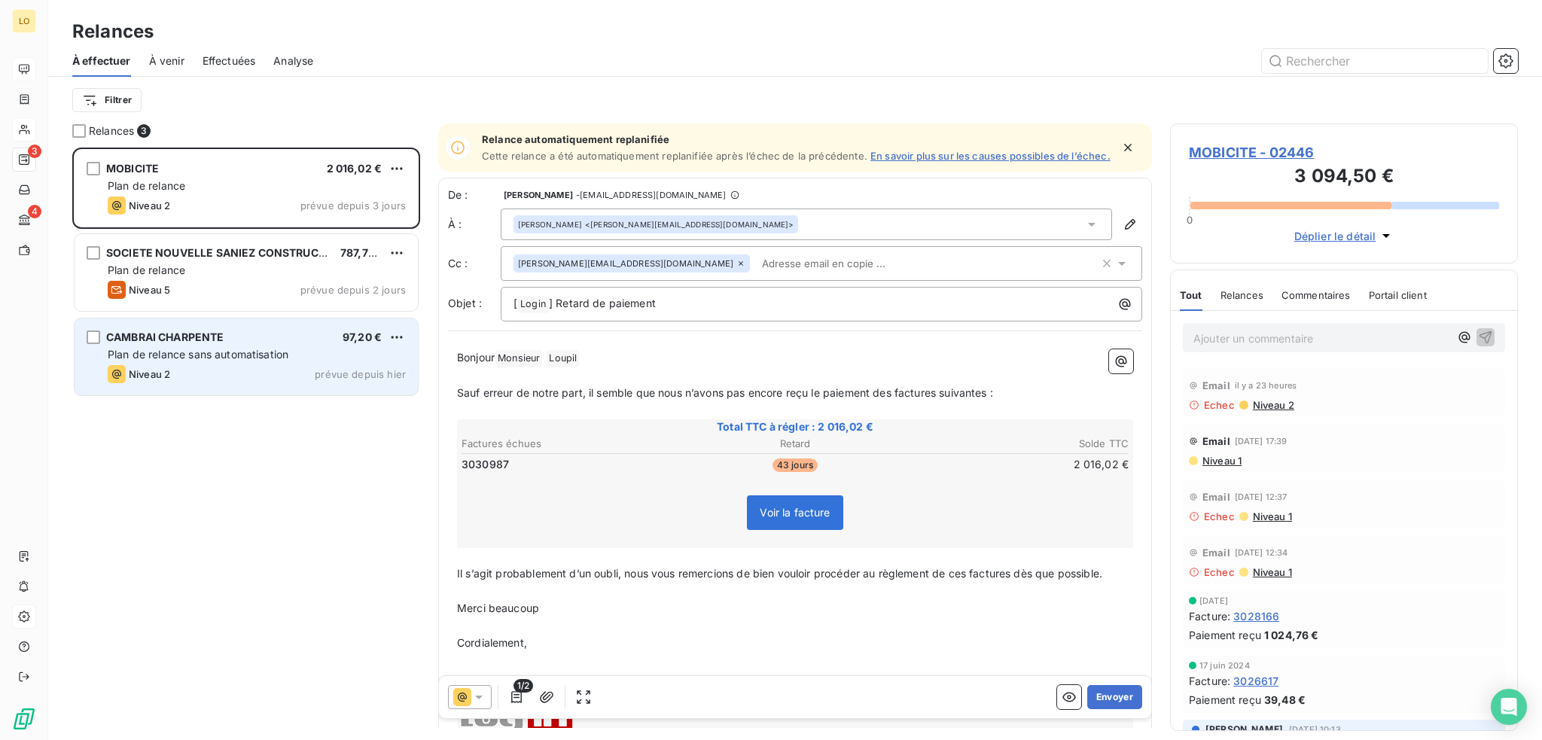
click at [236, 348] on span "Plan de relance sans automatisation" at bounding box center [198, 354] width 181 height 13
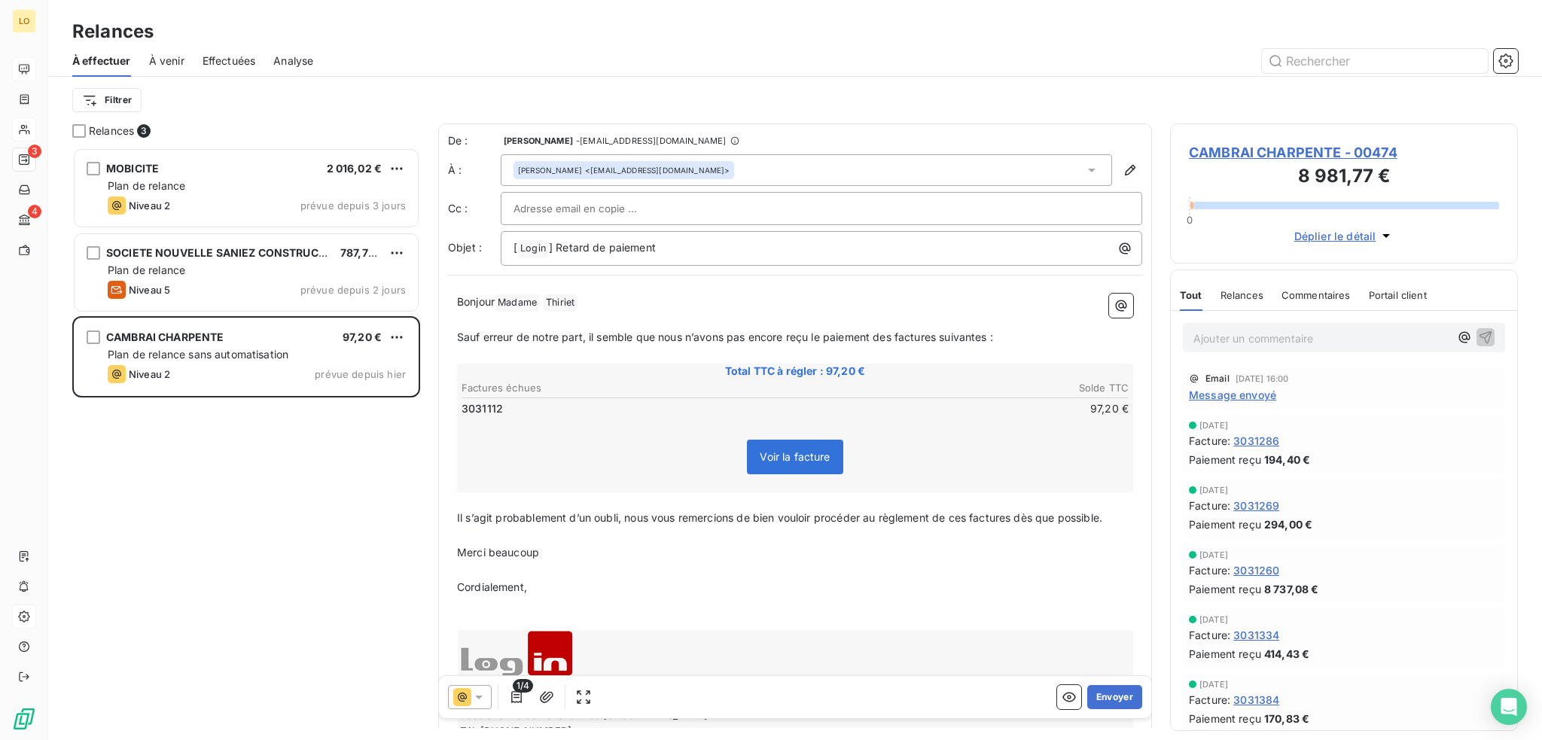
click at [1320, 153] on span "CAMBRAI CHARPENTE - 00474" at bounding box center [1344, 152] width 310 height 20
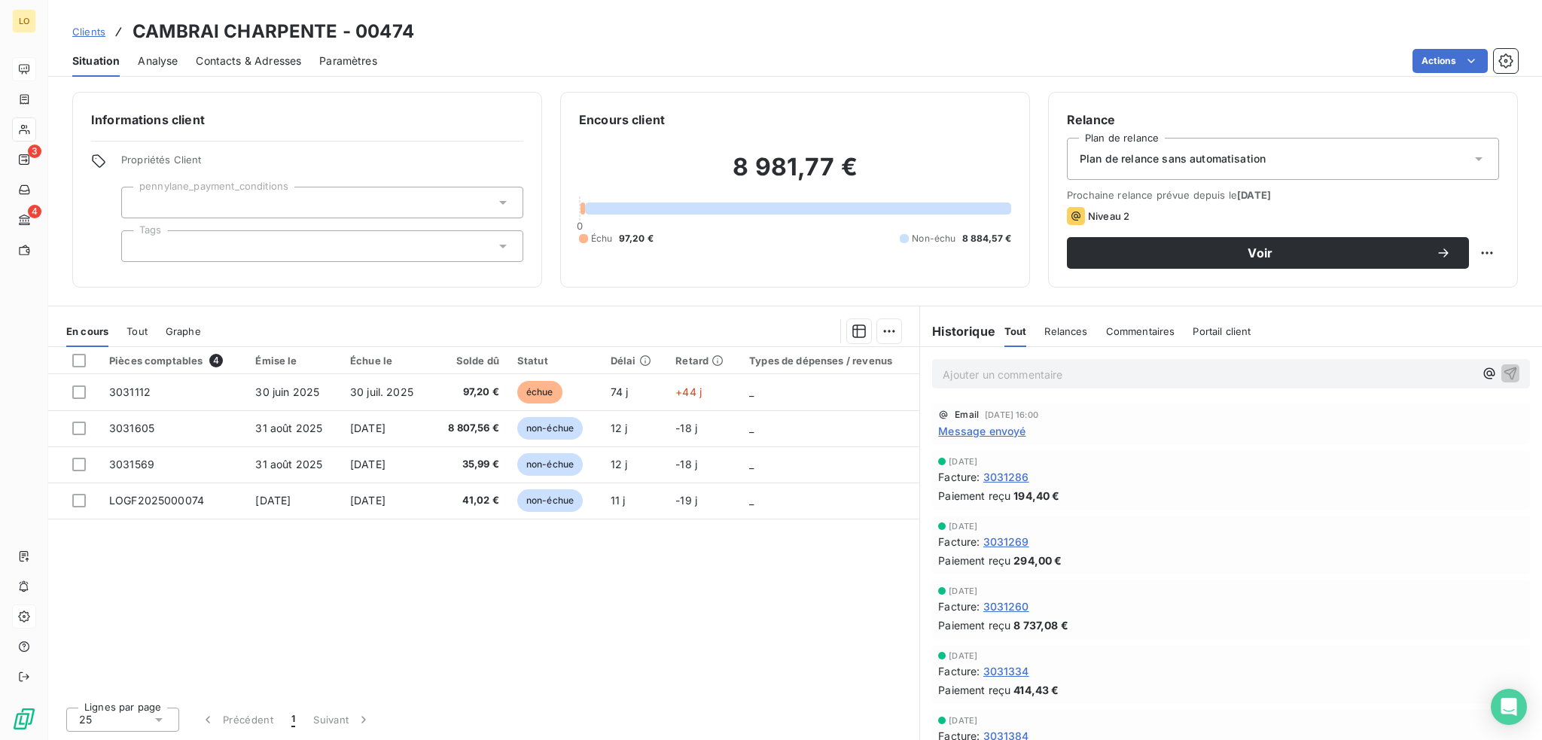
click at [1008, 428] on span "Message envoyé" at bounding box center [981, 431] width 87 height 16
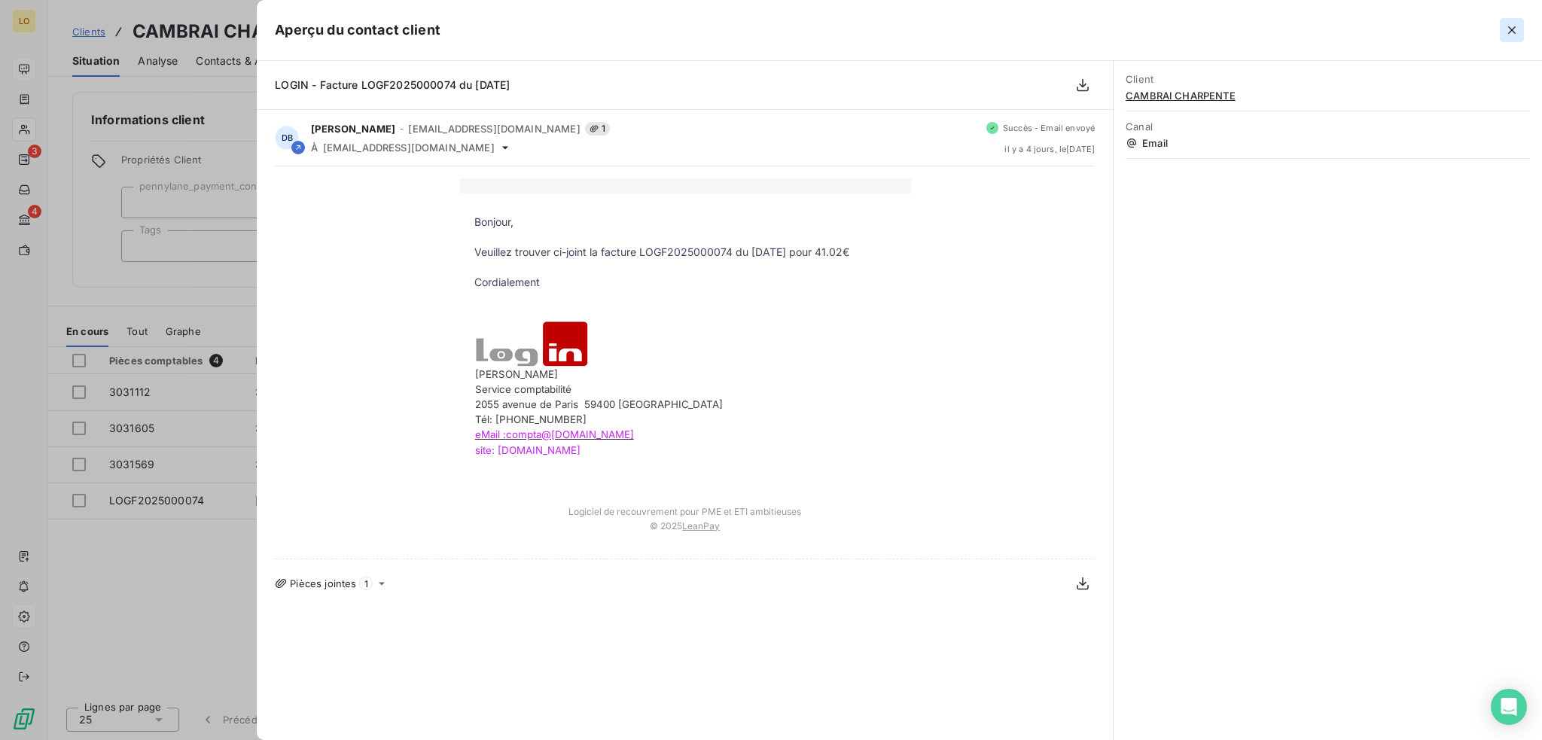
click at [1512, 30] on icon "button" at bounding box center [1512, 30] width 8 height 8
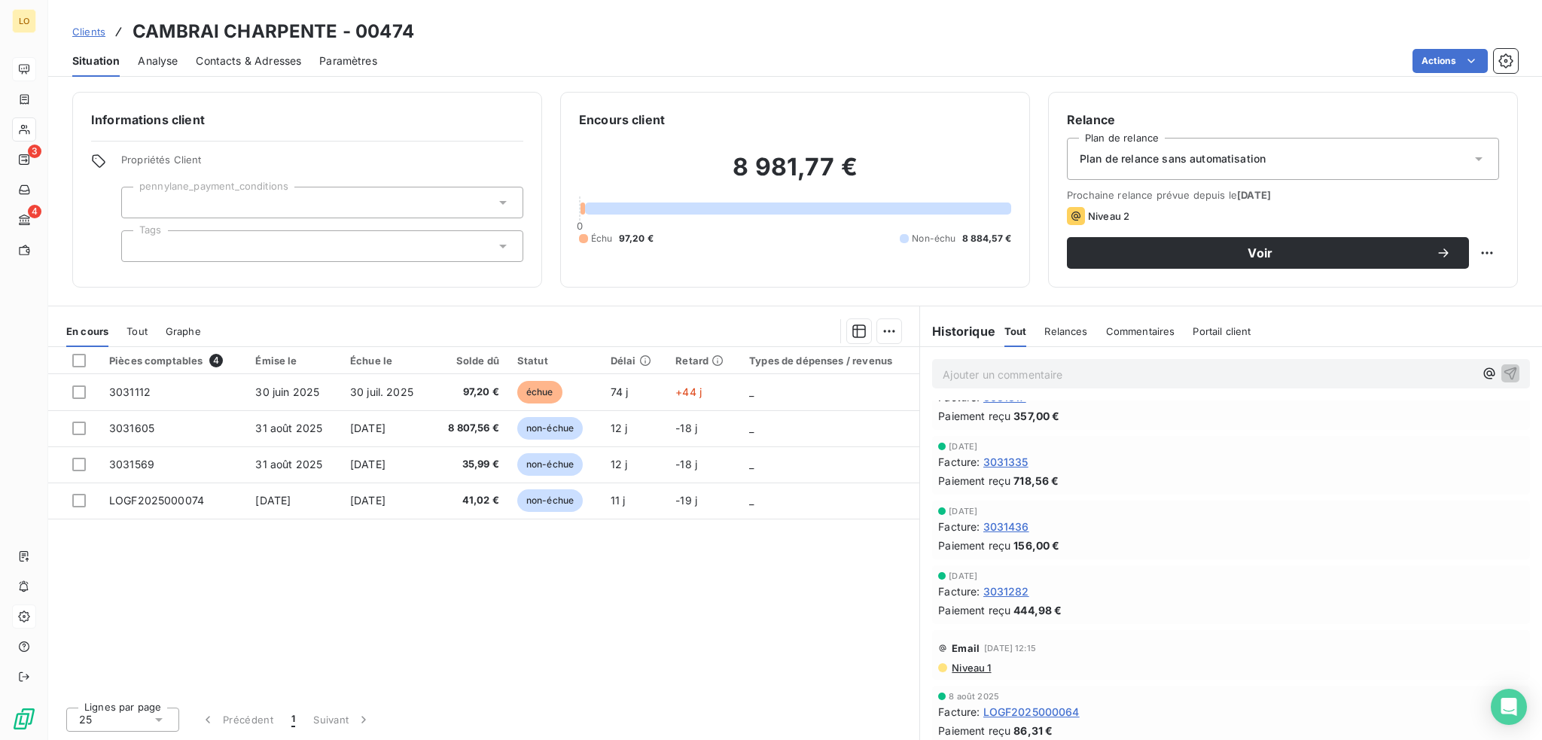
scroll to position [678, 0]
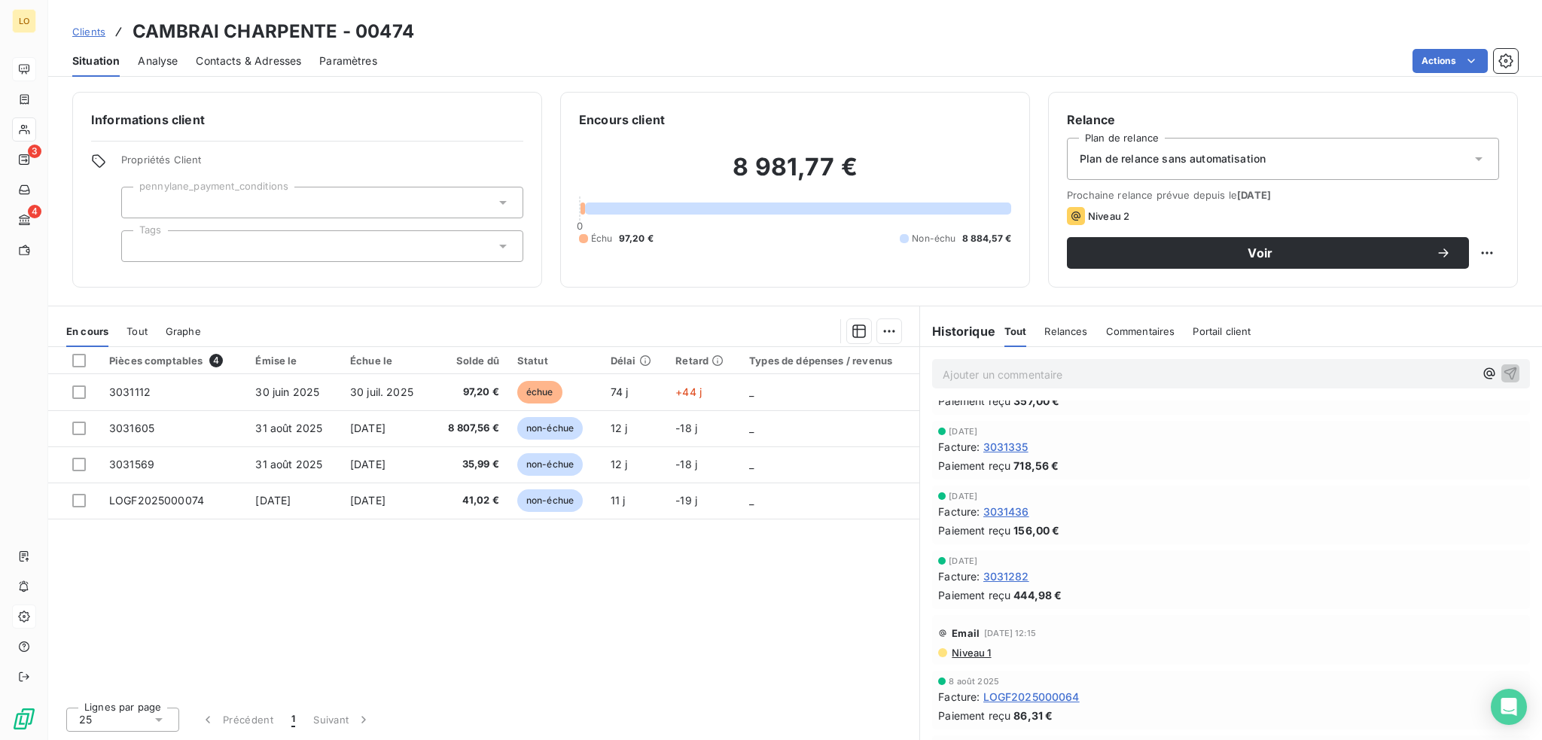
click at [960, 654] on span "Niveau 1" at bounding box center [970, 653] width 41 height 12
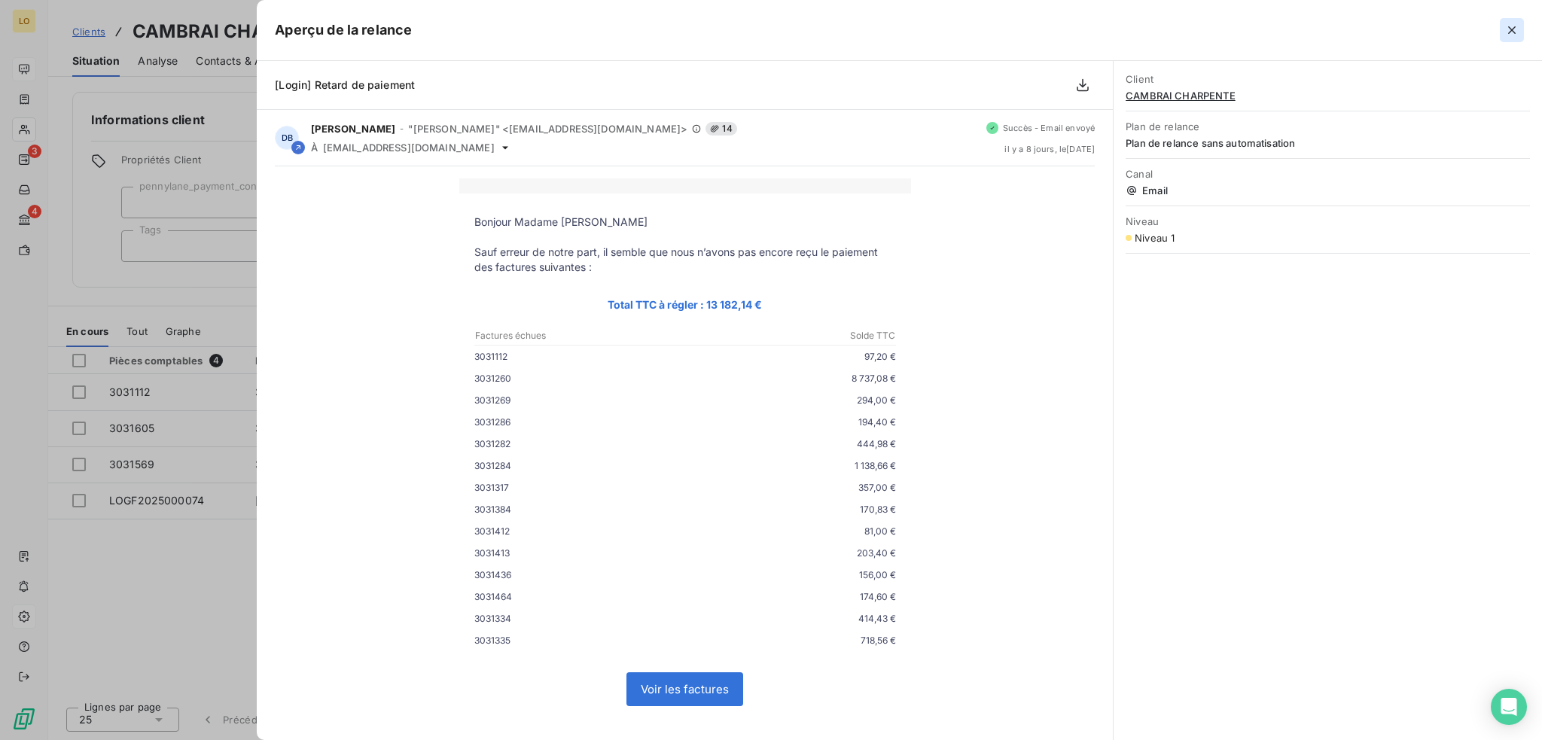
click at [1512, 29] on icon "button" at bounding box center [1511, 30] width 15 height 15
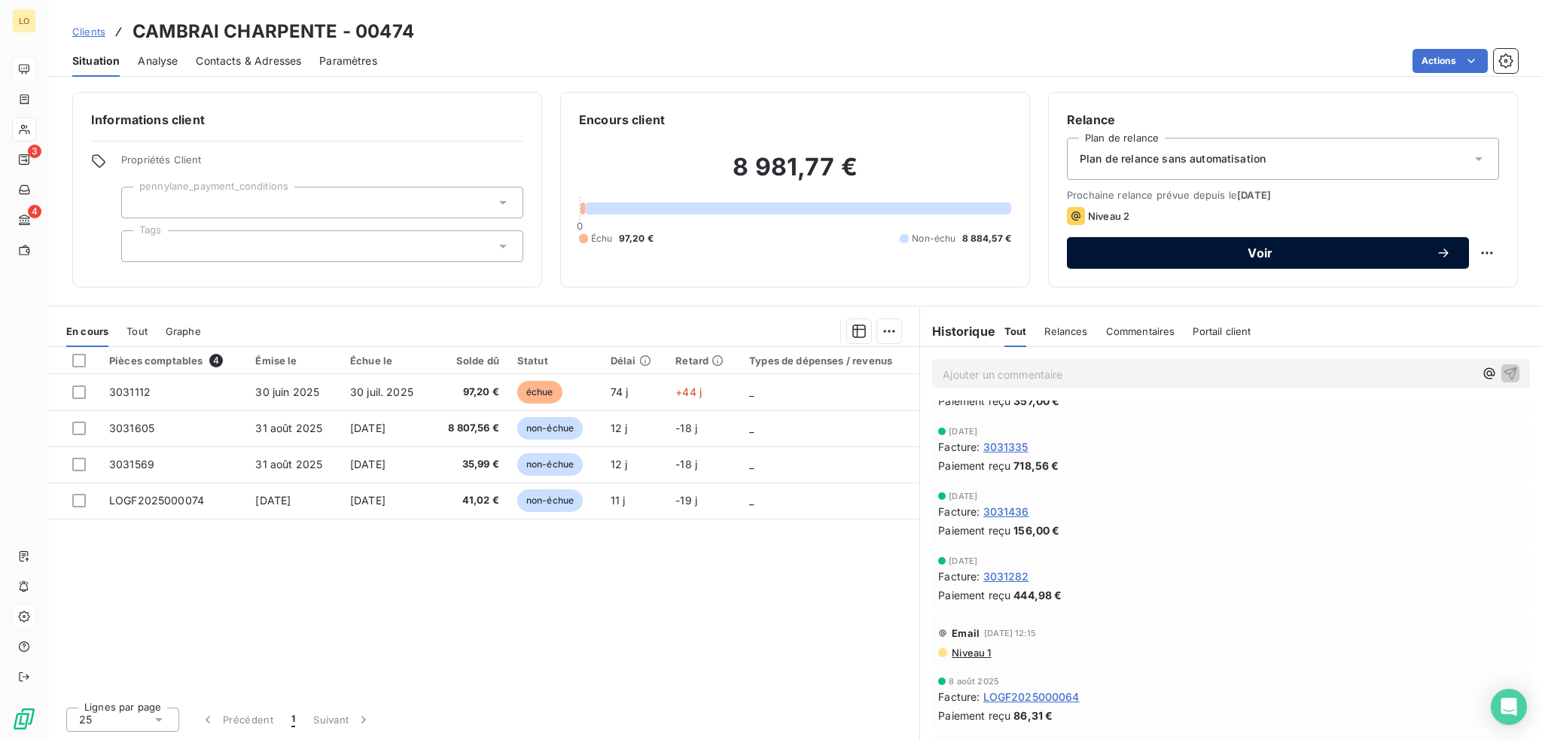
click at [1153, 242] on button "Voir" at bounding box center [1268, 253] width 402 height 32
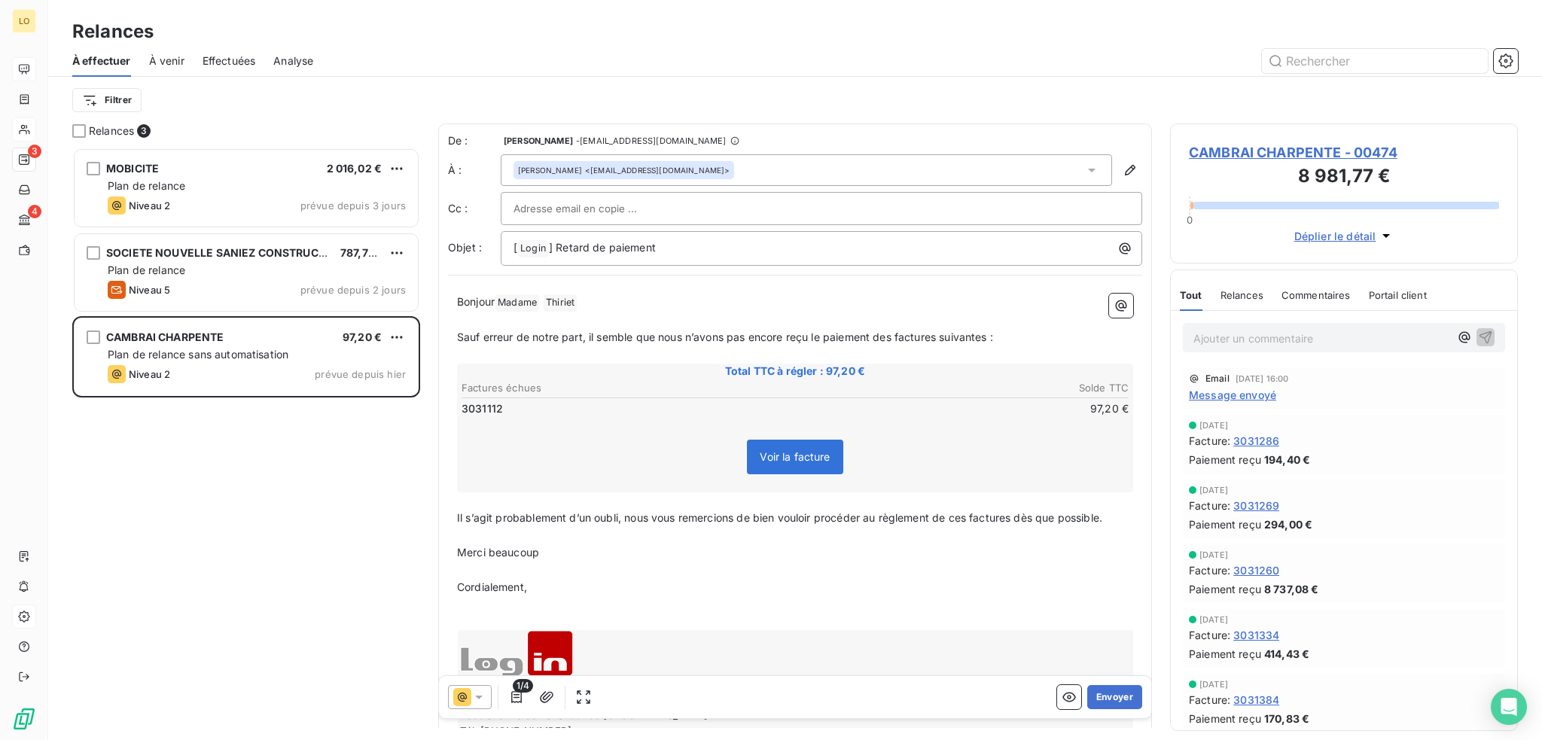
scroll to position [581, 336]
click at [487, 692] on div at bounding box center [470, 697] width 44 height 24
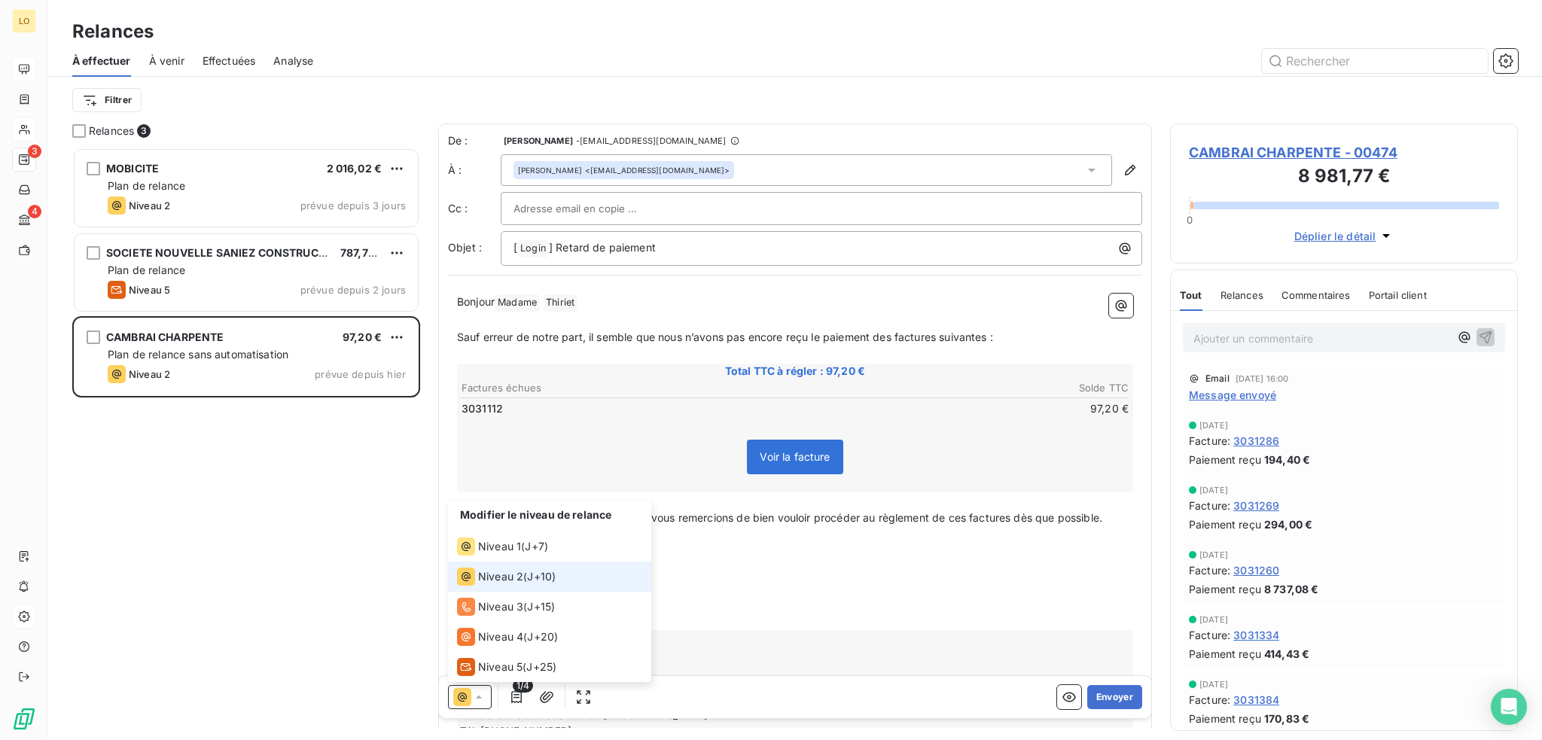
click at [511, 580] on span "Niveau 2" at bounding box center [500, 576] width 45 height 15
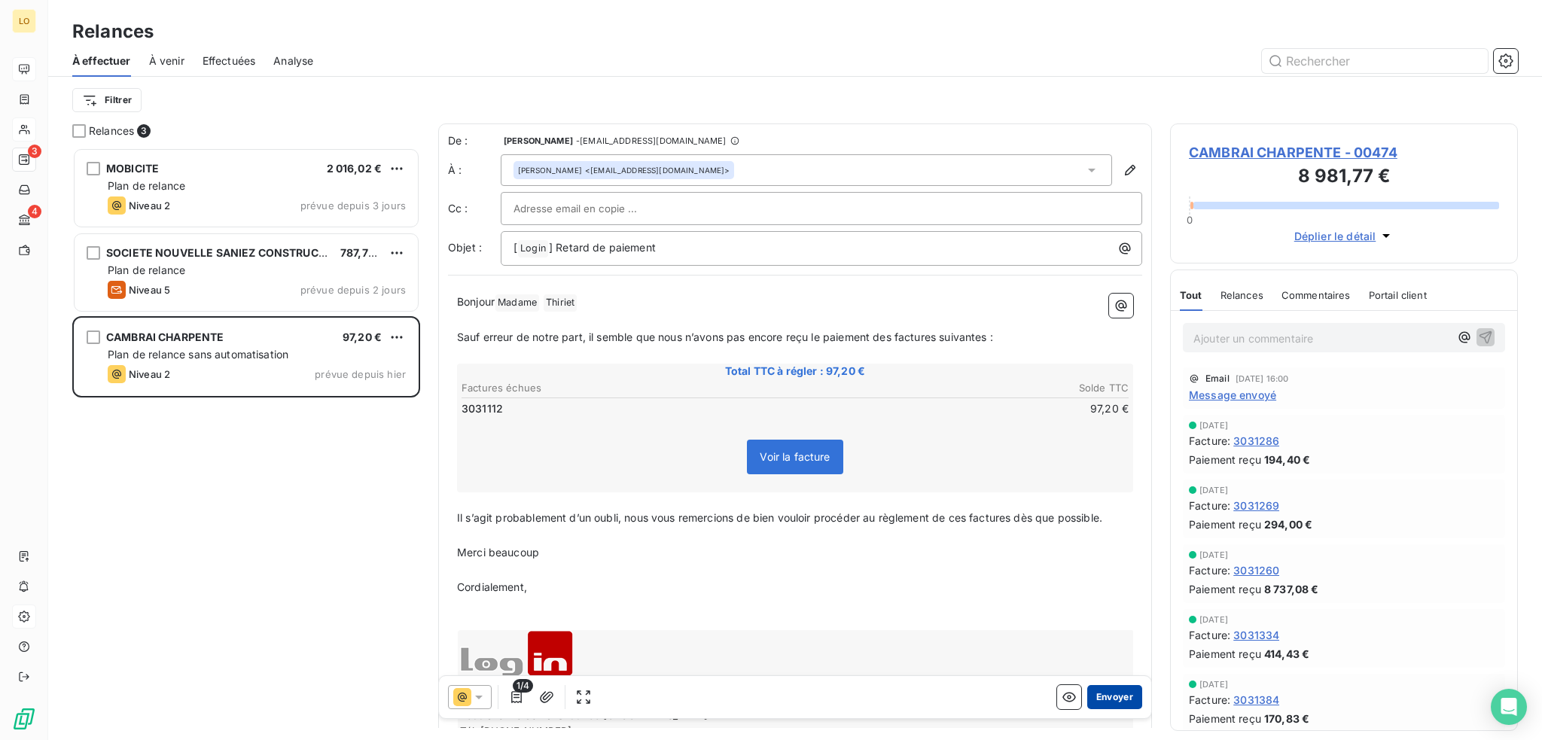
click at [1102, 696] on button "Envoyer" at bounding box center [1114, 697] width 55 height 24
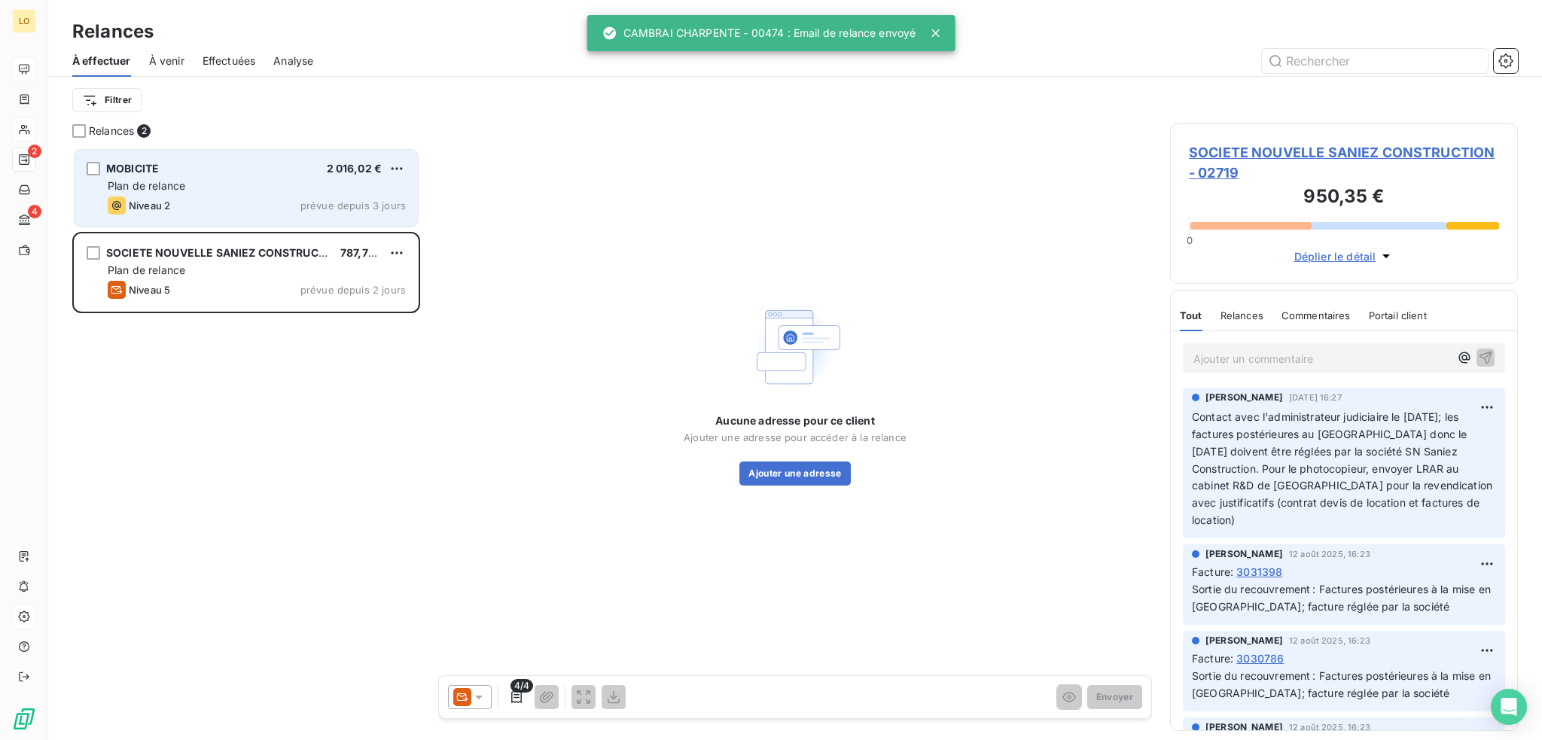
click at [195, 168] on div "MOBICITE 2 016,02 €" at bounding box center [257, 169] width 298 height 14
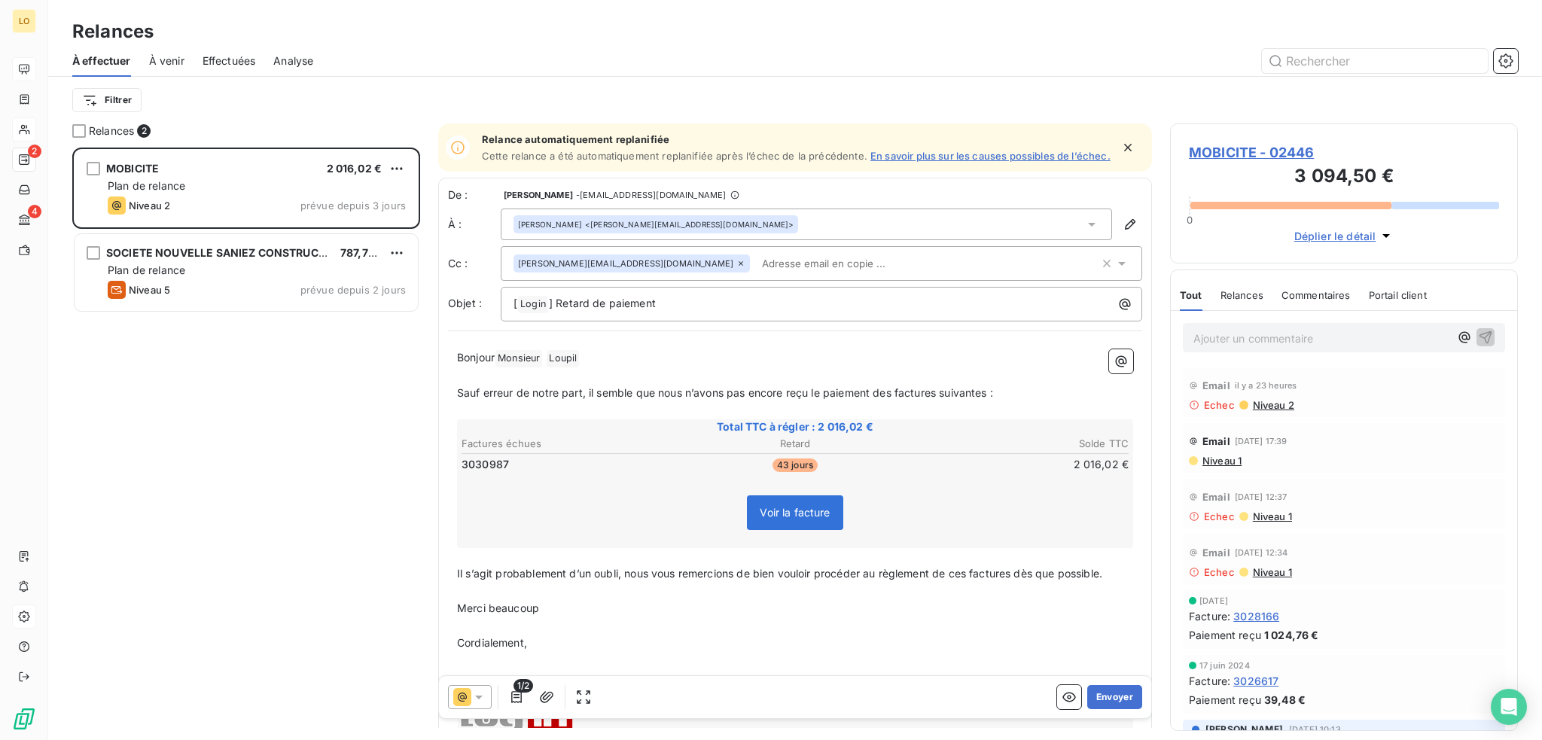
click at [1120, 150] on icon "button" at bounding box center [1127, 147] width 15 height 15
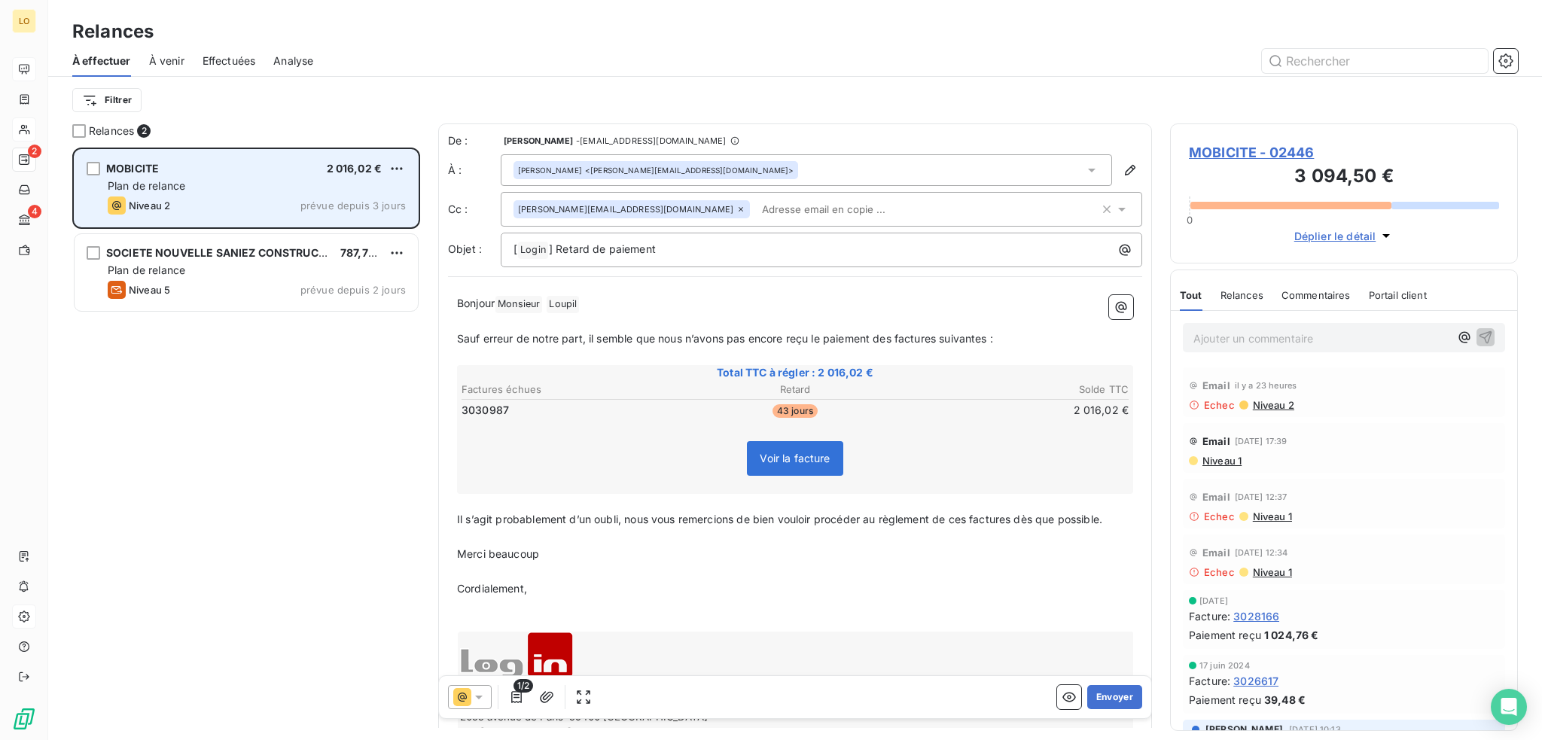
click at [186, 174] on div "MOBICITE 2 016,02 €" at bounding box center [257, 169] width 298 height 14
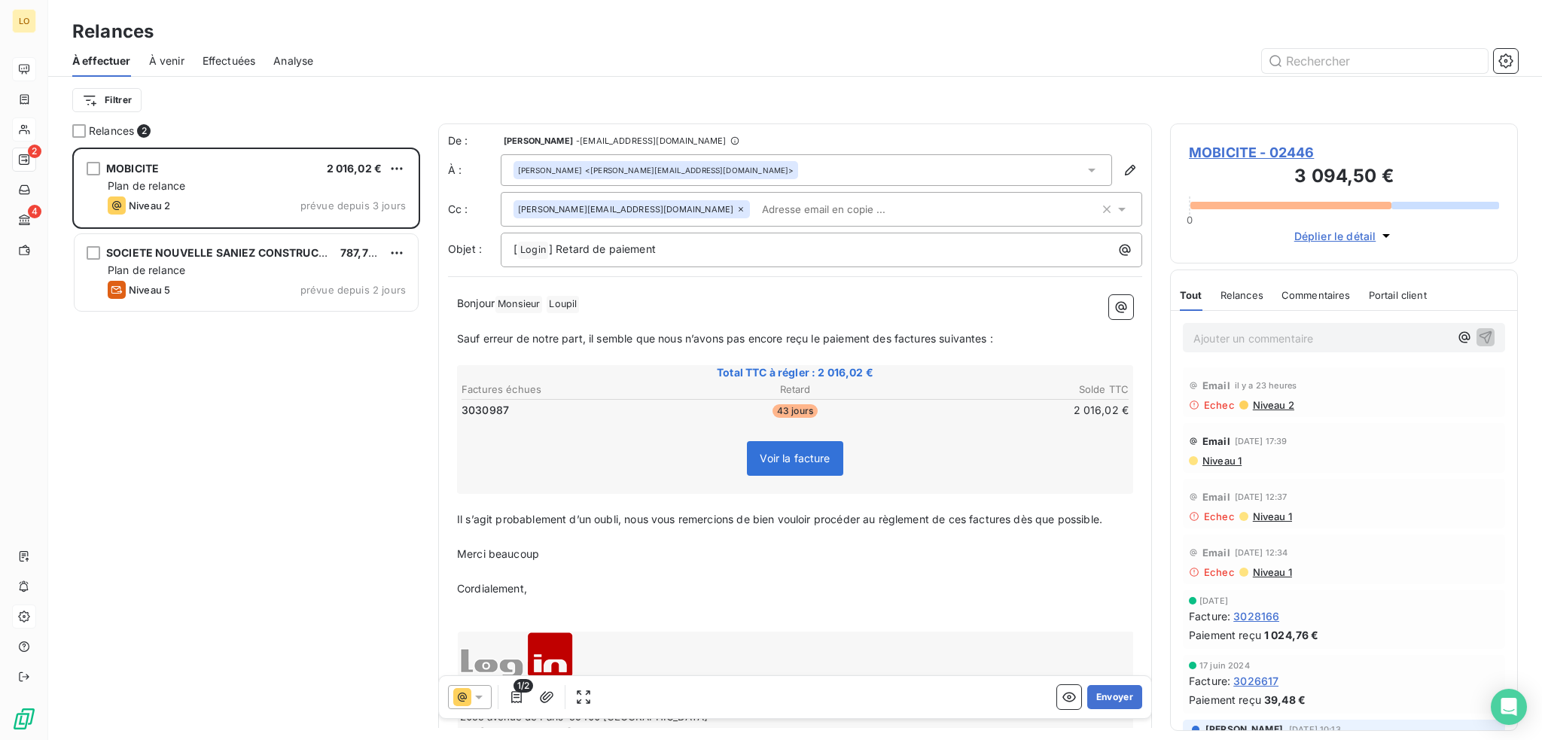
click at [1208, 155] on span "MOBICITE - 02446" at bounding box center [1344, 152] width 310 height 20
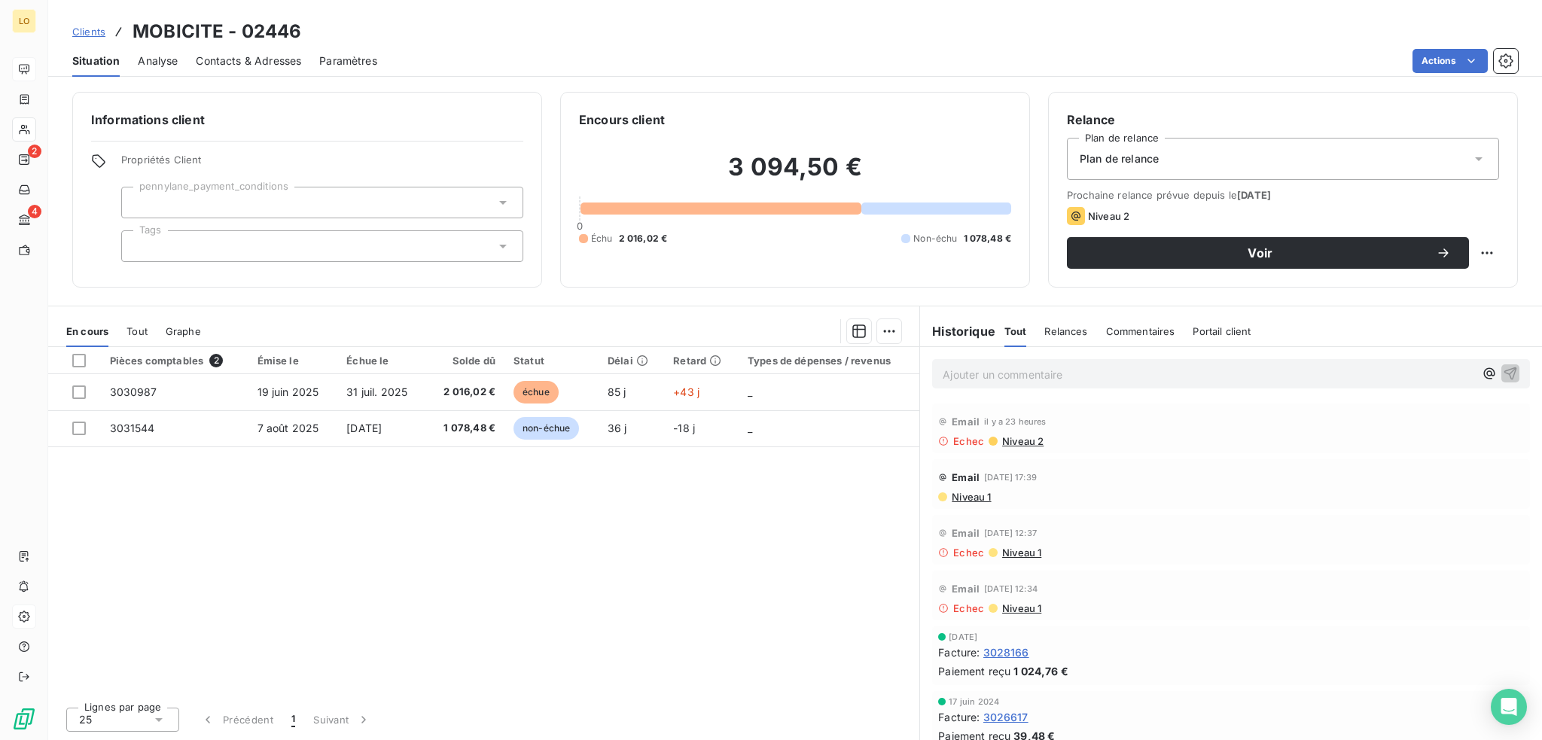
click at [226, 59] on span "Contacts & Adresses" at bounding box center [248, 60] width 105 height 15
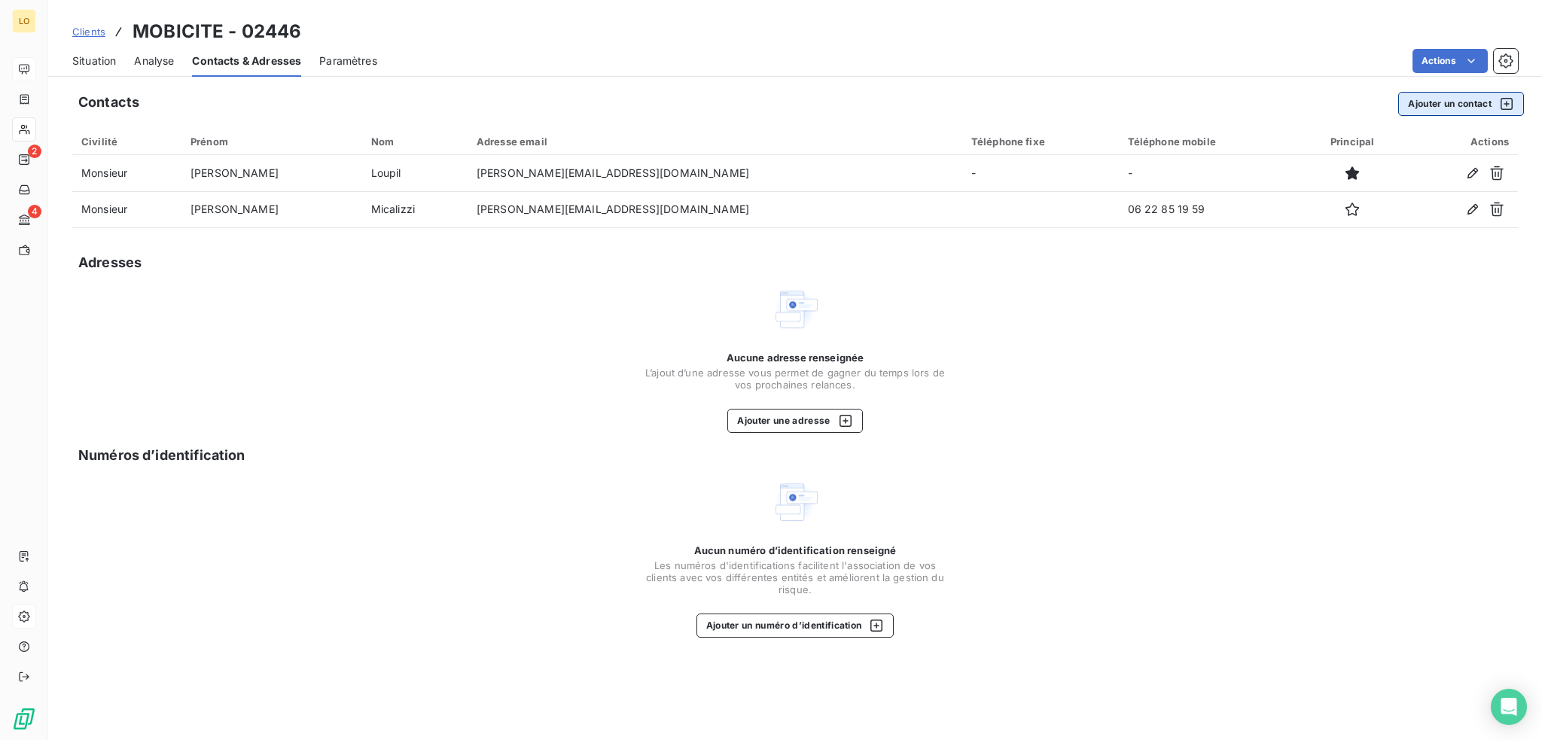
click at [1442, 104] on button "Ajouter un contact" at bounding box center [1461, 104] width 126 height 24
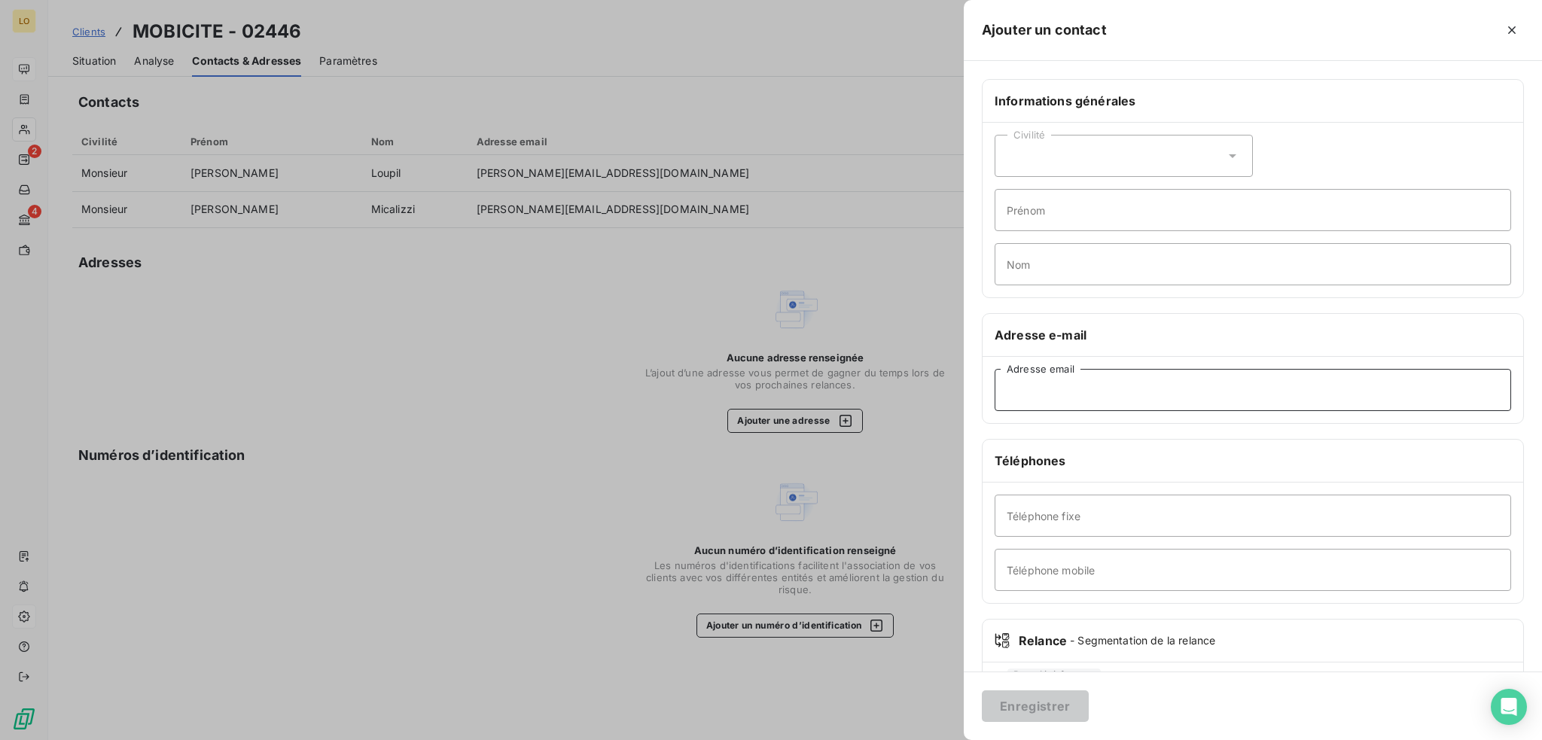
click at [1080, 388] on input "Adresse email" at bounding box center [1252, 390] width 516 height 42
paste input "[PERSON_NAME][EMAIL_ADDRESS][DOMAIN_NAME]"
type input "[PERSON_NAME][EMAIL_ADDRESS][DOMAIN_NAME]"
drag, startPoint x: 1222, startPoint y: 153, endPoint x: 1162, endPoint y: 170, distance: 62.7
click at [1225, 153] on icon at bounding box center [1232, 155] width 15 height 15
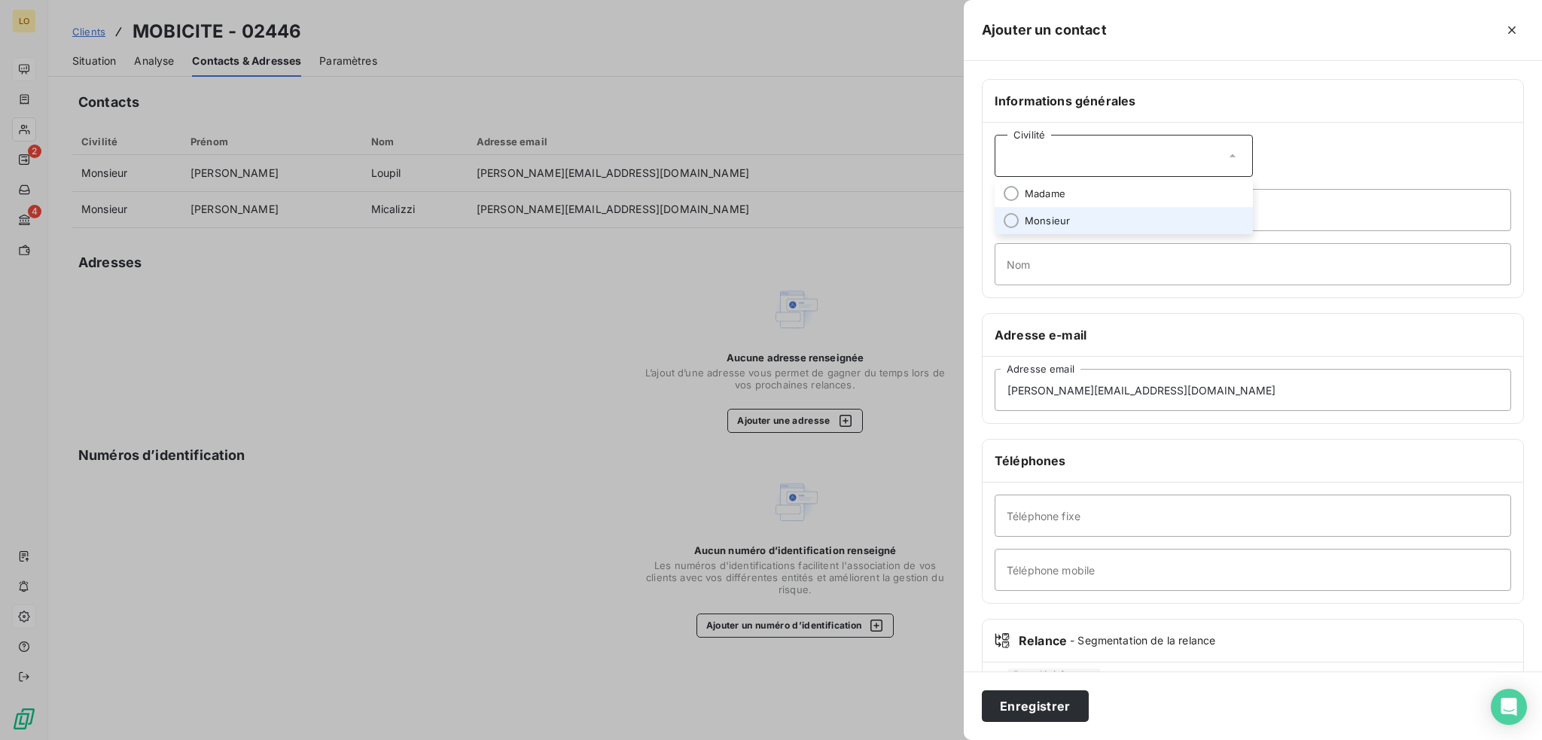
drag, startPoint x: 1007, startPoint y: 219, endPoint x: 1046, endPoint y: 226, distance: 39.7
click at [1008, 219] on input "radio" at bounding box center [1010, 220] width 15 height 15
click at [1081, 210] on input "Prénom" at bounding box center [1252, 210] width 516 height 42
type input "[PERSON_NAME]"
click at [1058, 266] on input "Nom" at bounding box center [1252, 264] width 516 height 42
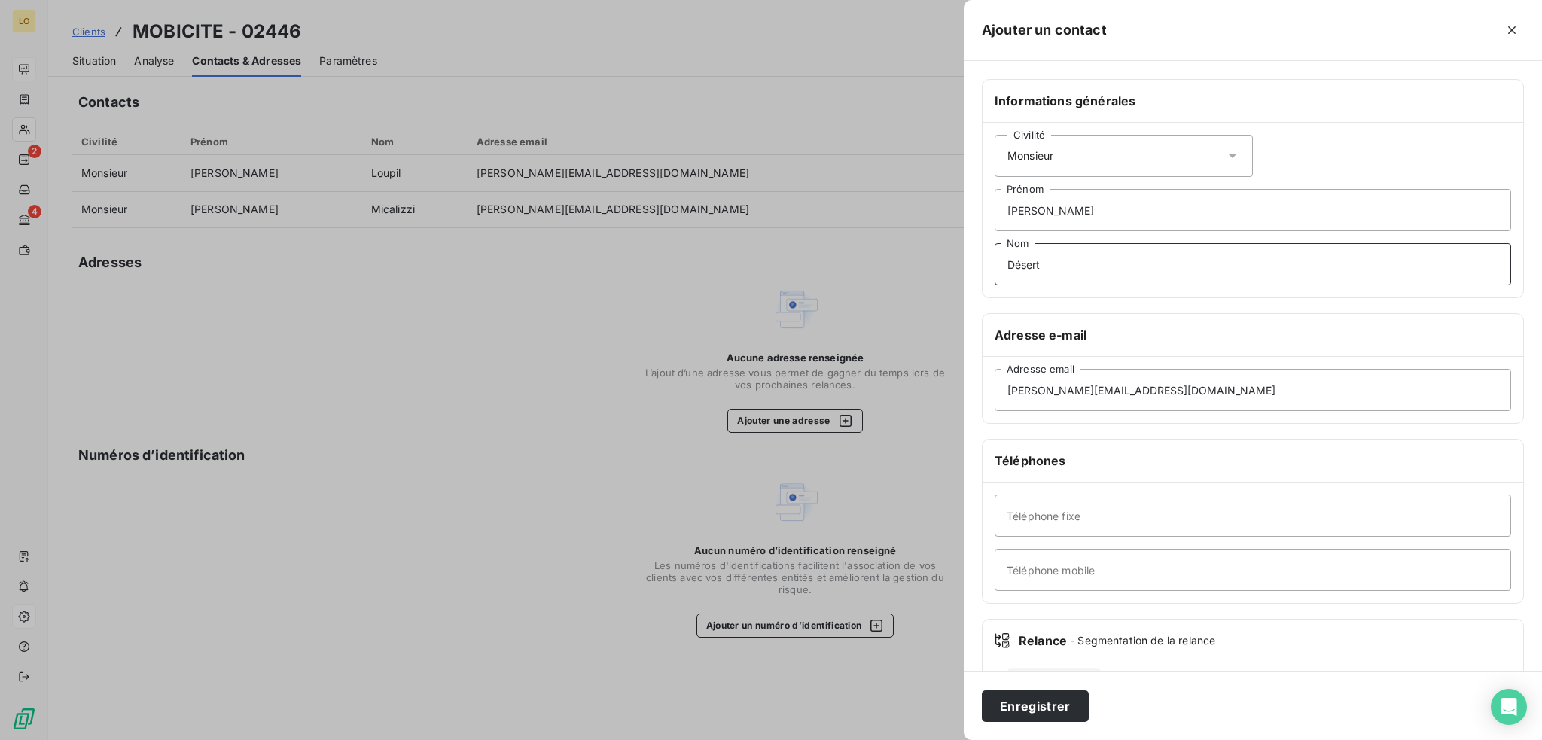
type input "Désert"
click at [1113, 562] on input "Téléphone mobile" at bounding box center [1252, 570] width 516 height 42
paste input "[PERSON_NAME][EMAIL_ADDRESS][DOMAIN_NAME]"
type input "p"
paste input "[PHONE_NUMBER]"
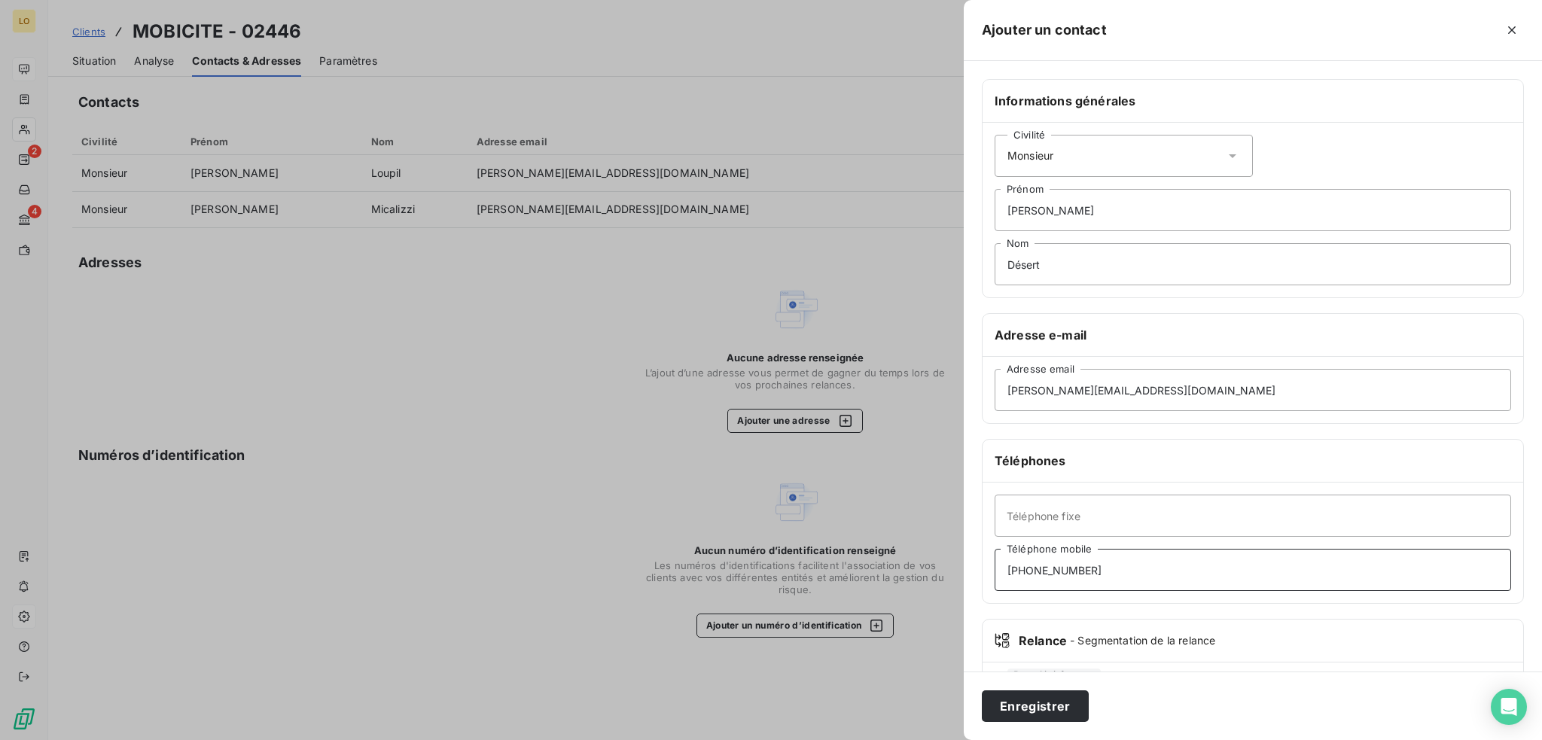
drag, startPoint x: 1029, startPoint y: 568, endPoint x: 1320, endPoint y: 631, distance: 298.1
click at [1031, 568] on input "[PHONE_NUMBER]" at bounding box center [1252, 570] width 516 height 42
type input "06 76 23 99 15"
click at [1060, 703] on button "Enregistrer" at bounding box center [1035, 706] width 107 height 32
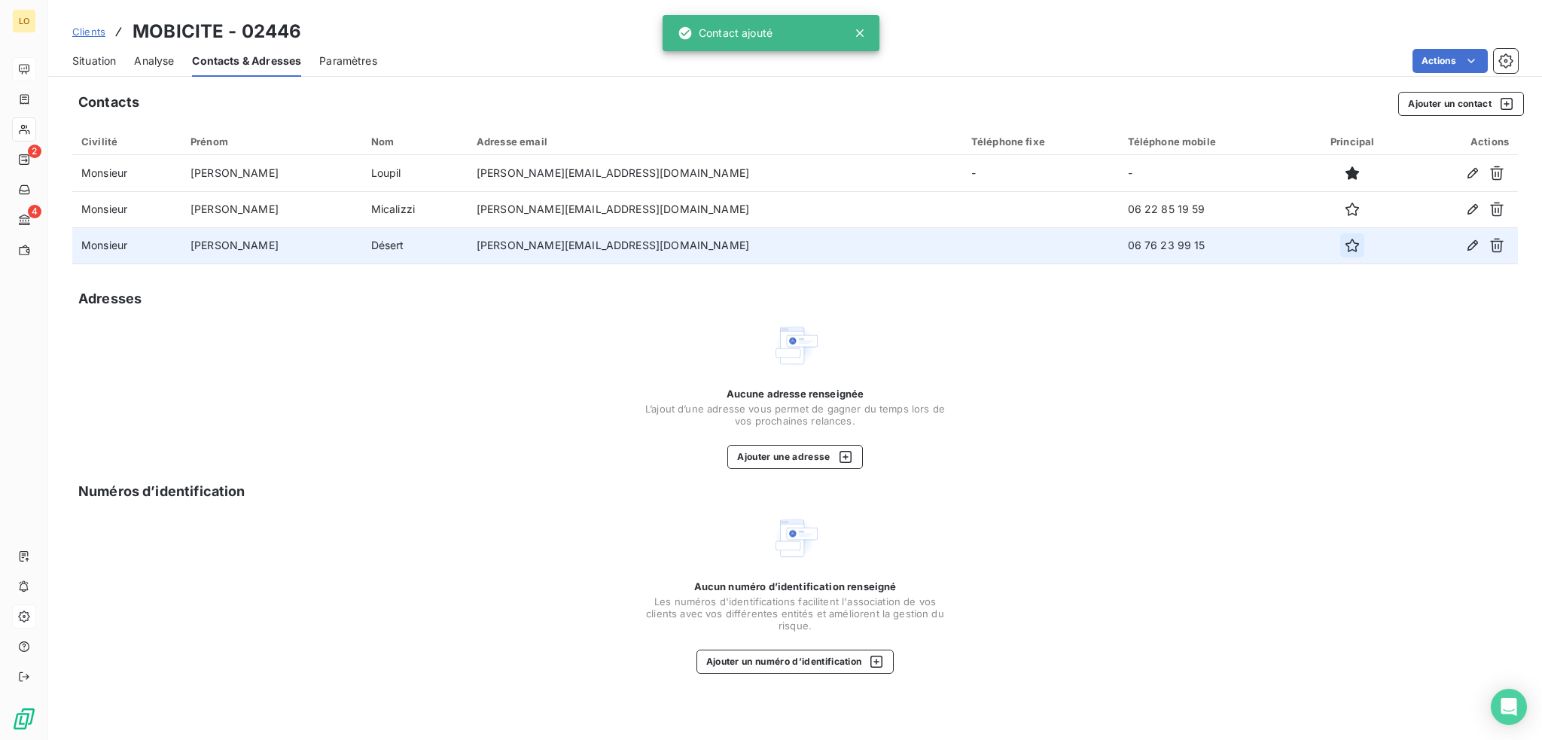
click at [1345, 246] on icon "button" at bounding box center [1352, 246] width 14 height 14
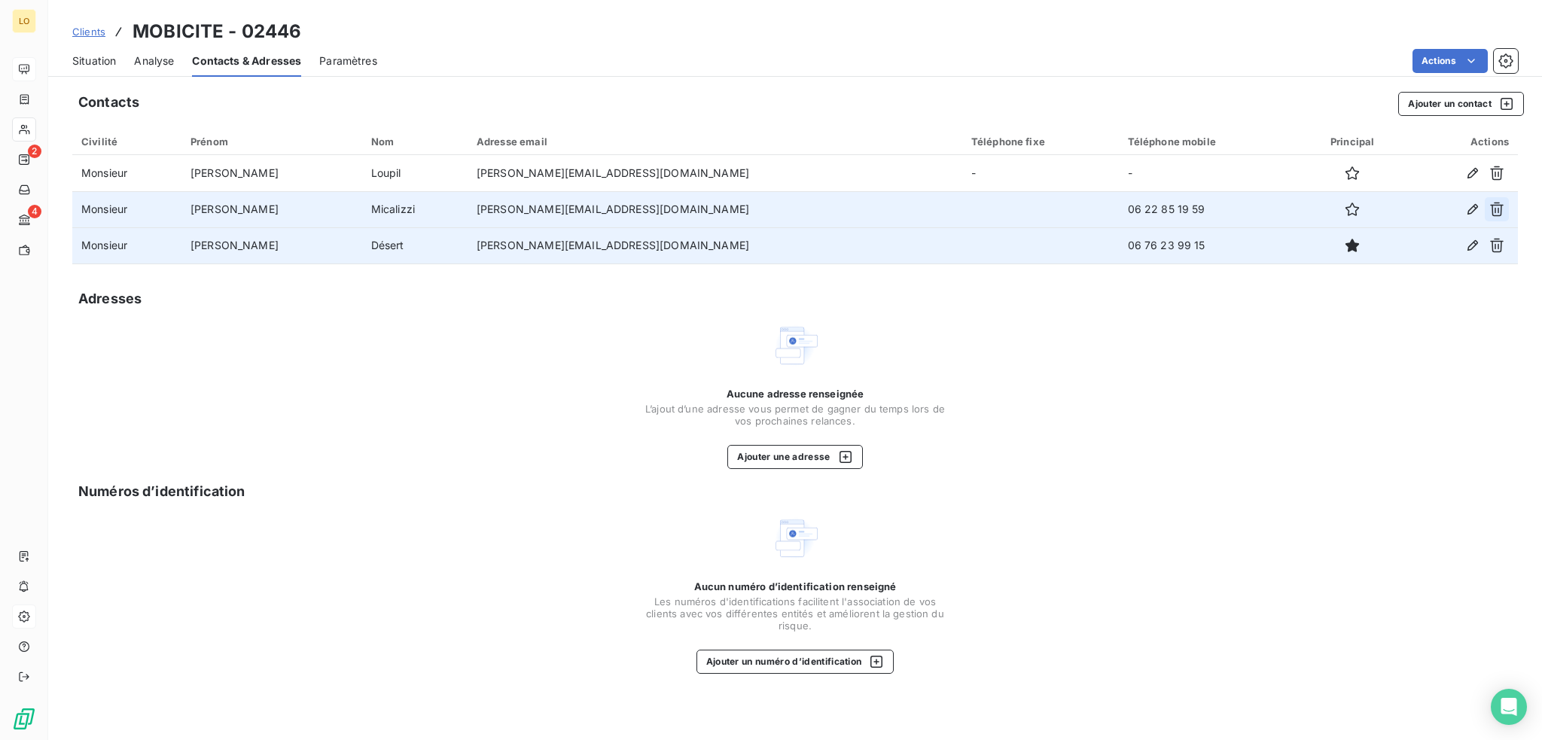
click at [1494, 206] on icon "button" at bounding box center [1496, 209] width 15 height 15
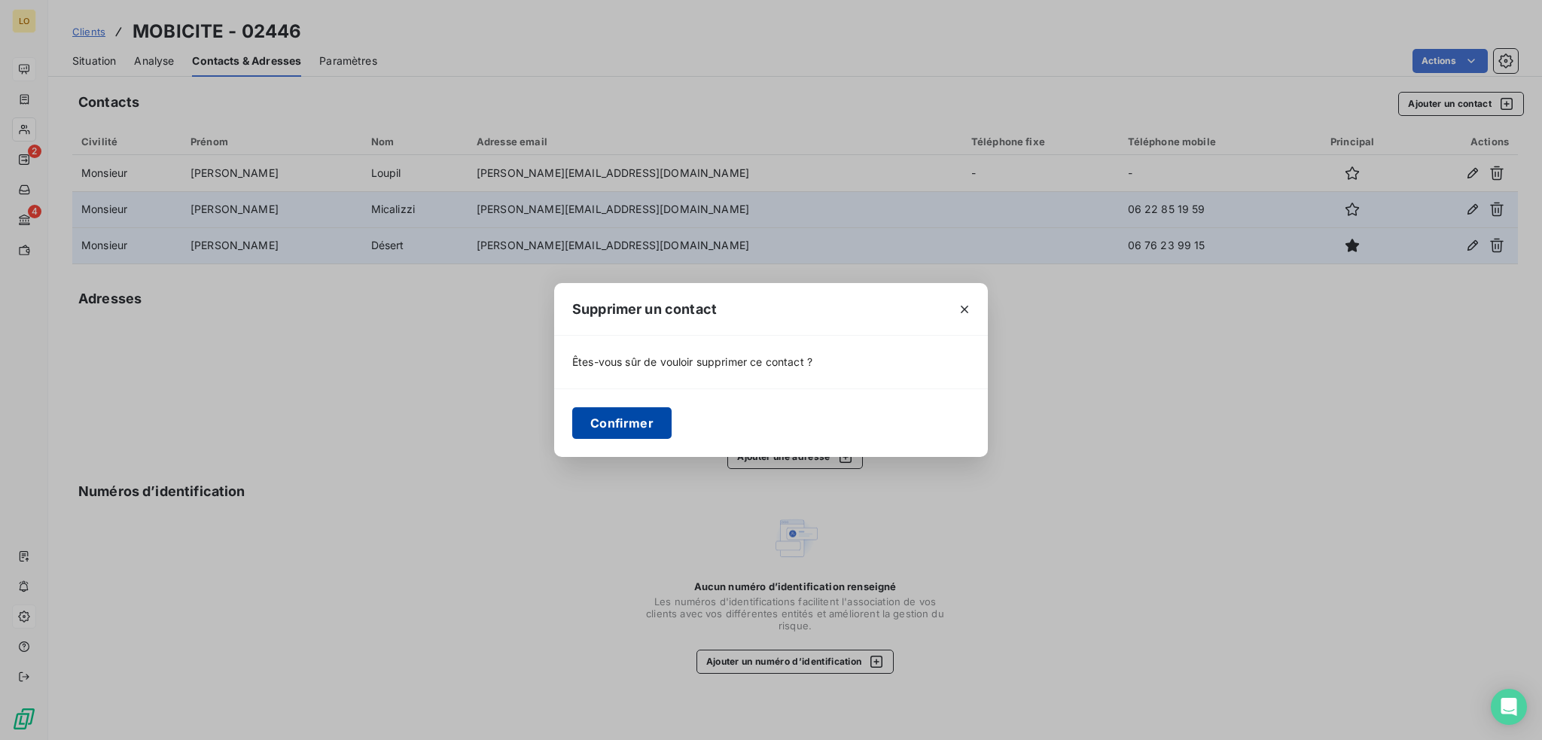
click at [617, 419] on button "Confirmer" at bounding box center [621, 423] width 99 height 32
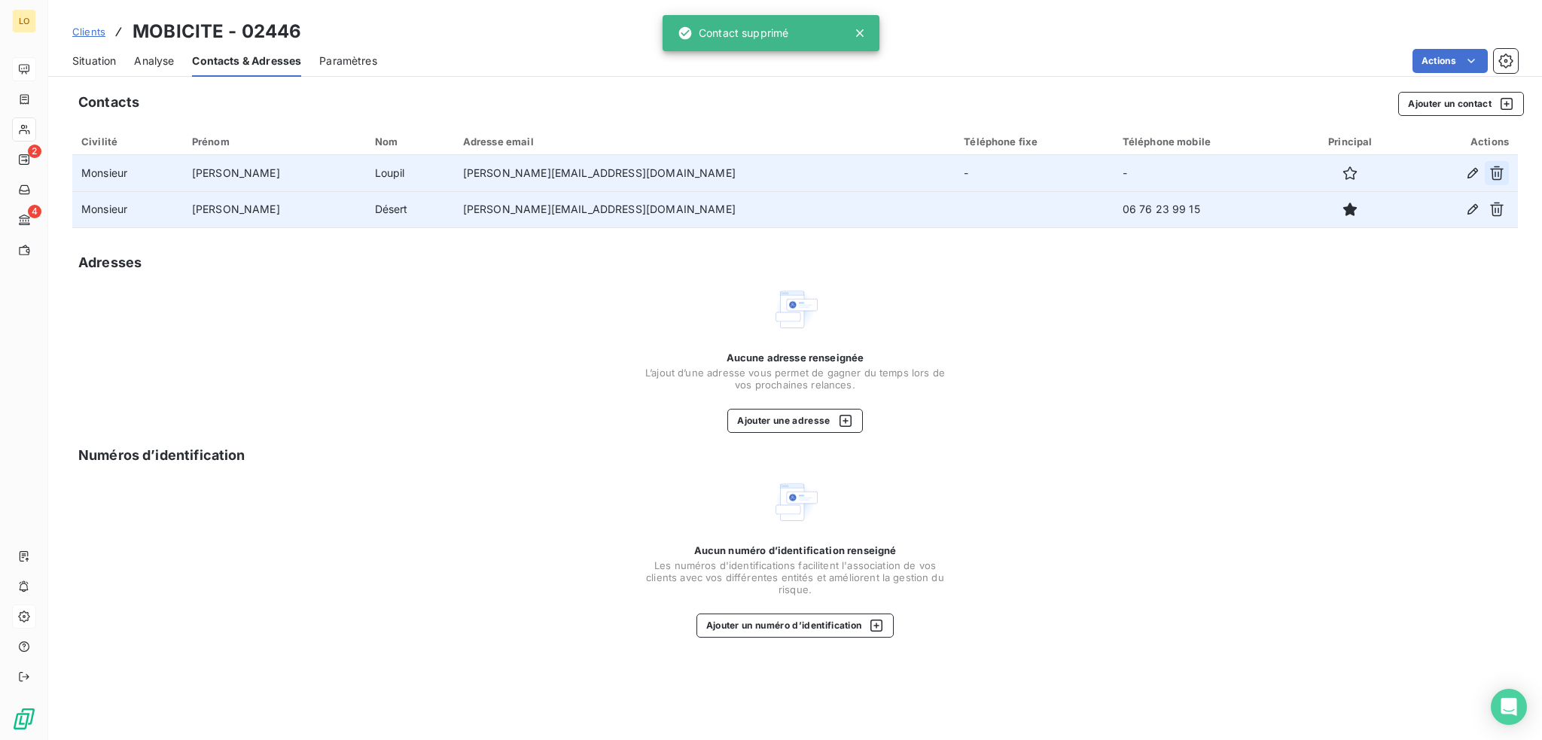
click at [1494, 171] on icon "button" at bounding box center [1496, 173] width 15 height 15
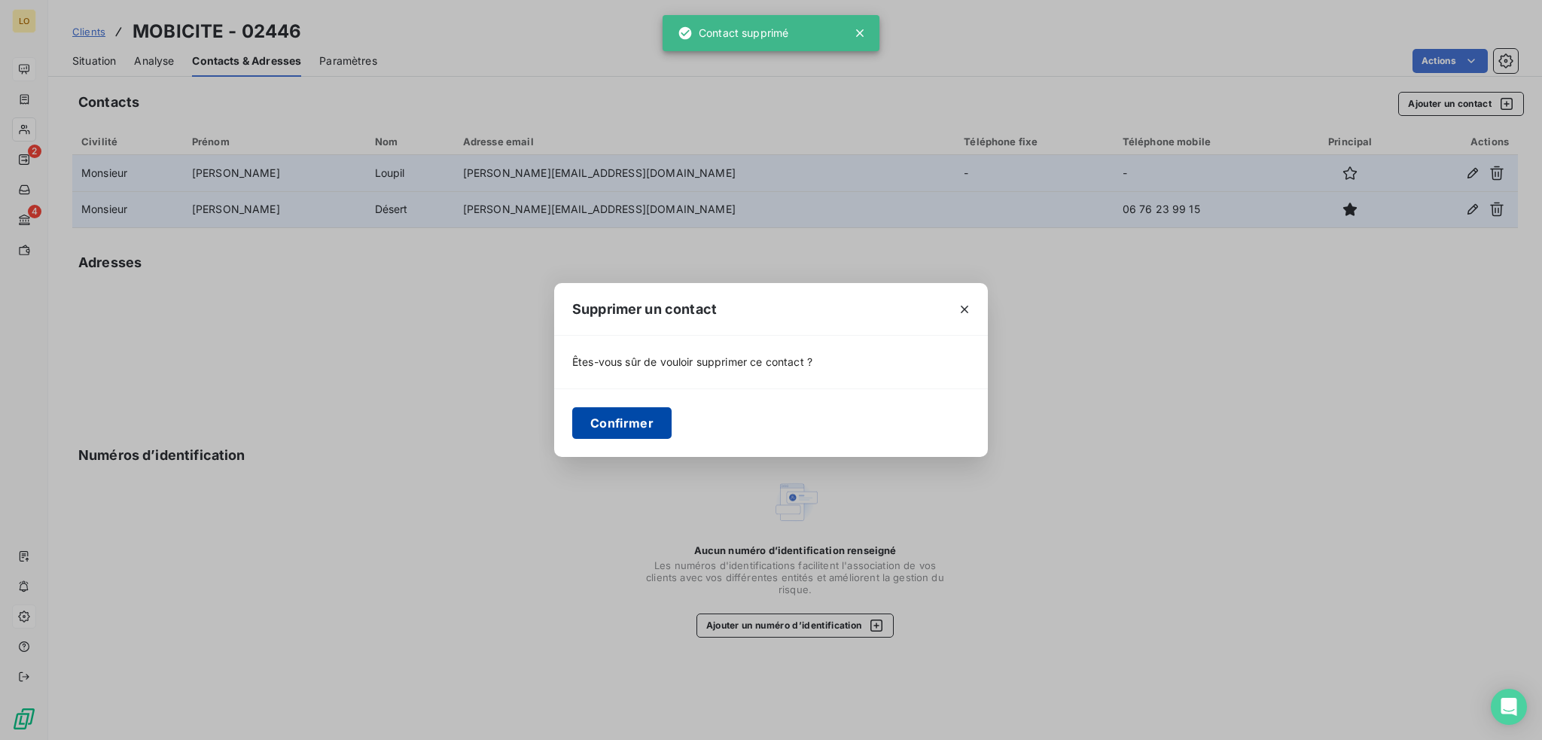
click at [635, 425] on button "Confirmer" at bounding box center [621, 423] width 99 height 32
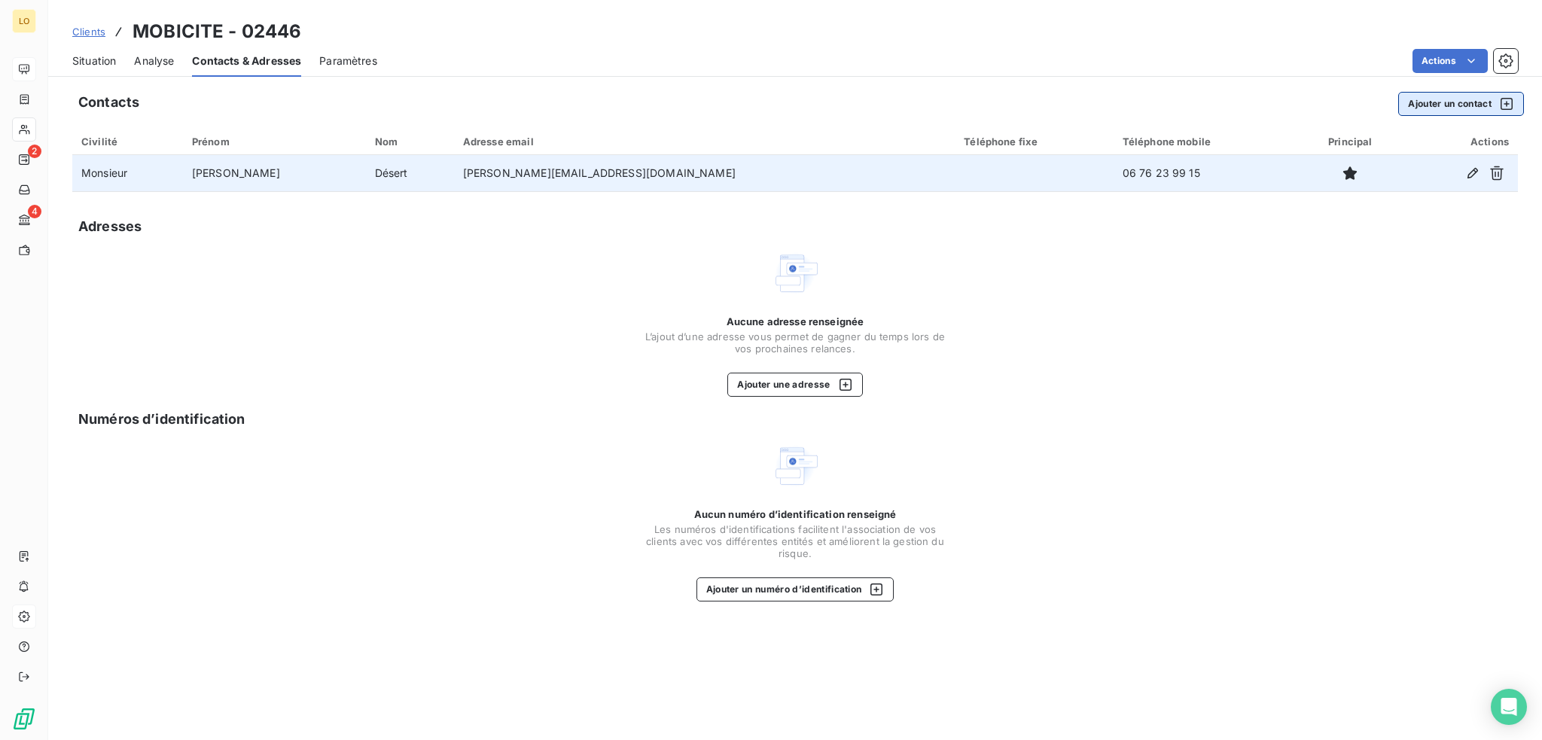
click at [1429, 110] on button "Ajouter un contact" at bounding box center [1461, 104] width 126 height 24
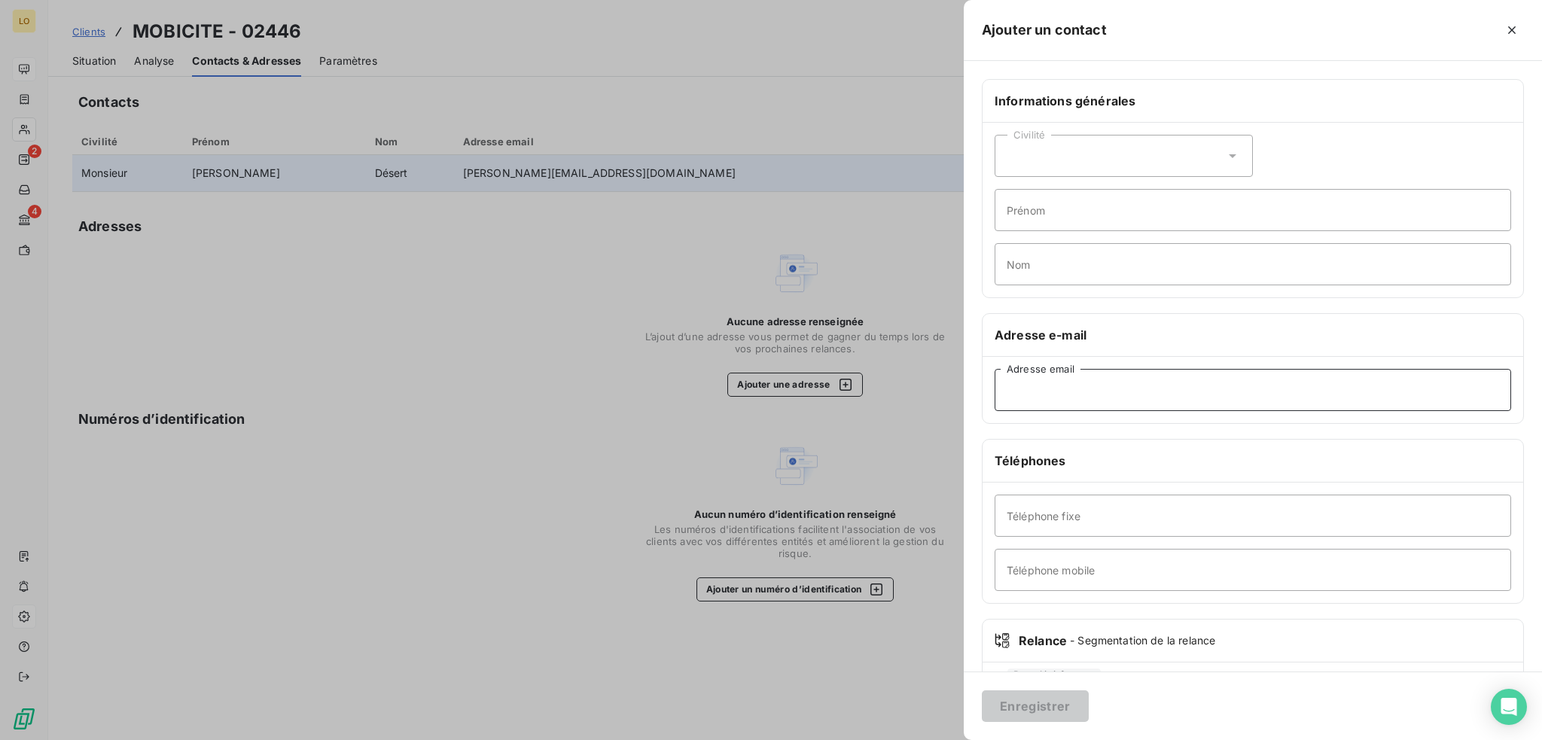
click at [1027, 393] on input "Adresse email" at bounding box center [1252, 390] width 516 height 42
paste input "[PERSON_NAME][EMAIL_ADDRESS][DOMAIN_NAME]"
type input "[PERSON_NAME][EMAIL_ADDRESS][DOMAIN_NAME]"
click at [1226, 153] on icon at bounding box center [1232, 155] width 15 height 15
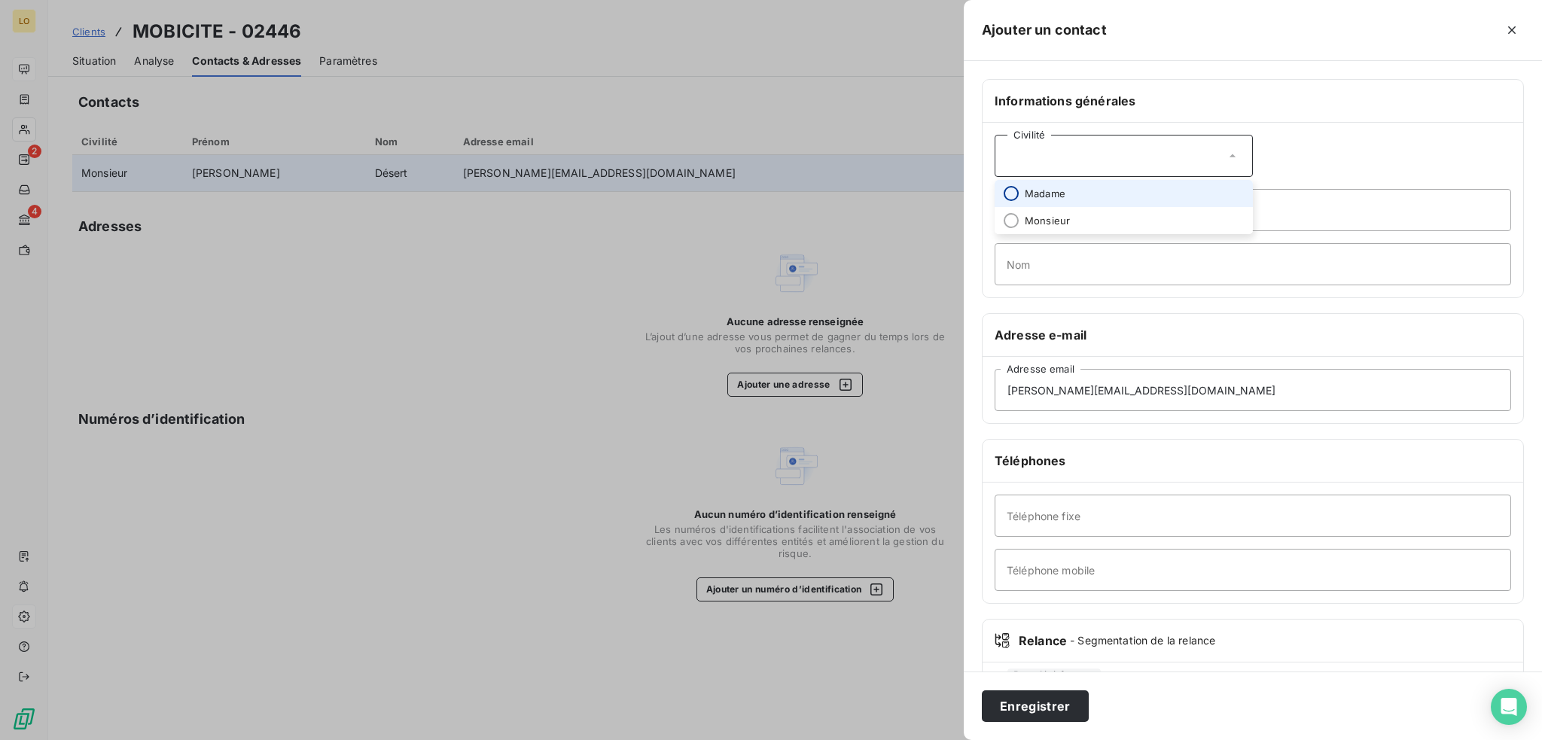
click at [1010, 191] on input "radio" at bounding box center [1010, 193] width 15 height 15
click at [1021, 209] on input "Prénom" at bounding box center [1252, 210] width 516 height 42
type input "[PERSON_NAME]"
click at [1016, 270] on input "Nom" at bounding box center [1252, 264] width 516 height 42
type input "Paisley"
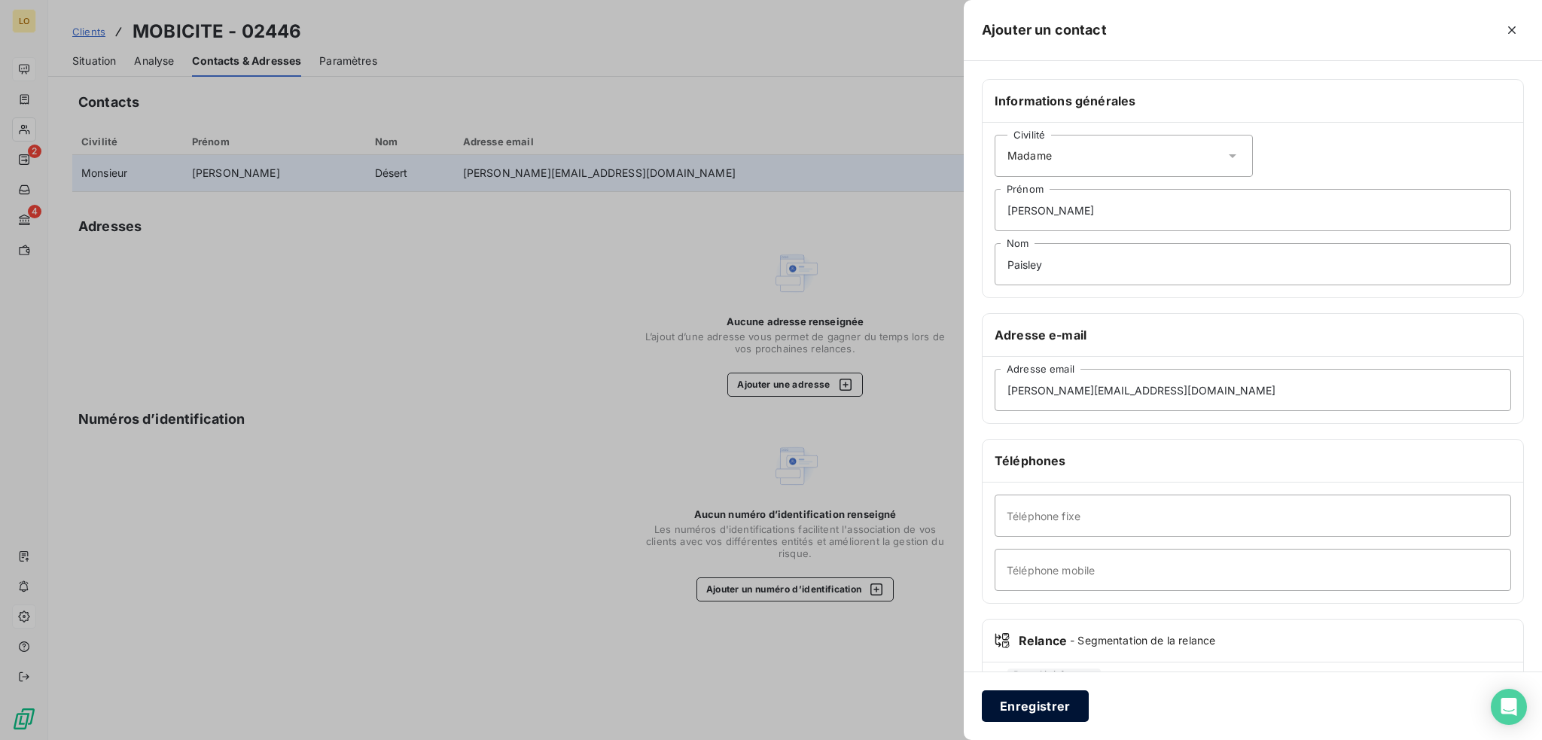
click at [1055, 702] on button "Enregistrer" at bounding box center [1035, 706] width 107 height 32
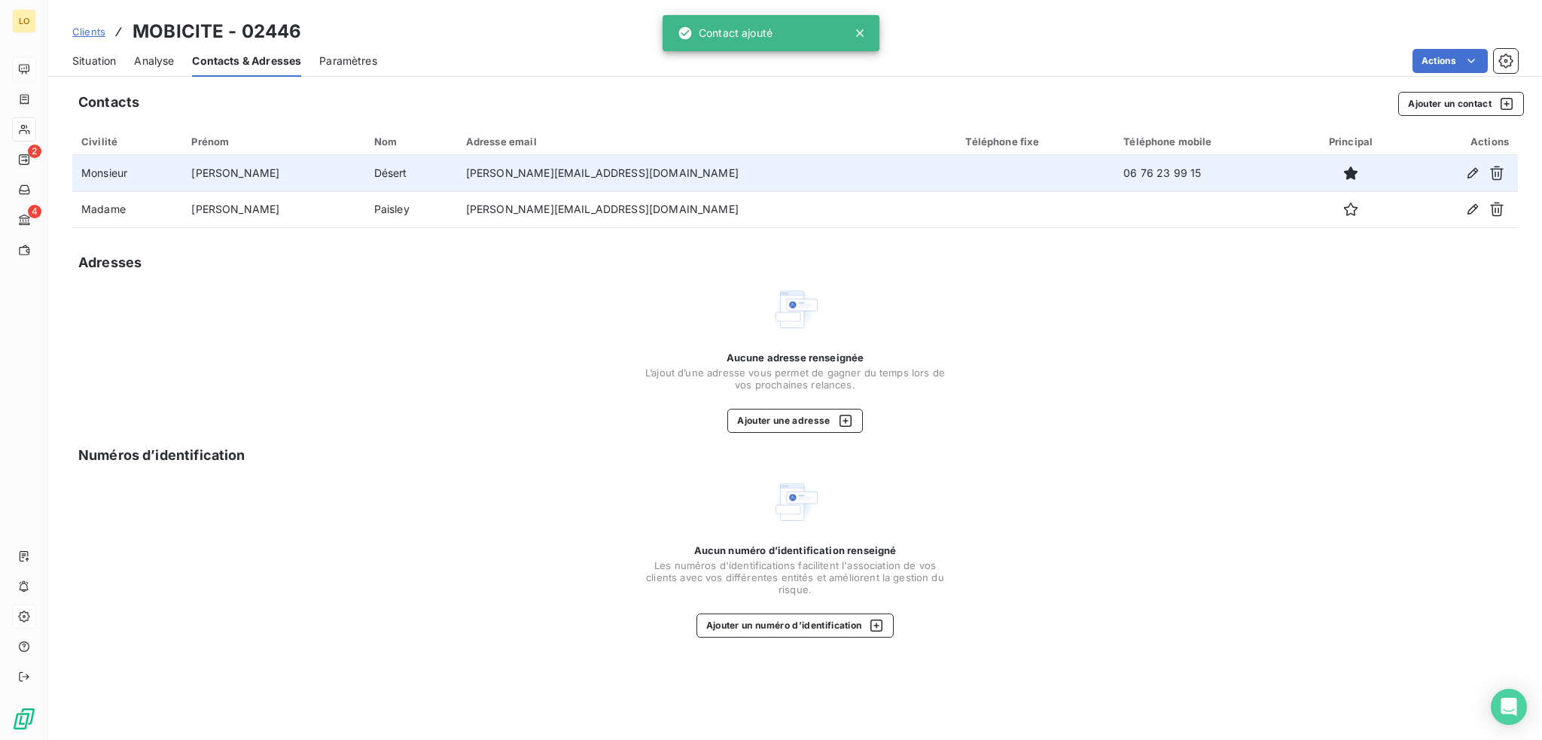
click at [114, 59] on span "Situation" at bounding box center [94, 60] width 44 height 15
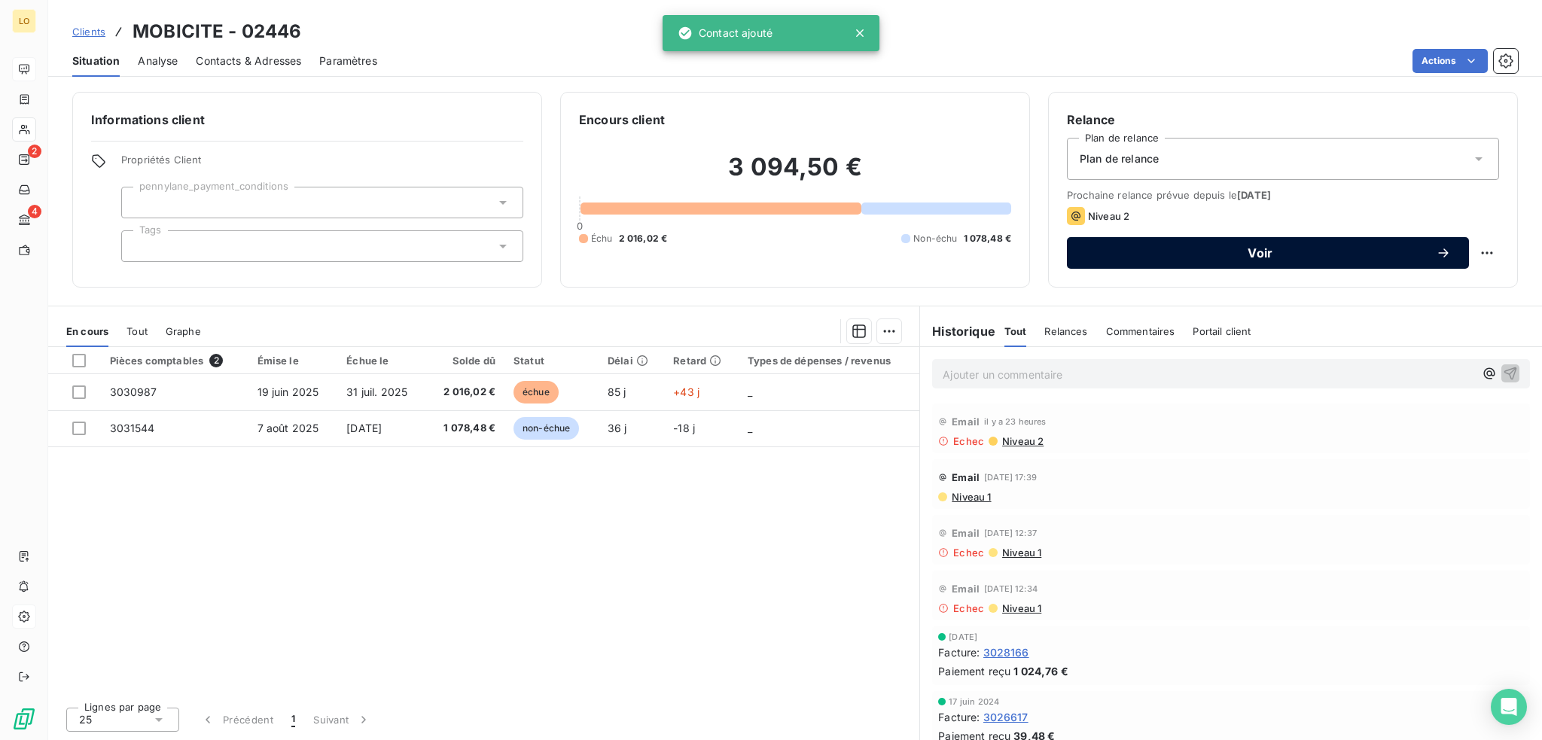
click at [1299, 262] on button "Voir" at bounding box center [1268, 253] width 402 height 32
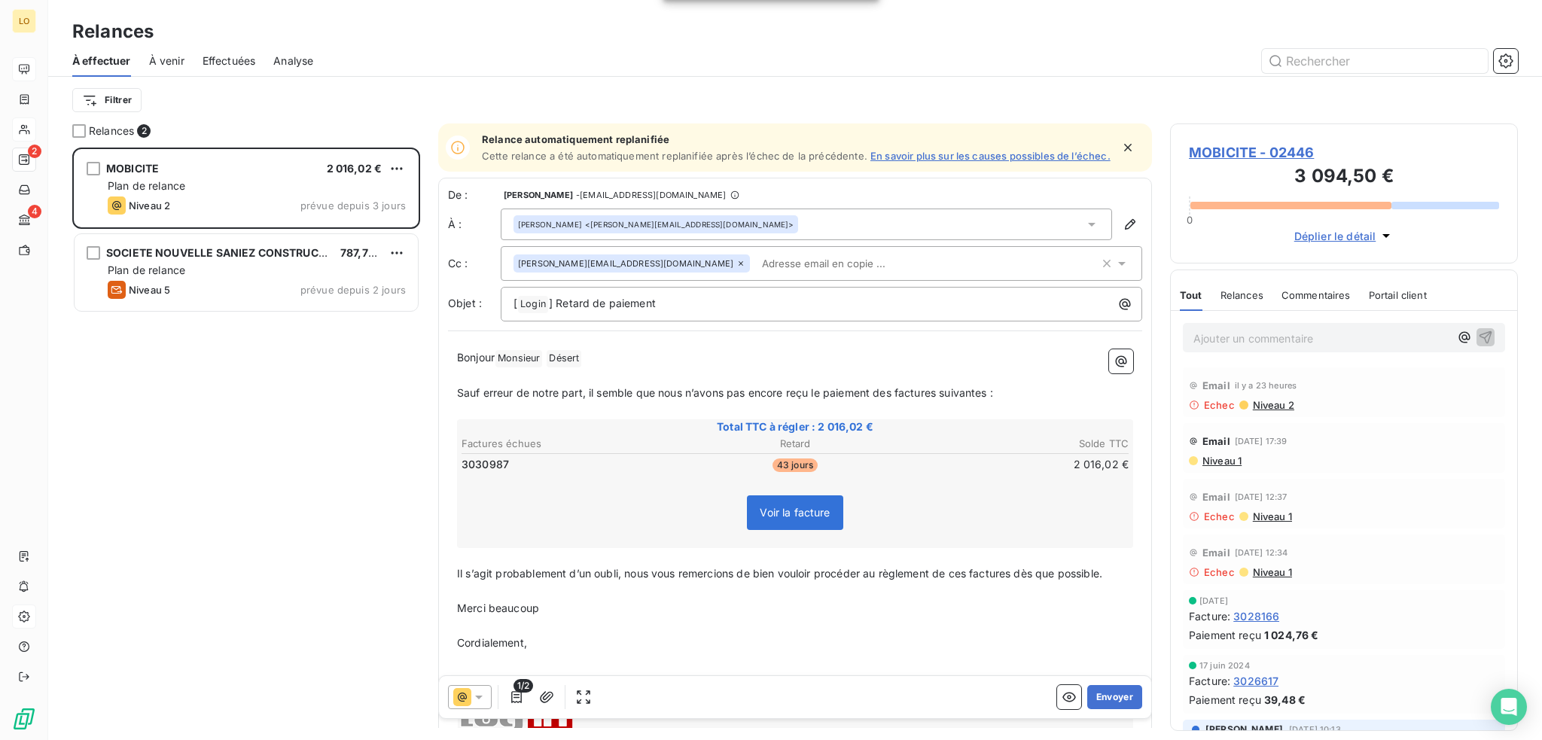
scroll to position [581, 336]
click at [1120, 153] on icon "button" at bounding box center [1127, 147] width 15 height 15
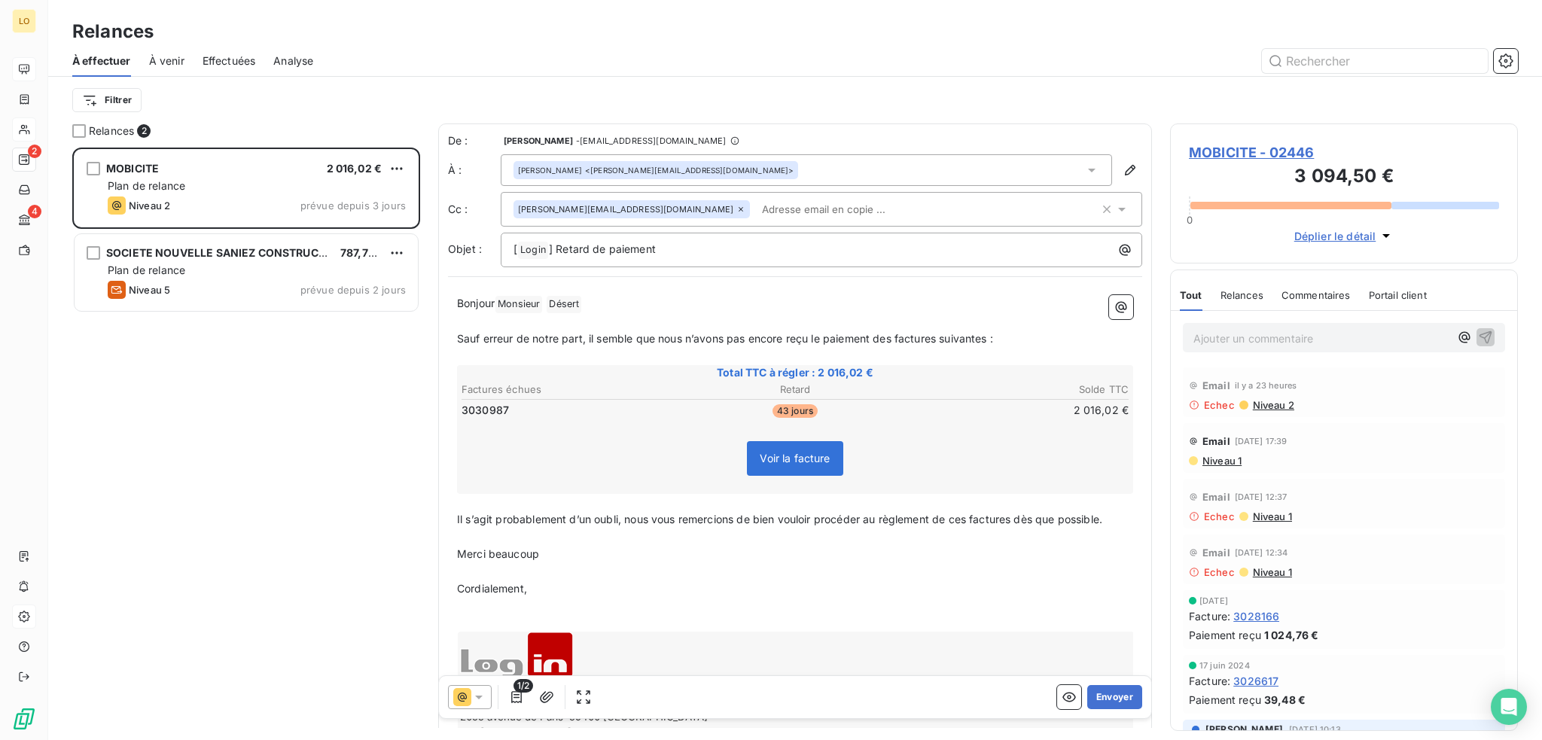
click at [480, 697] on icon at bounding box center [479, 698] width 8 height 4
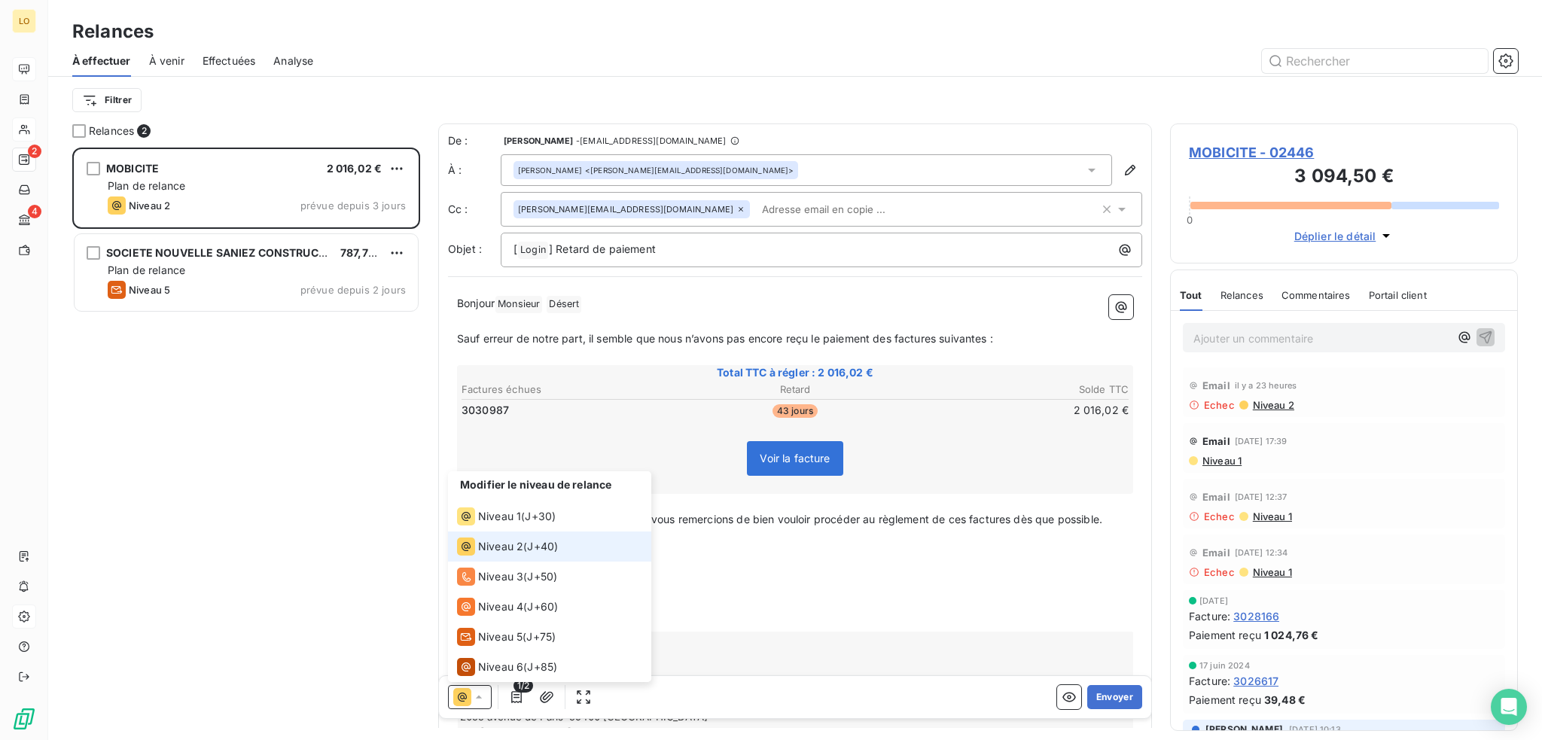
click at [523, 546] on div "Niveau 2 ( J+40 )" at bounding box center [507, 547] width 101 height 18
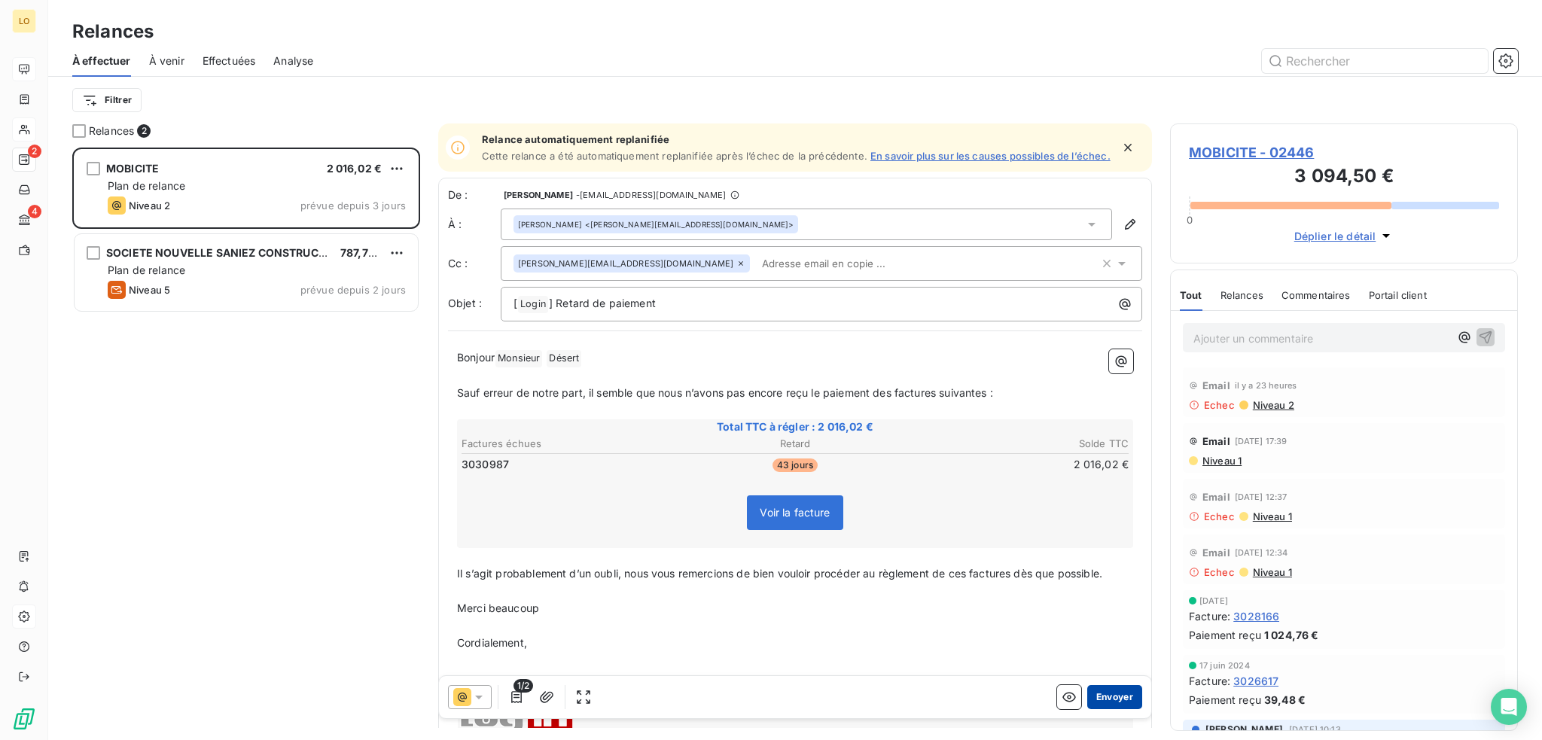
click at [1109, 696] on button "Envoyer" at bounding box center [1114, 697] width 55 height 24
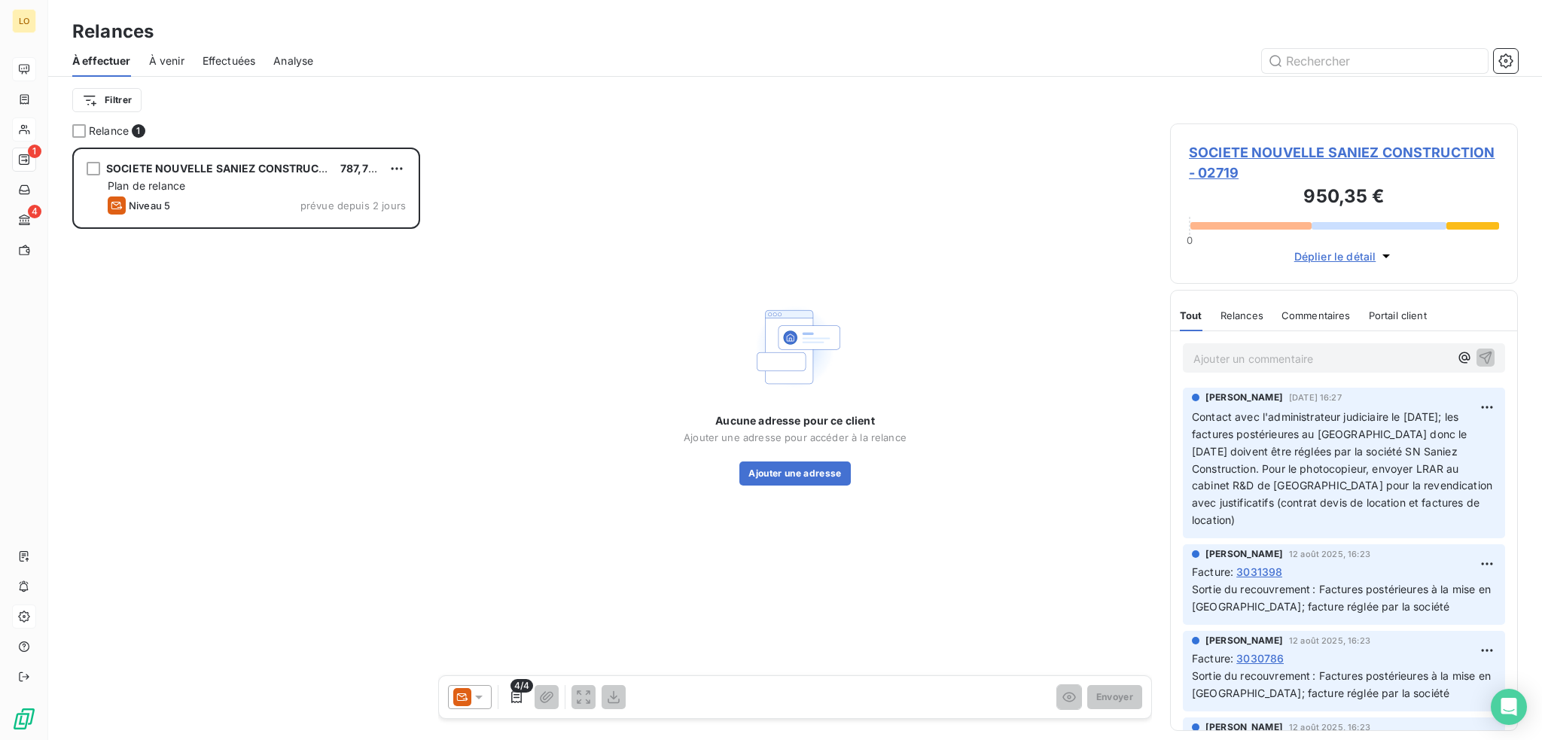
click at [1328, 155] on span "SOCIETE NOUVELLE SANIEZ CONSTRUCTION - 02719" at bounding box center [1344, 162] width 310 height 41
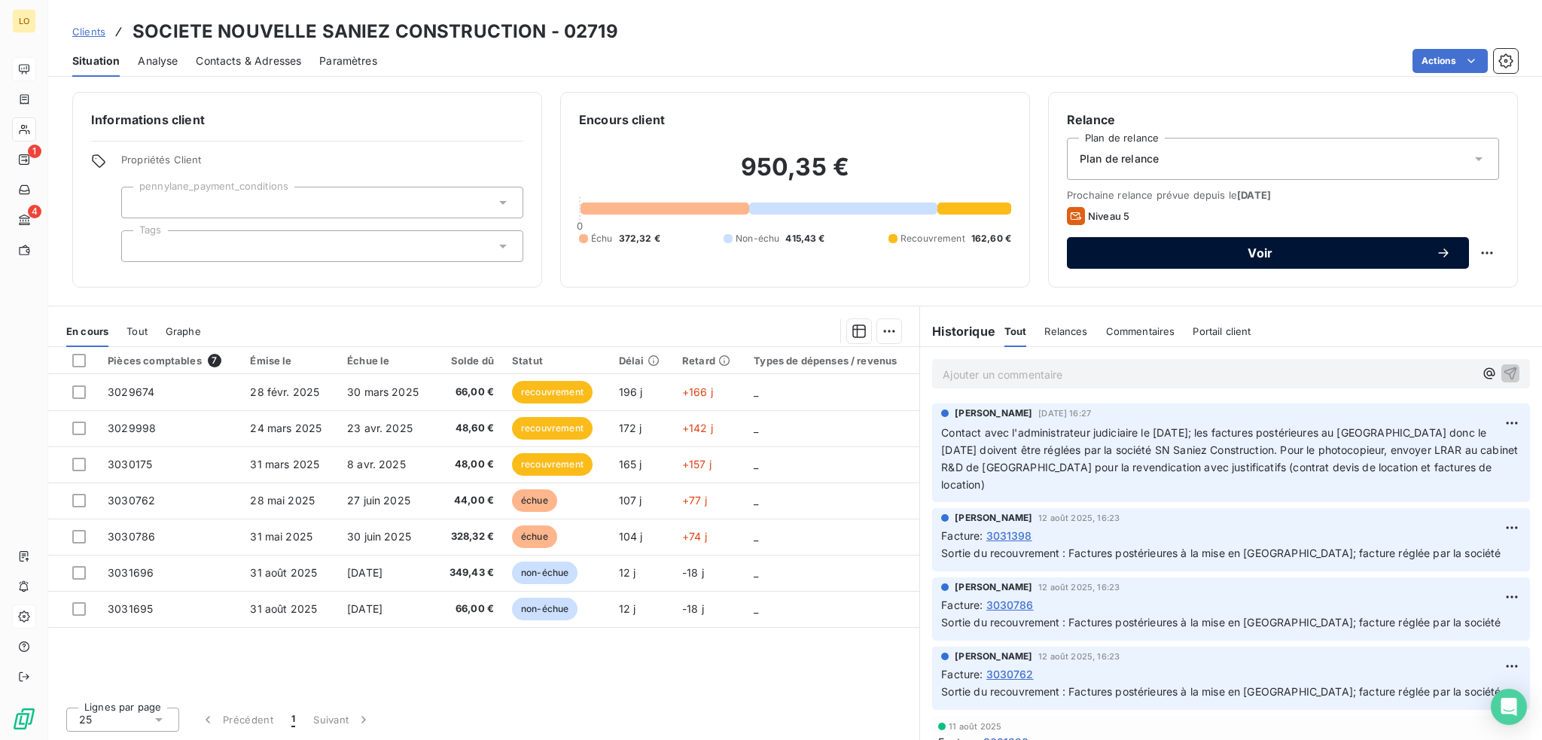
click at [1188, 262] on button "Voir" at bounding box center [1268, 253] width 402 height 32
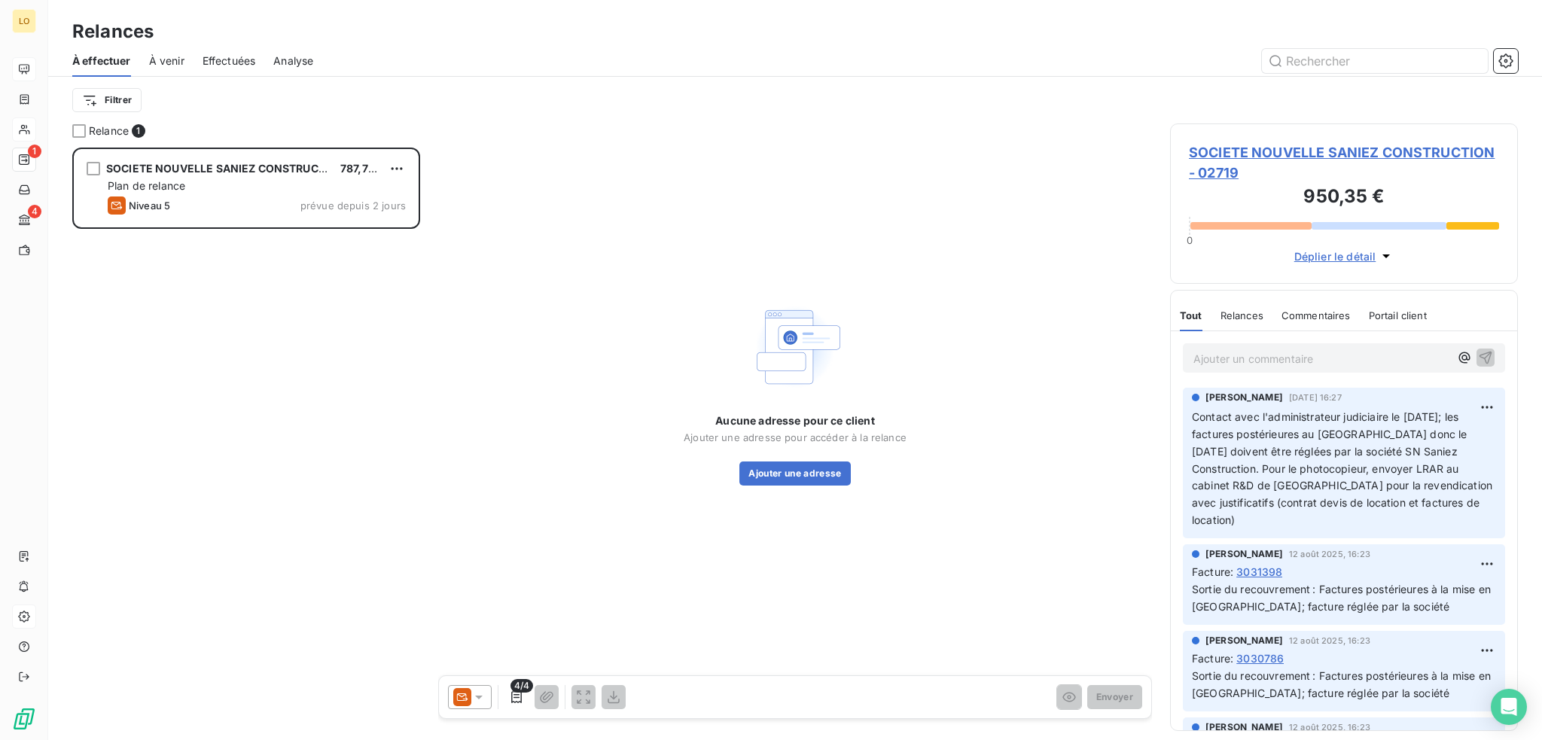
scroll to position [581, 336]
click at [477, 699] on icon at bounding box center [478, 697] width 15 height 15
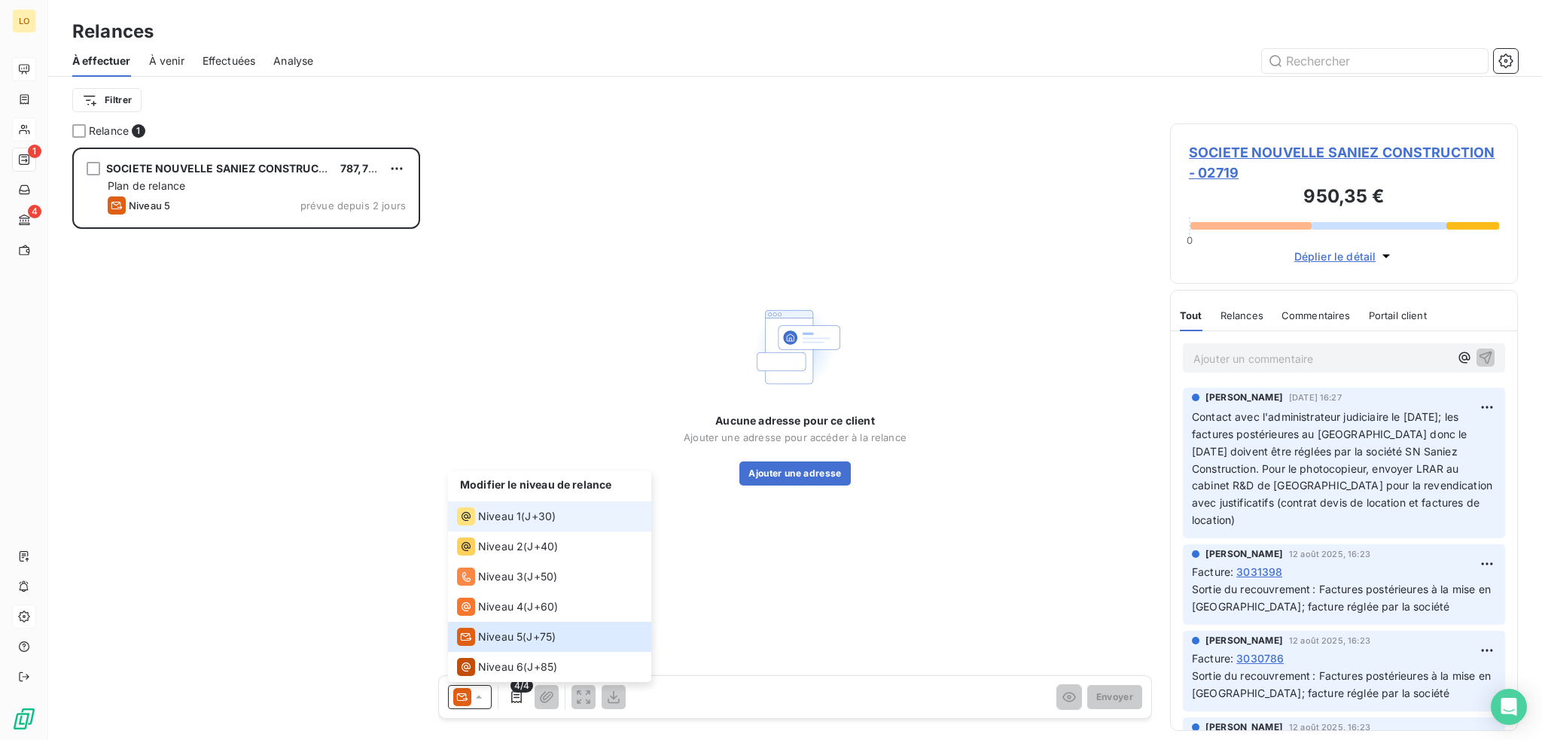
click at [501, 518] on span "Niveau 1" at bounding box center [499, 516] width 43 height 15
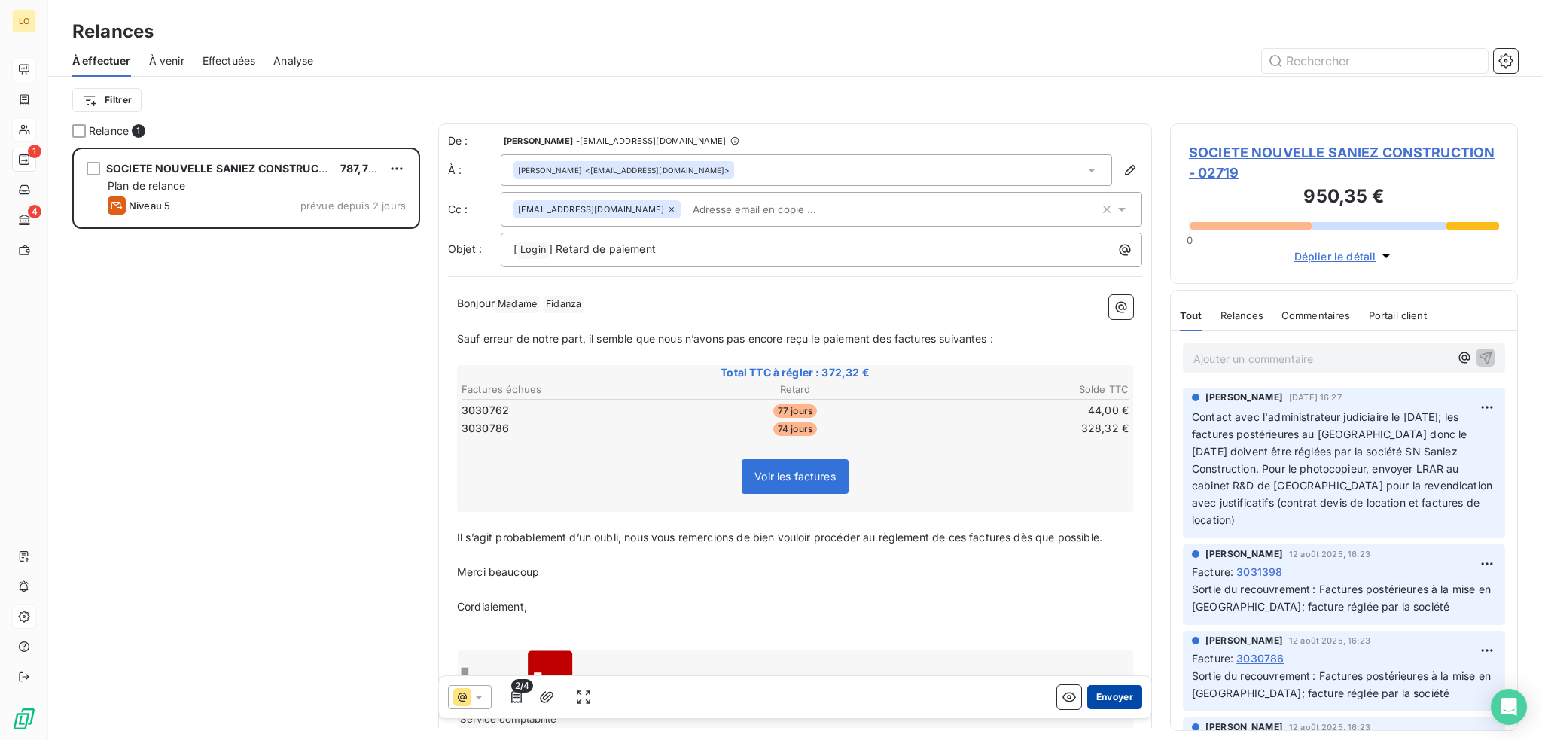
click at [1104, 693] on button "Envoyer" at bounding box center [1114, 697] width 55 height 24
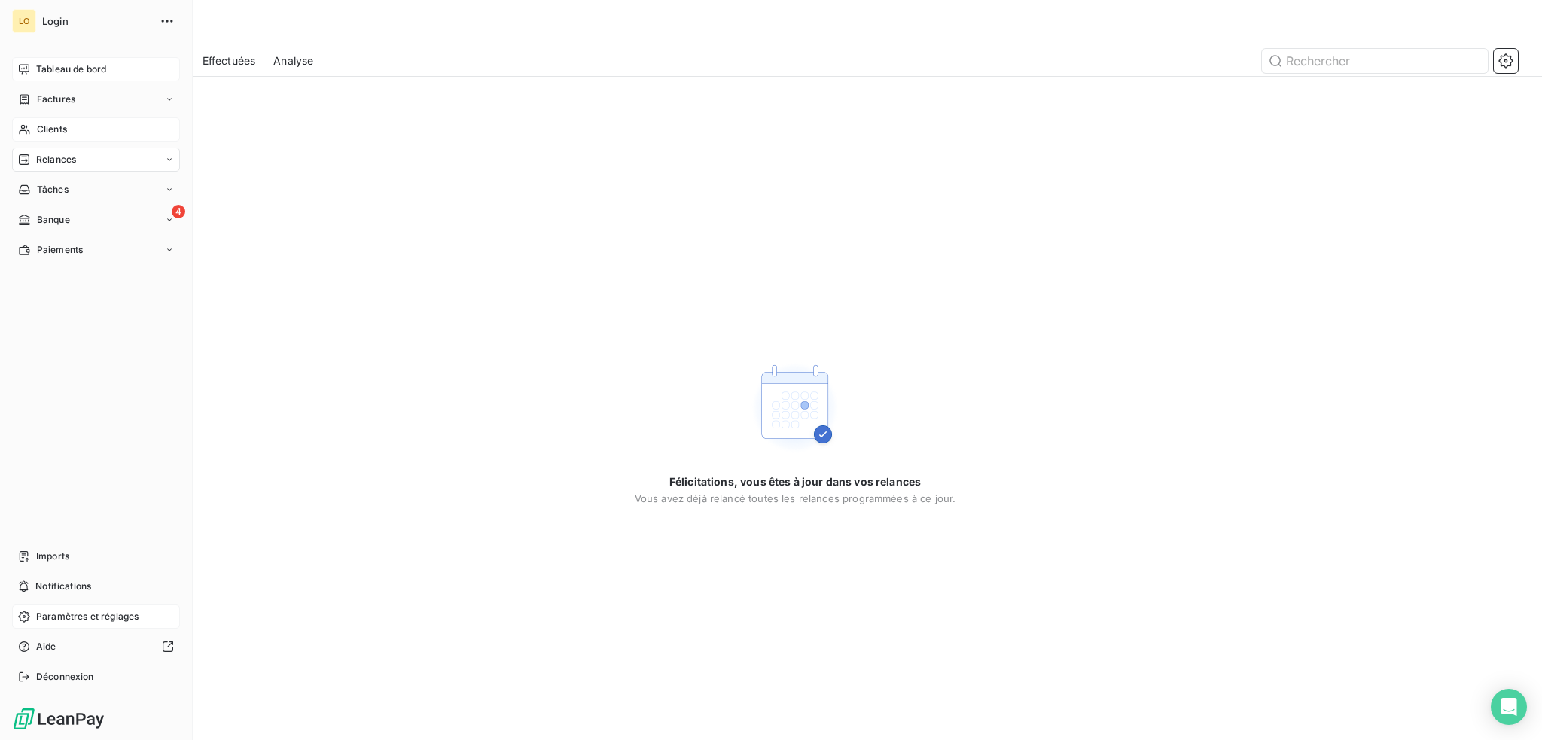
click at [52, 68] on span "Tableau de bord" at bounding box center [71, 69] width 70 height 14
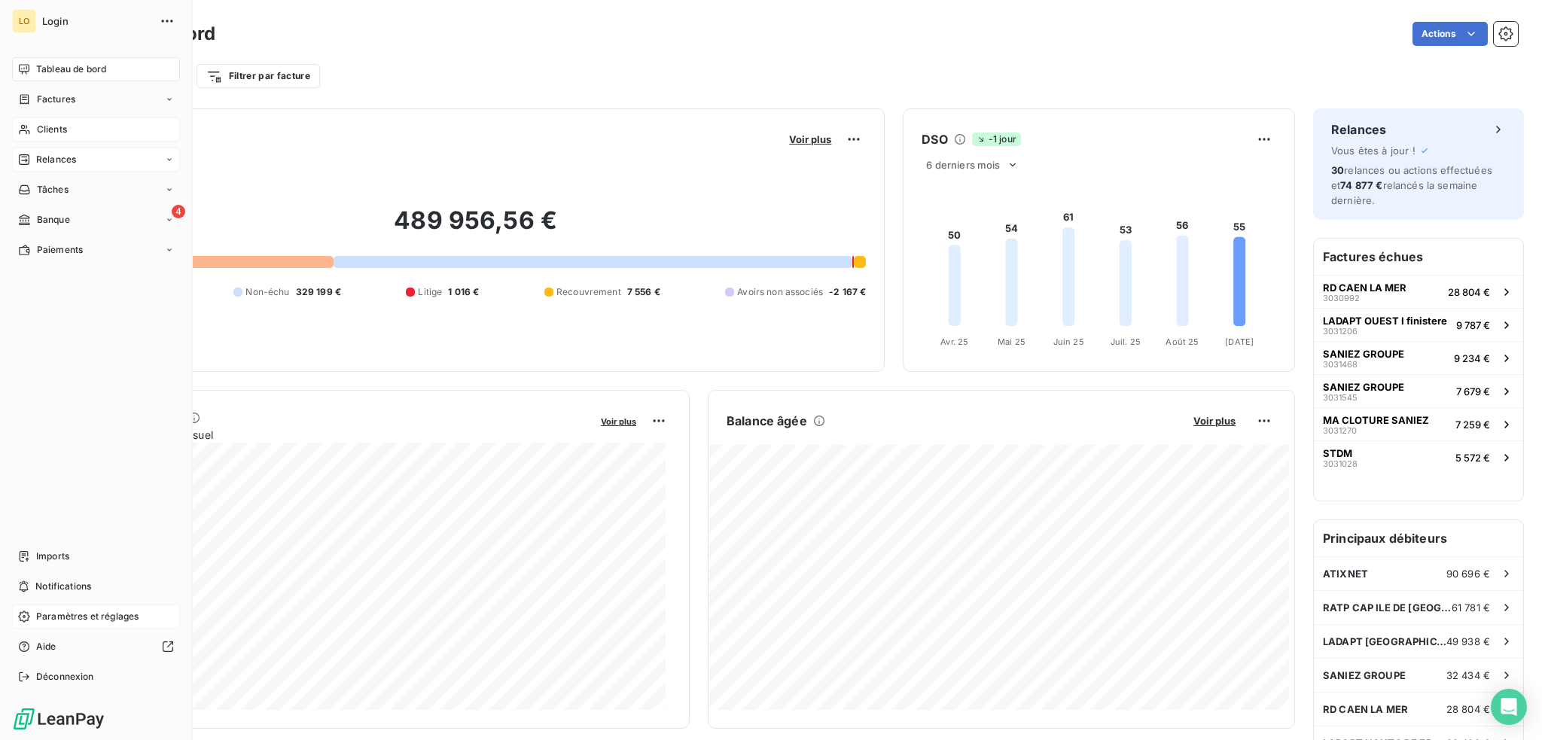
click at [46, 162] on span "Relances" at bounding box center [56, 160] width 40 height 14
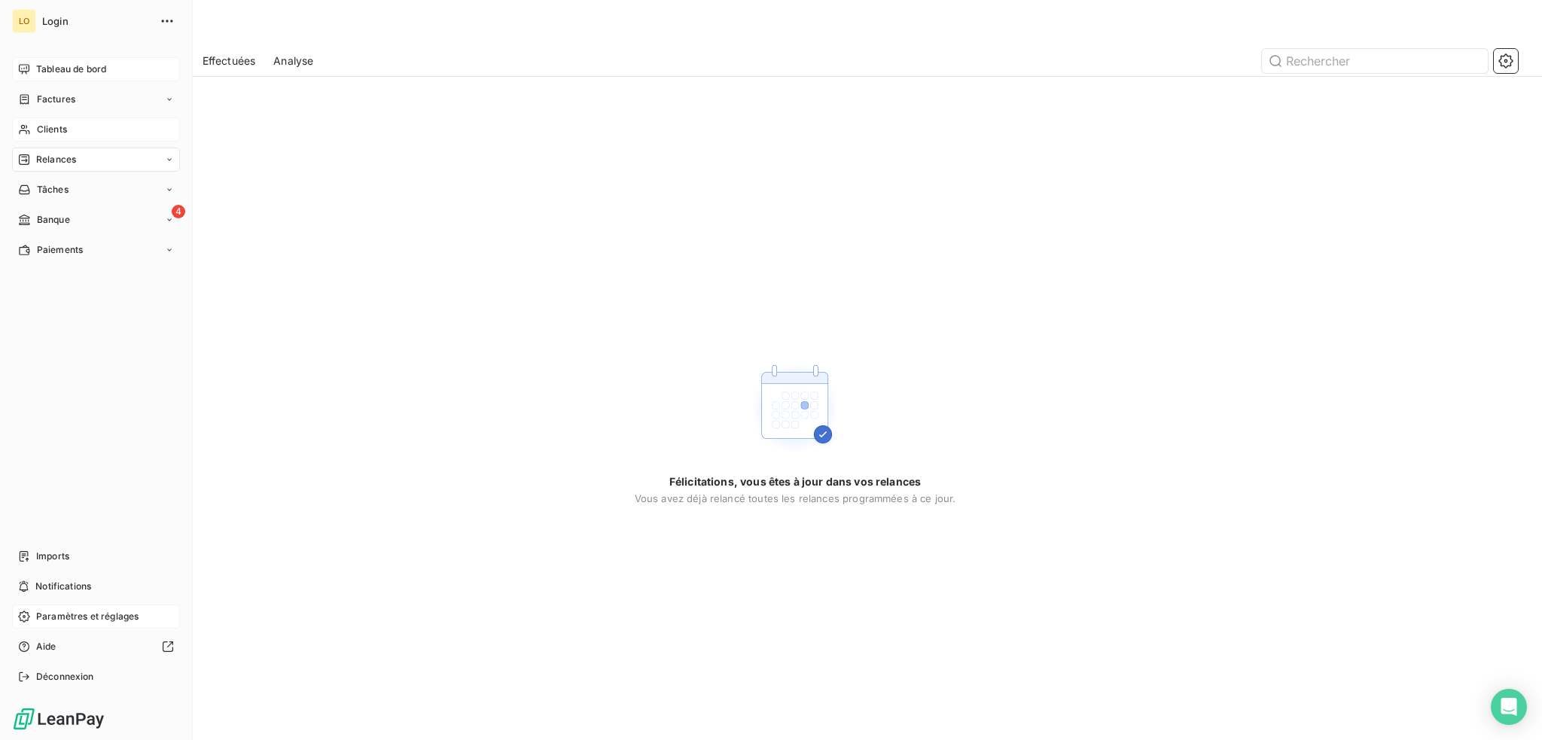
click at [69, 64] on span "Tableau de bord" at bounding box center [71, 69] width 70 height 14
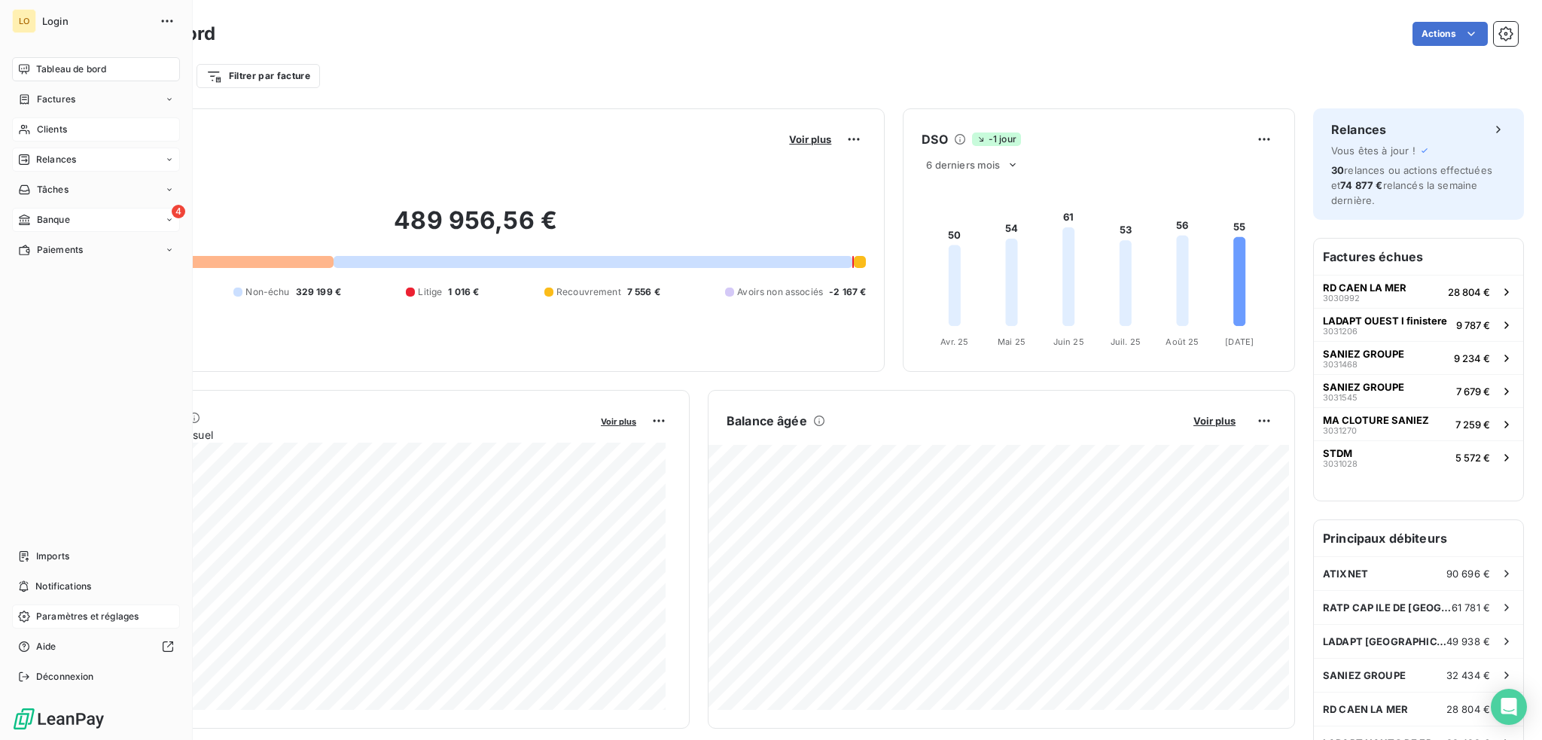
click at [66, 219] on span "Banque" at bounding box center [53, 220] width 33 height 14
